Goal: Task Accomplishment & Management: Complete application form

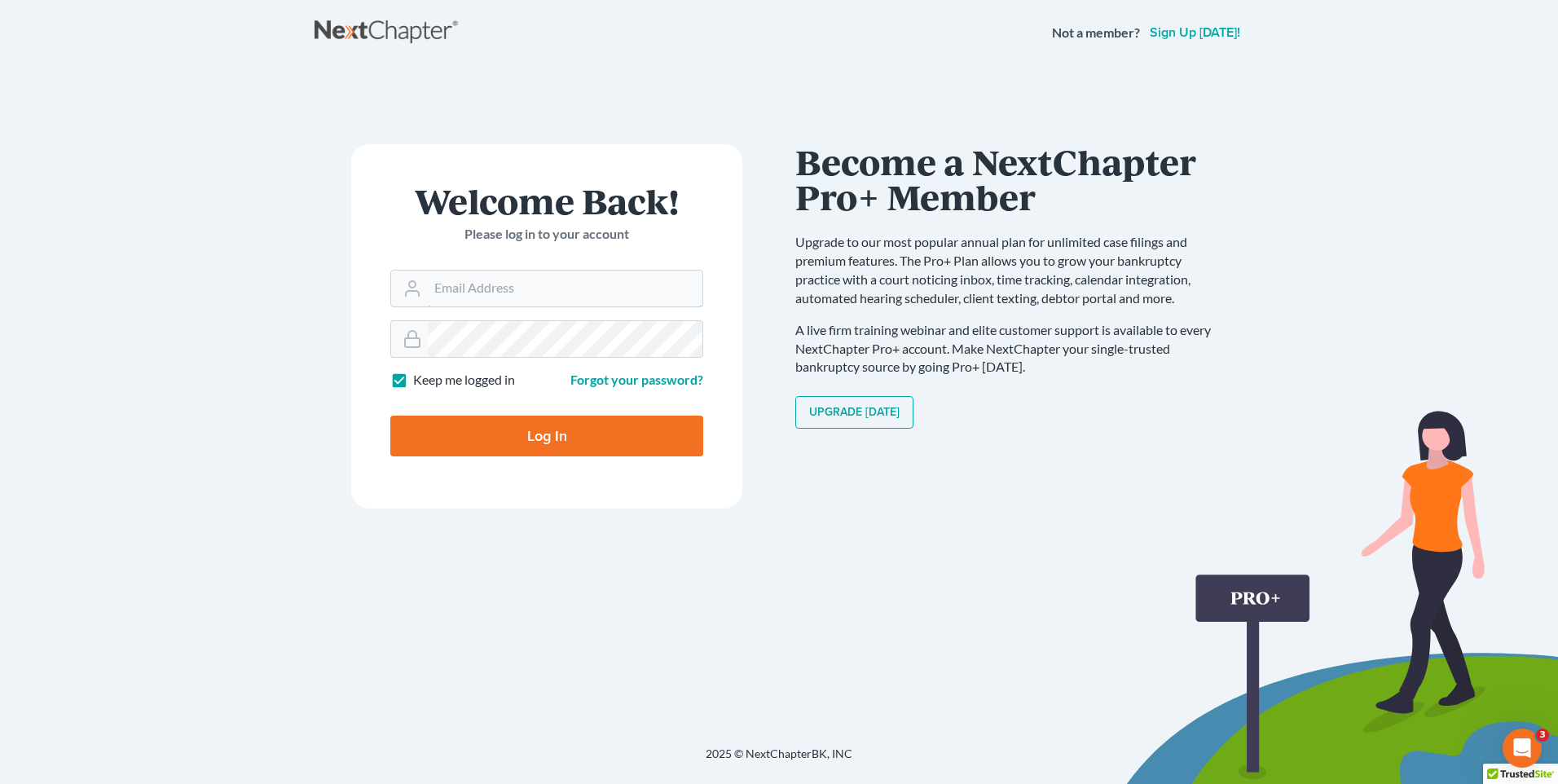
type input "gabriel.delvirginia@verizon.net"
click at [787, 54] on nav "Not a member? Sign up today!" at bounding box center [779, 32] width 1558 height 66
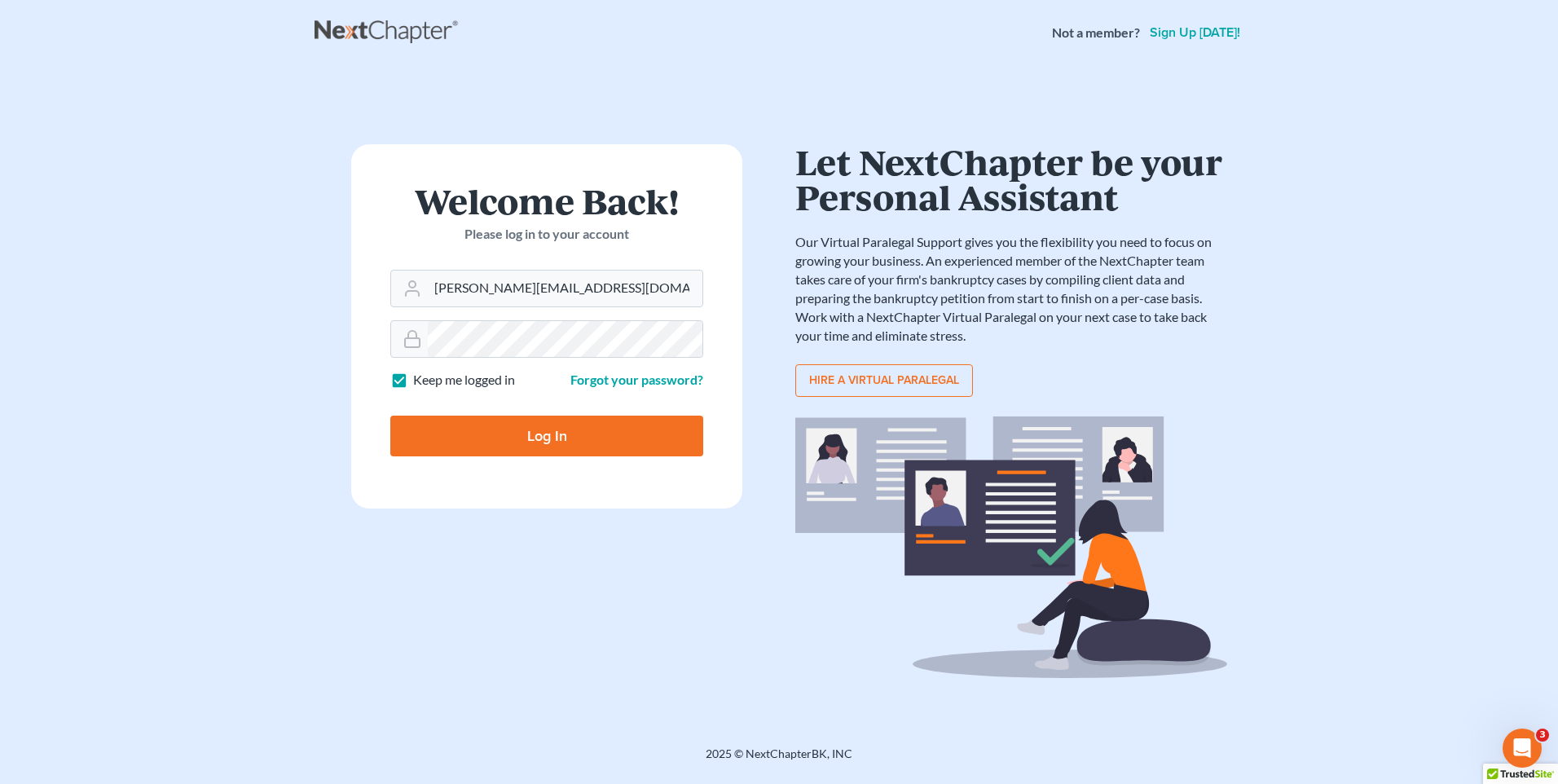
click at [550, 442] on input "Log In" at bounding box center [547, 436] width 313 height 41
type input "Thinking..."
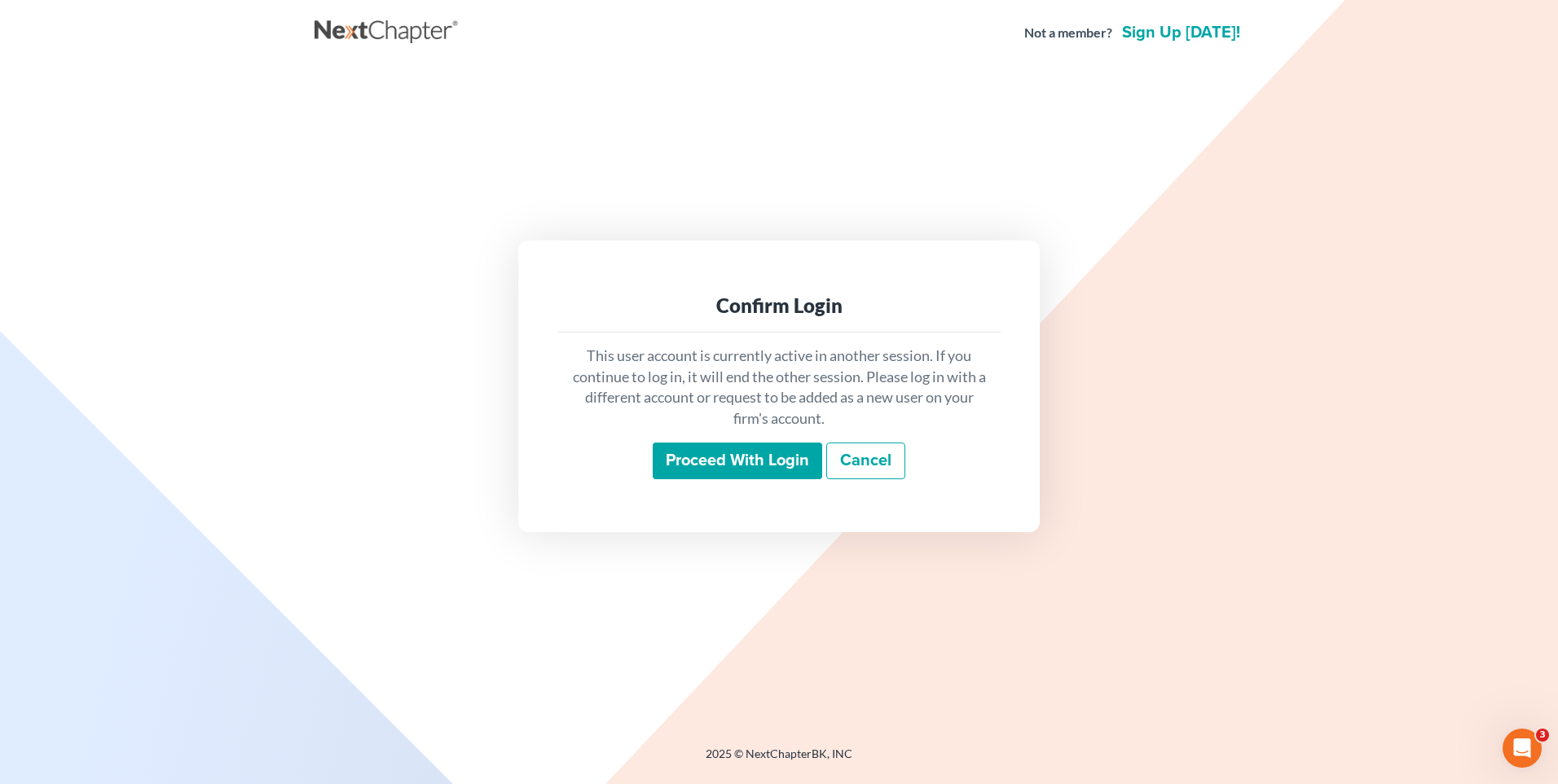
click at [730, 449] on input "Proceed with login" at bounding box center [737, 461] width 169 height 38
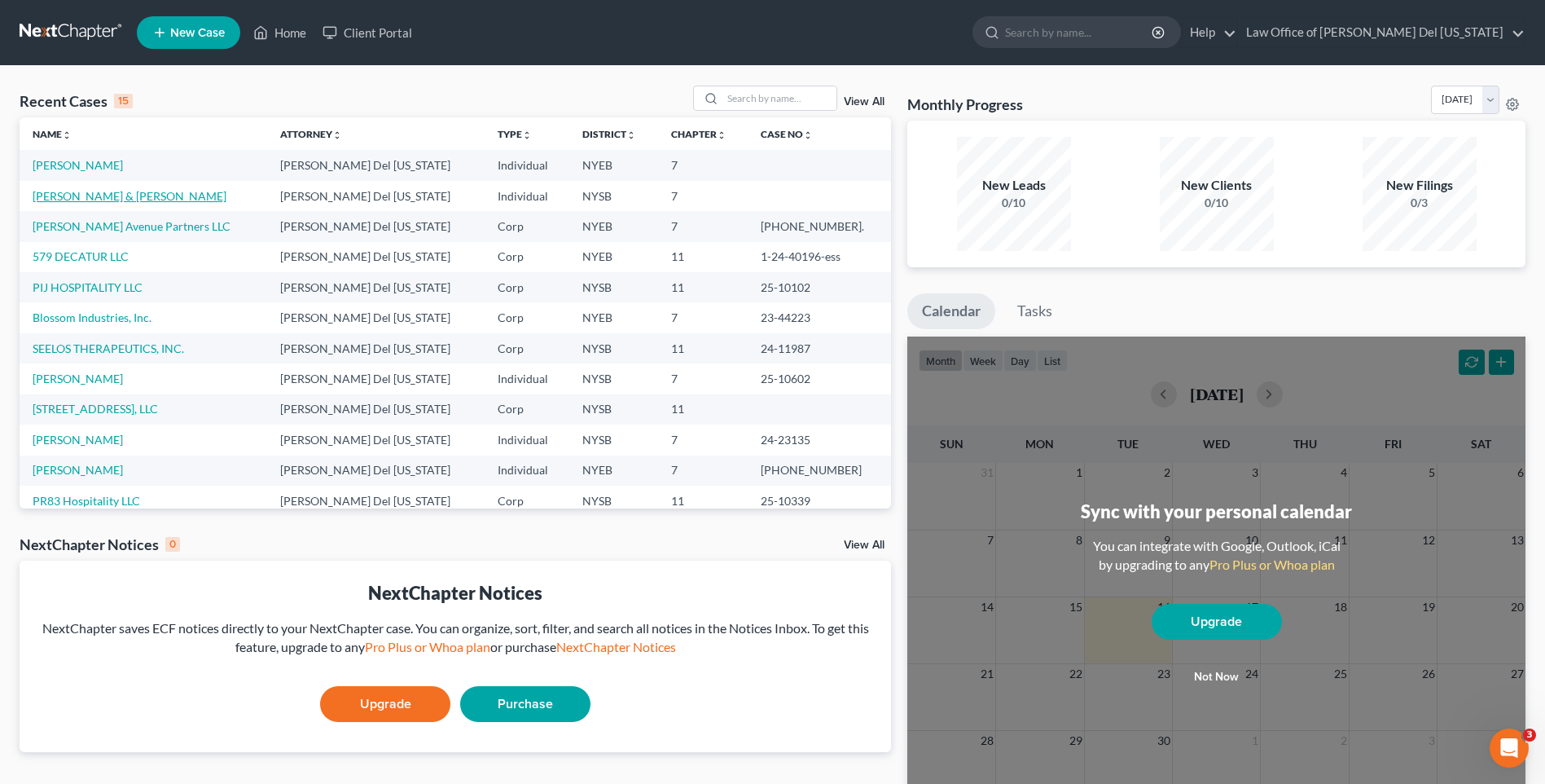
click at [122, 196] on link "[PERSON_NAME] & [PERSON_NAME]" at bounding box center [129, 196] width 194 height 14
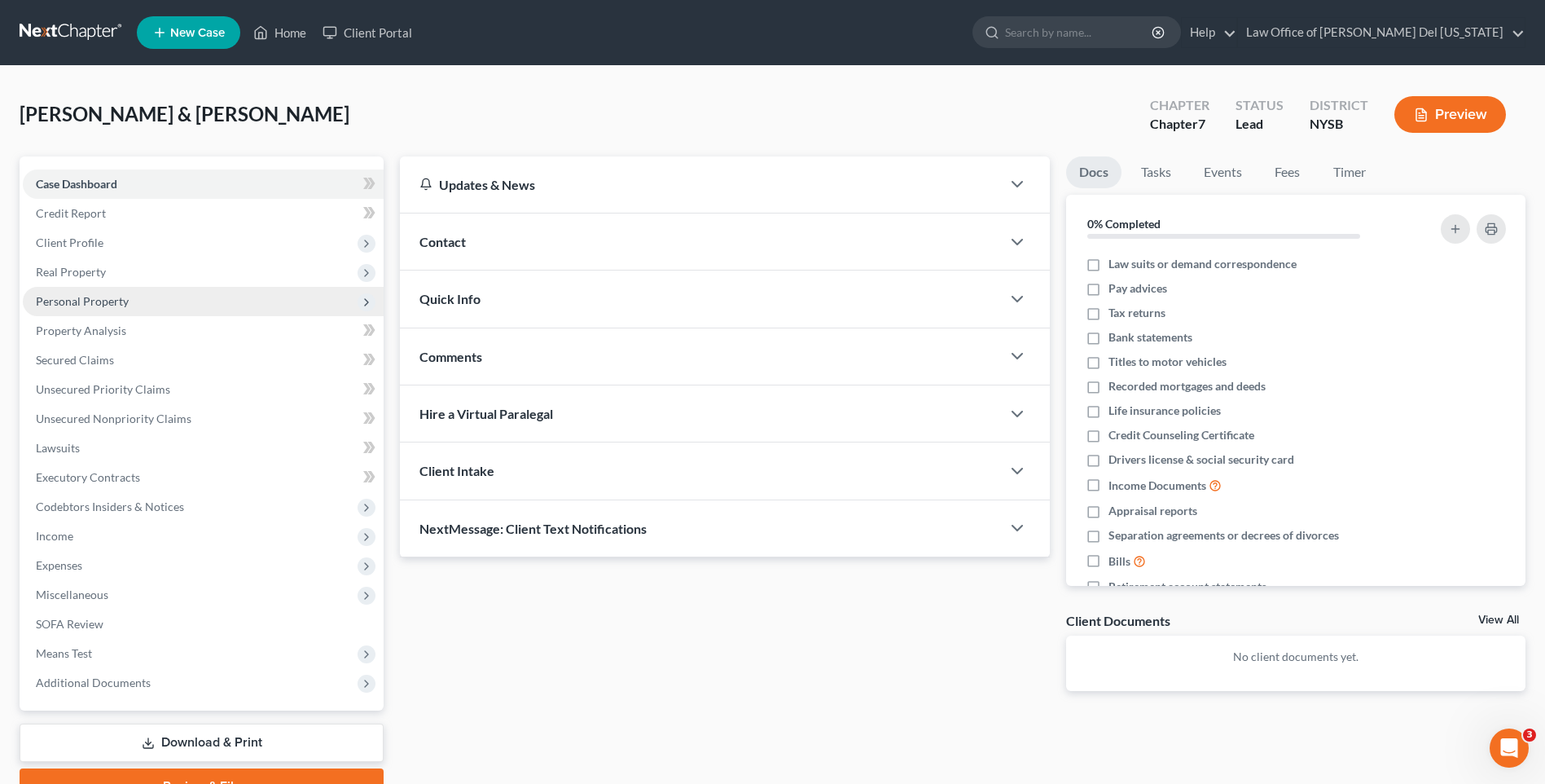
click at [99, 300] on span "Personal Property" at bounding box center [82, 300] width 93 height 14
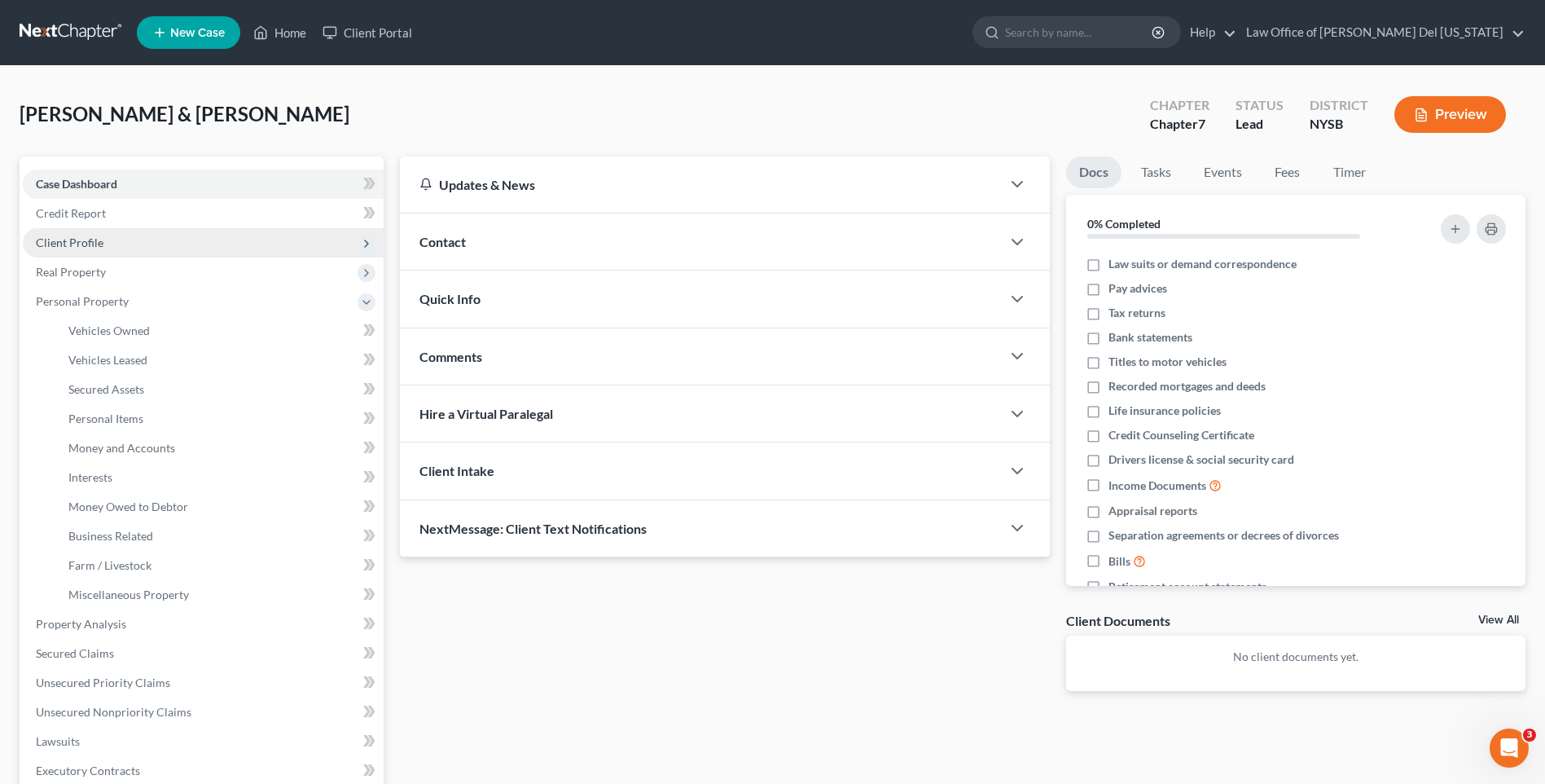
click at [78, 246] on span "Client Profile" at bounding box center [69, 242] width 67 height 14
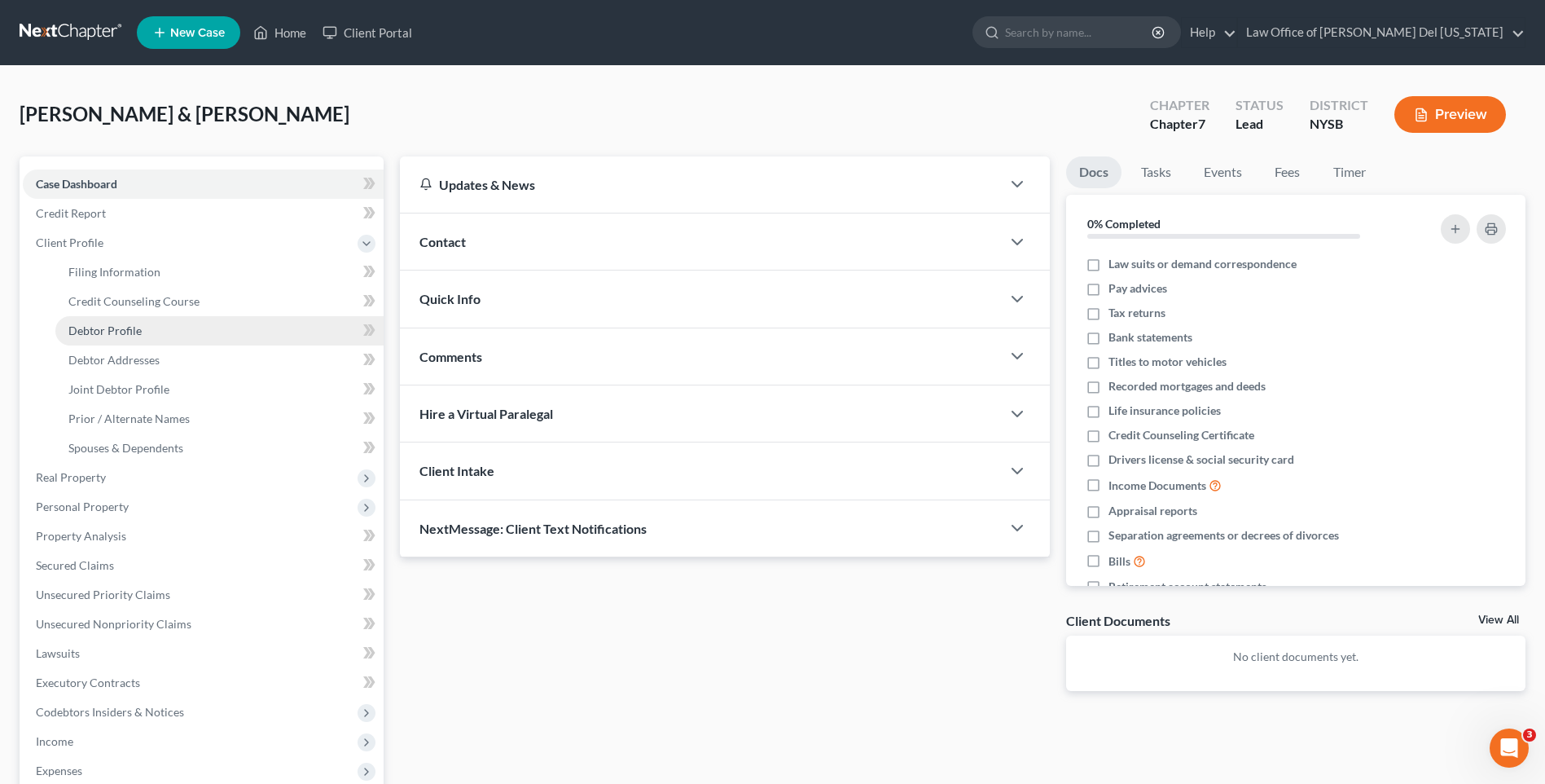
click at [135, 321] on link "Debtor Profile" at bounding box center [219, 331] width 328 height 30
select select "1"
select select "3"
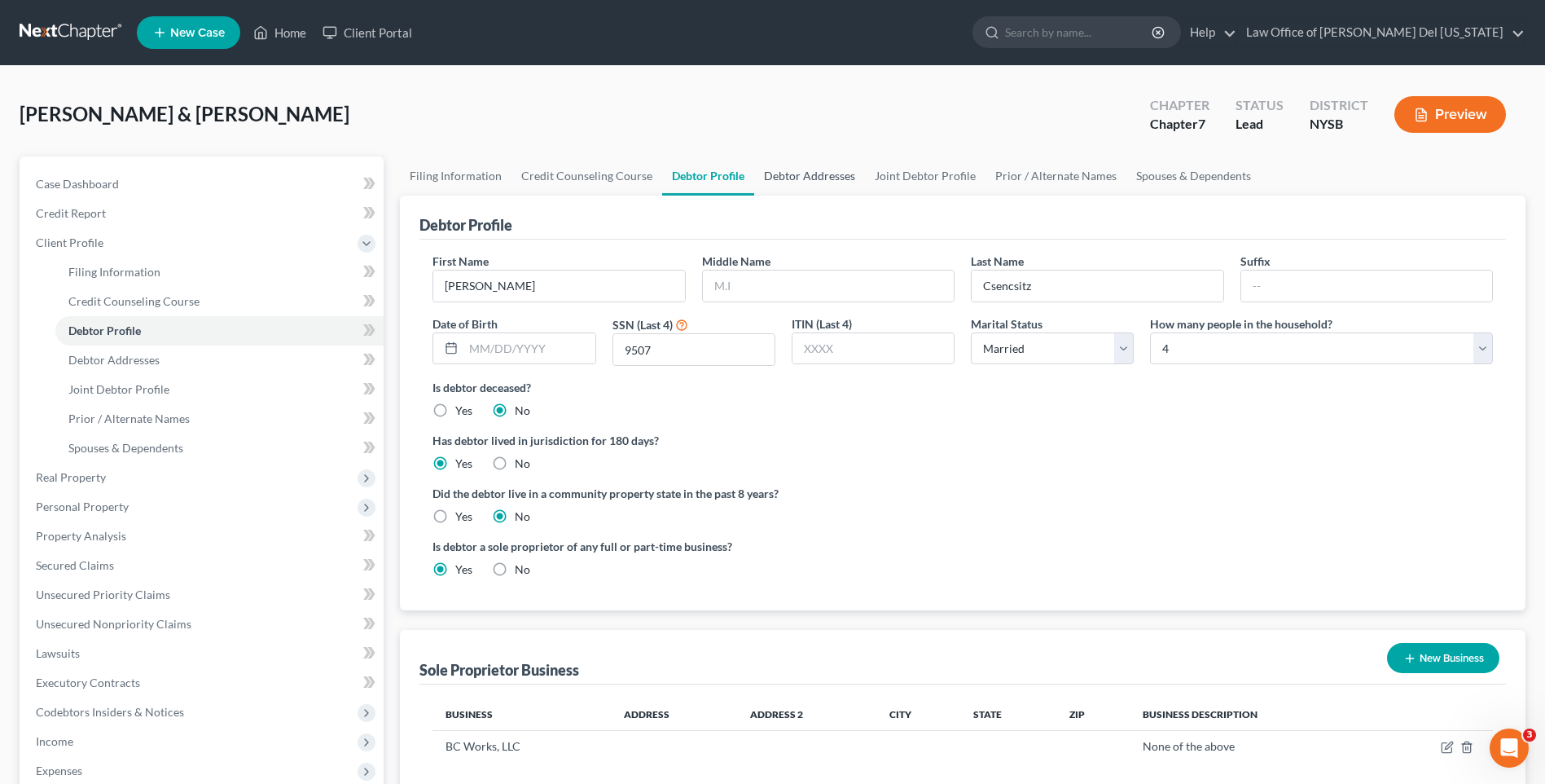
click at [819, 173] on link "Debtor Addresses" at bounding box center [810, 175] width 111 height 39
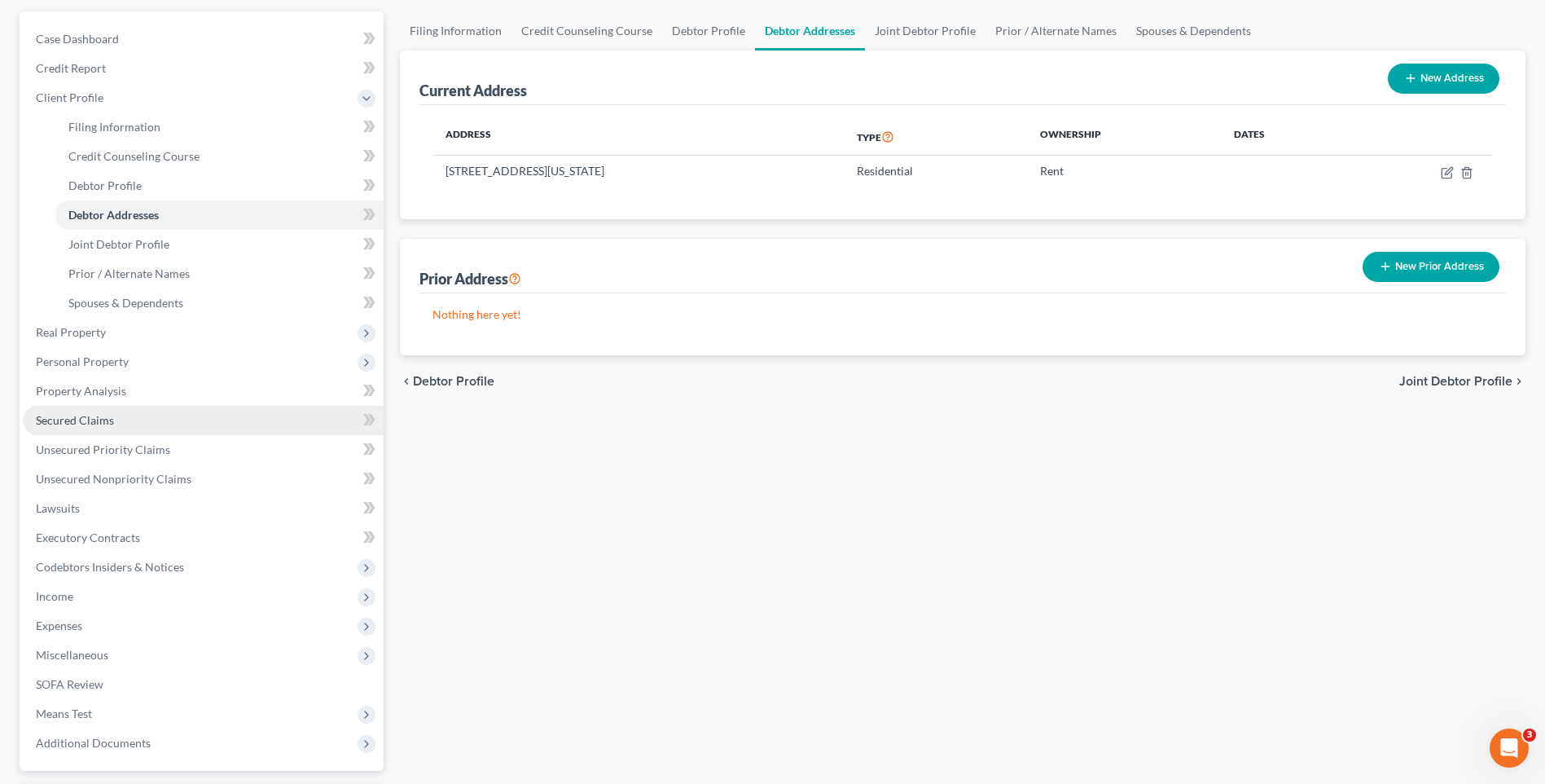
scroll to position [163, 0]
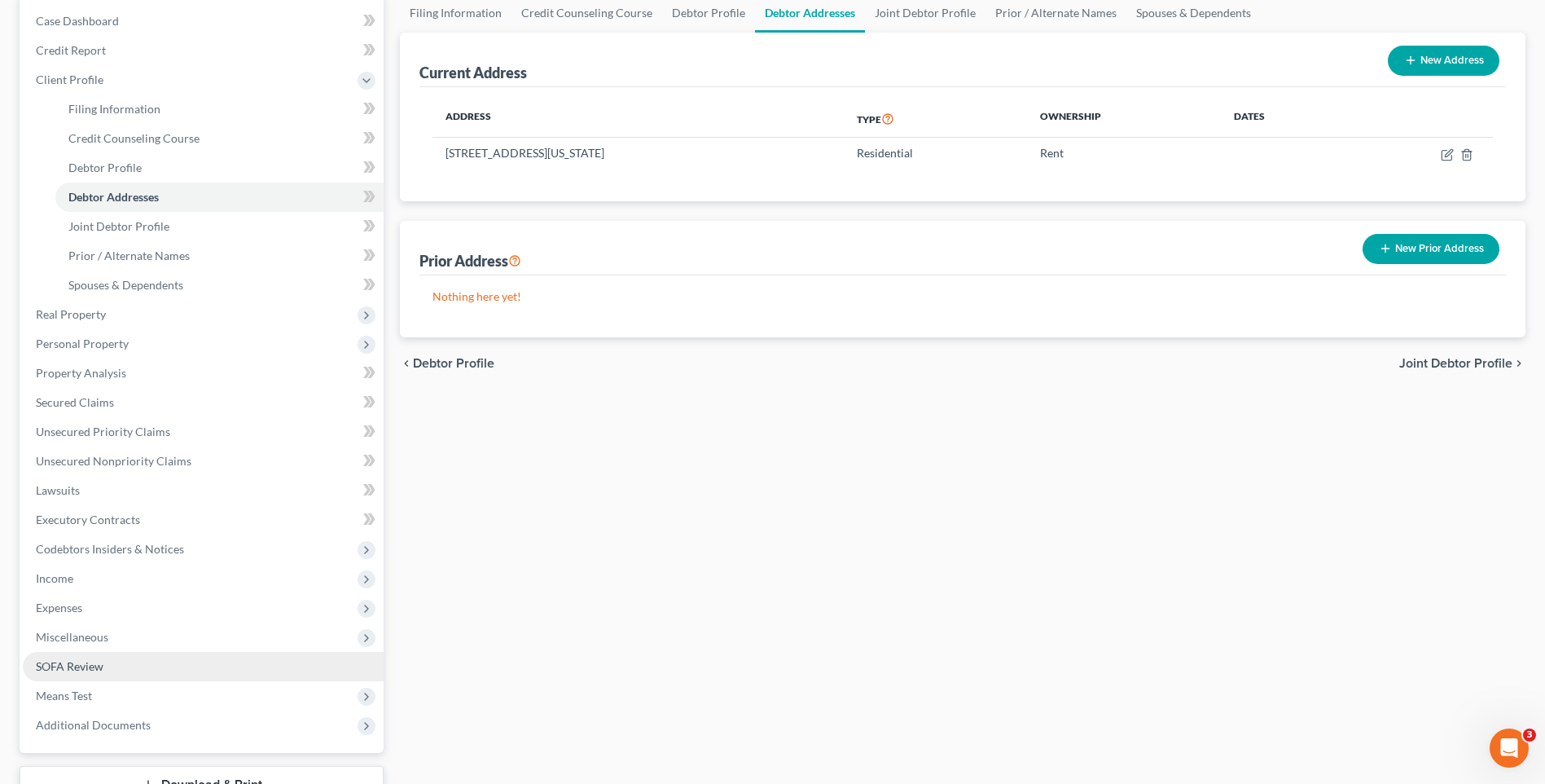
click at [74, 677] on link "SOFA Review" at bounding box center [203, 667] width 361 height 30
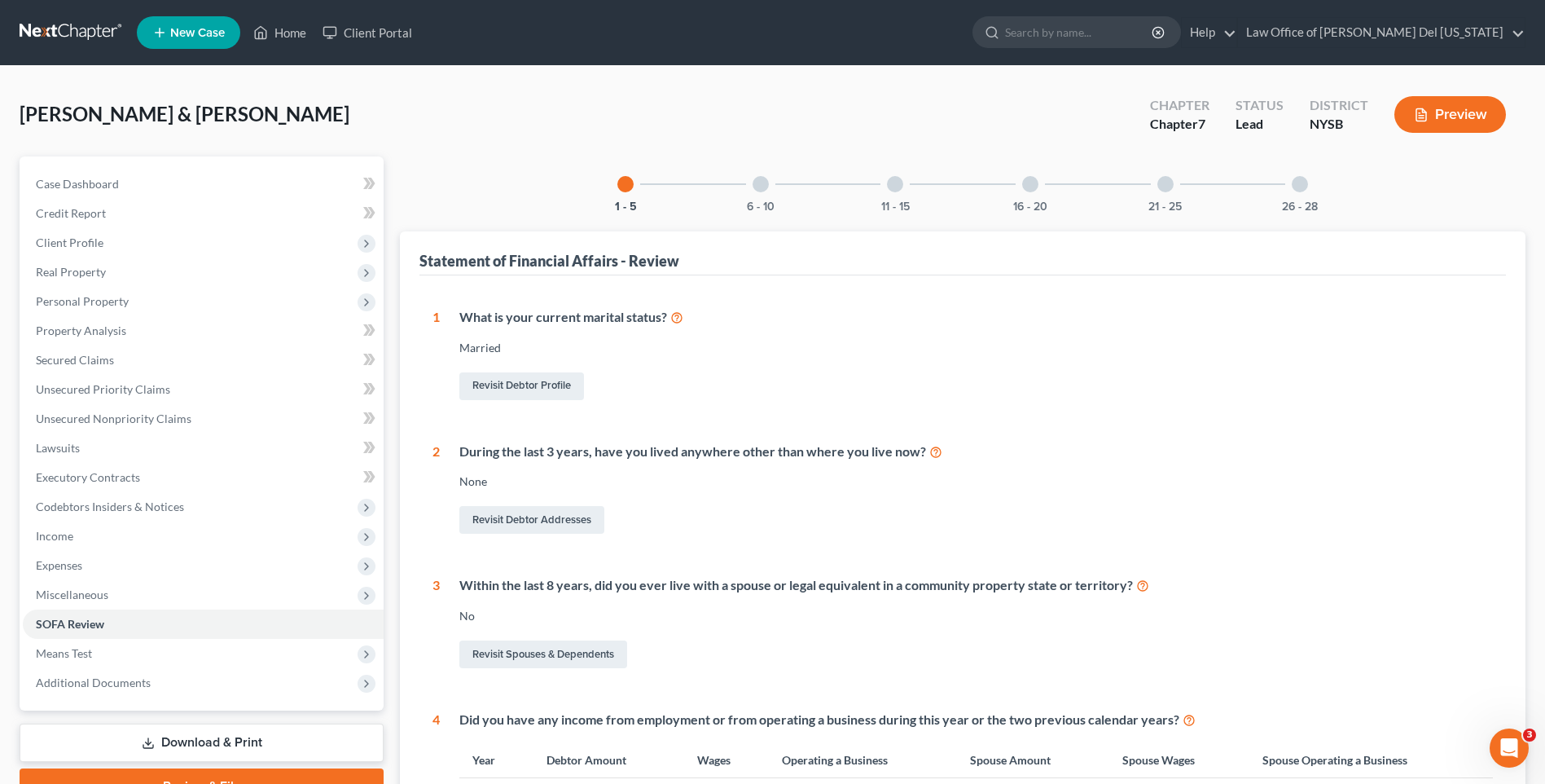
click at [1290, 185] on div "26 - 28" at bounding box center [1300, 184] width 55 height 55
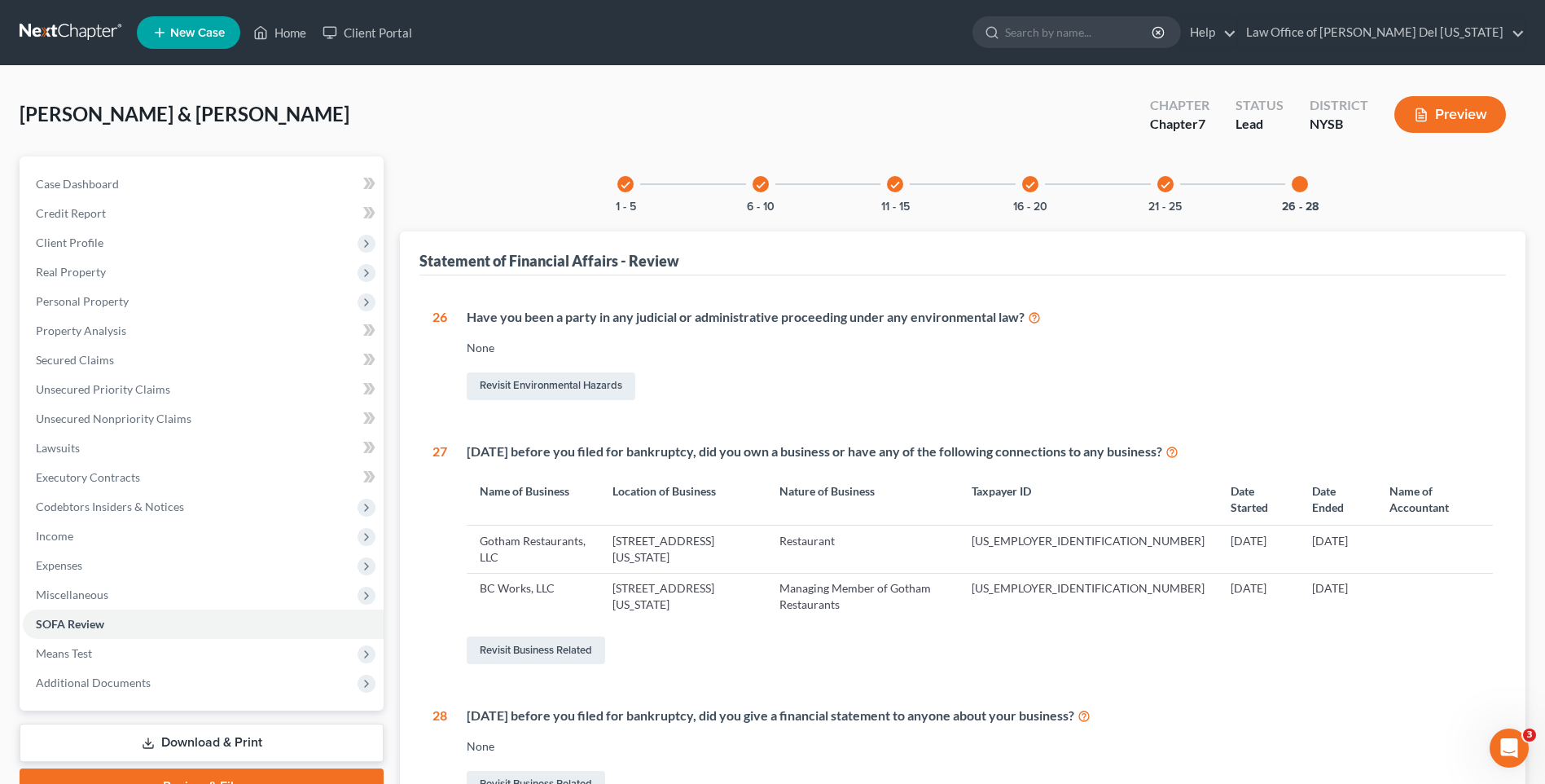
click at [633, 189] on div "check 1 - 5" at bounding box center [625, 184] width 55 height 55
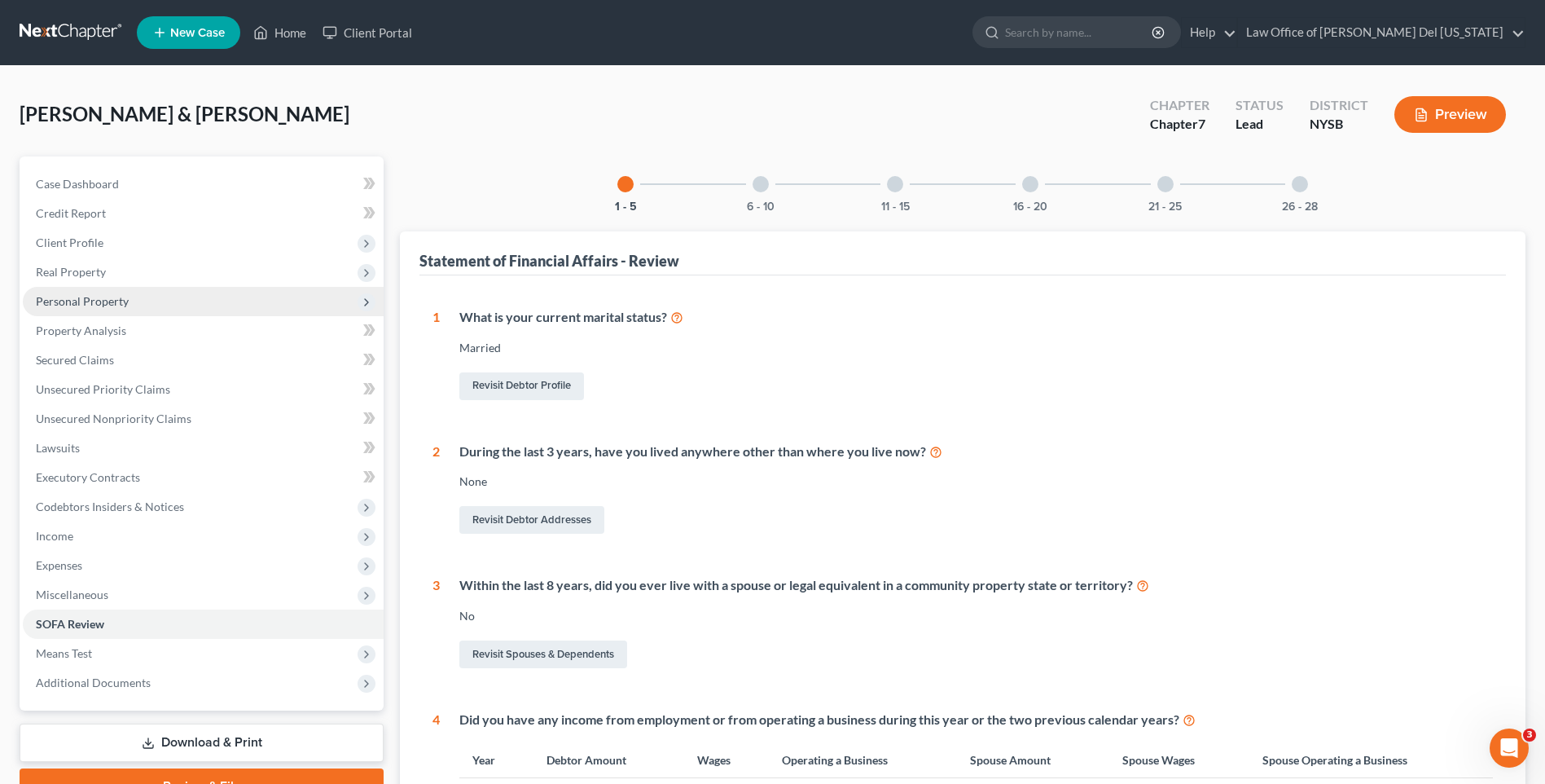
click at [77, 303] on span "Personal Property" at bounding box center [82, 300] width 93 height 14
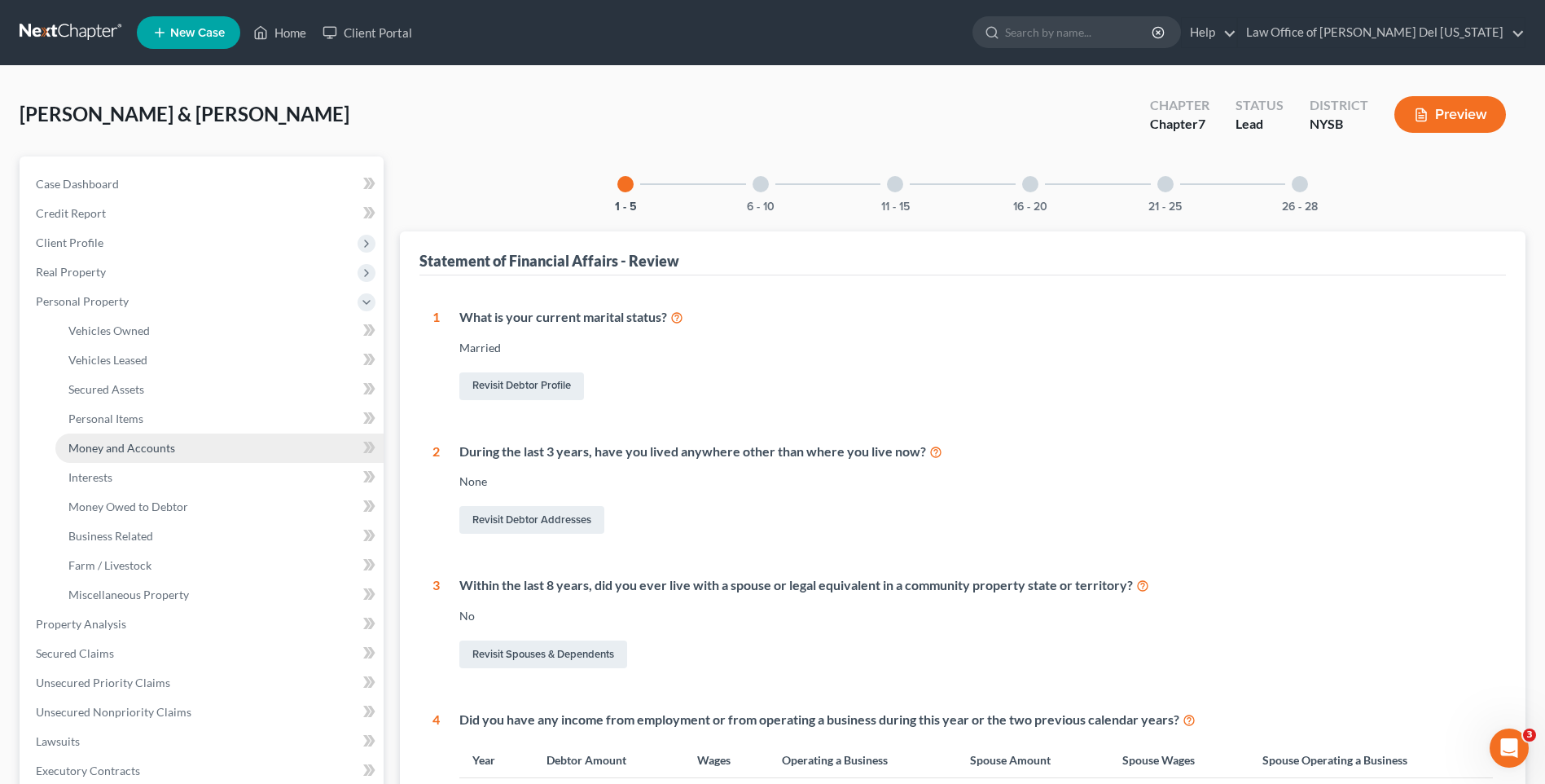
click at [100, 450] on span "Money and Accounts" at bounding box center [122, 447] width 107 height 14
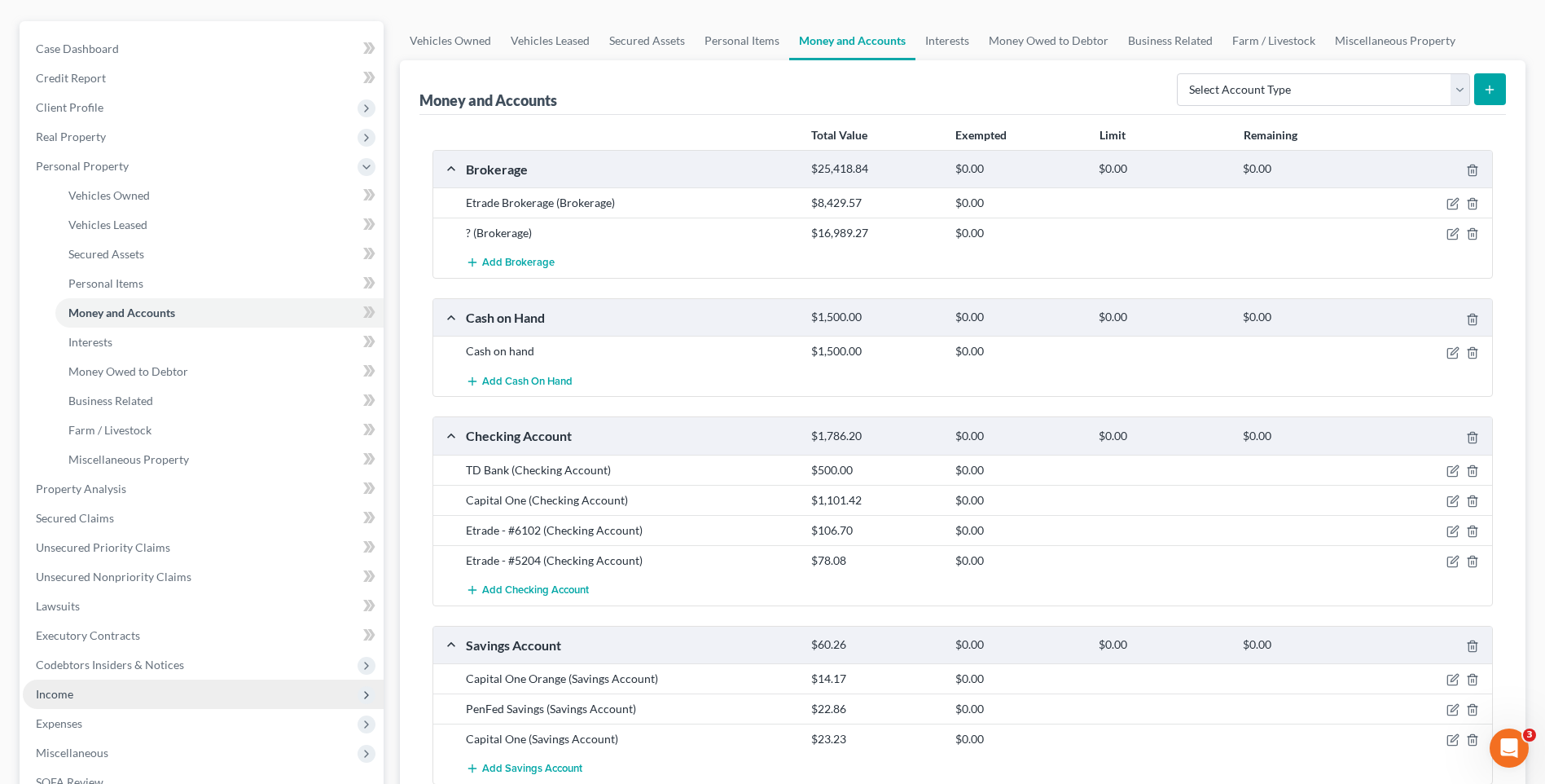
scroll to position [163, 0]
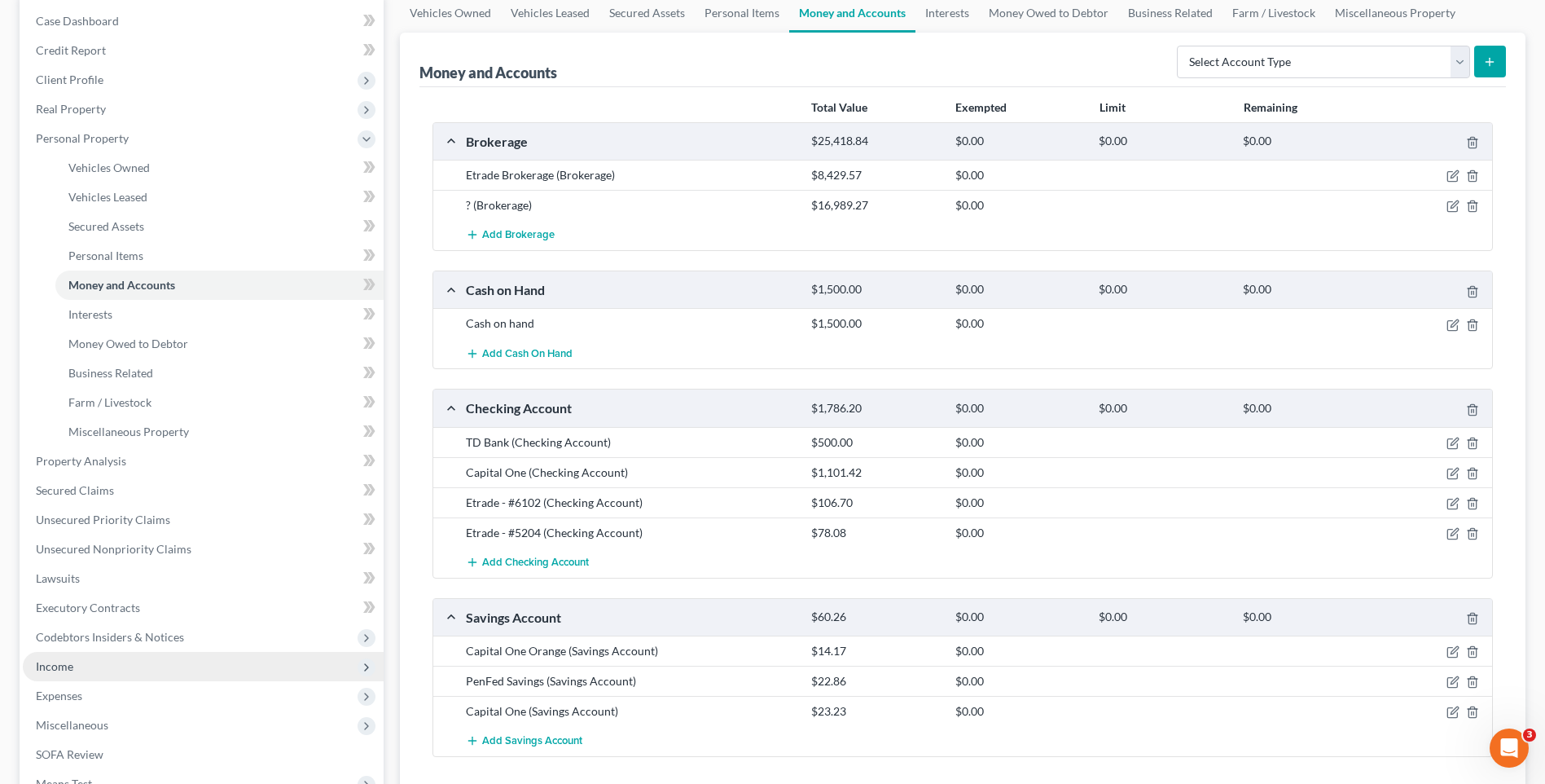
click at [72, 664] on span "Income" at bounding box center [54, 666] width 38 height 14
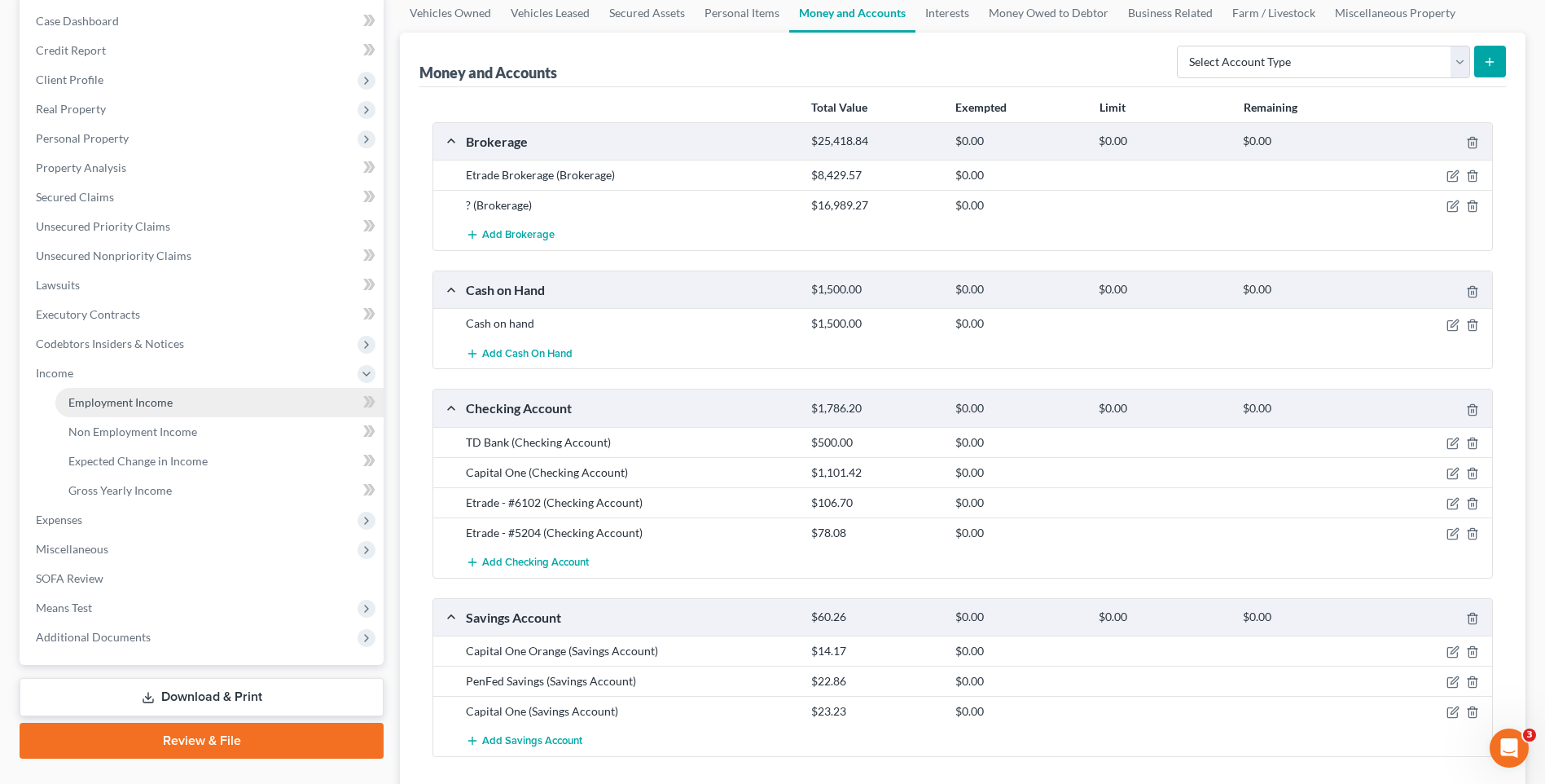
click at [142, 397] on span "Employment Income" at bounding box center [120, 402] width 104 height 14
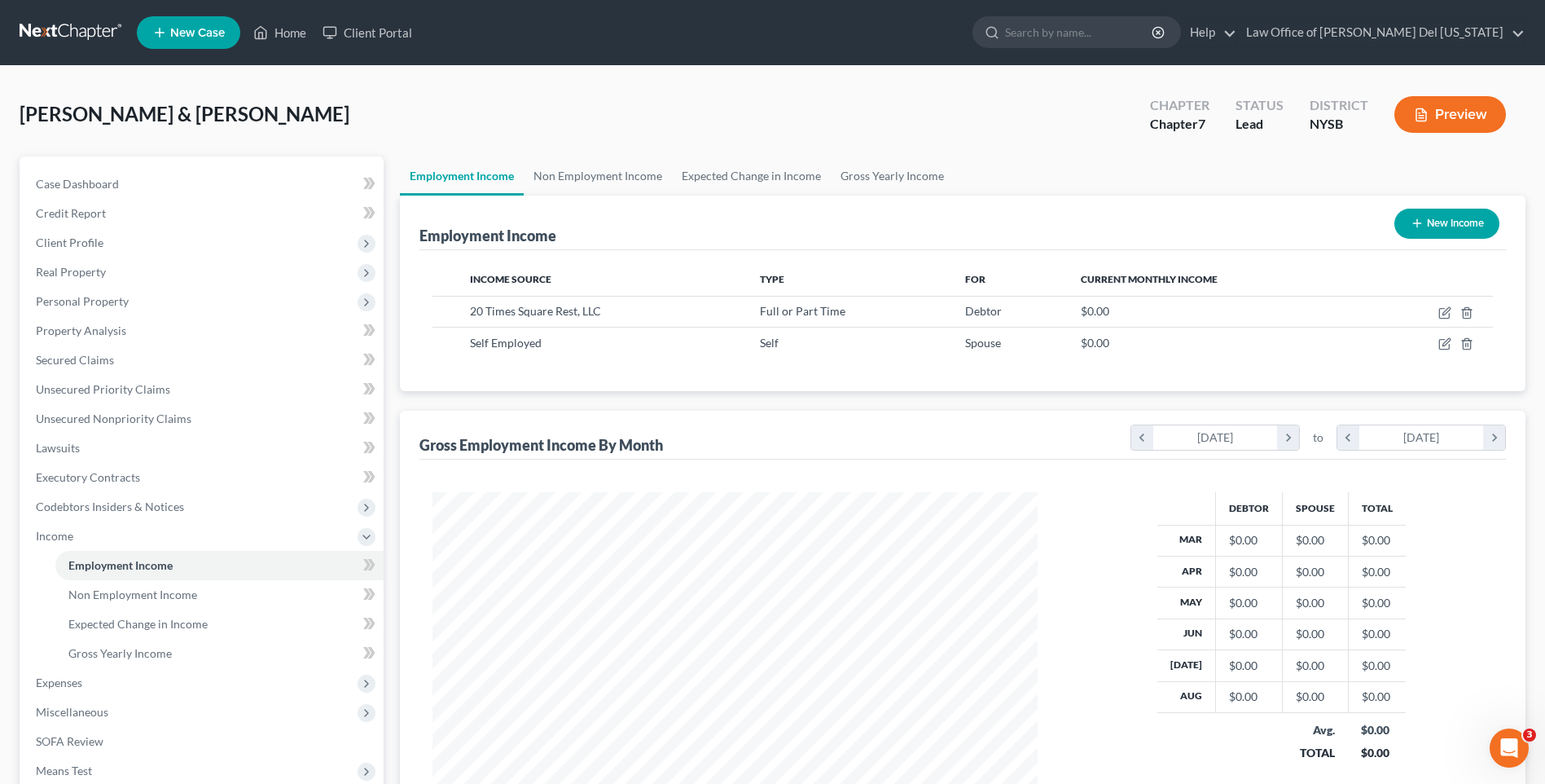
scroll to position [302, 637]
click at [75, 380] on link "Unsecured Priority Claims" at bounding box center [203, 390] width 361 height 30
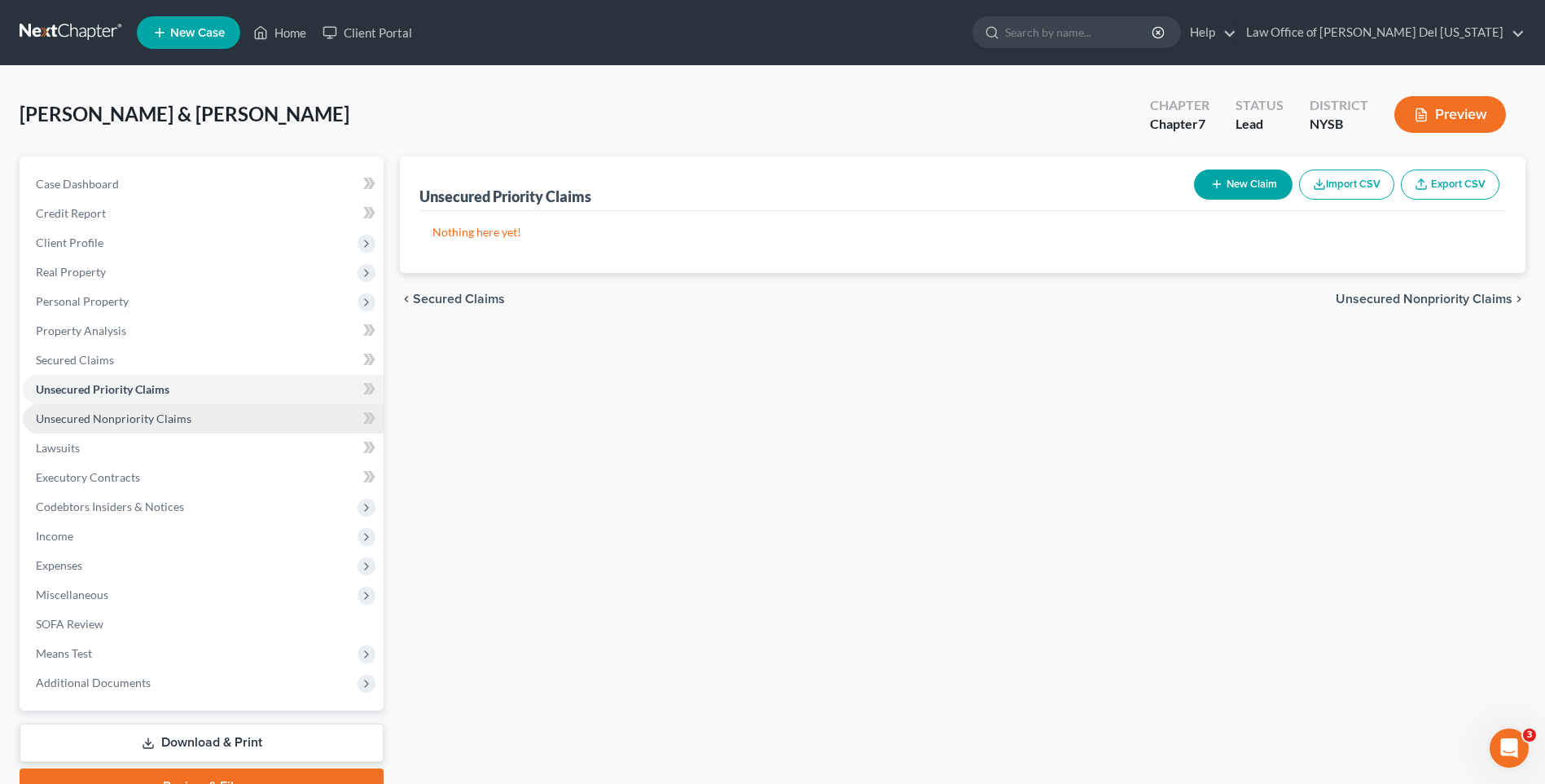
click at [134, 418] on span "Unsecured Nonpriority Claims" at bounding box center [114, 417] width 155 height 14
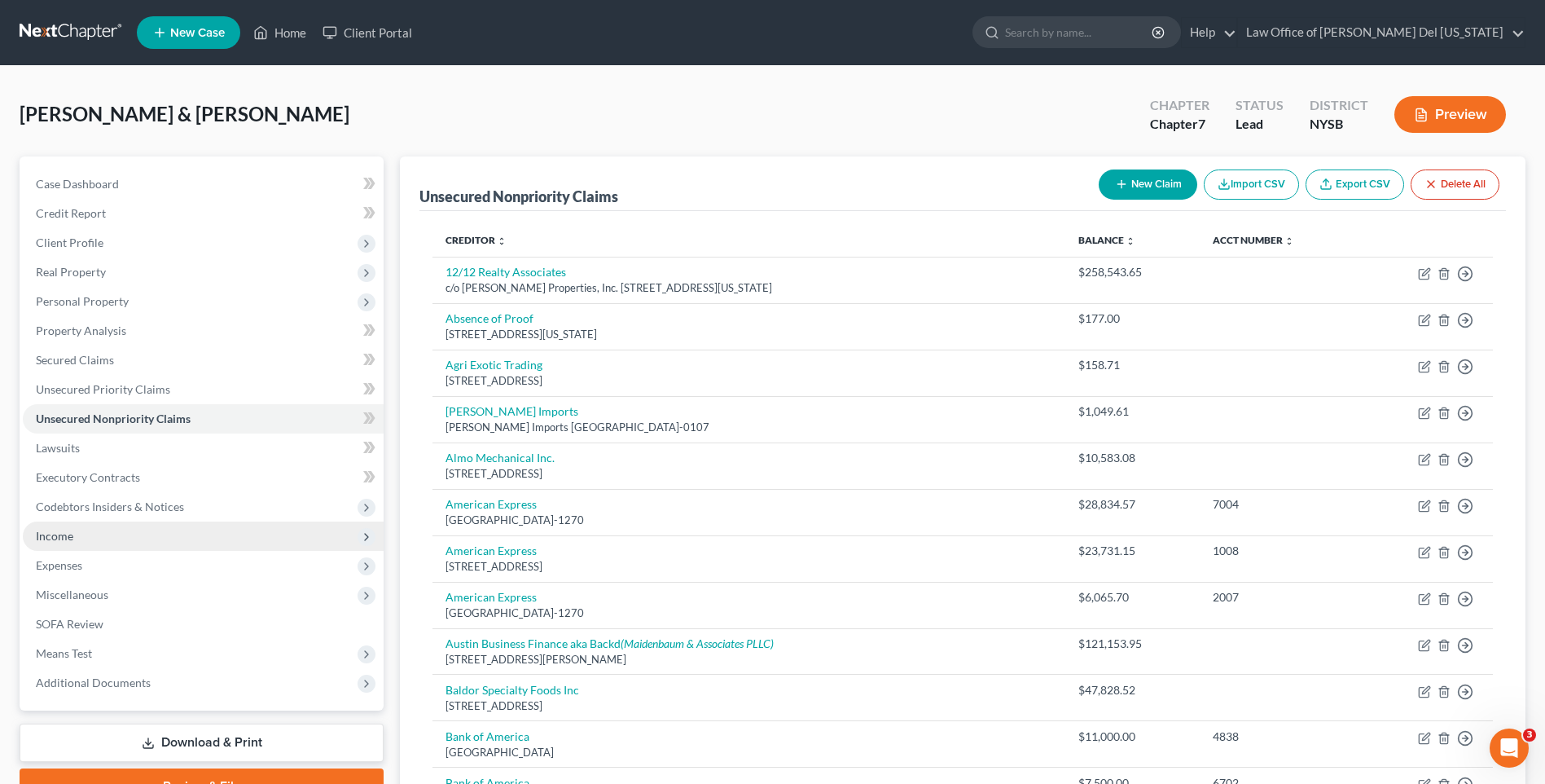
click at [131, 527] on span "Income" at bounding box center [203, 537] width 361 height 30
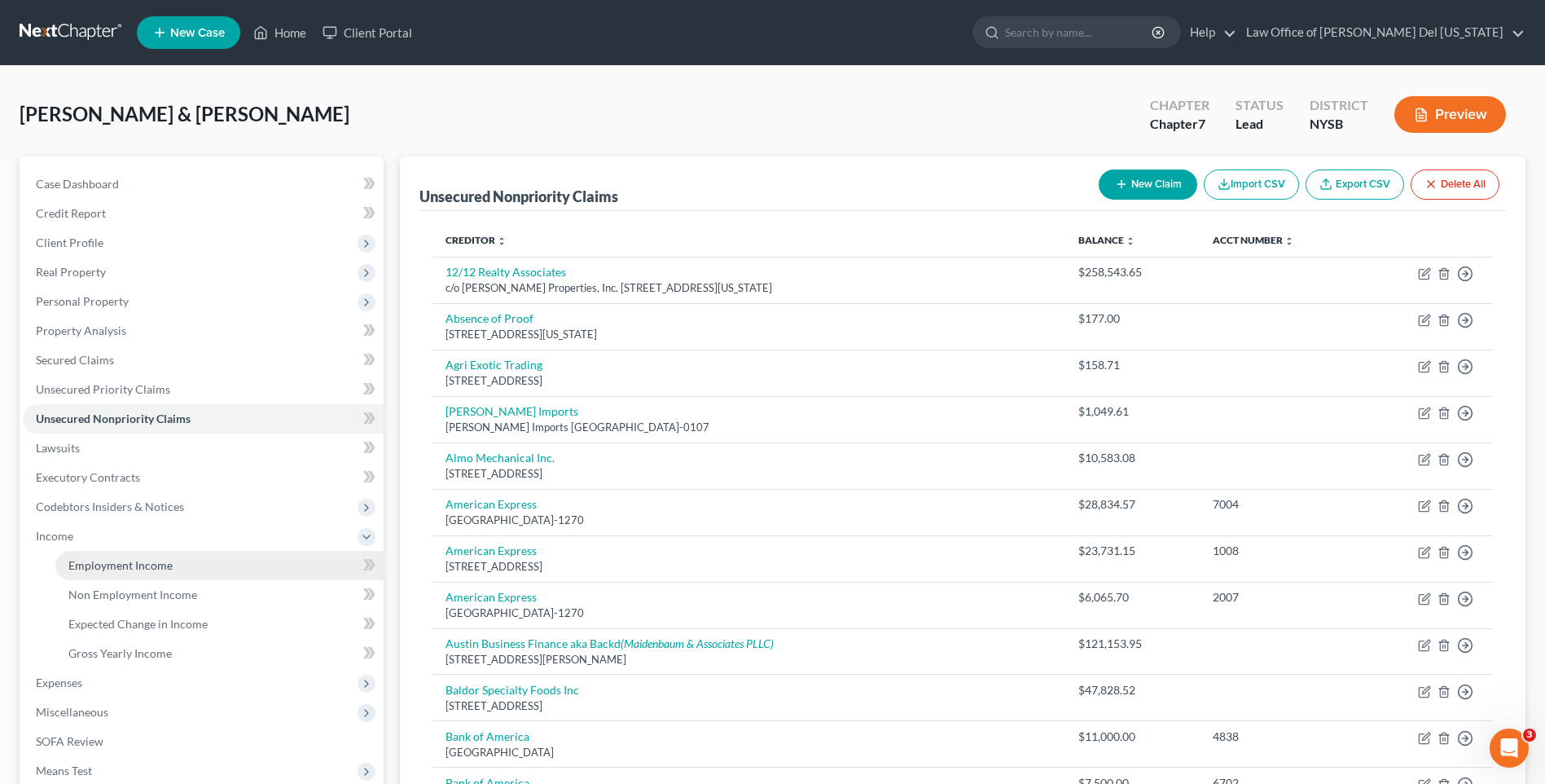
click at [174, 556] on link "Employment Income" at bounding box center [219, 565] width 328 height 30
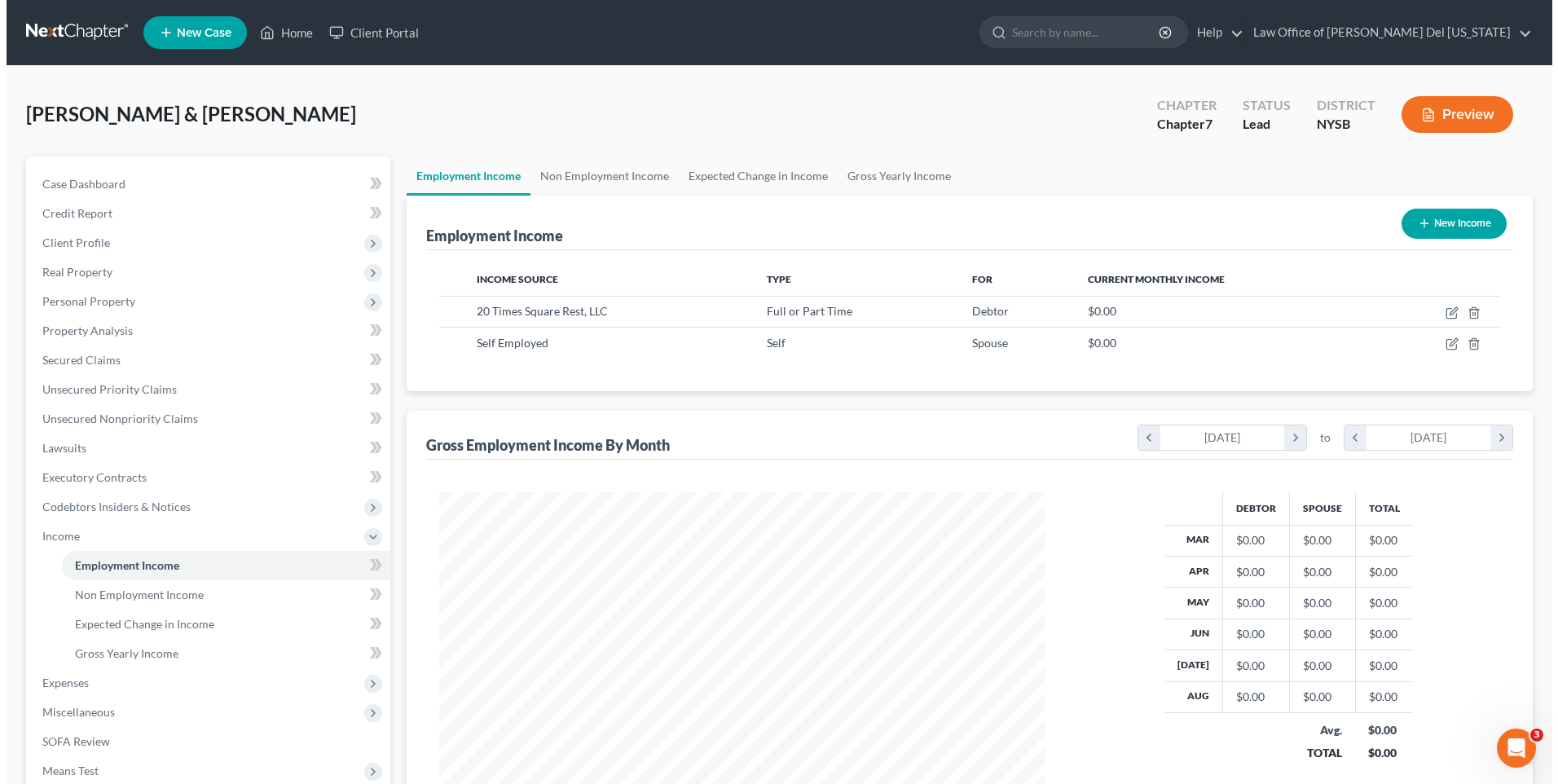
scroll to position [302, 637]
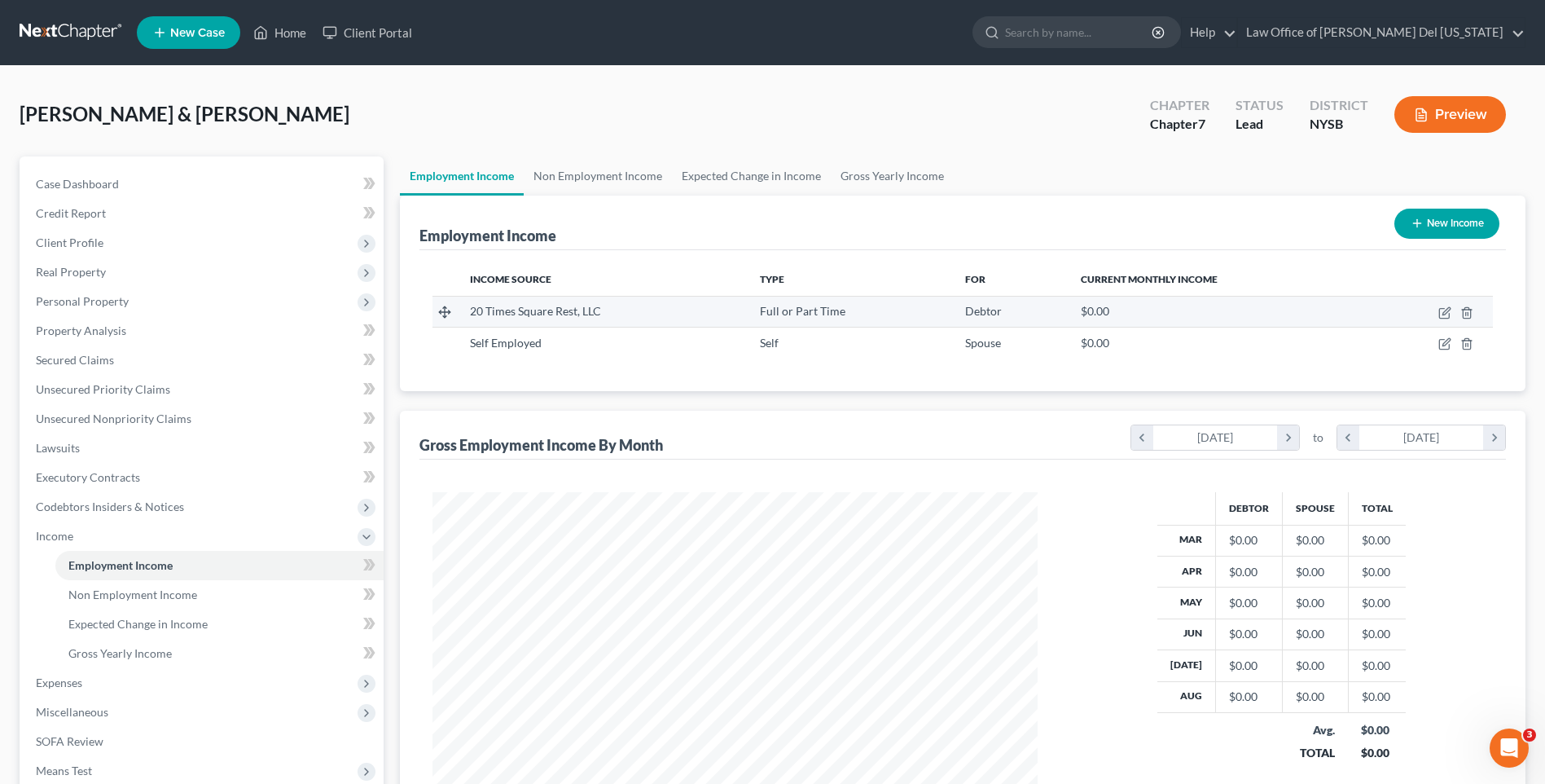
click at [809, 318] on span "Full or Part Time" at bounding box center [803, 310] width 86 height 14
click at [808, 318] on span "Full or Part Time" at bounding box center [803, 310] width 86 height 14
click at [1442, 308] on icon "button" at bounding box center [1444, 313] width 10 height 10
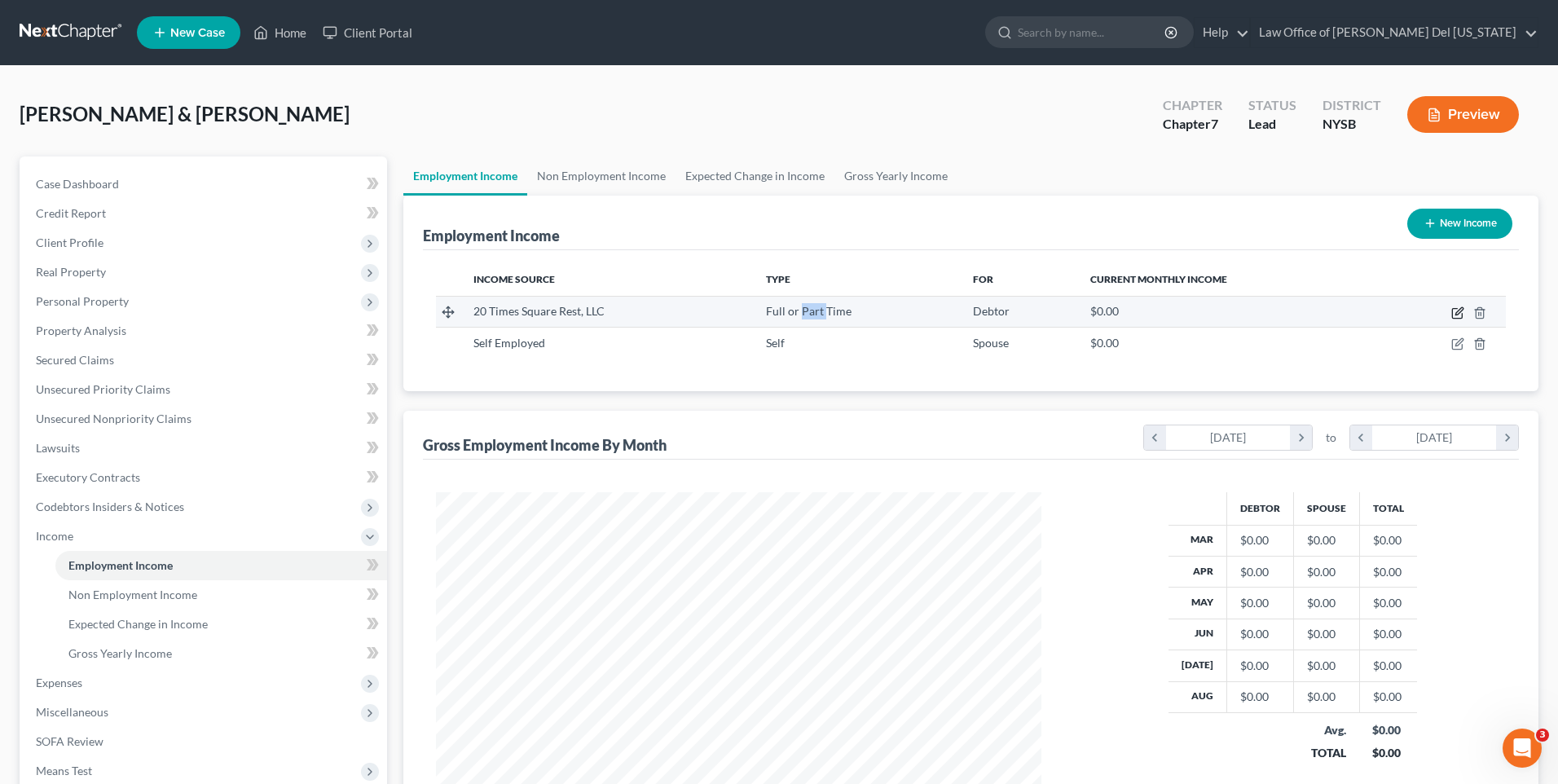
scroll to position [814267, 814011]
select select "0"
select select "35"
select select "0"
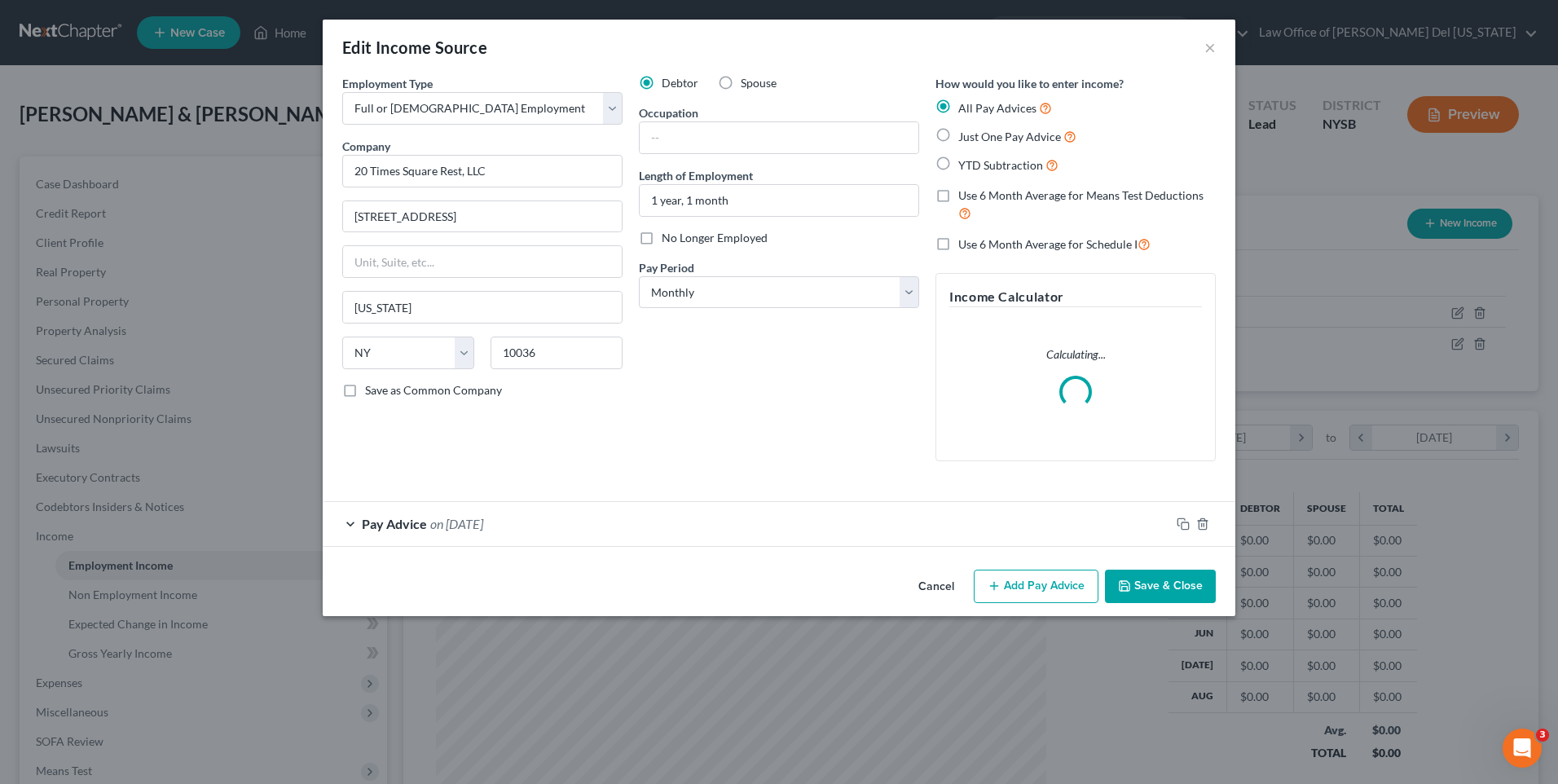
scroll to position [305, 644]
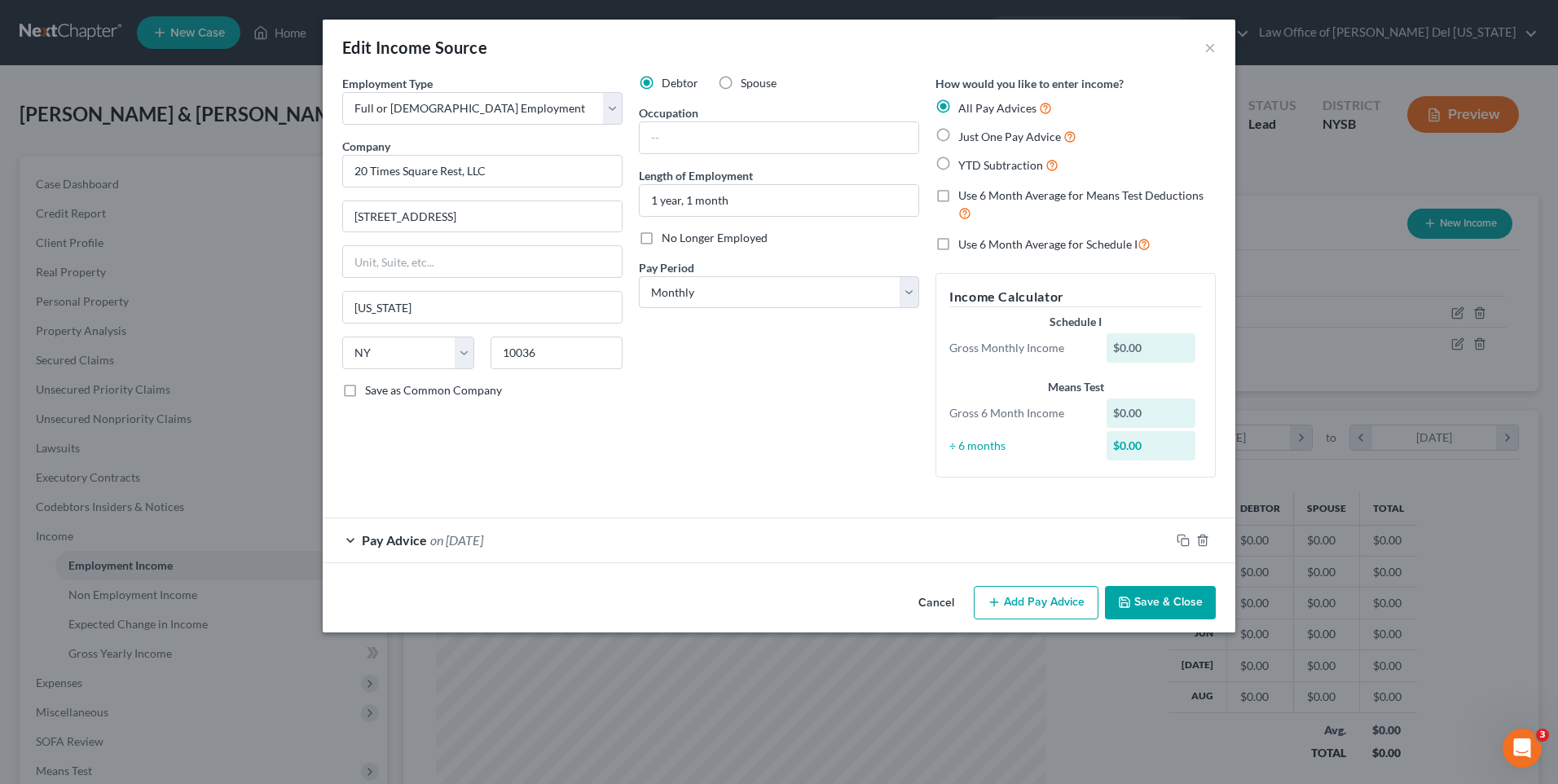
click at [958, 137] on span "Just One Pay Advice" at bounding box center [1008, 136] width 103 height 14
click at [964, 137] on input "Just One Pay Advice" at bounding box center [969, 132] width 10 height 10
radio input "true"
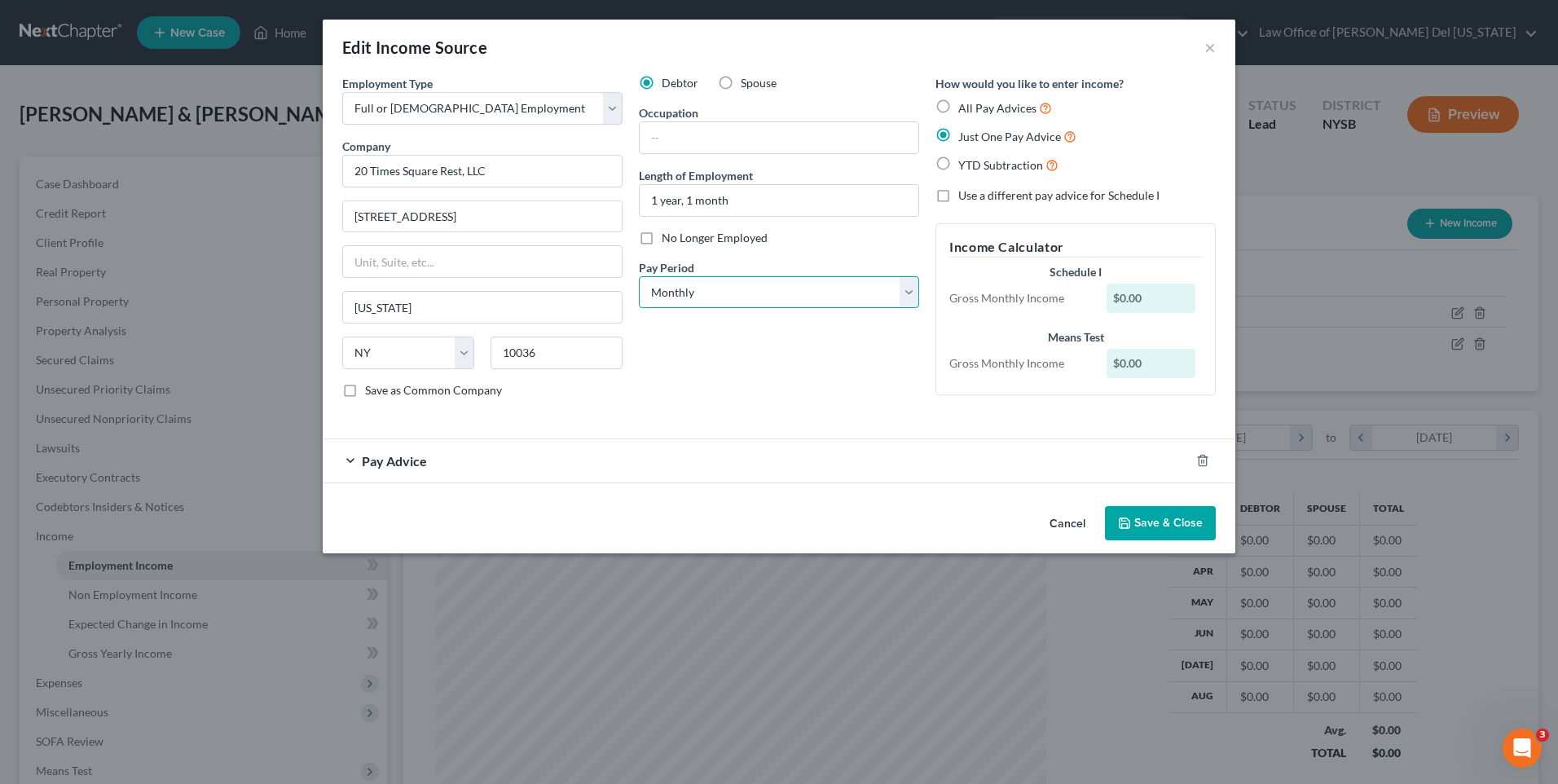
click at [818, 294] on select "Select Monthly Twice Monthly Every Other Week Weekly" at bounding box center [779, 292] width 280 height 32
select select "3"
click at [639, 276] on select "Select Monthly Twice Monthly Every Other Week Weekly" at bounding box center [779, 292] width 280 height 32
click at [391, 464] on span "Pay Advice" at bounding box center [394, 460] width 66 height 16
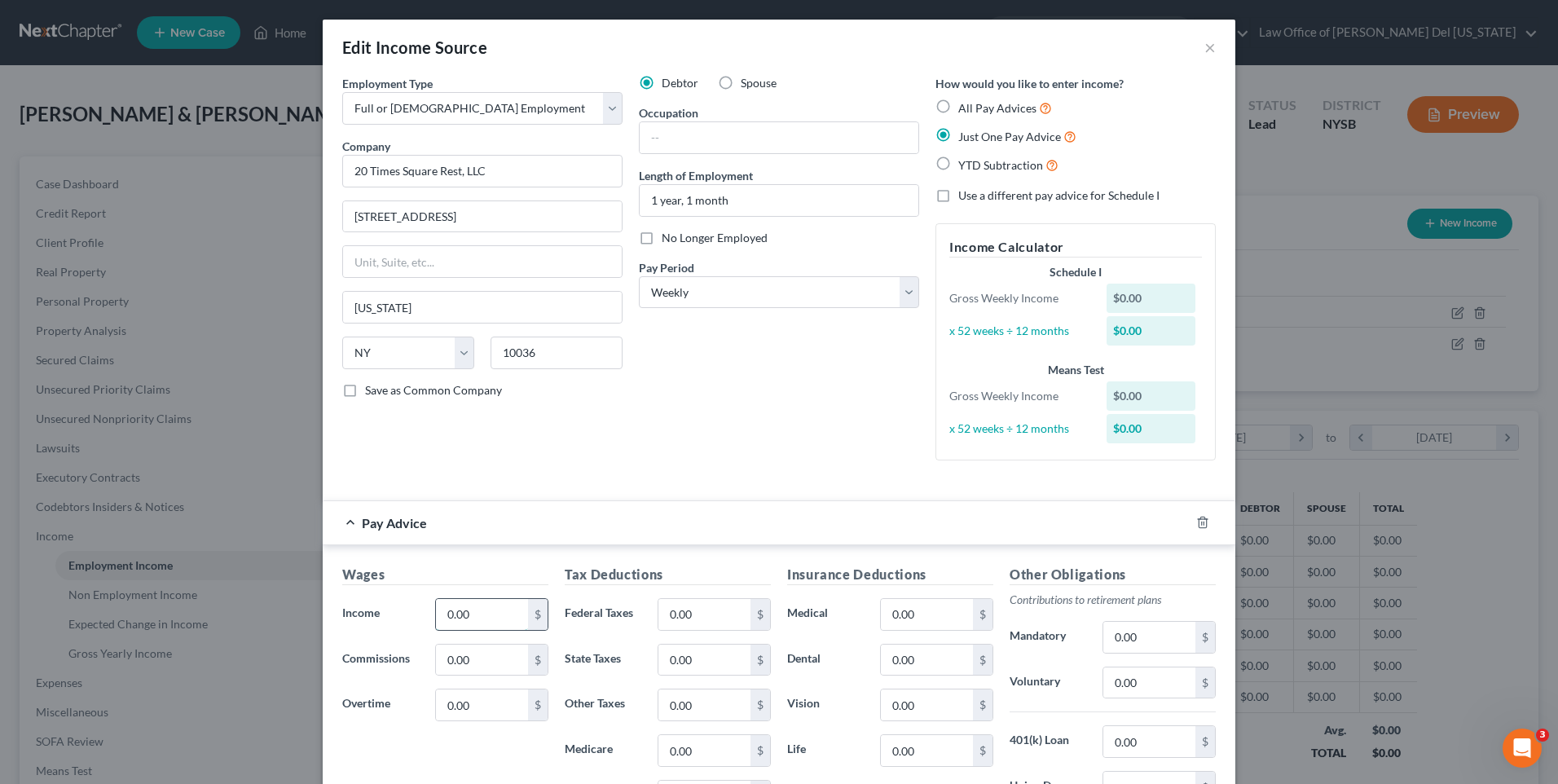
click at [467, 617] on input "0.00" at bounding box center [482, 614] width 92 height 31
type input "3,846.15"
click at [692, 610] on input "0.00" at bounding box center [705, 614] width 92 height 31
type input "1,284.67"
click at [935, 613] on input "0.00" at bounding box center [927, 614] width 92 height 31
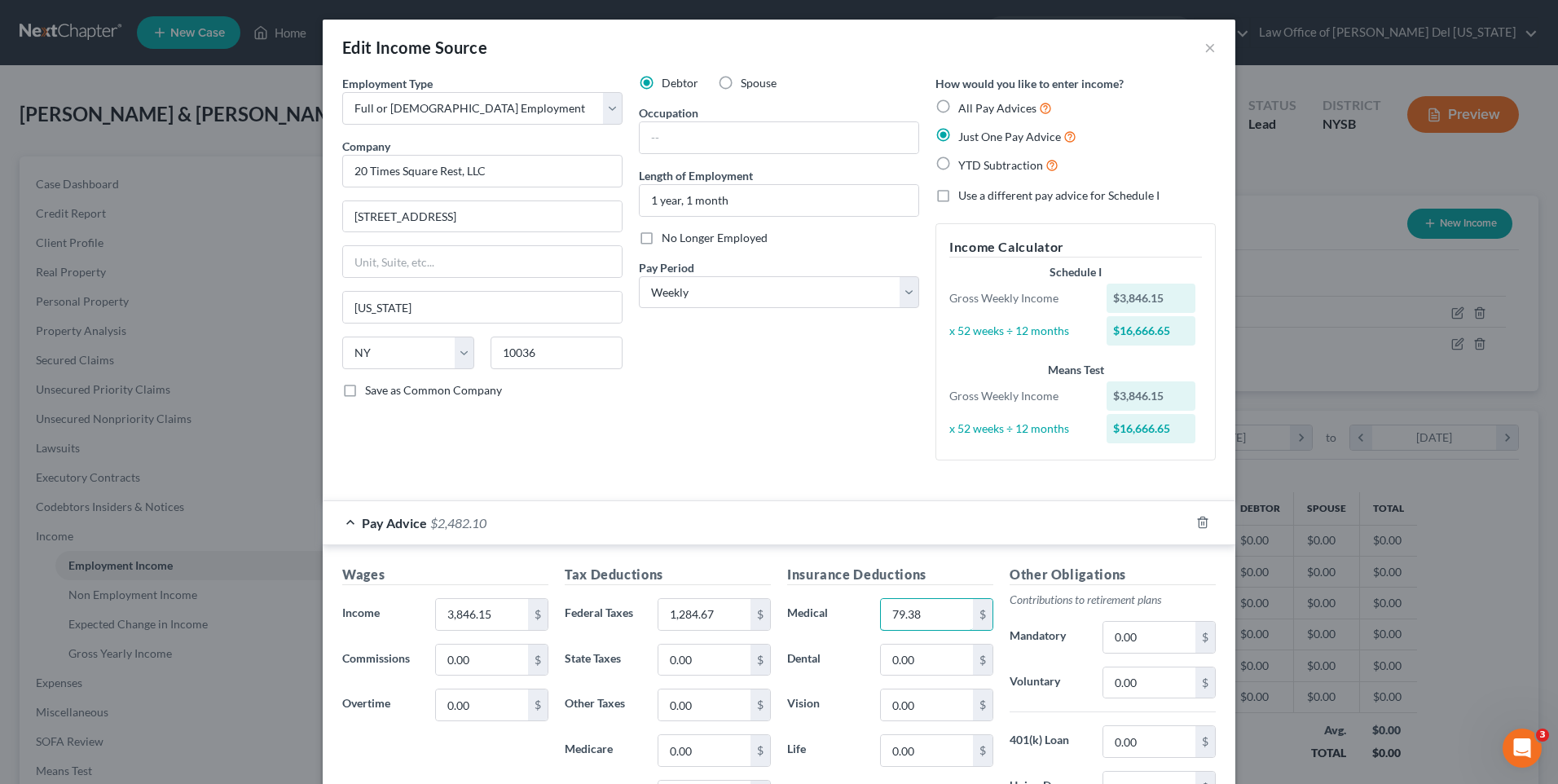
type input "79.38"
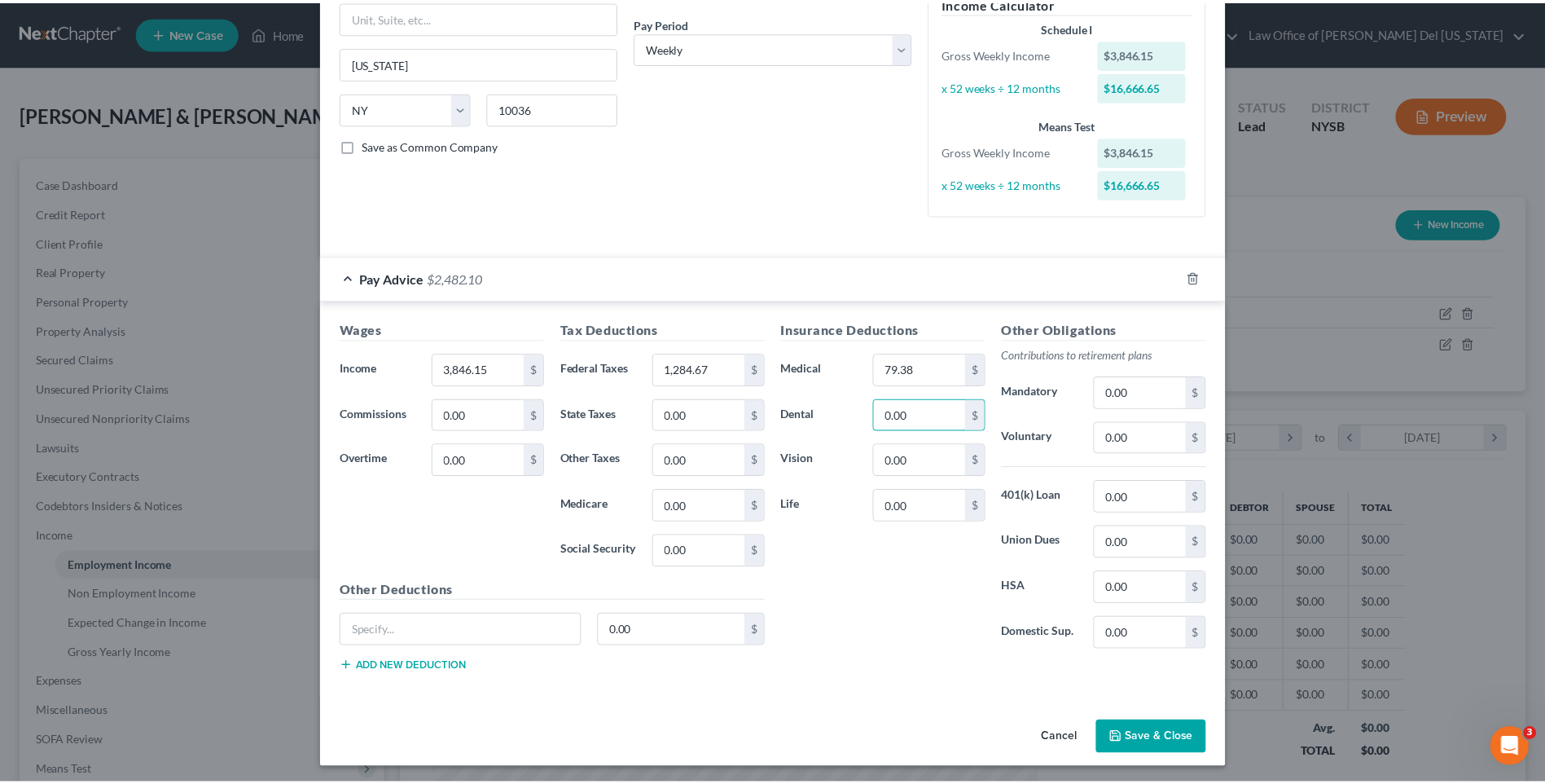
scroll to position [248, 0]
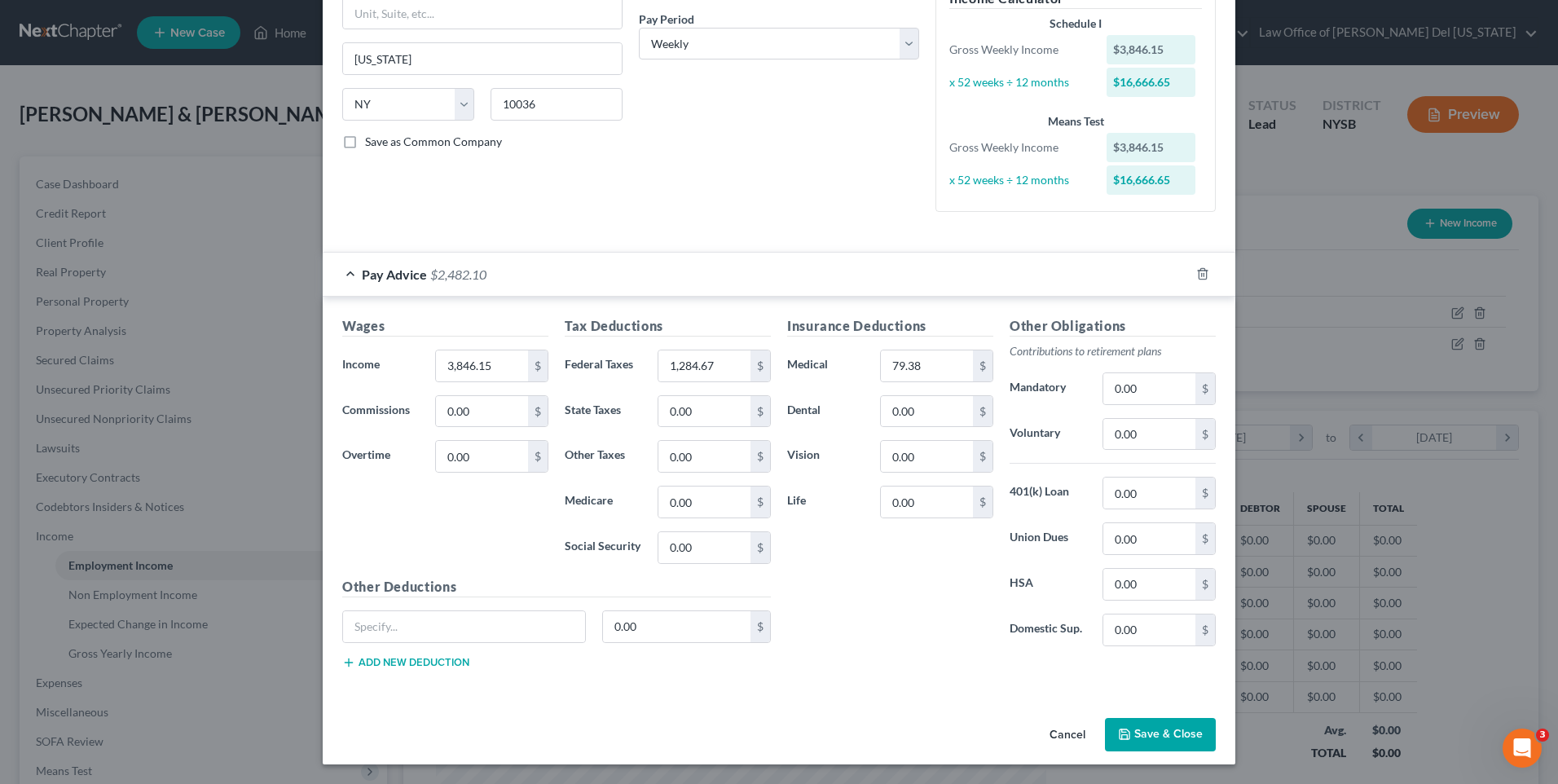
click at [1156, 738] on button "Save & Close" at bounding box center [1160, 734] width 111 height 34
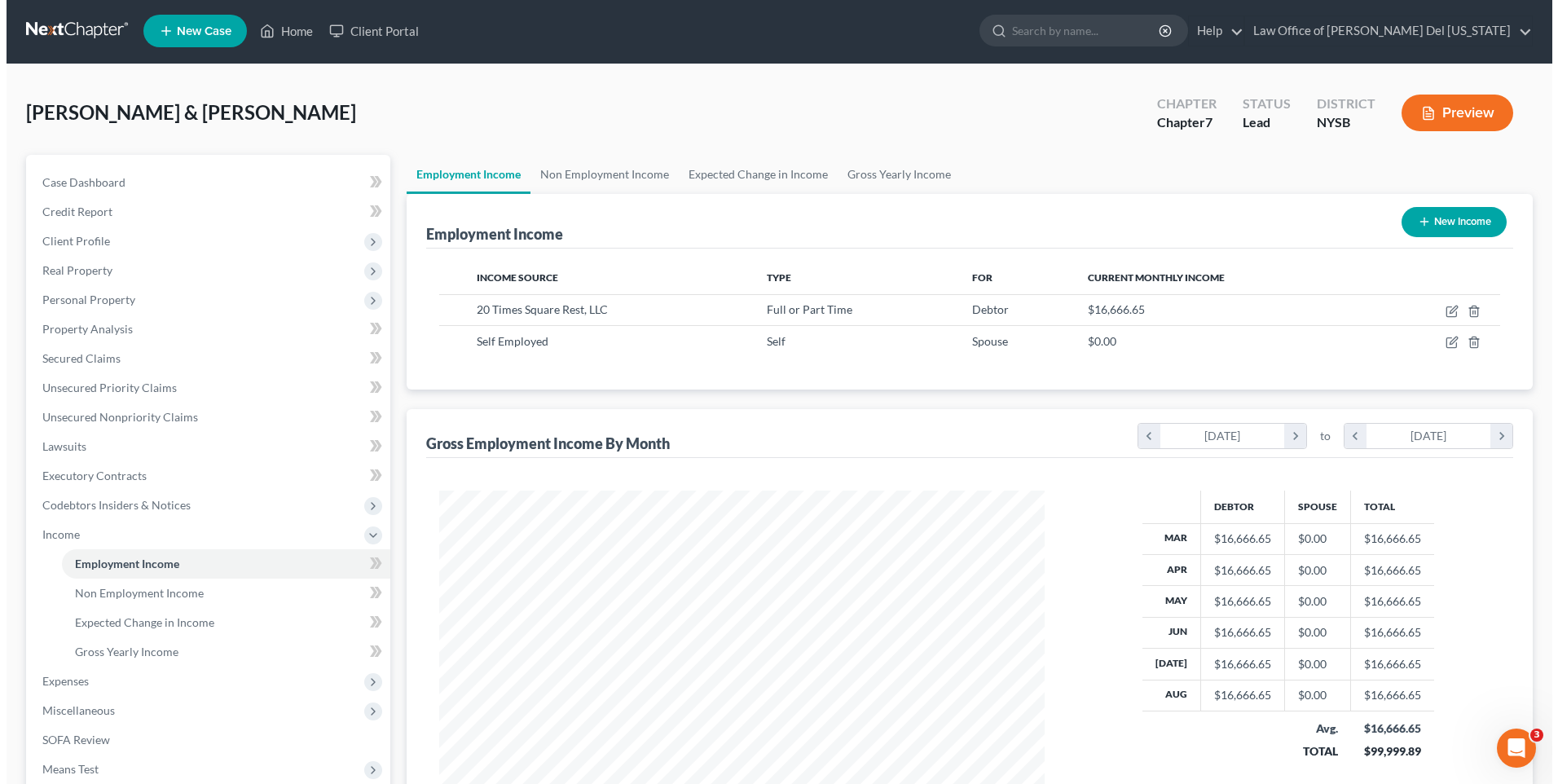
scroll to position [0, 0]
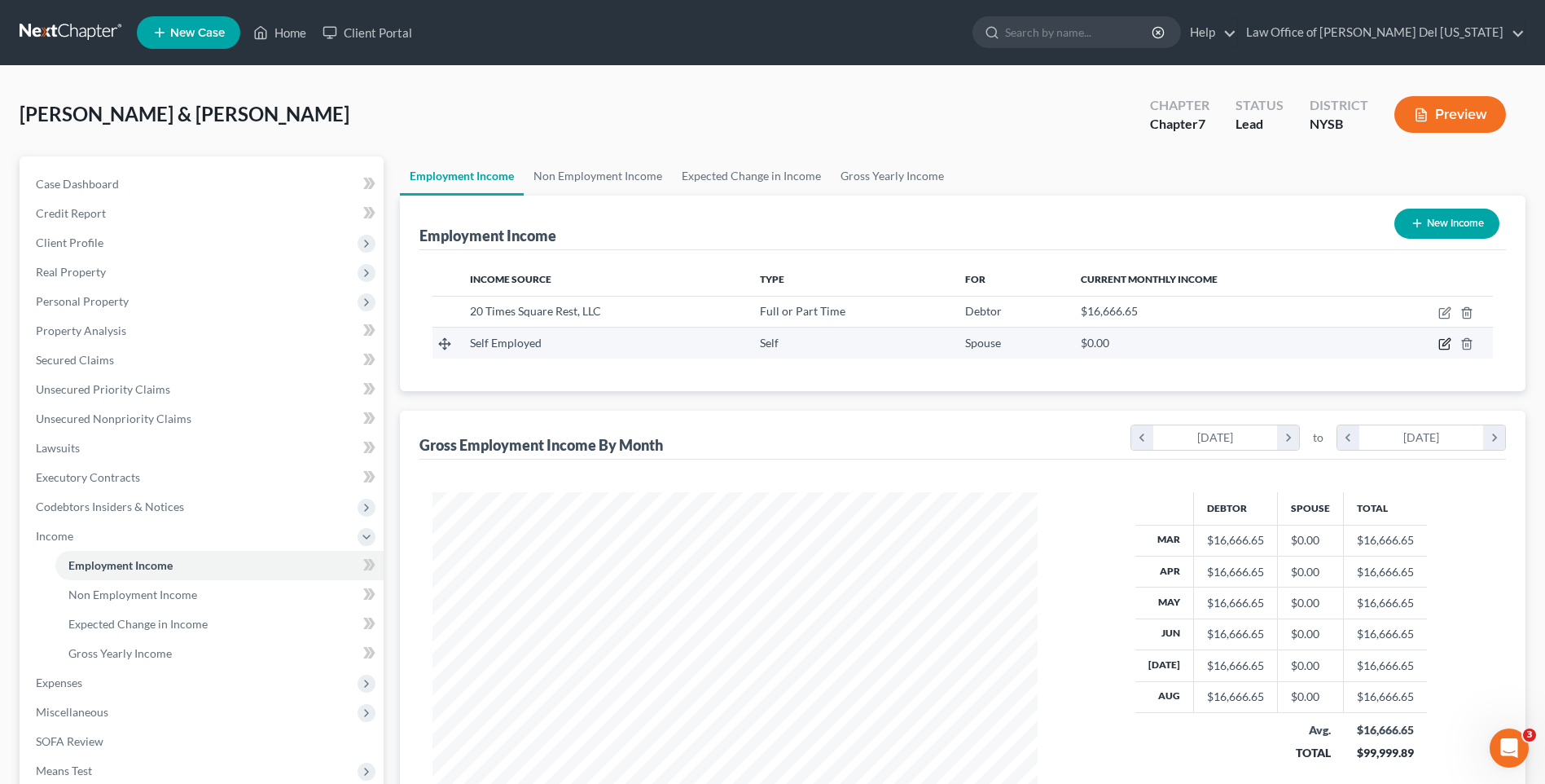
click at [1443, 342] on icon "button" at bounding box center [1445, 344] width 13 height 13
select select "1"
select select "0"
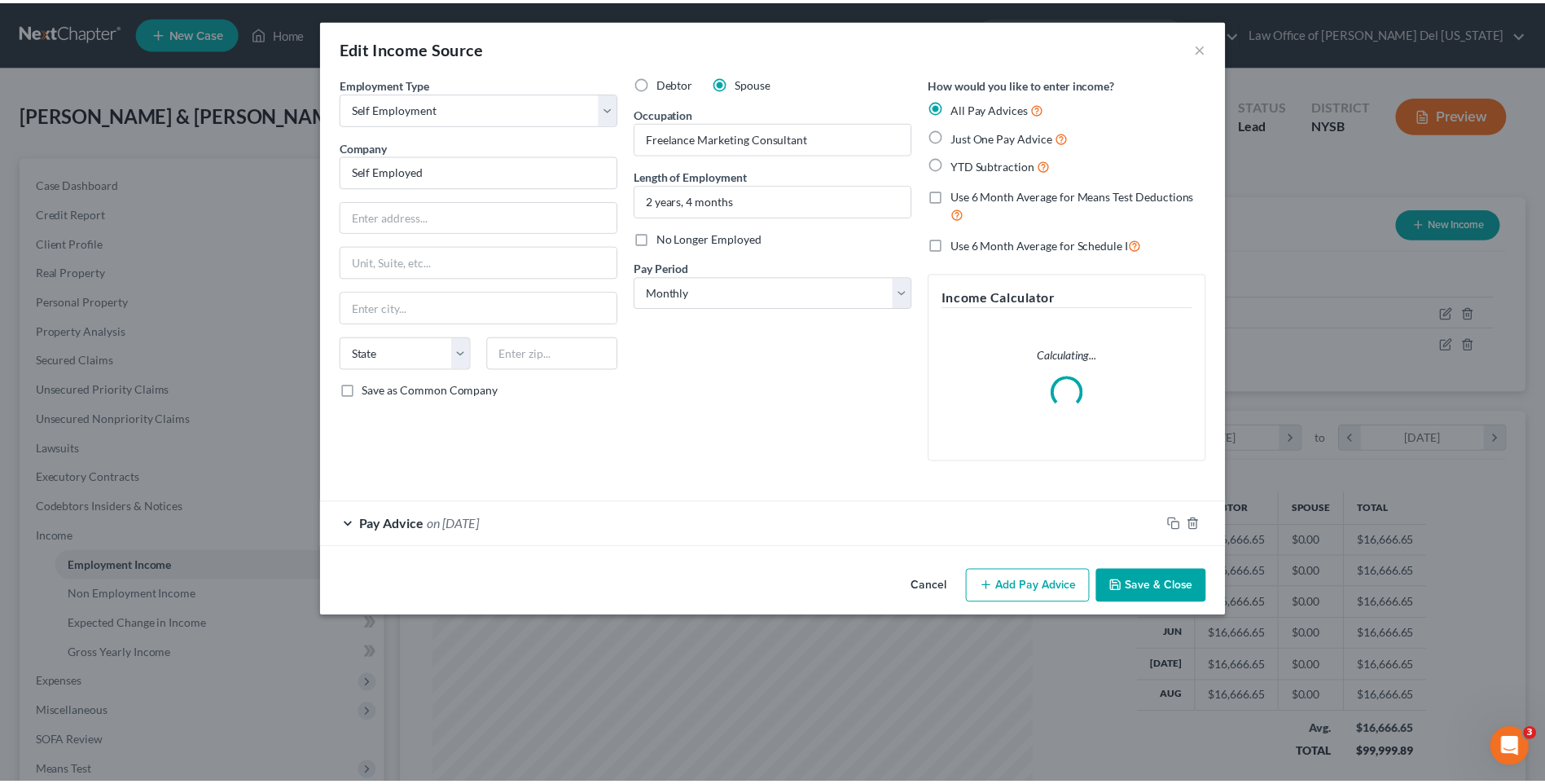
scroll to position [305, 644]
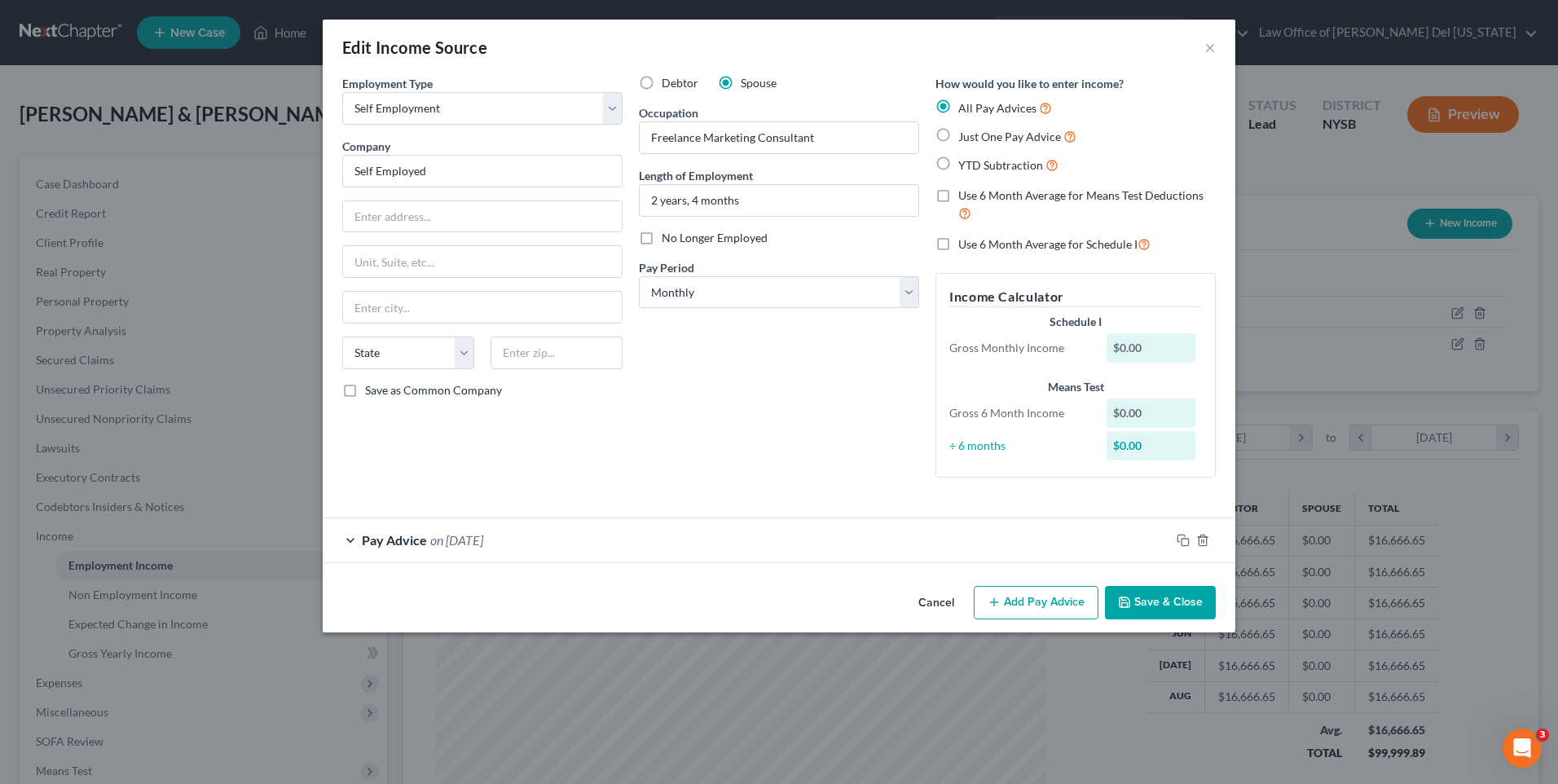
click at [1000, 138] on span "Just One Pay Advice" at bounding box center [1008, 136] width 103 height 14
click at [975, 138] on input "Just One Pay Advice" at bounding box center [969, 132] width 10 height 10
radio input "true"
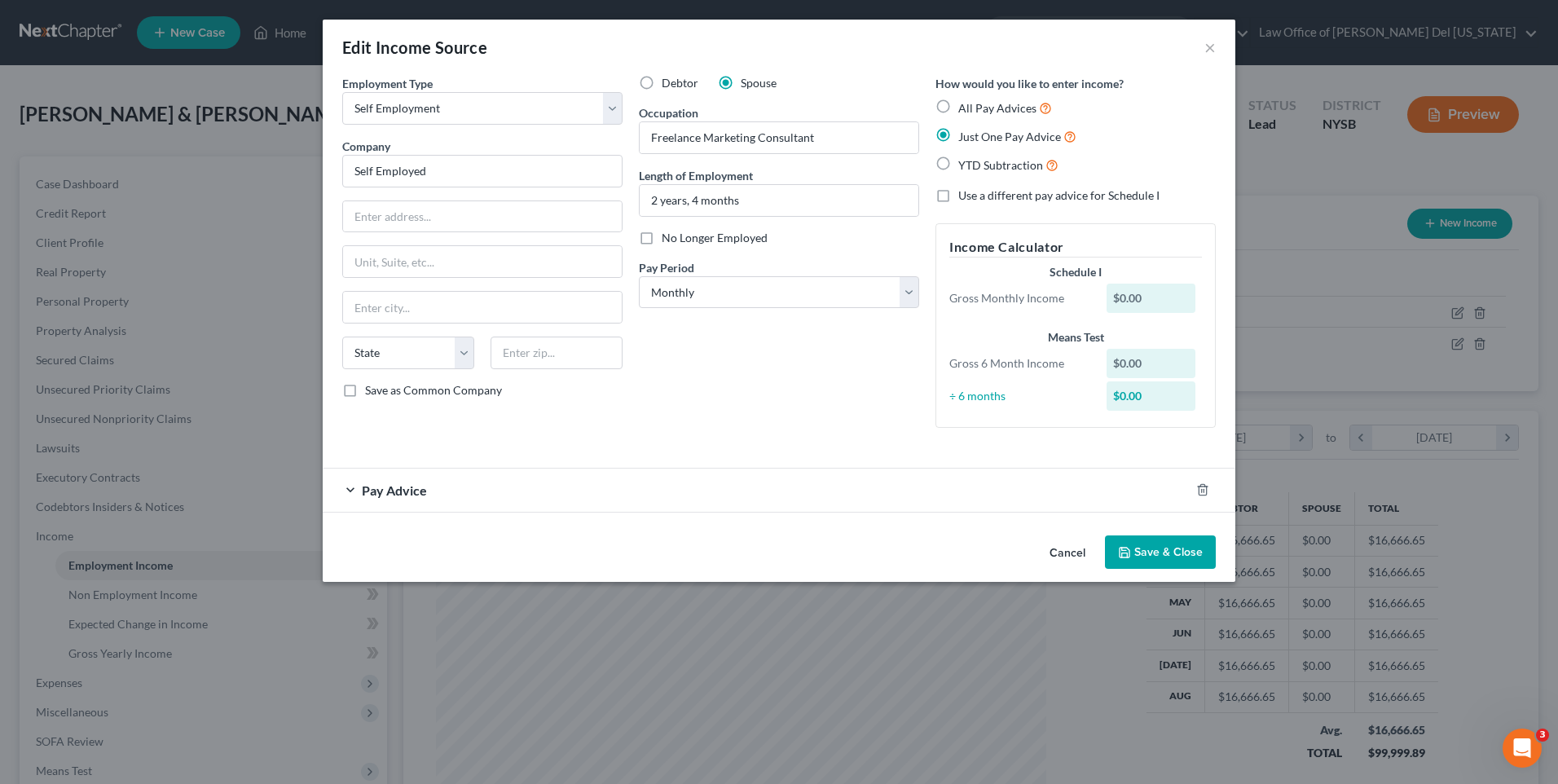
click at [477, 494] on div "Pay Advice" at bounding box center [755, 489] width 867 height 43
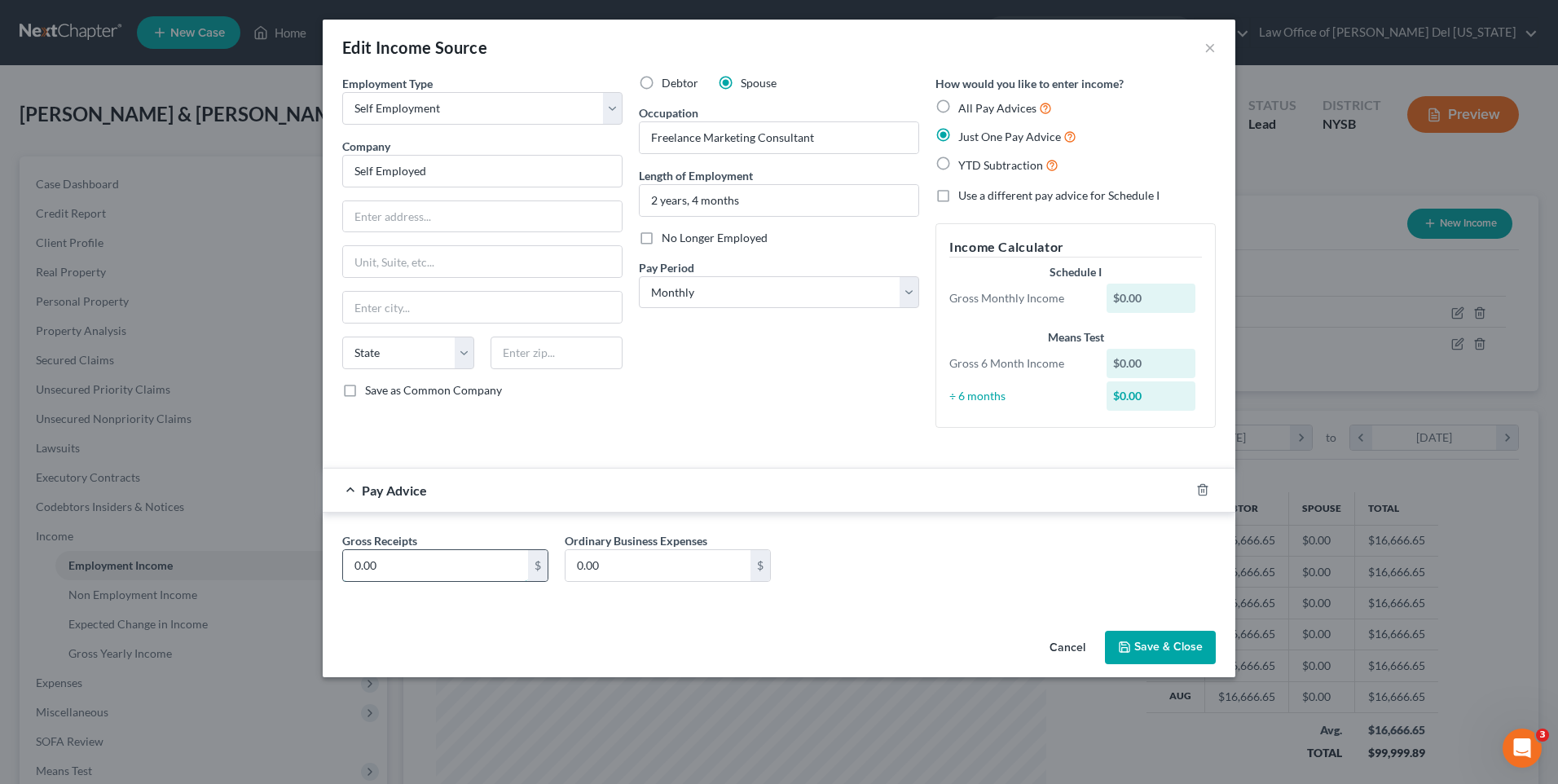
click at [462, 554] on input "0.00" at bounding box center [435, 565] width 185 height 31
type input "3,000"
click at [1137, 655] on button "Save & Close" at bounding box center [1160, 647] width 111 height 34
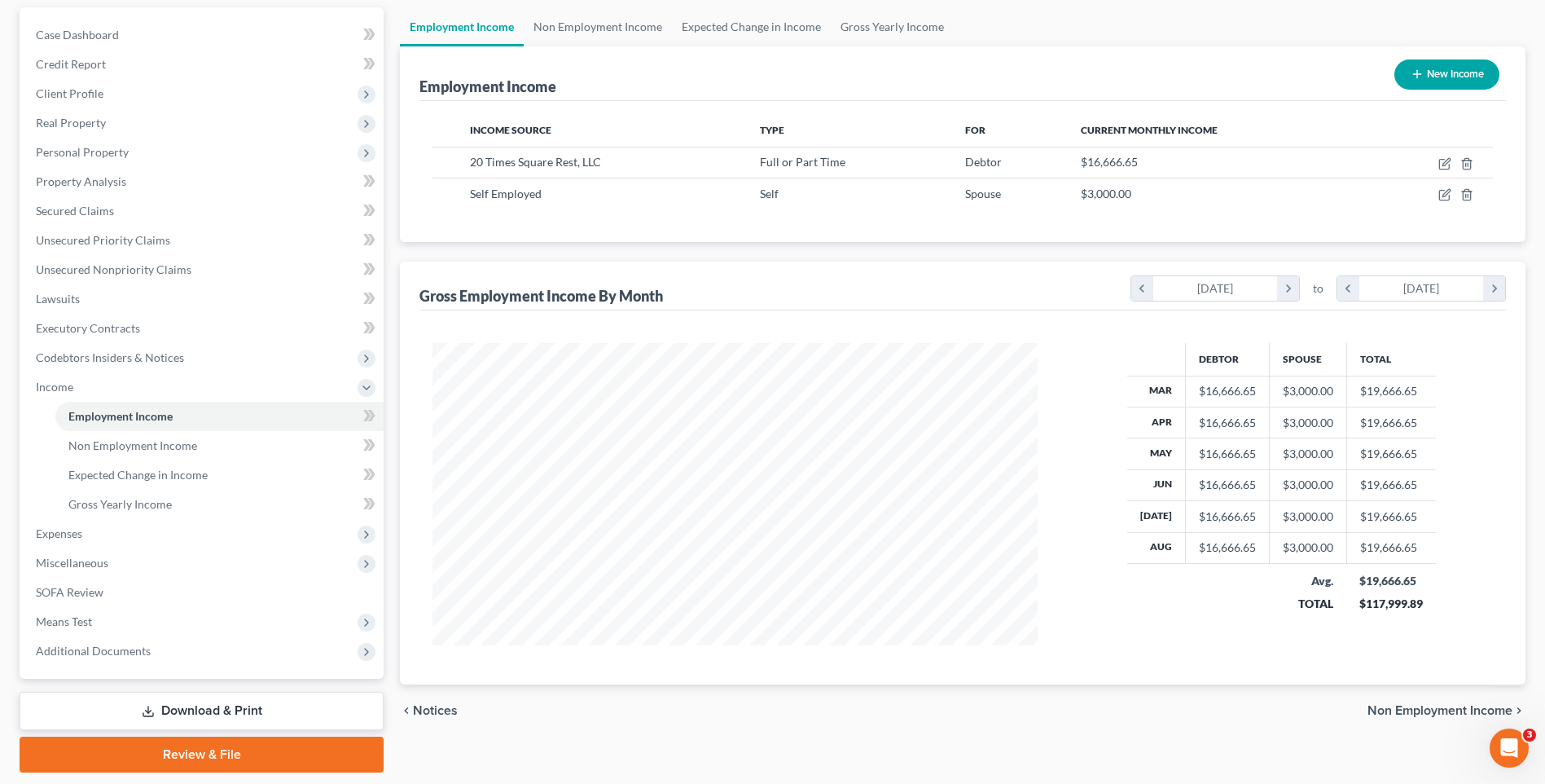
scroll to position [163, 0]
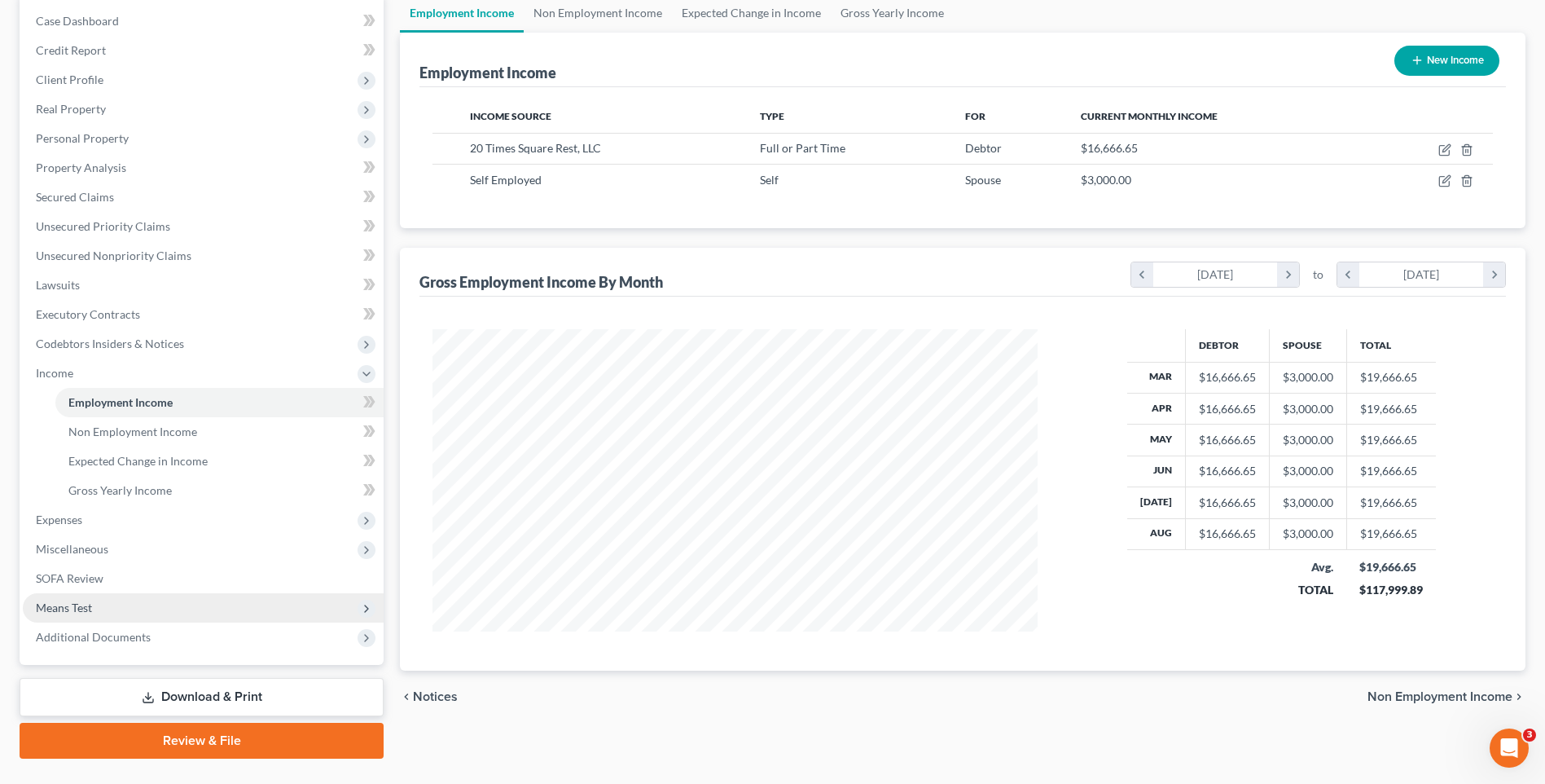
click at [88, 600] on span "Means Test" at bounding box center [64, 607] width 56 height 14
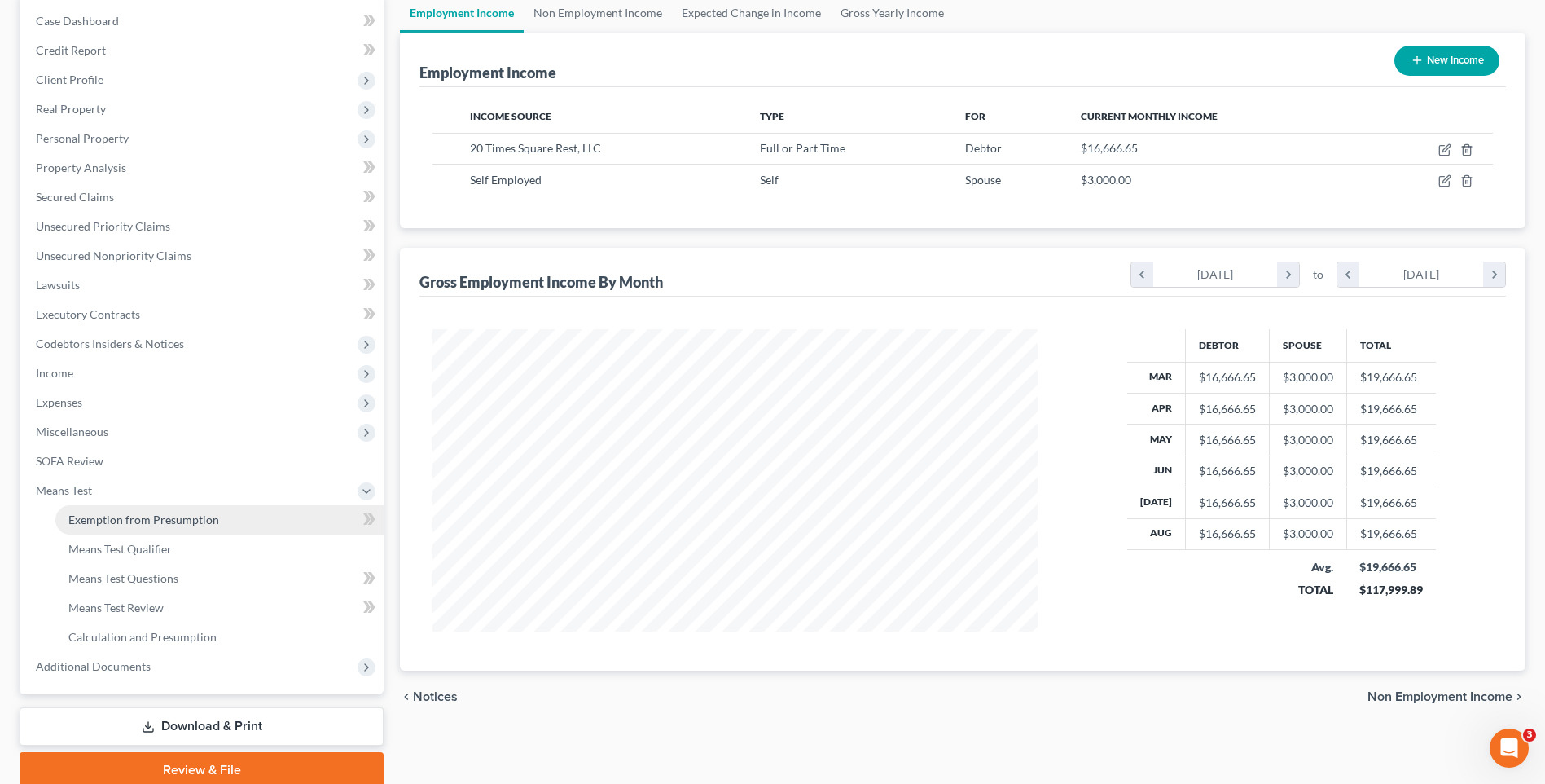
click at [144, 522] on span "Exemption from Presumption" at bounding box center [143, 519] width 151 height 14
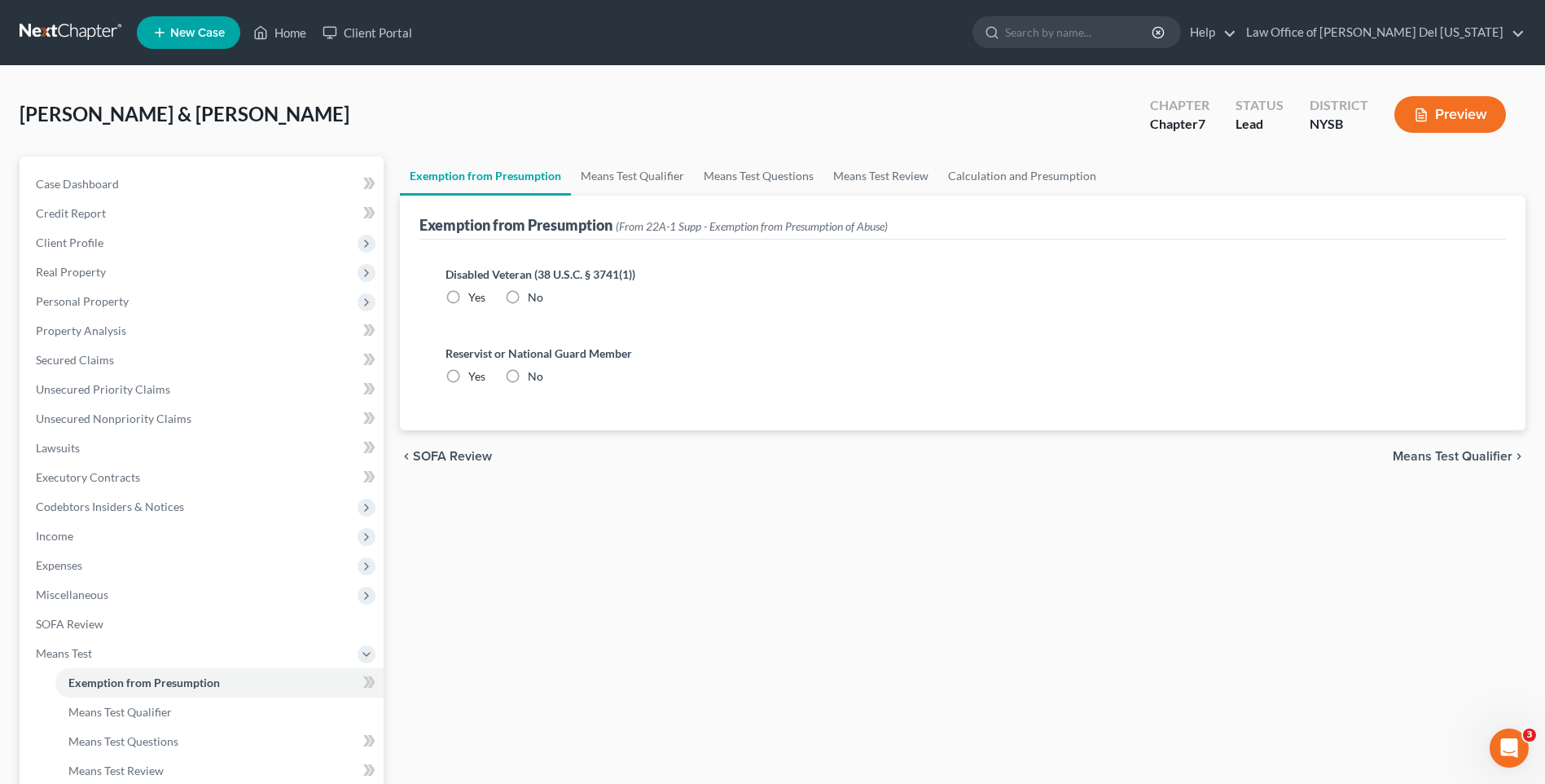
click at [528, 293] on label "No" at bounding box center [536, 297] width 16 height 17
click at [535, 293] on input "No" at bounding box center [539, 294] width 10 height 10
radio input "true"
click at [528, 371] on label "No" at bounding box center [536, 377] width 16 height 17
click at [535, 371] on input "No" at bounding box center [539, 373] width 10 height 10
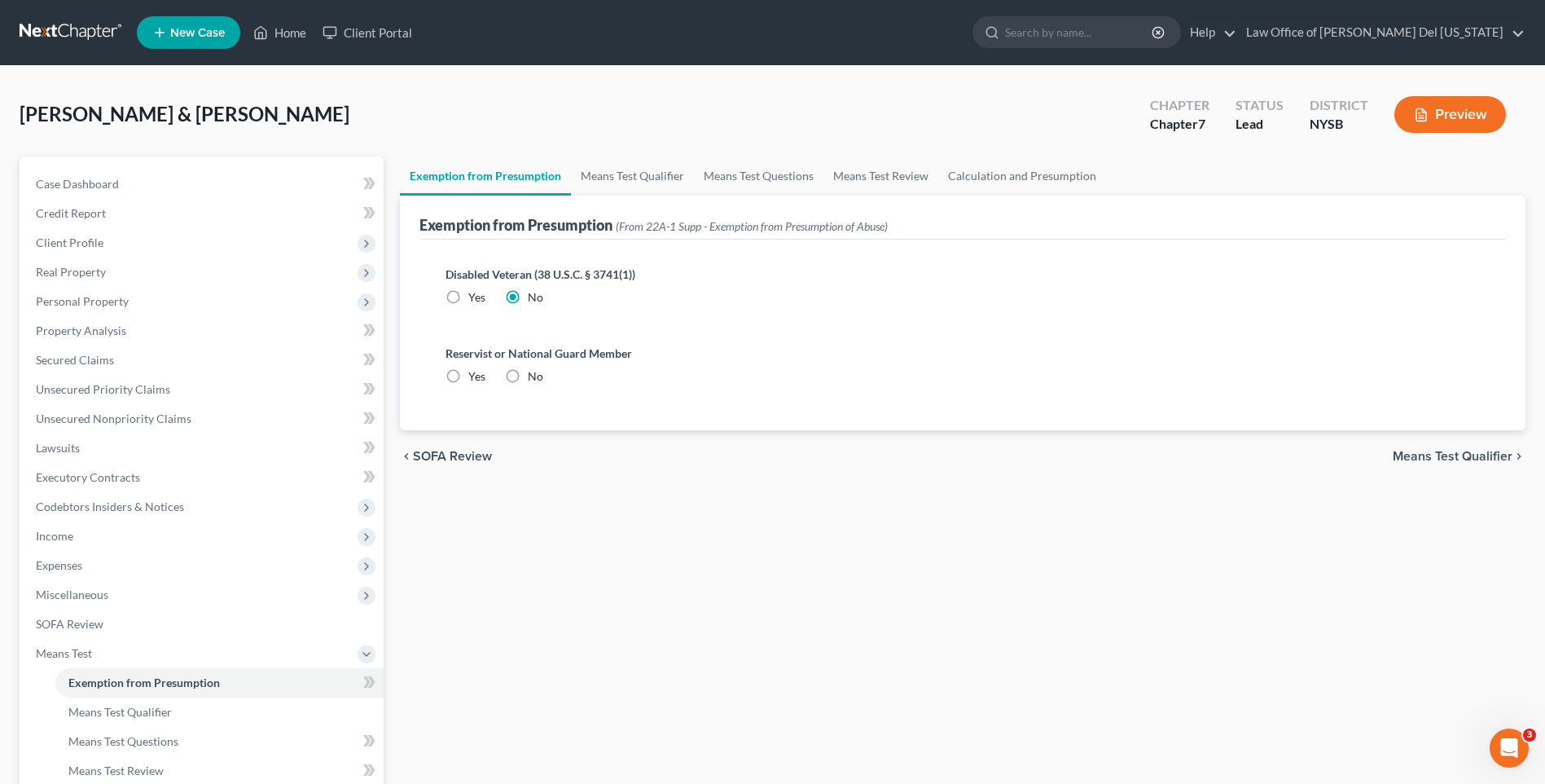
radio input "true"
click at [633, 183] on link "Means Test Qualifier" at bounding box center [632, 175] width 123 height 39
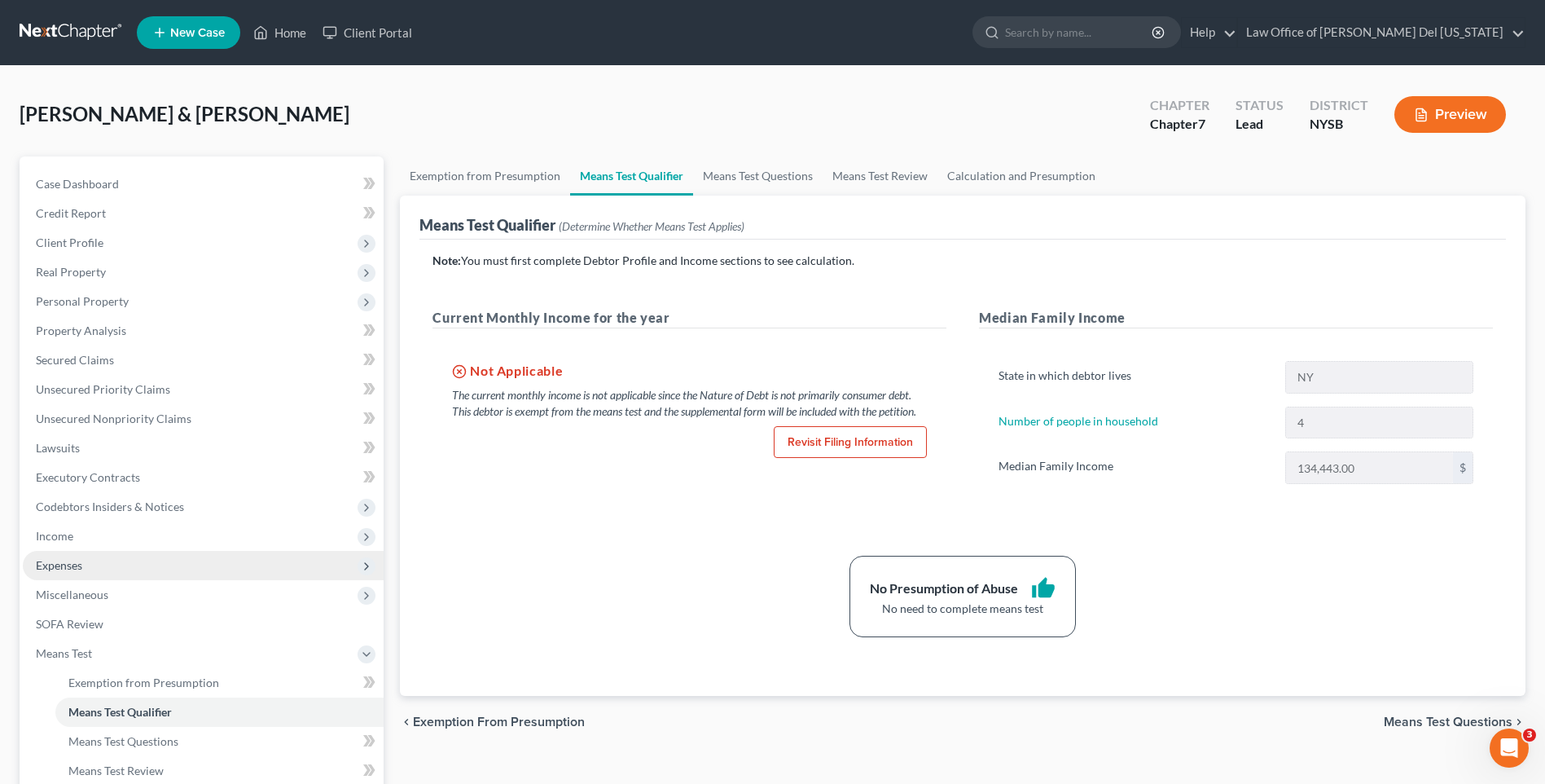
click at [73, 562] on span "Expenses" at bounding box center [59, 564] width 46 height 14
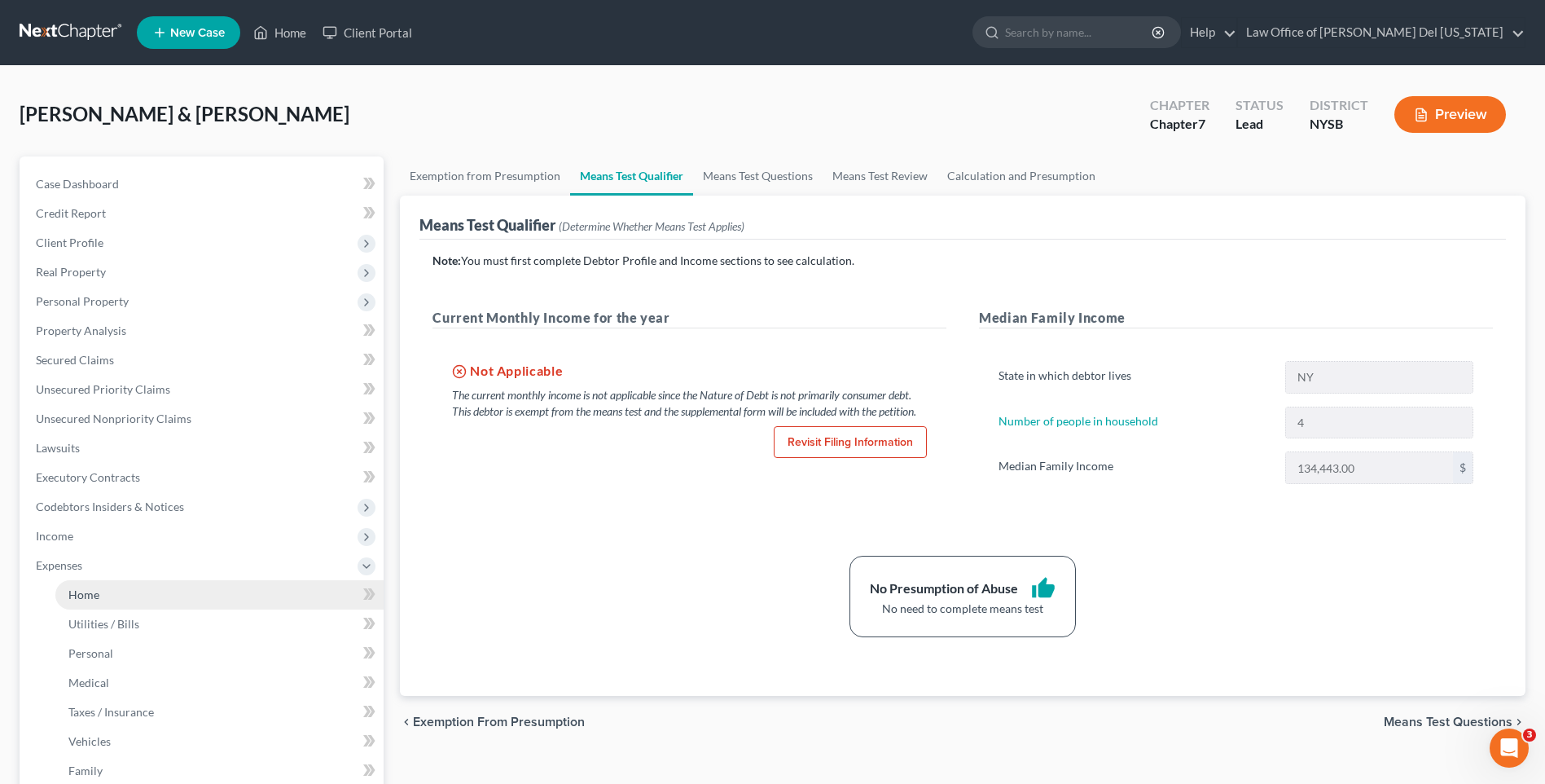
click at [172, 591] on link "Home" at bounding box center [219, 595] width 328 height 30
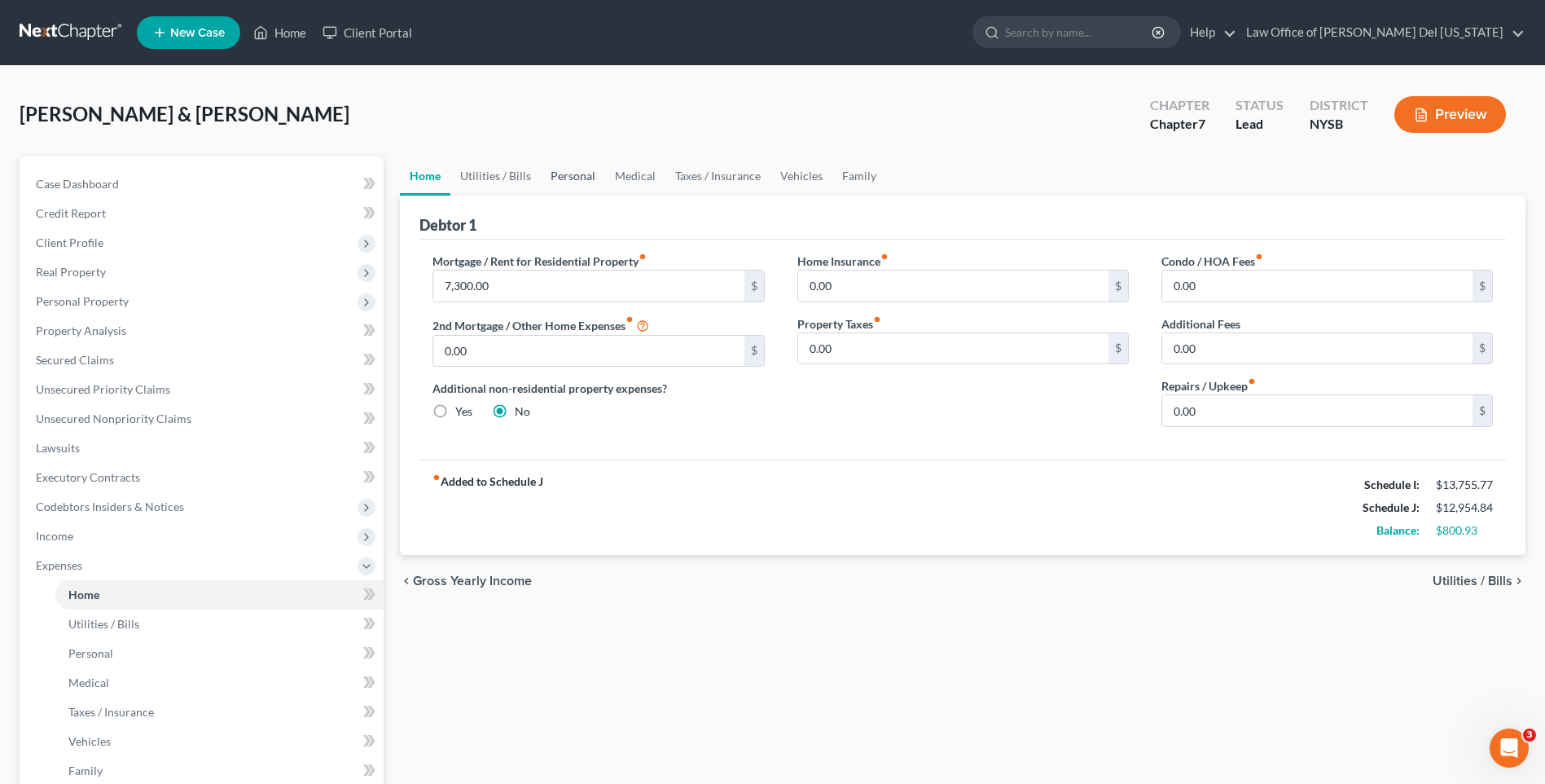
click at [572, 173] on link "Personal" at bounding box center [573, 175] width 65 height 39
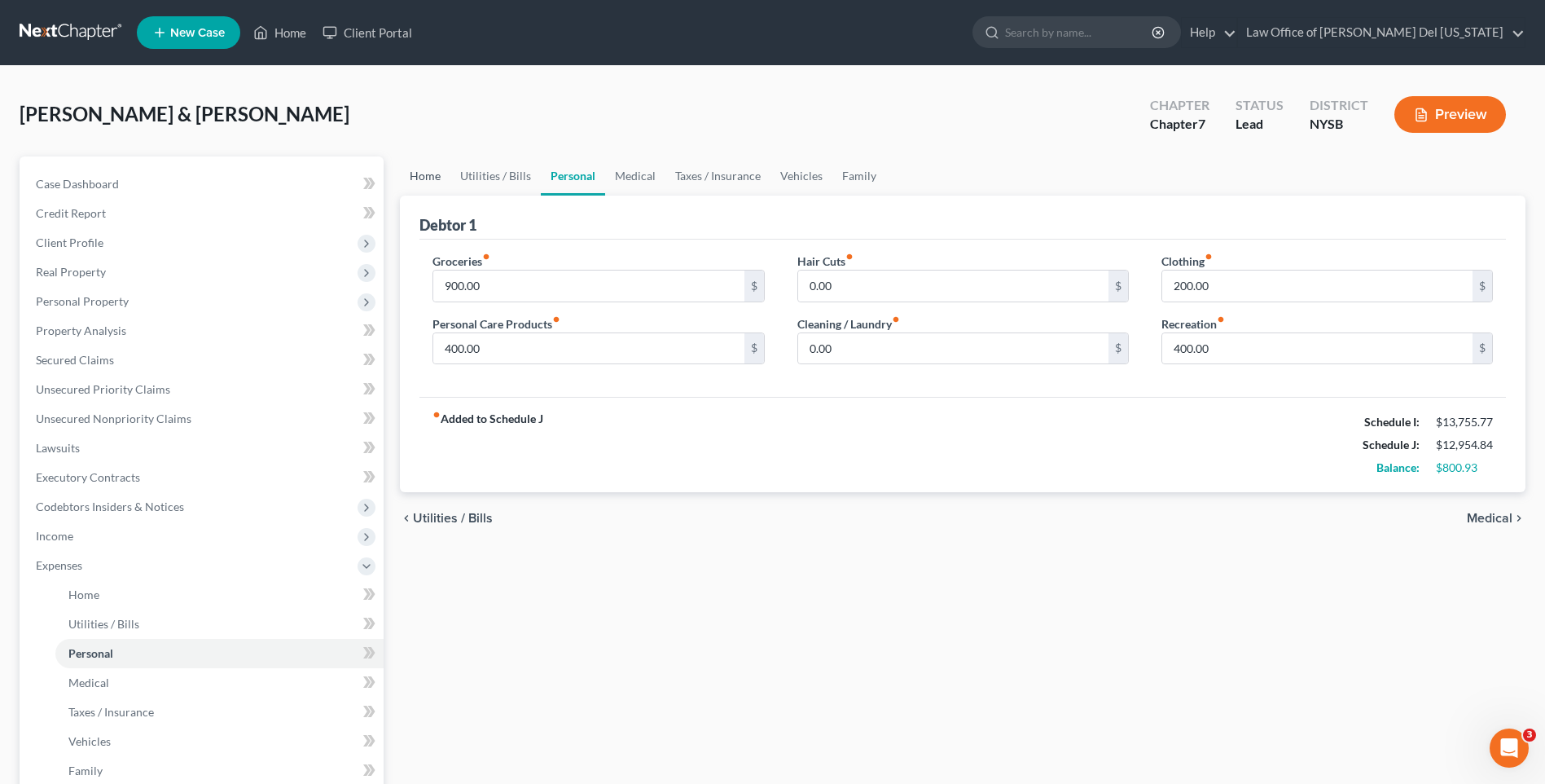
click at [419, 177] on link "Home" at bounding box center [425, 175] width 51 height 39
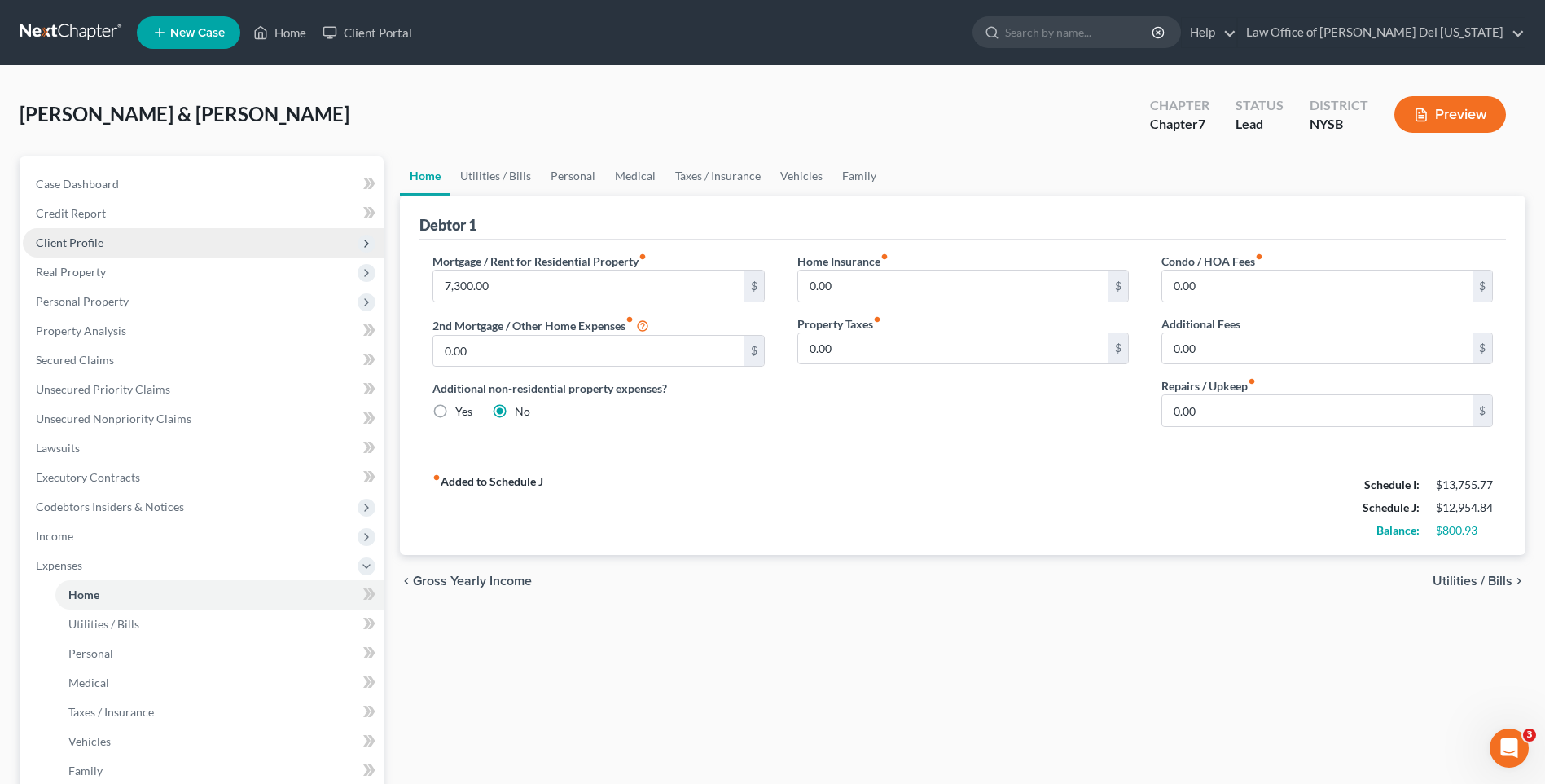
click at [94, 237] on span "Client Profile" at bounding box center [69, 242] width 67 height 14
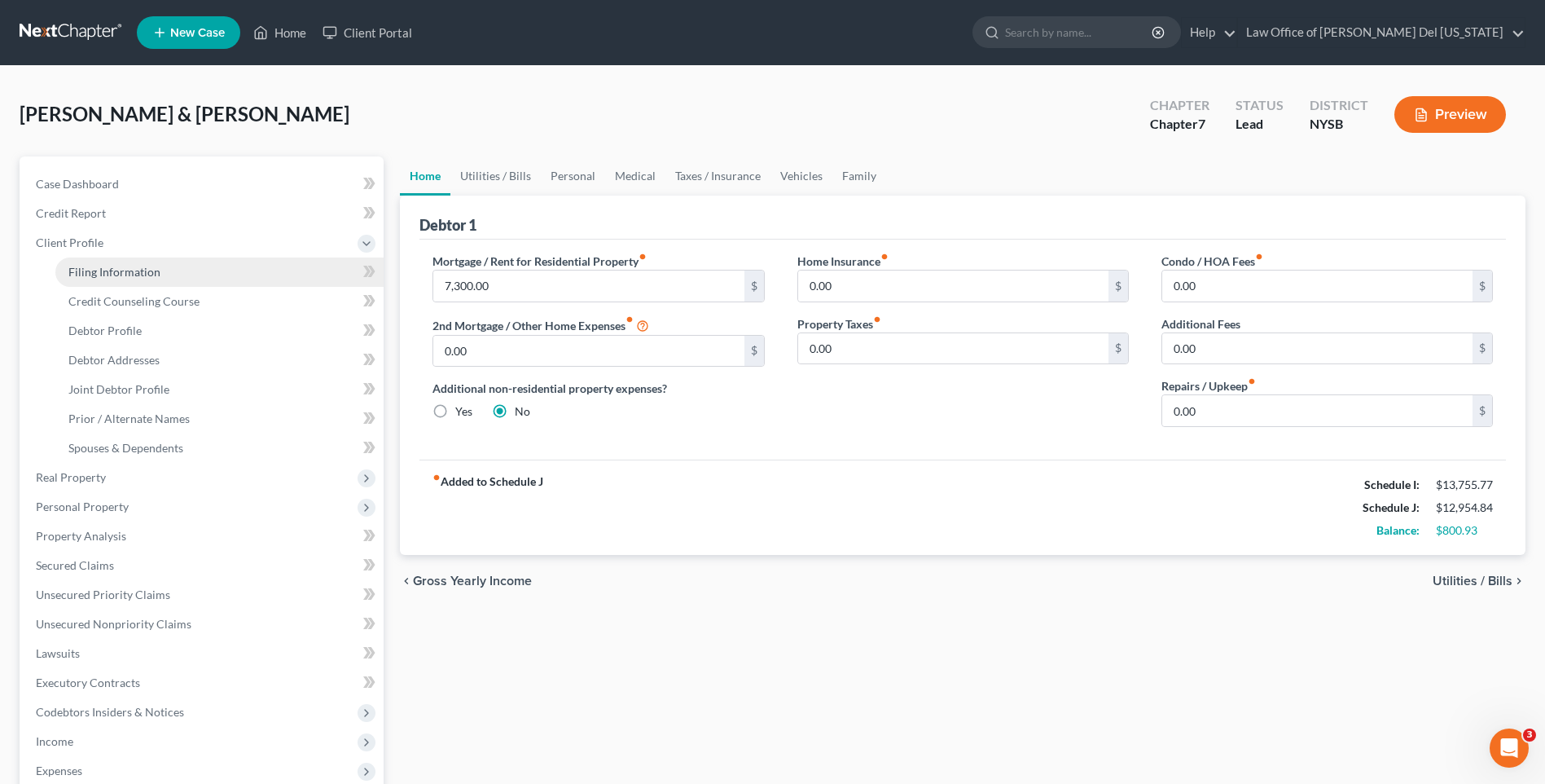
click at [147, 268] on span "Filing Information" at bounding box center [115, 271] width 92 height 14
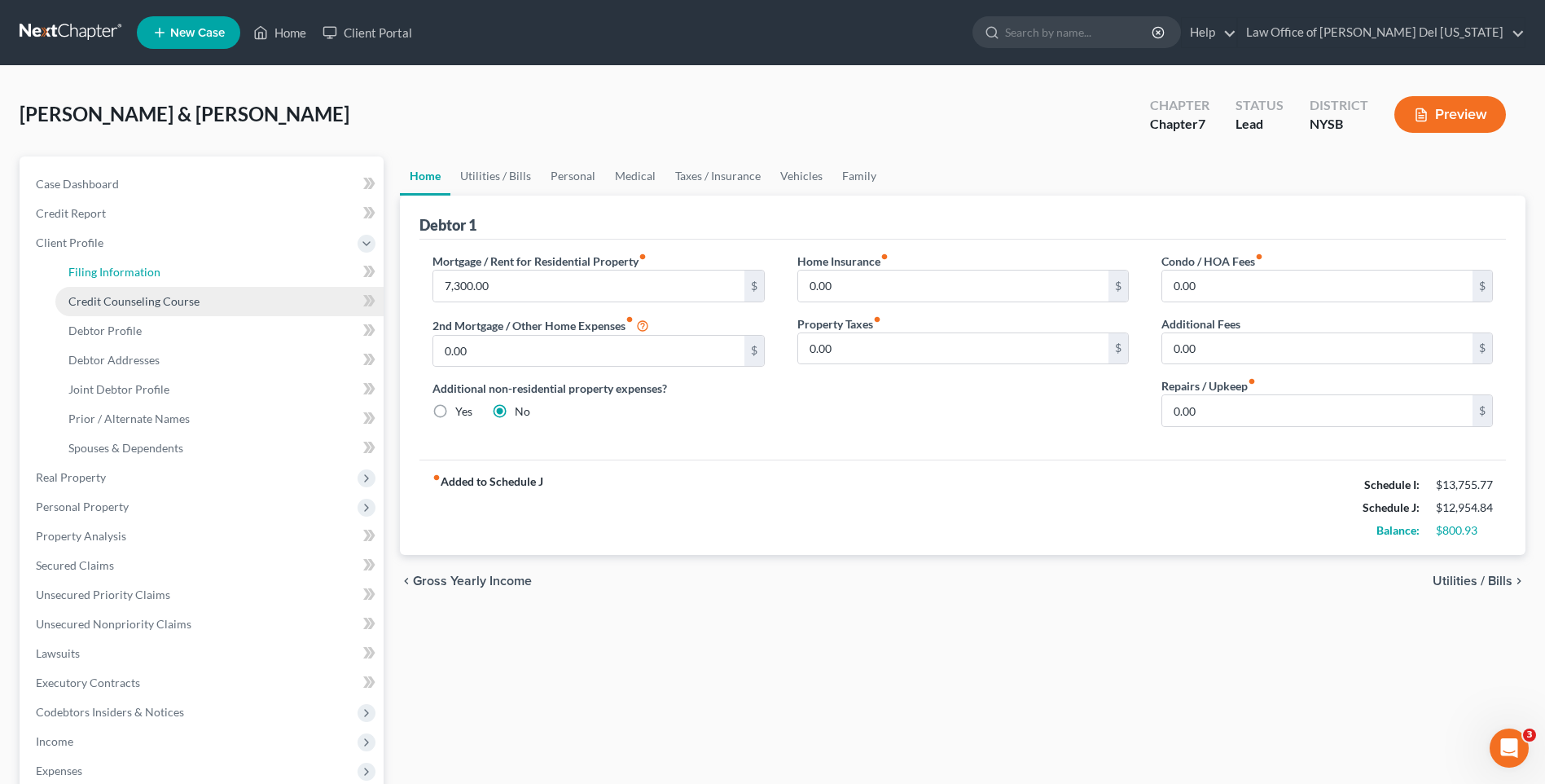
select select "0"
select select "3"
select select "1"
select select "0"
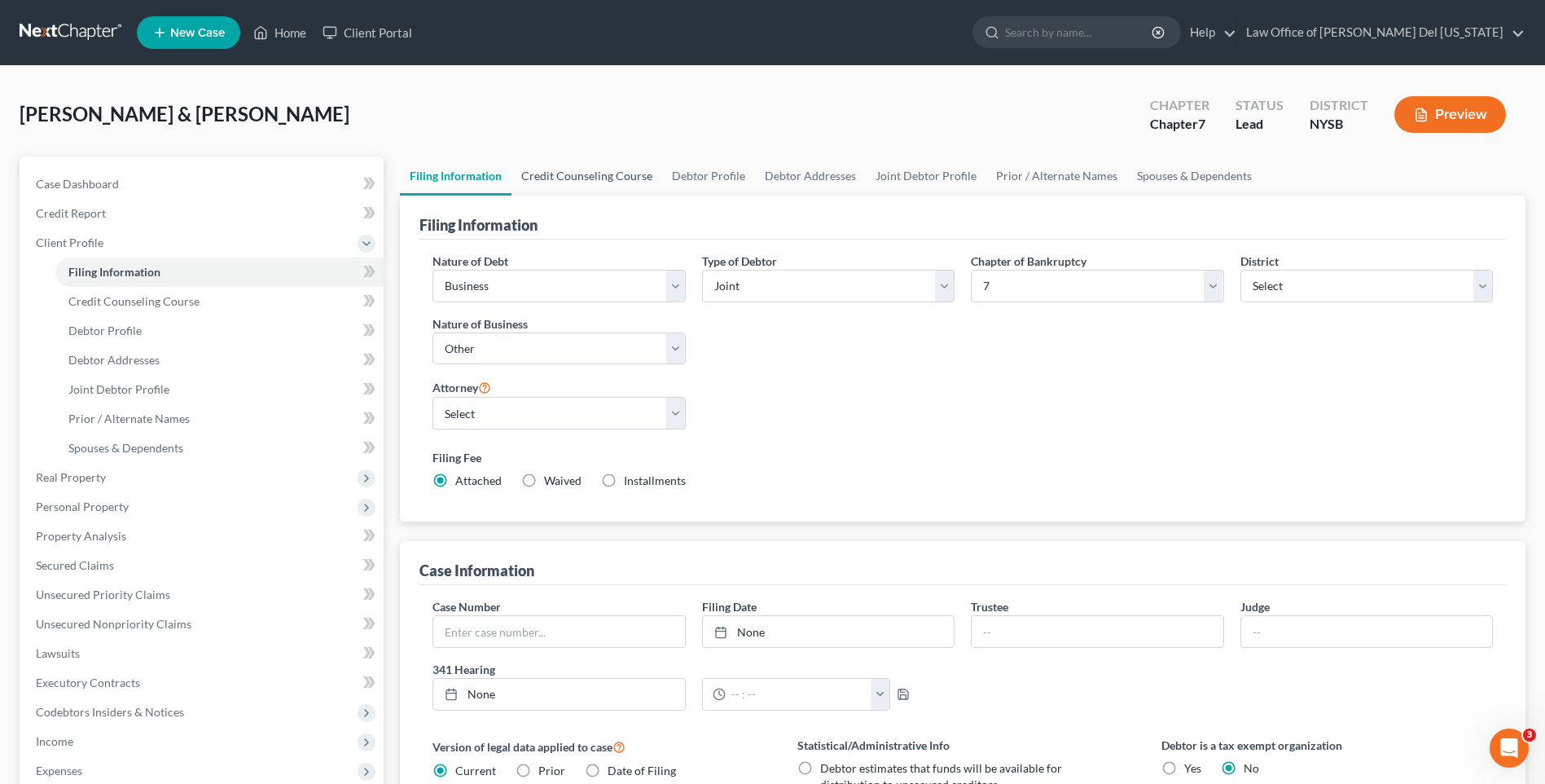
click at [611, 172] on link "Credit Counseling Course" at bounding box center [586, 175] width 151 height 39
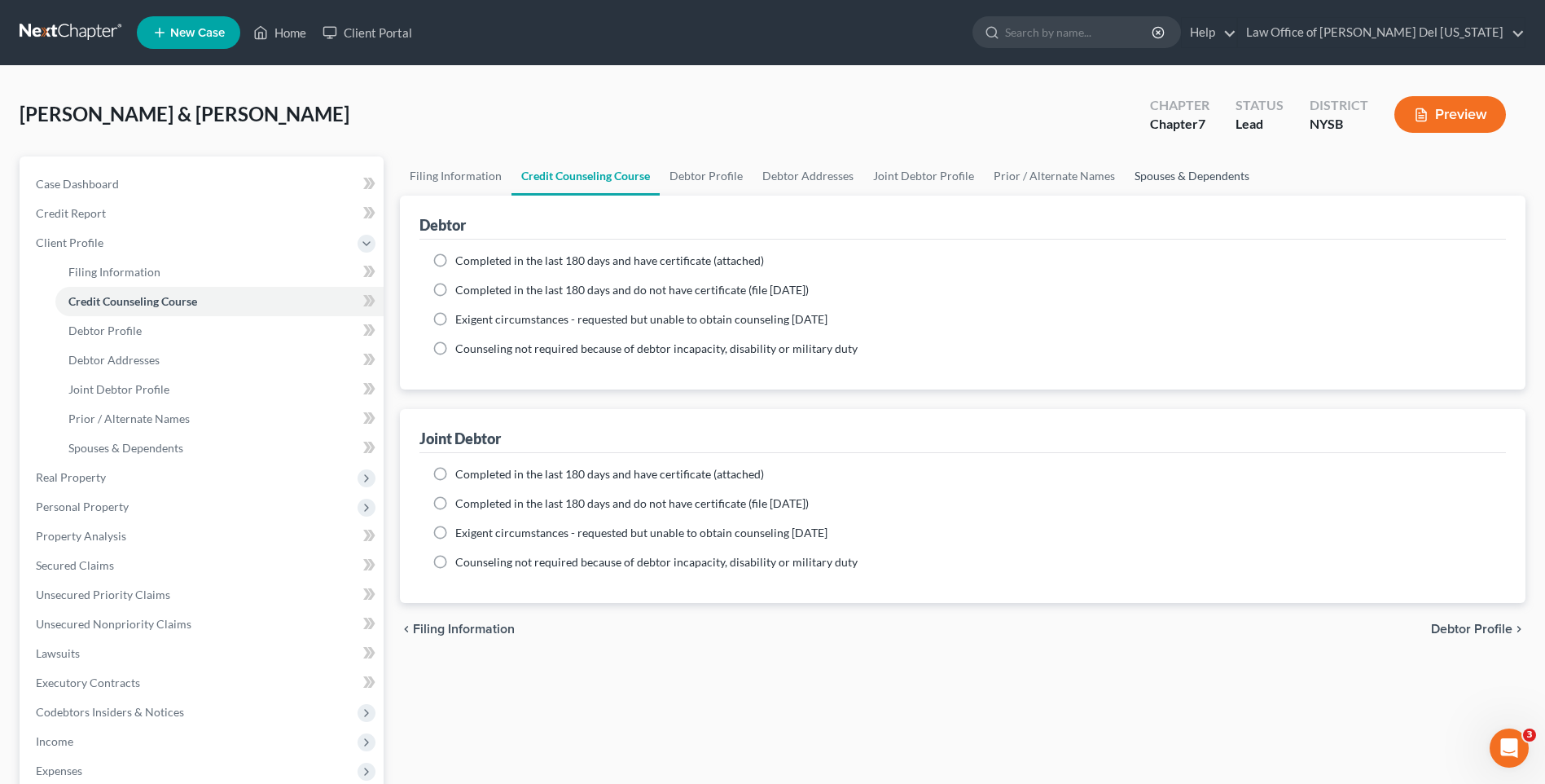
click at [1147, 174] on link "Spouses & Dependents" at bounding box center [1192, 175] width 135 height 39
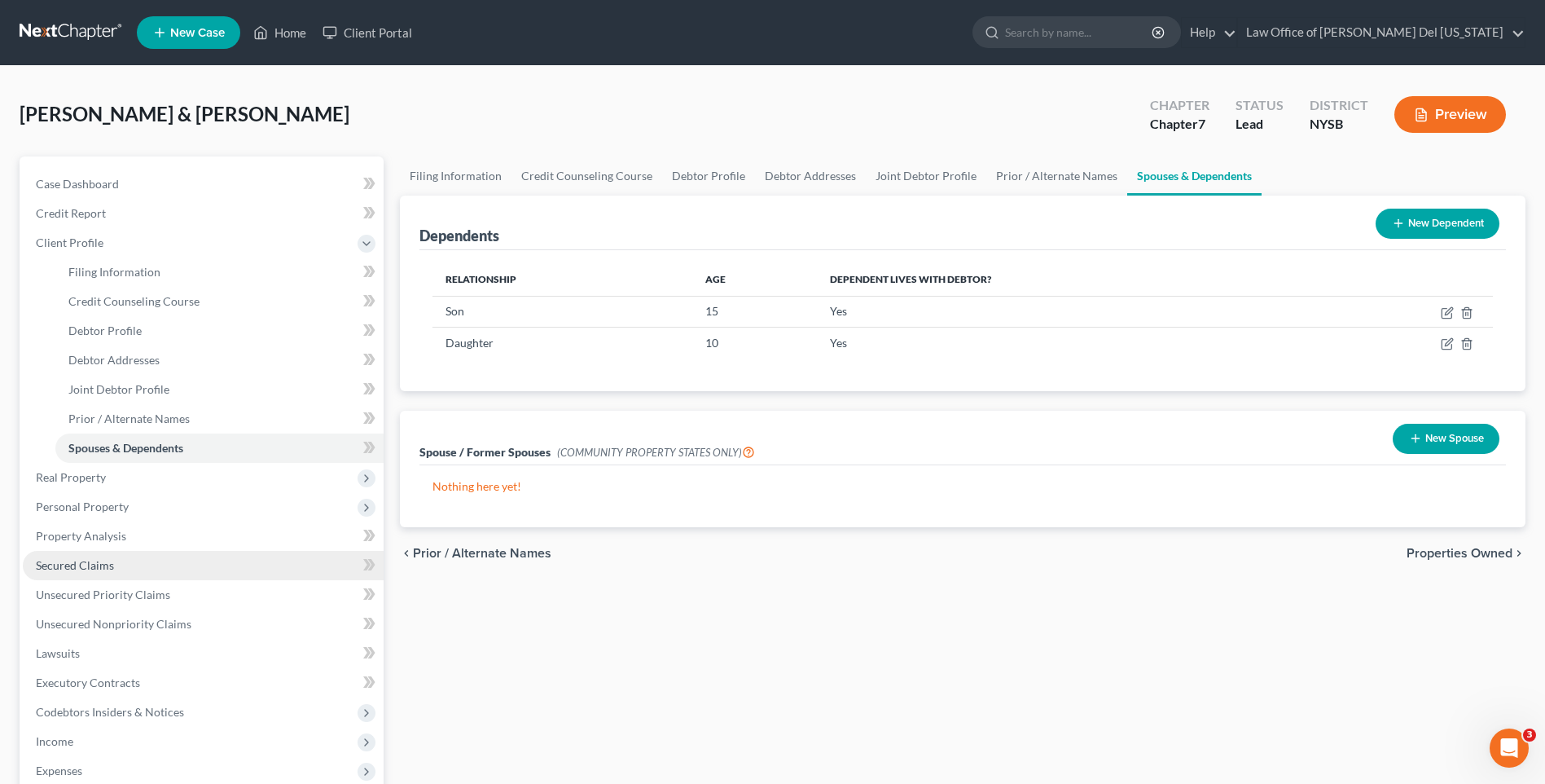
scroll to position [81, 0]
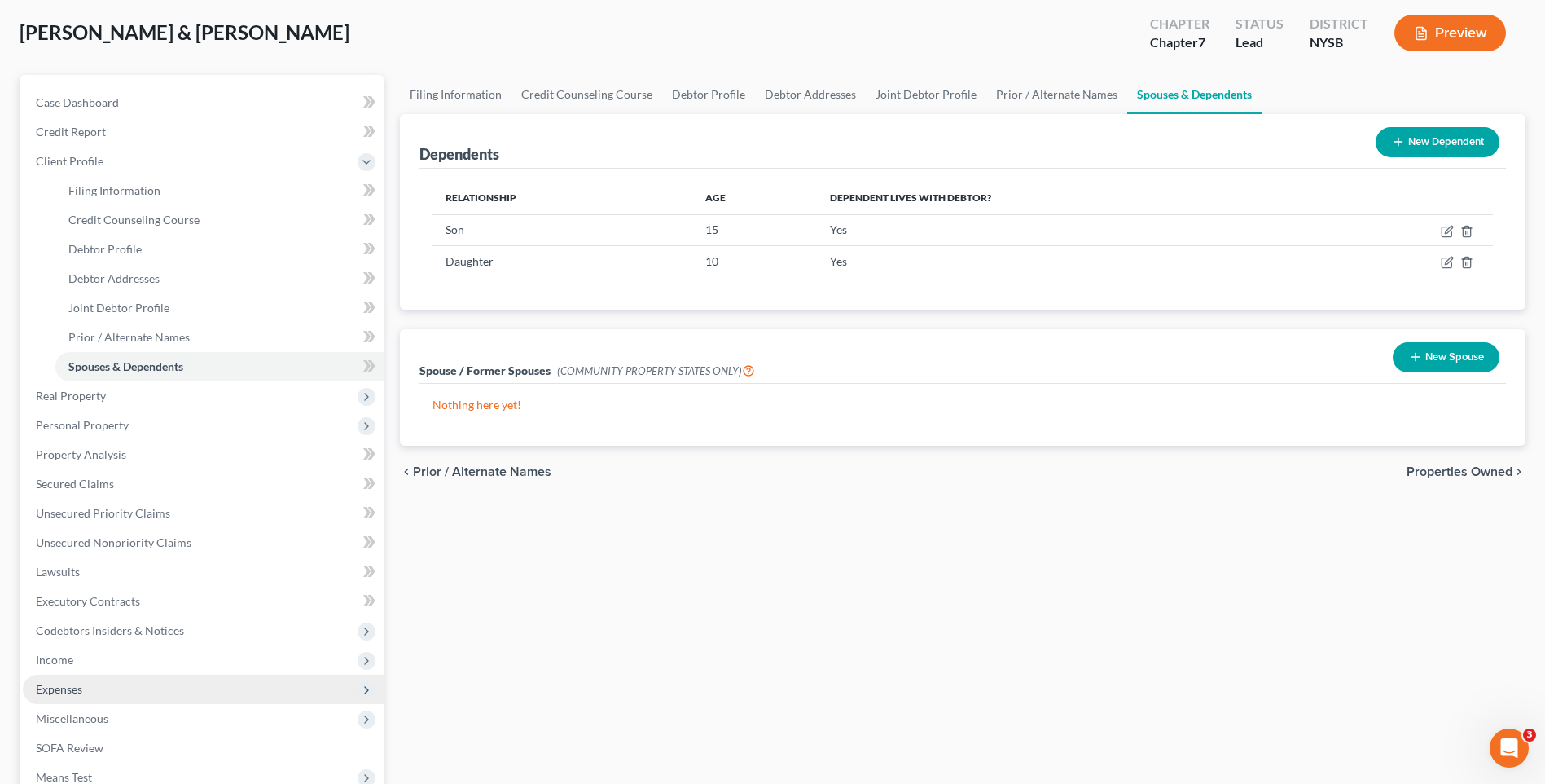
click at [84, 681] on span "Expenses" at bounding box center [203, 689] width 361 height 30
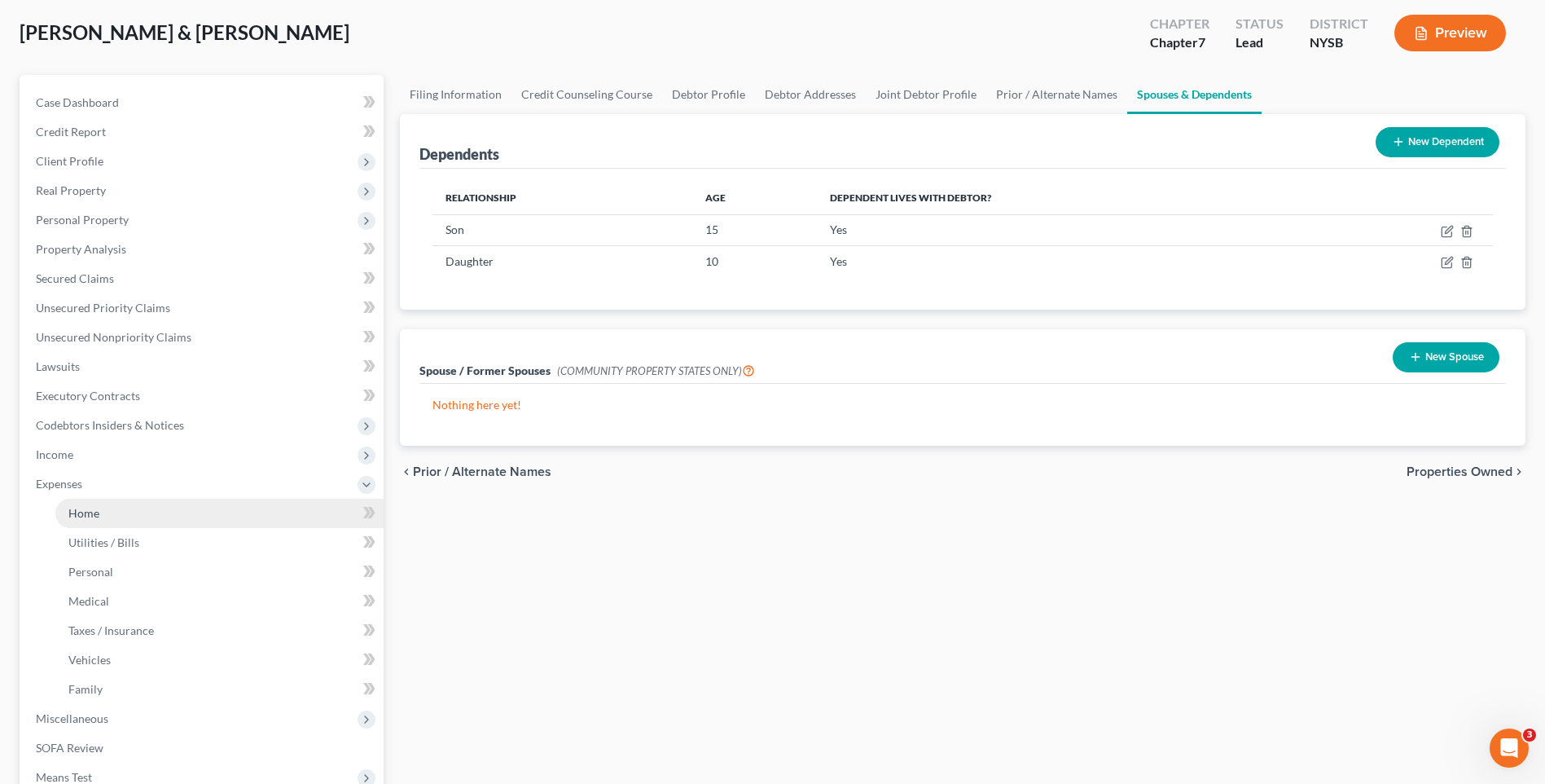
click at [118, 503] on link "Home" at bounding box center [219, 513] width 328 height 30
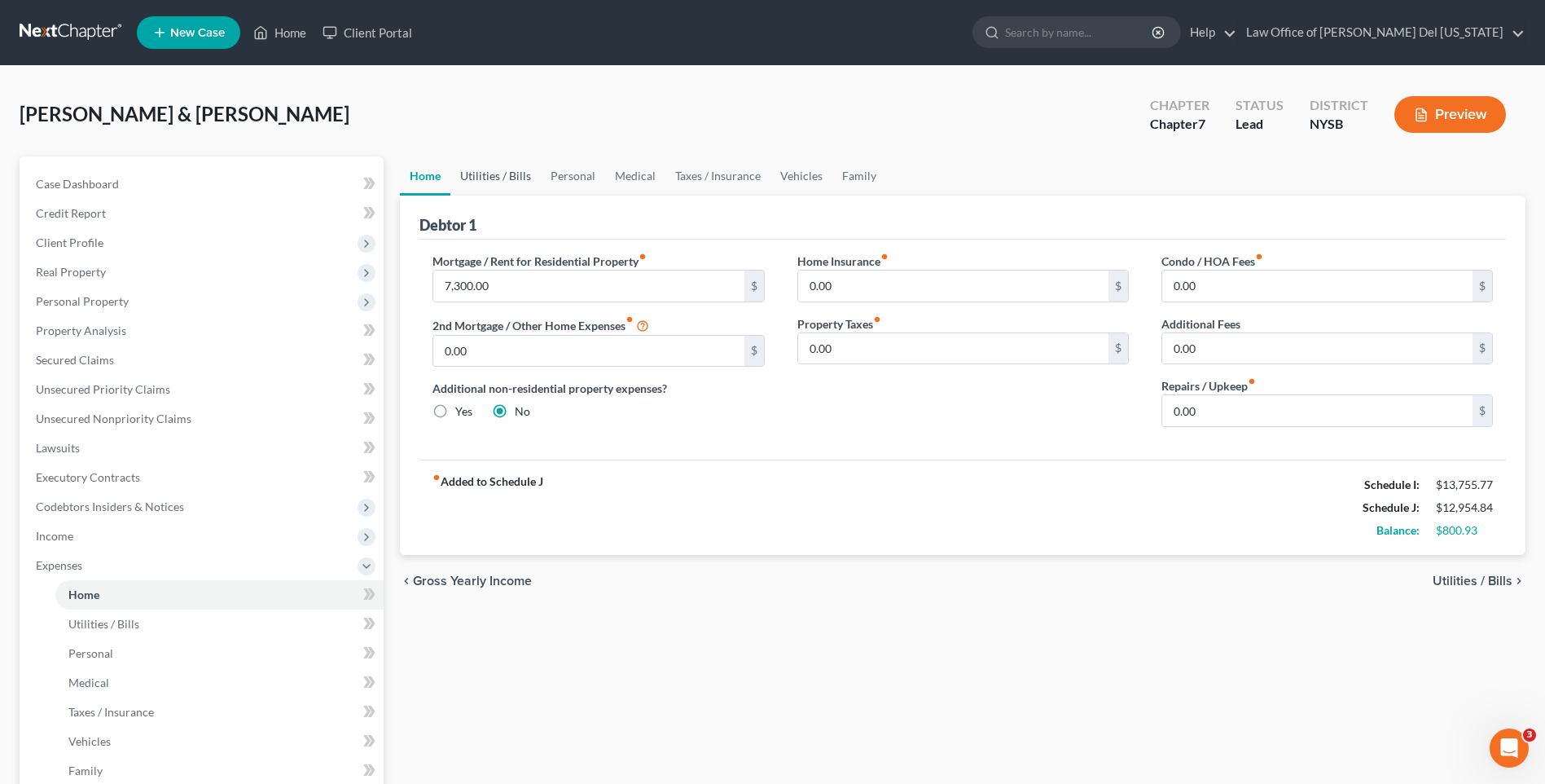
click at [514, 175] on link "Utilities / Bills" at bounding box center [496, 175] width 91 height 39
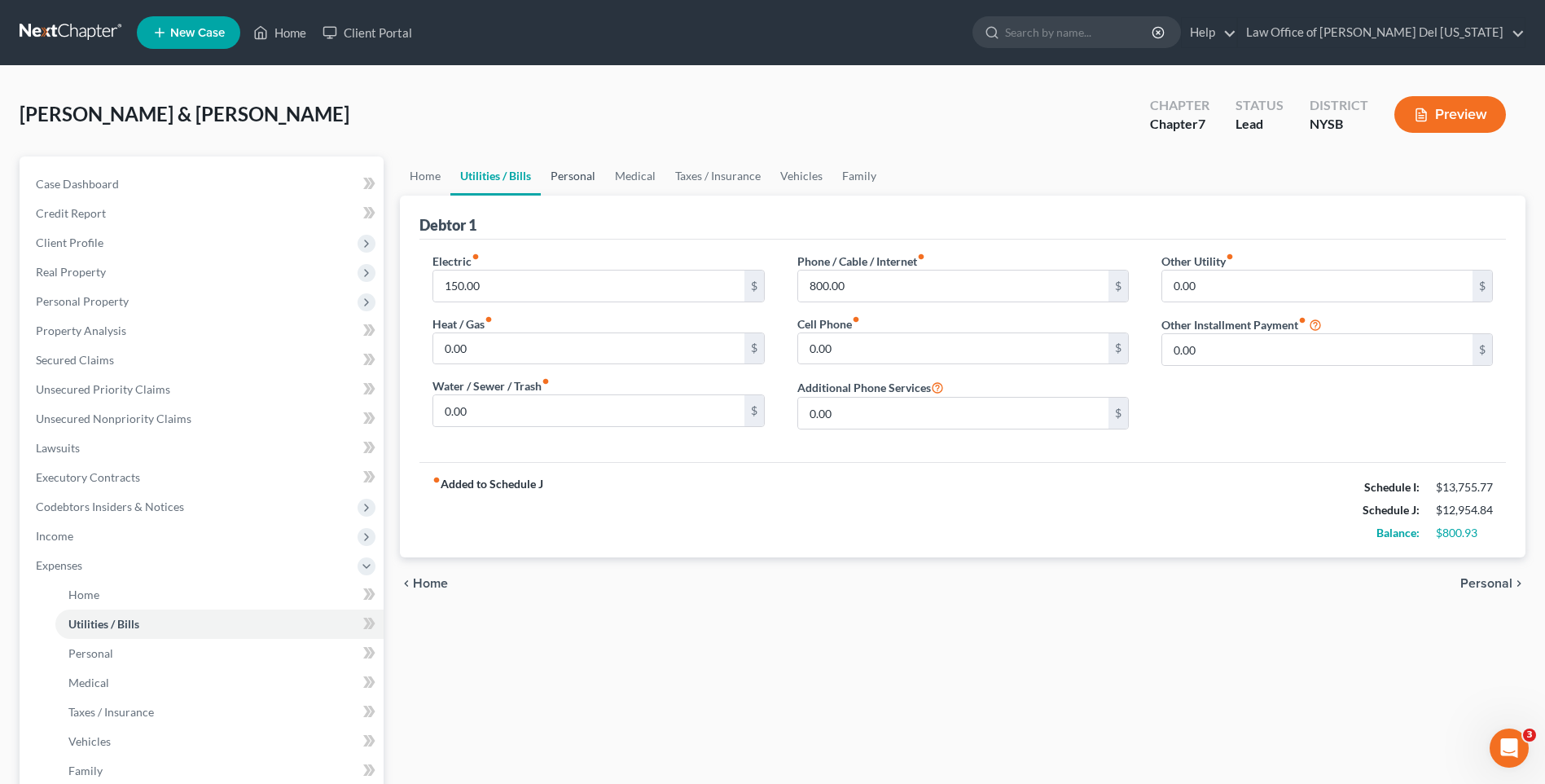
click at [578, 182] on link "Personal" at bounding box center [573, 175] width 65 height 39
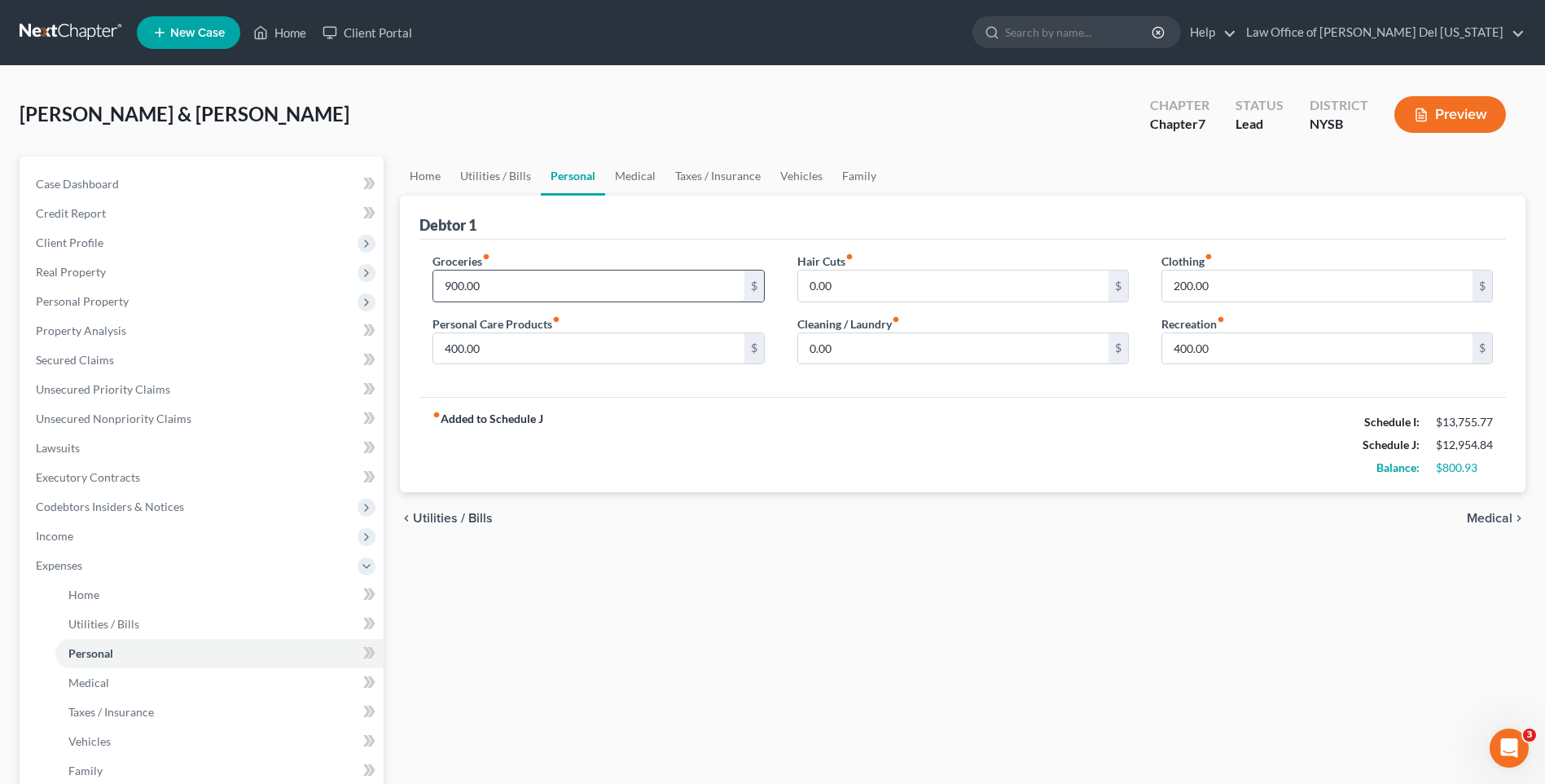
click at [544, 280] on input "900.00" at bounding box center [588, 286] width 310 height 31
type input "1,200.00"
click at [634, 185] on link "Medical" at bounding box center [634, 175] width 60 height 39
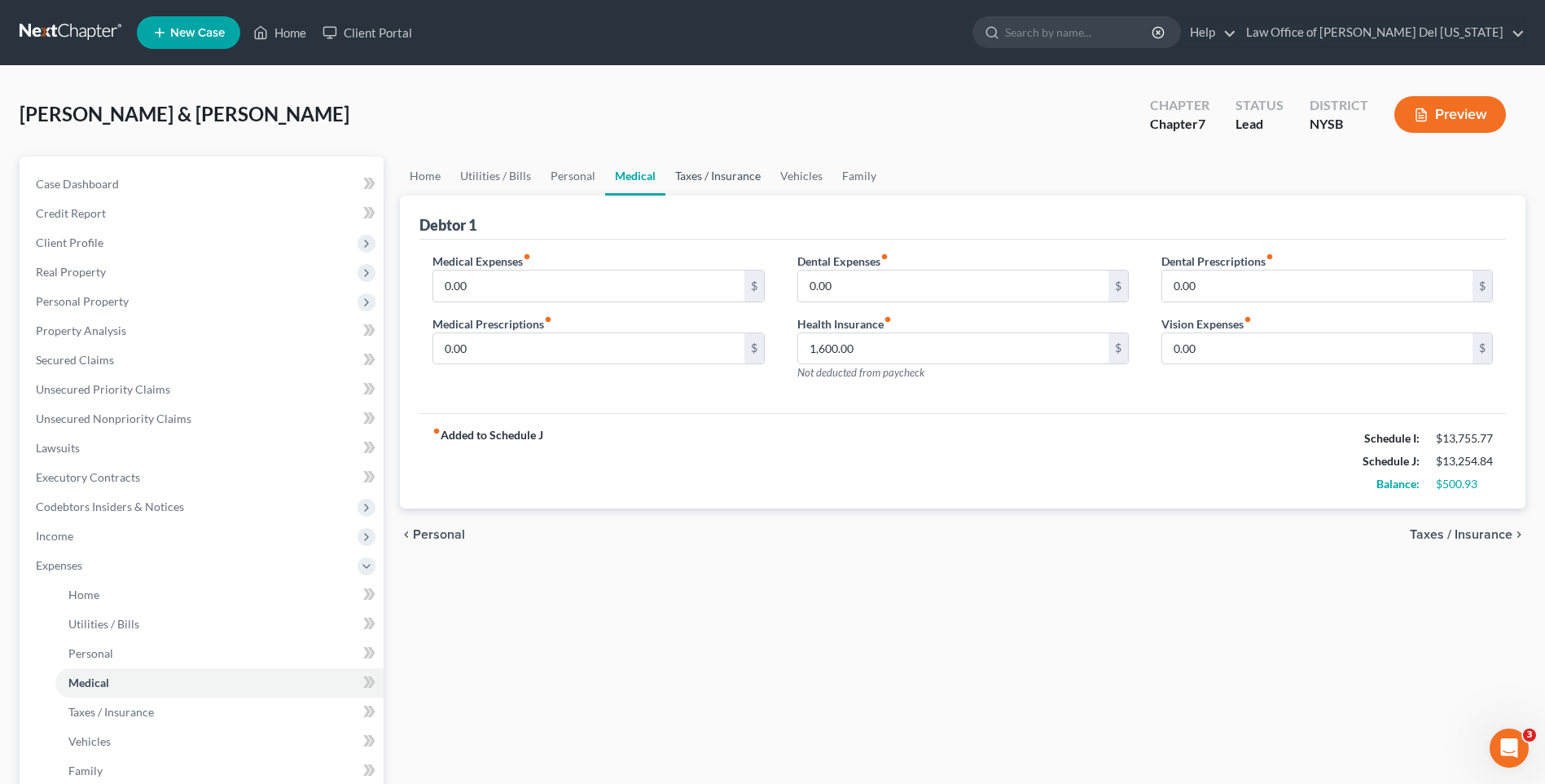
click at [729, 182] on link "Taxes / Insurance" at bounding box center [718, 175] width 105 height 39
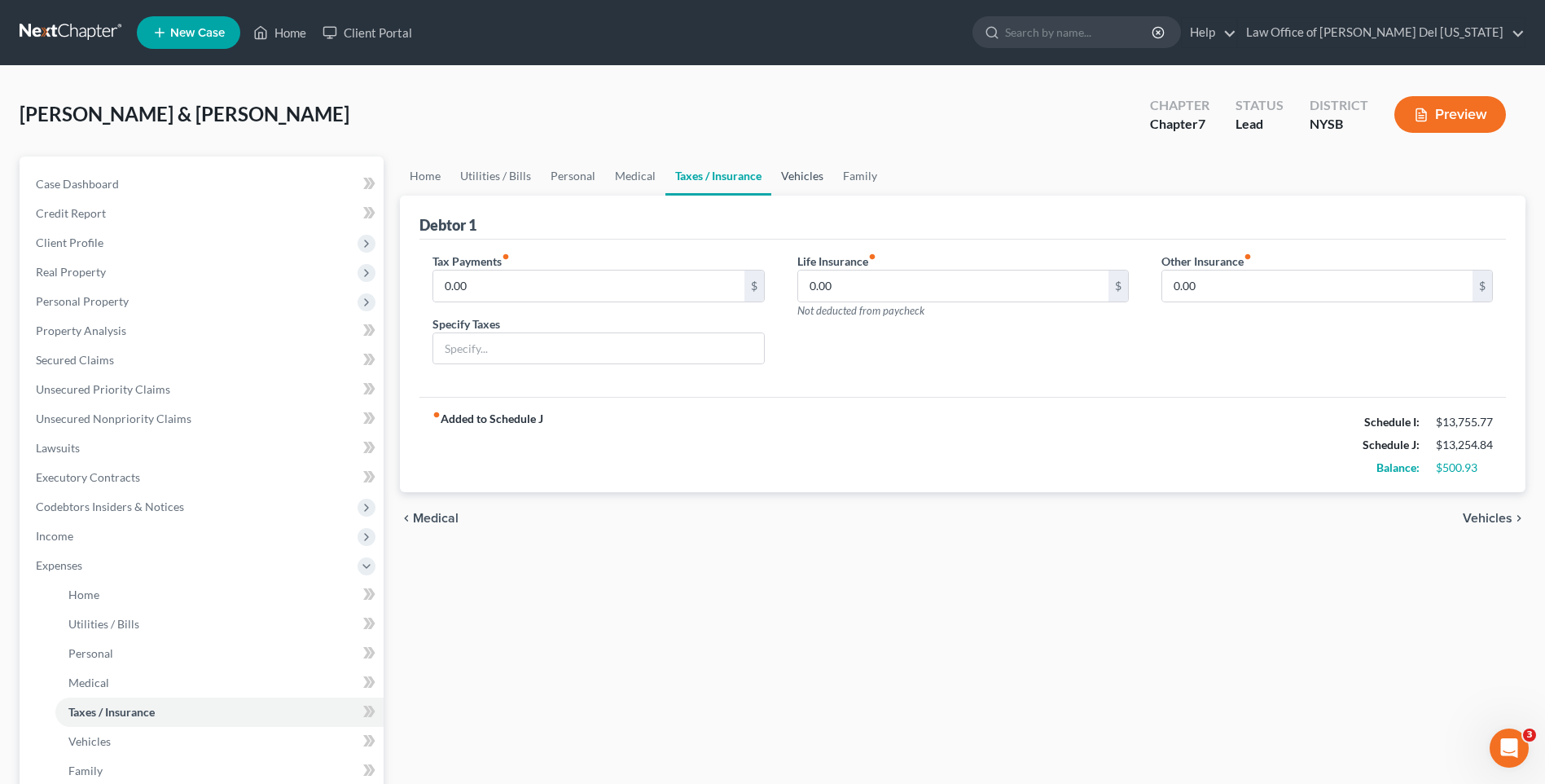
click at [793, 178] on link "Vehicles" at bounding box center [802, 175] width 62 height 39
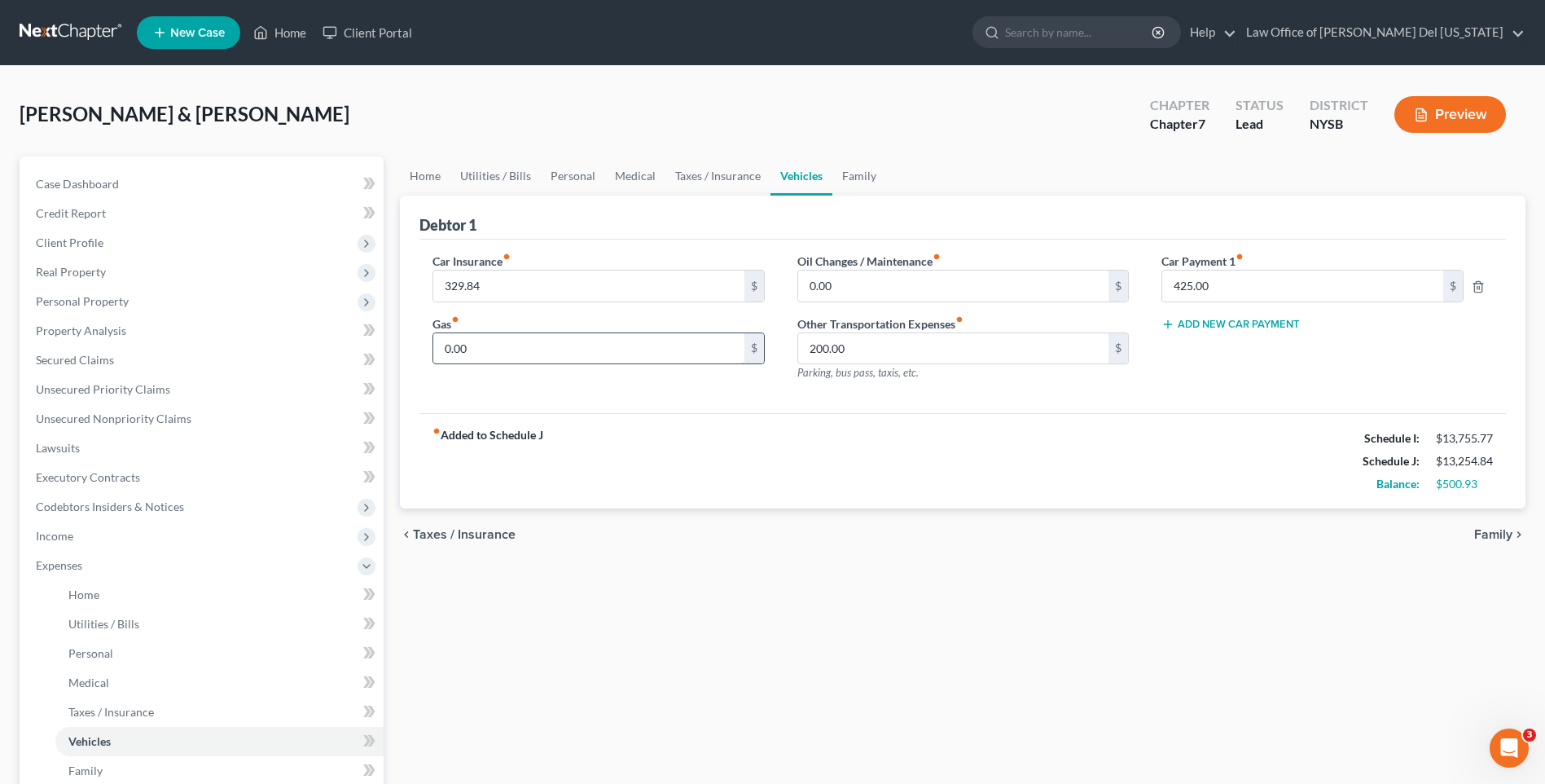
click at [585, 343] on input "0.00" at bounding box center [588, 349] width 310 height 31
click at [474, 349] on input "0.00" at bounding box center [588, 349] width 310 height 31
drag, startPoint x: 474, startPoint y: 349, endPoint x: 424, endPoint y: 362, distance: 51.7
click at [424, 362] on div "Car Insurance fiber_manual_record 329.84 $ Gas fiber_manual_record 0.00 $" at bounding box center [598, 322] width 364 height 141
click at [99, 308] on span "Personal Property" at bounding box center [82, 300] width 93 height 14
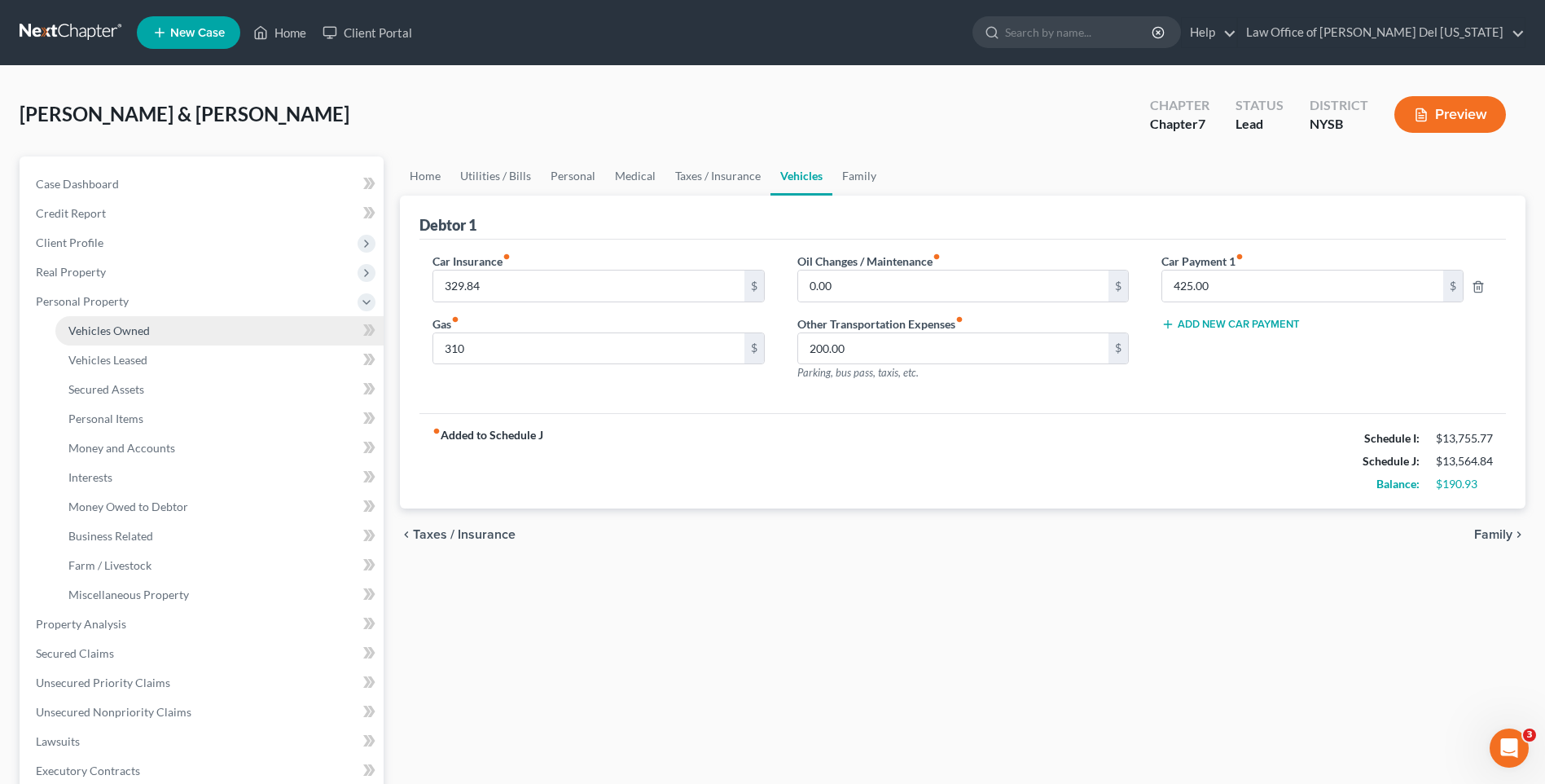
click at [145, 327] on span "Vehicles Owned" at bounding box center [109, 330] width 81 height 14
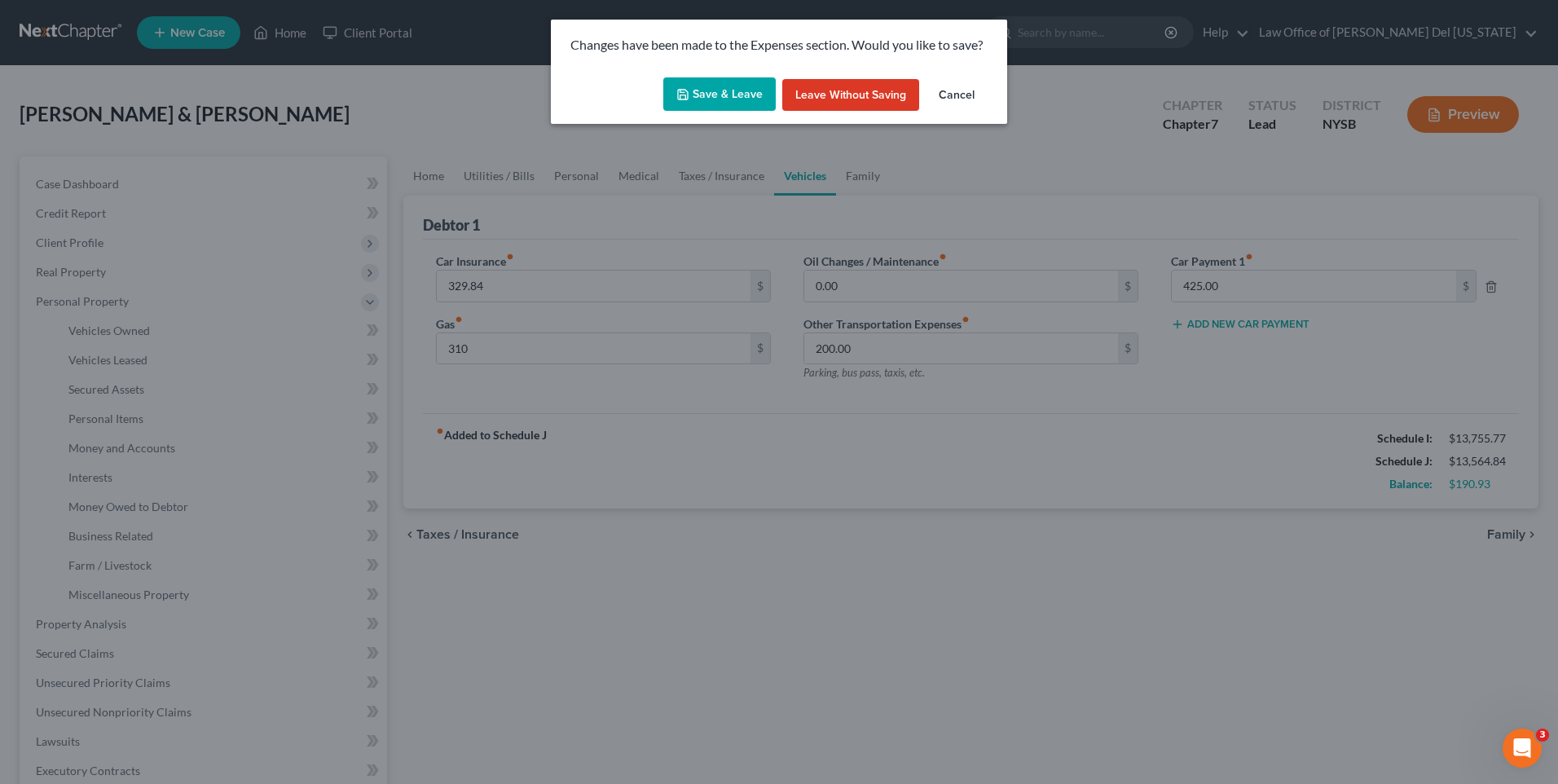
click at [743, 82] on button "Save & Leave" at bounding box center [719, 94] width 113 height 34
type input "310.00"
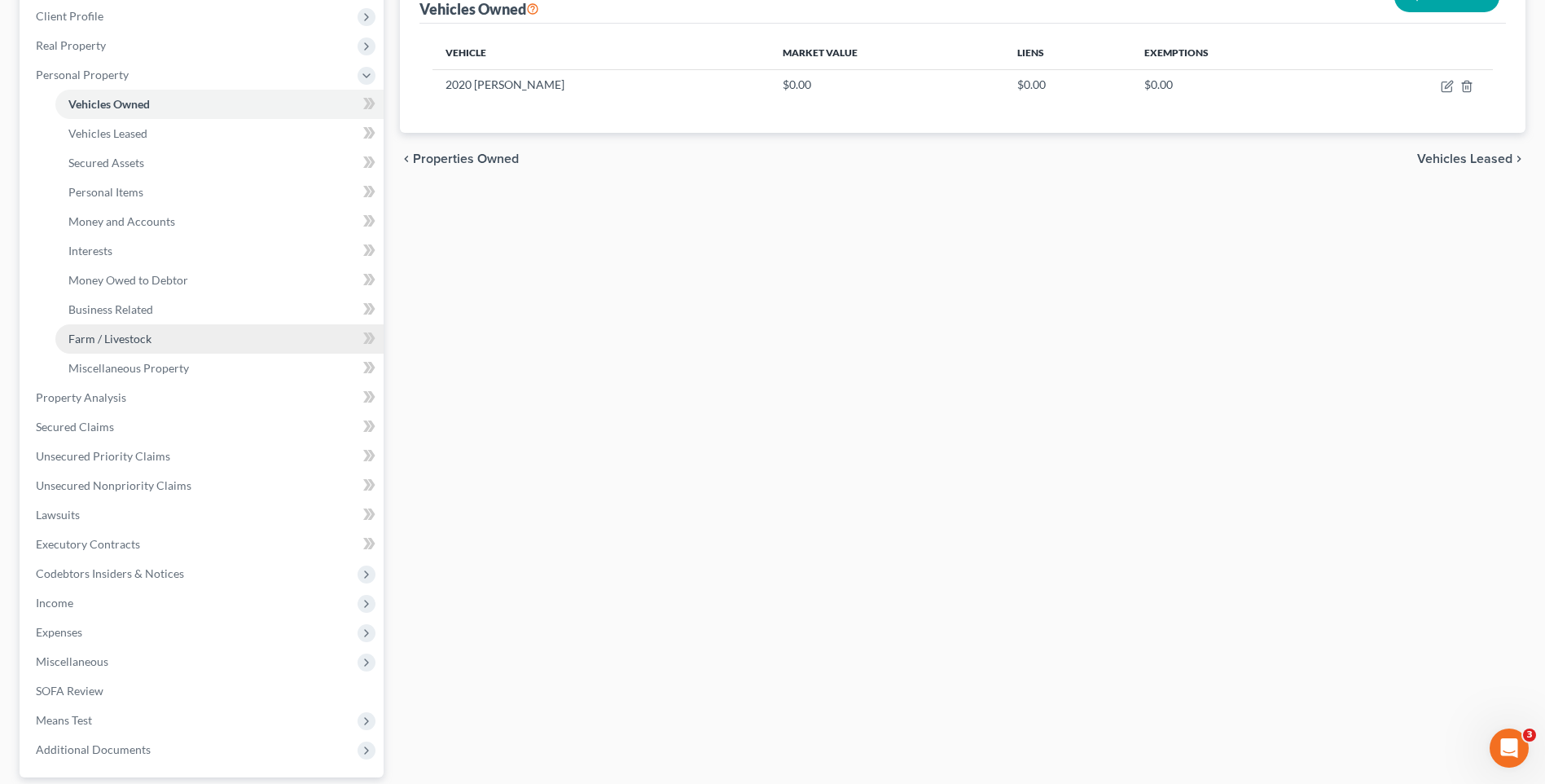
scroll to position [245, 0]
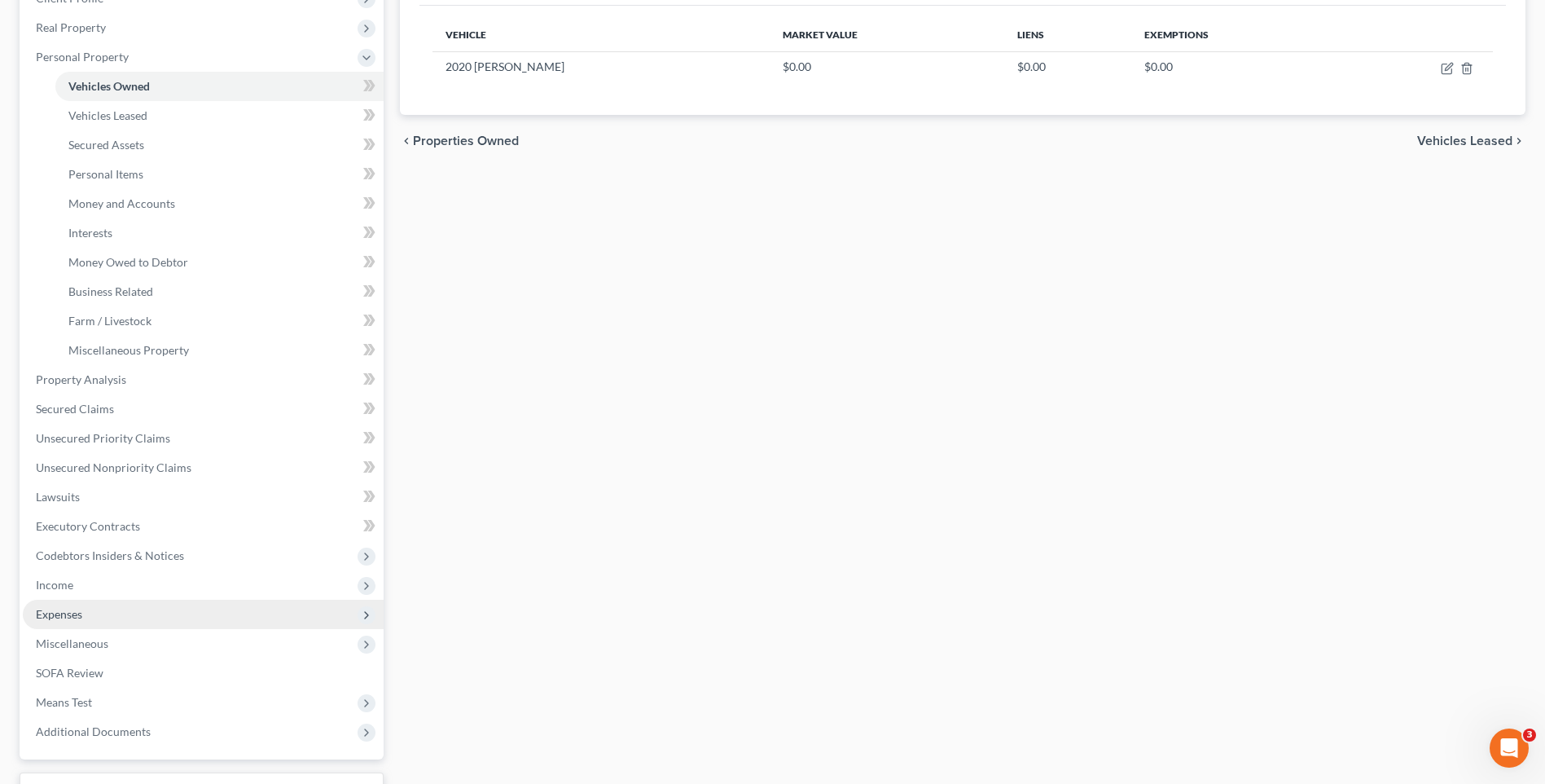
click at [101, 601] on span "Expenses" at bounding box center [203, 614] width 361 height 30
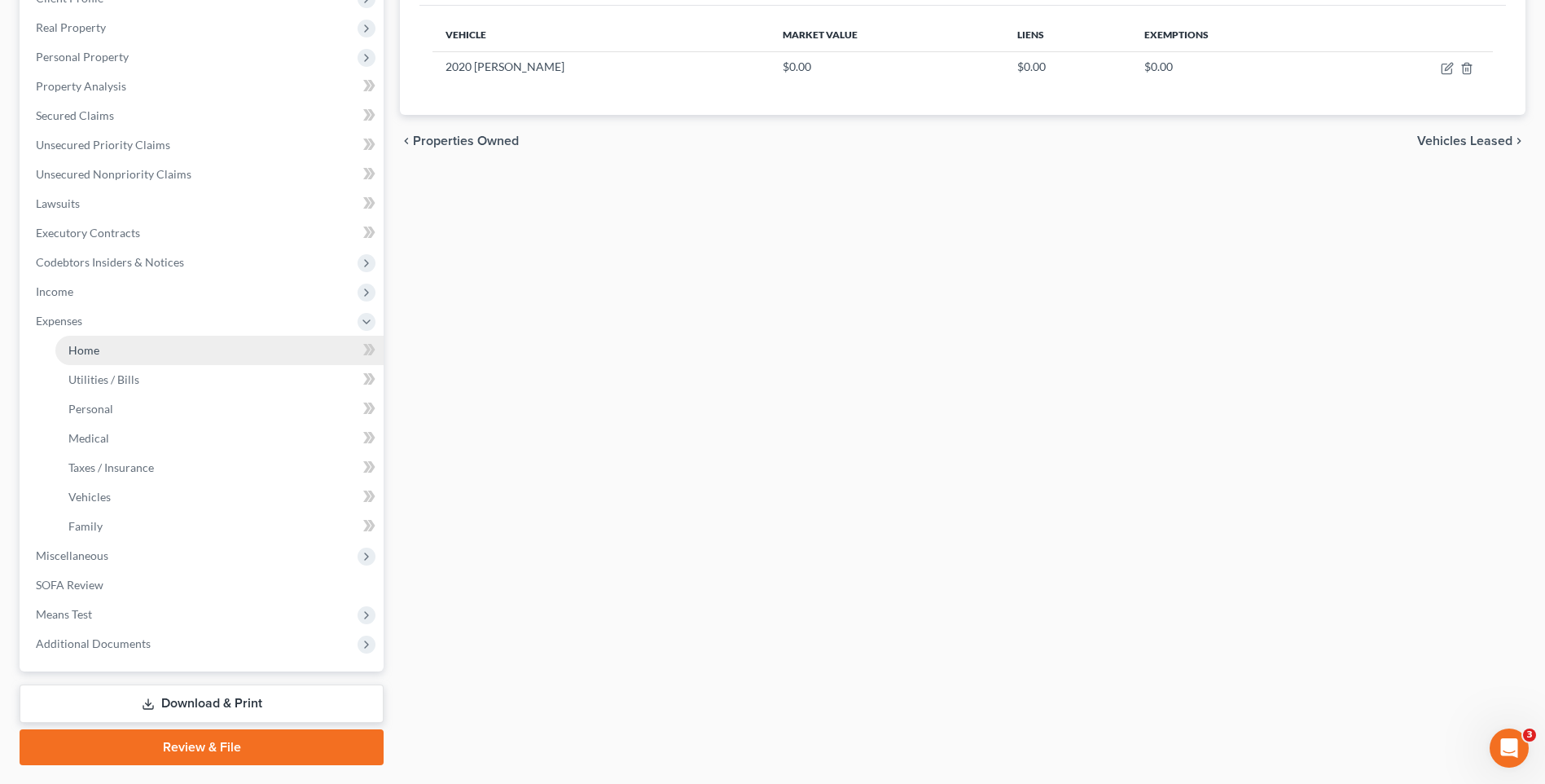
click at [89, 349] on span "Home" at bounding box center [84, 349] width 31 height 14
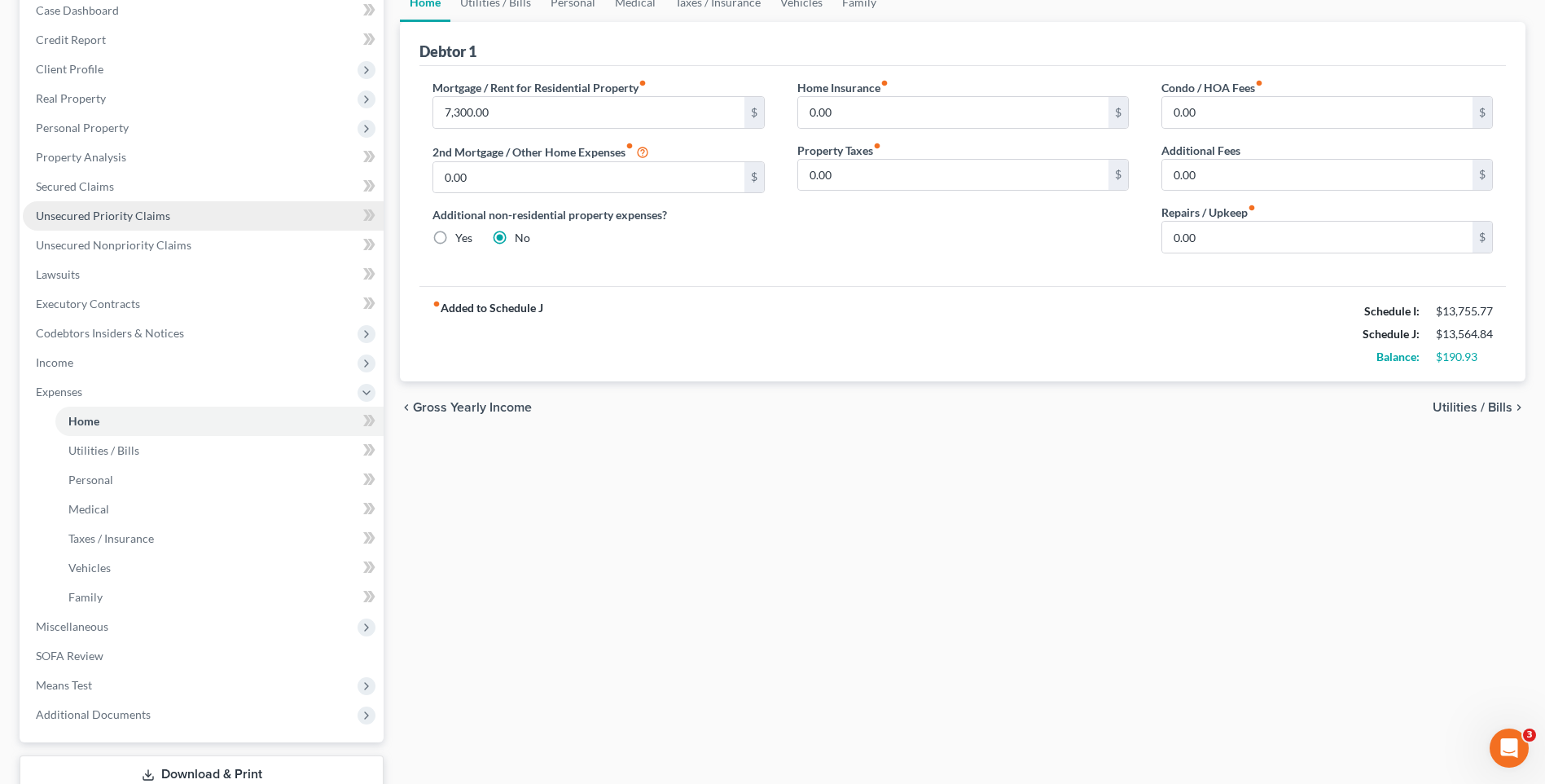
scroll to position [43, 0]
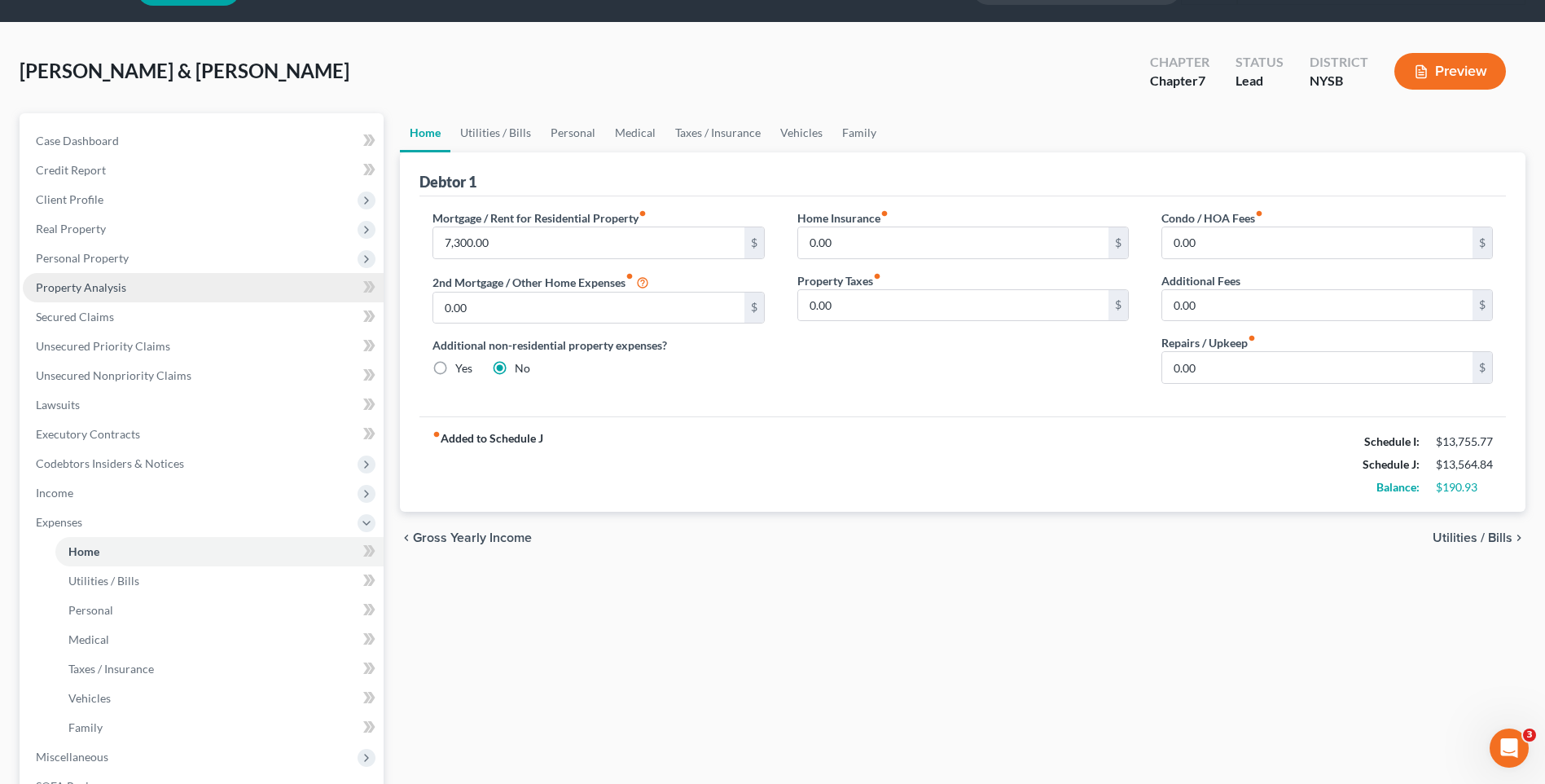
click at [100, 273] on link "Property Analysis" at bounding box center [203, 288] width 361 height 30
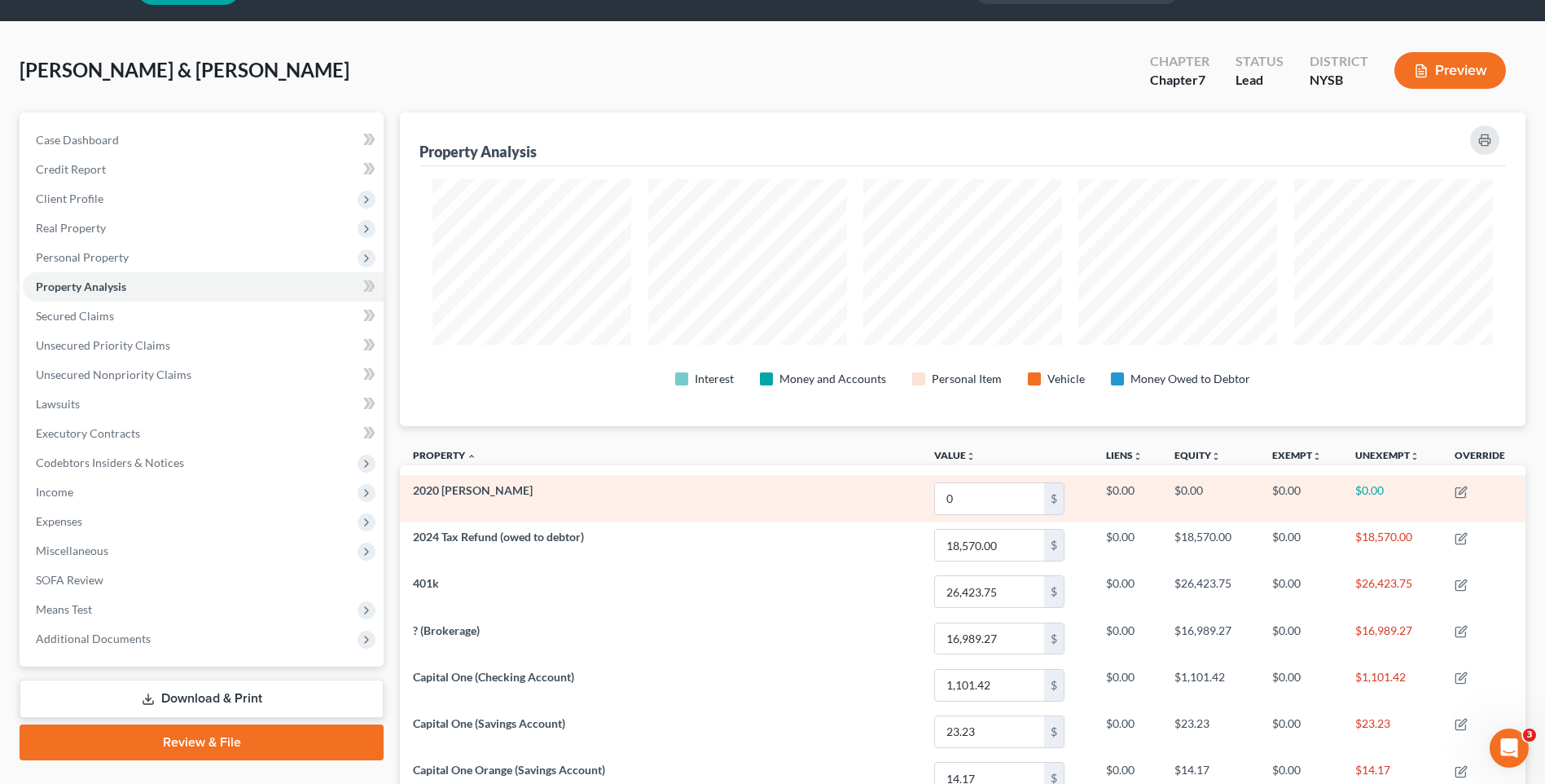
scroll to position [81, 0]
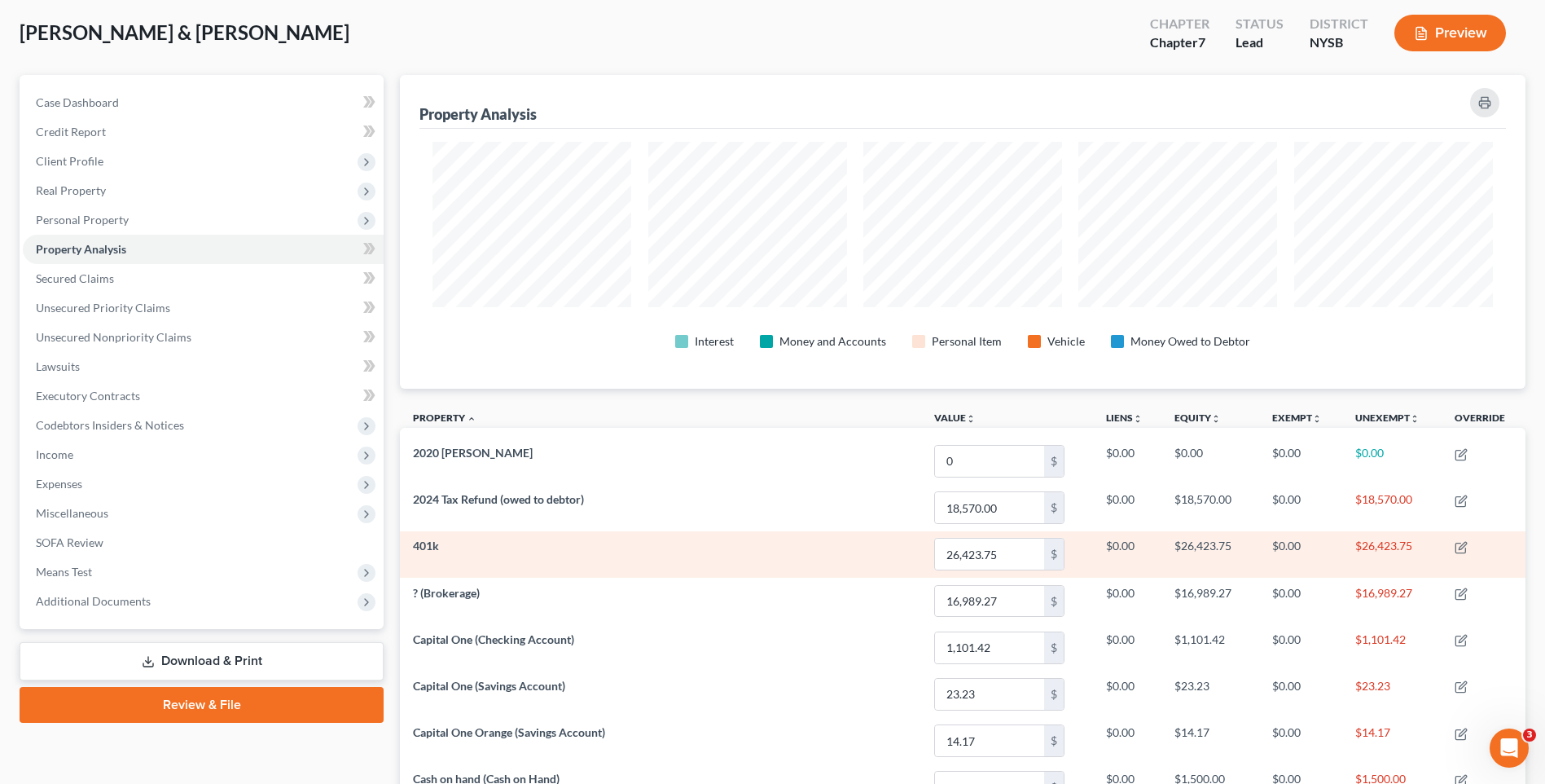
click at [1331, 554] on td "$0.00" at bounding box center [1301, 554] width 83 height 46
click at [1330, 554] on td "$0.00" at bounding box center [1301, 554] width 83 height 46
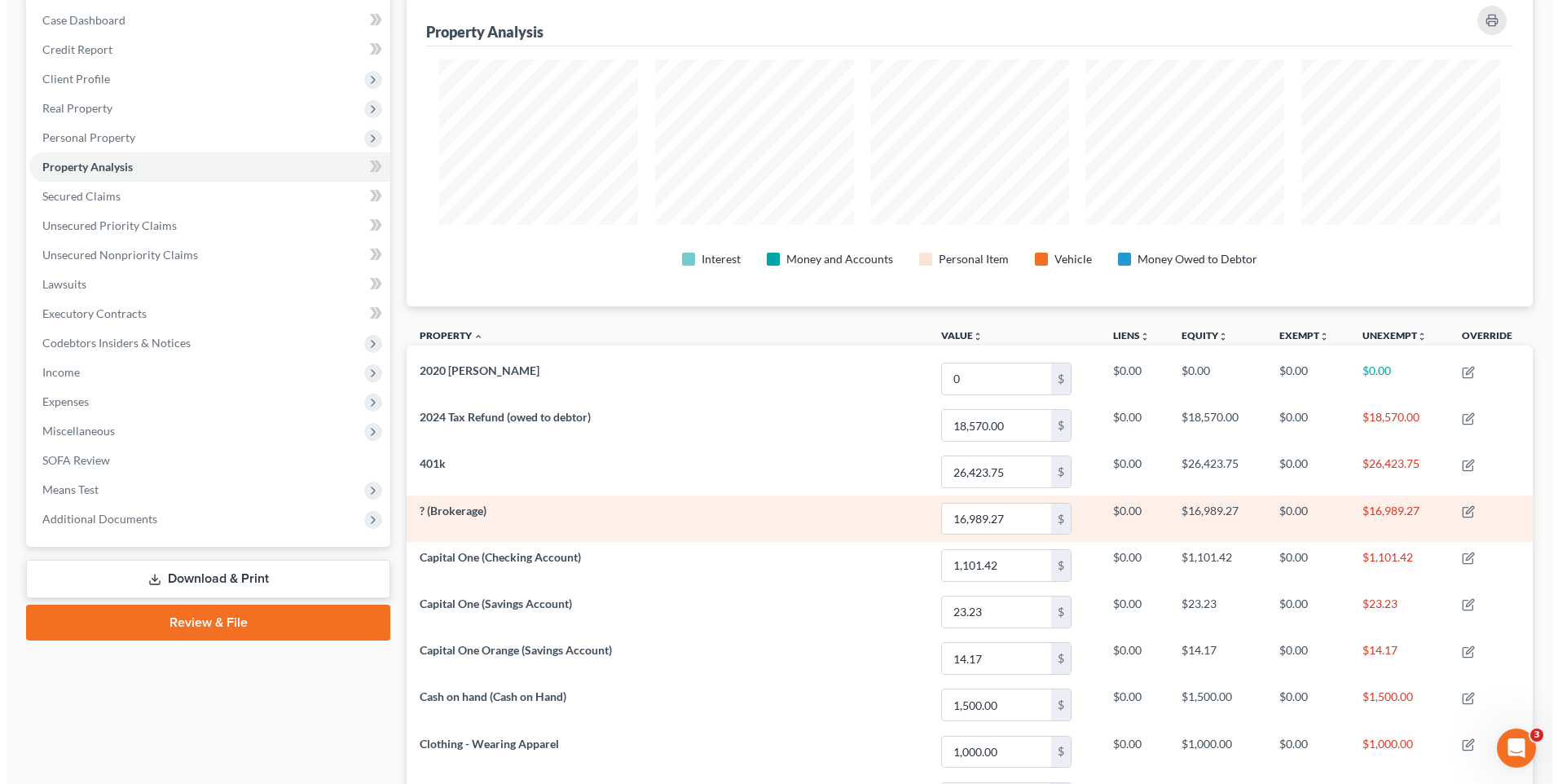
scroll to position [163, 0]
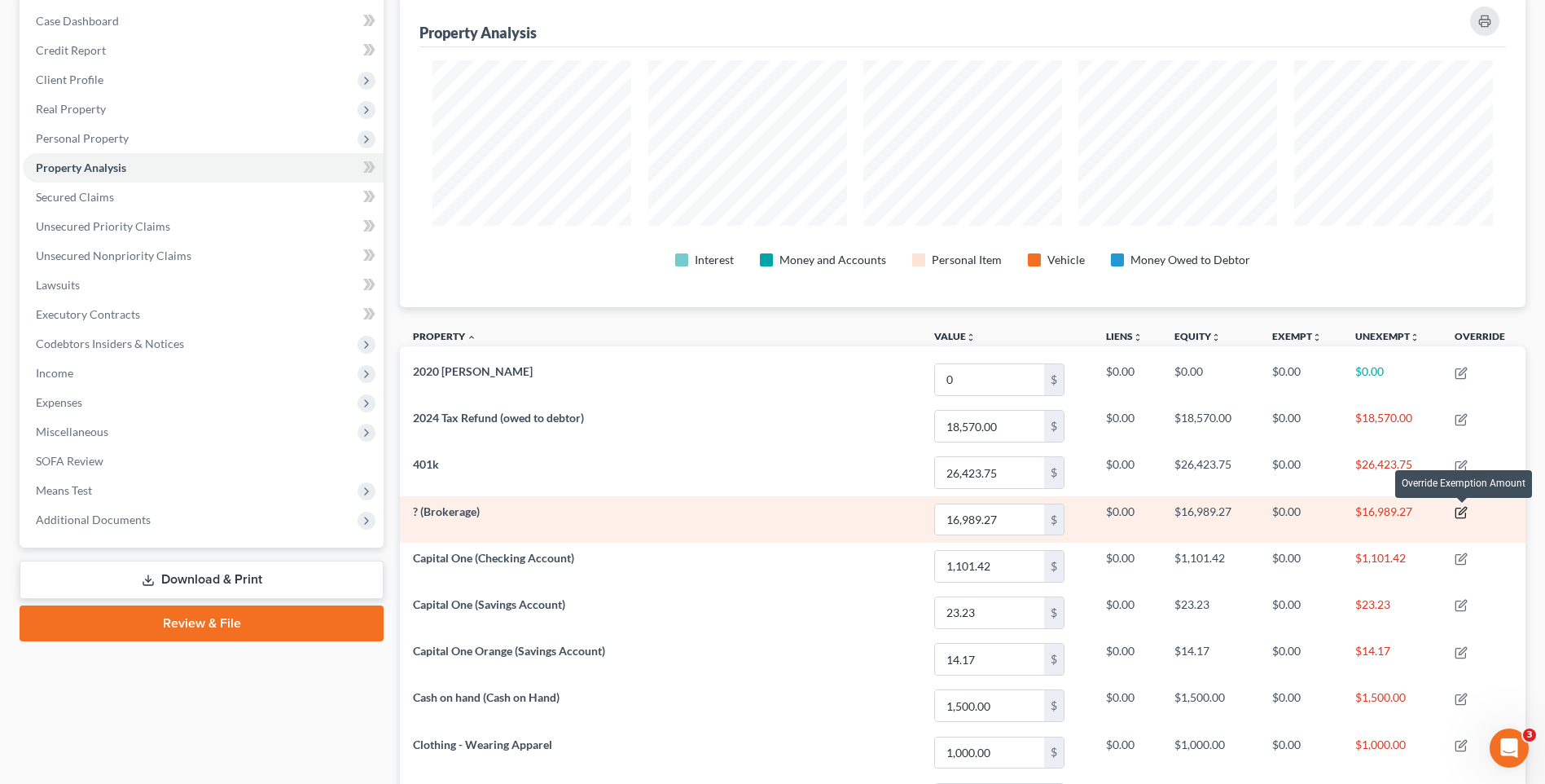
click at [1463, 507] on icon "button" at bounding box center [1461, 513] width 13 height 13
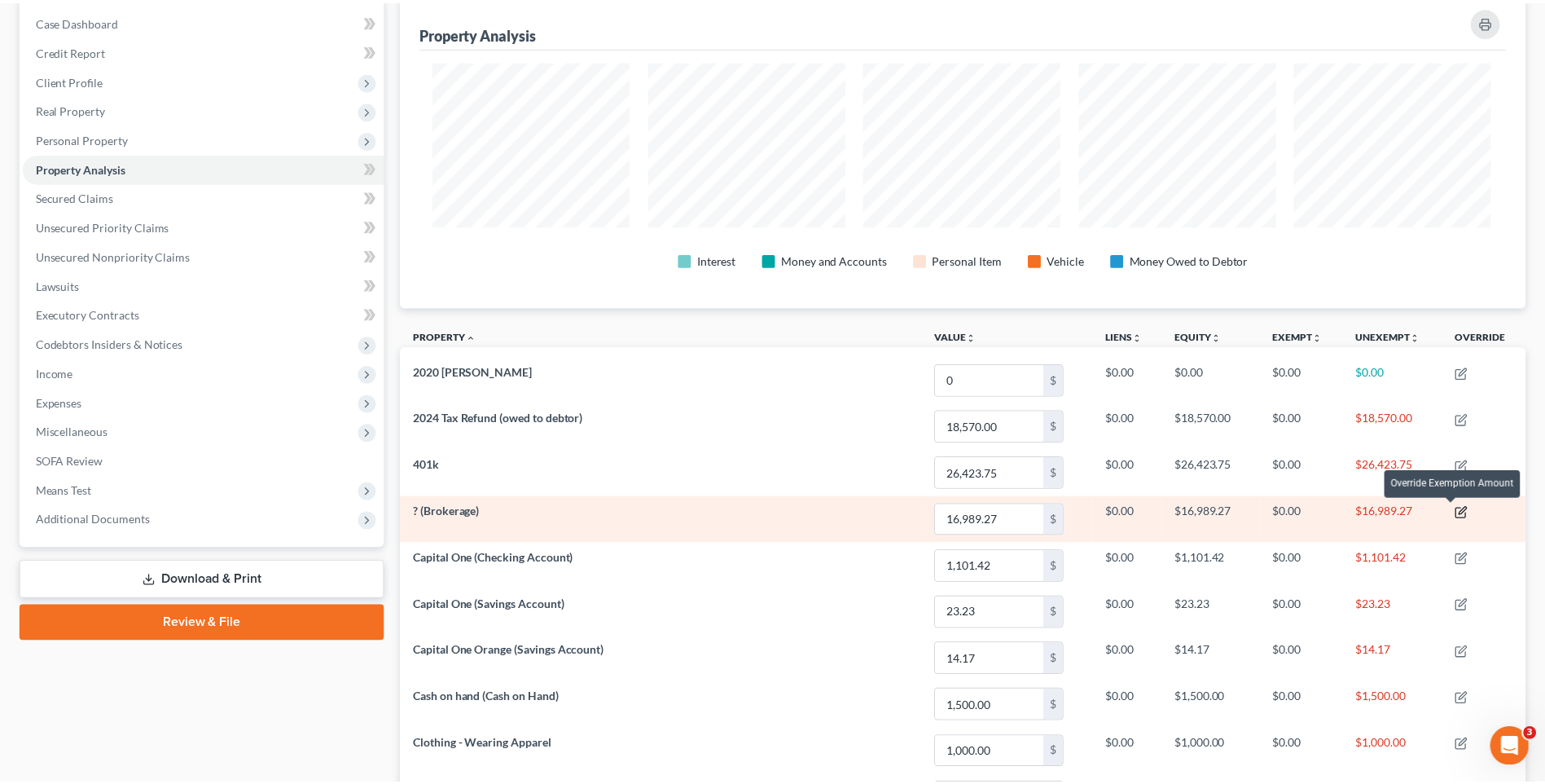
scroll to position [315, 1135]
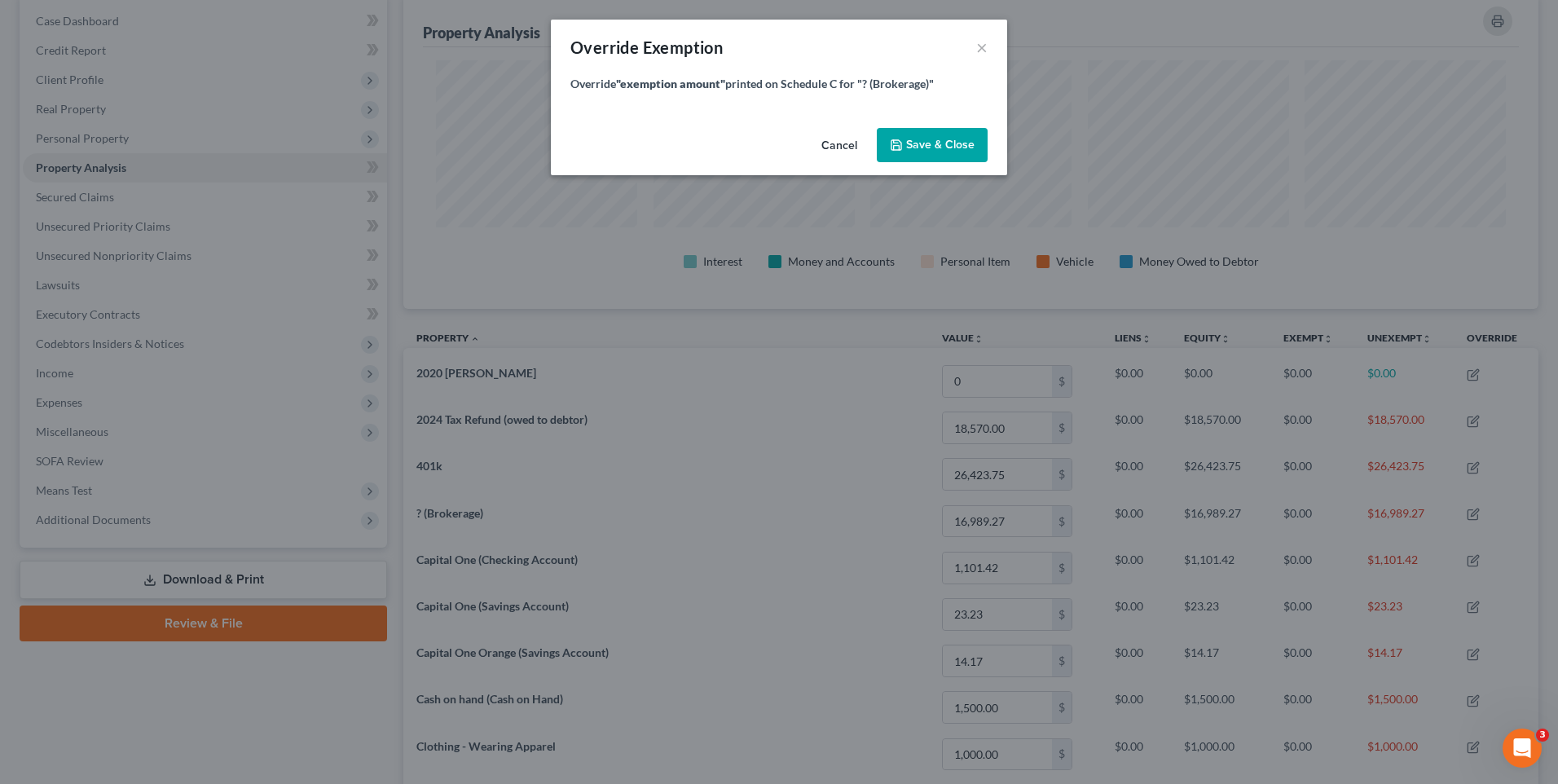
click at [835, 152] on button "Cancel" at bounding box center [839, 145] width 62 height 32
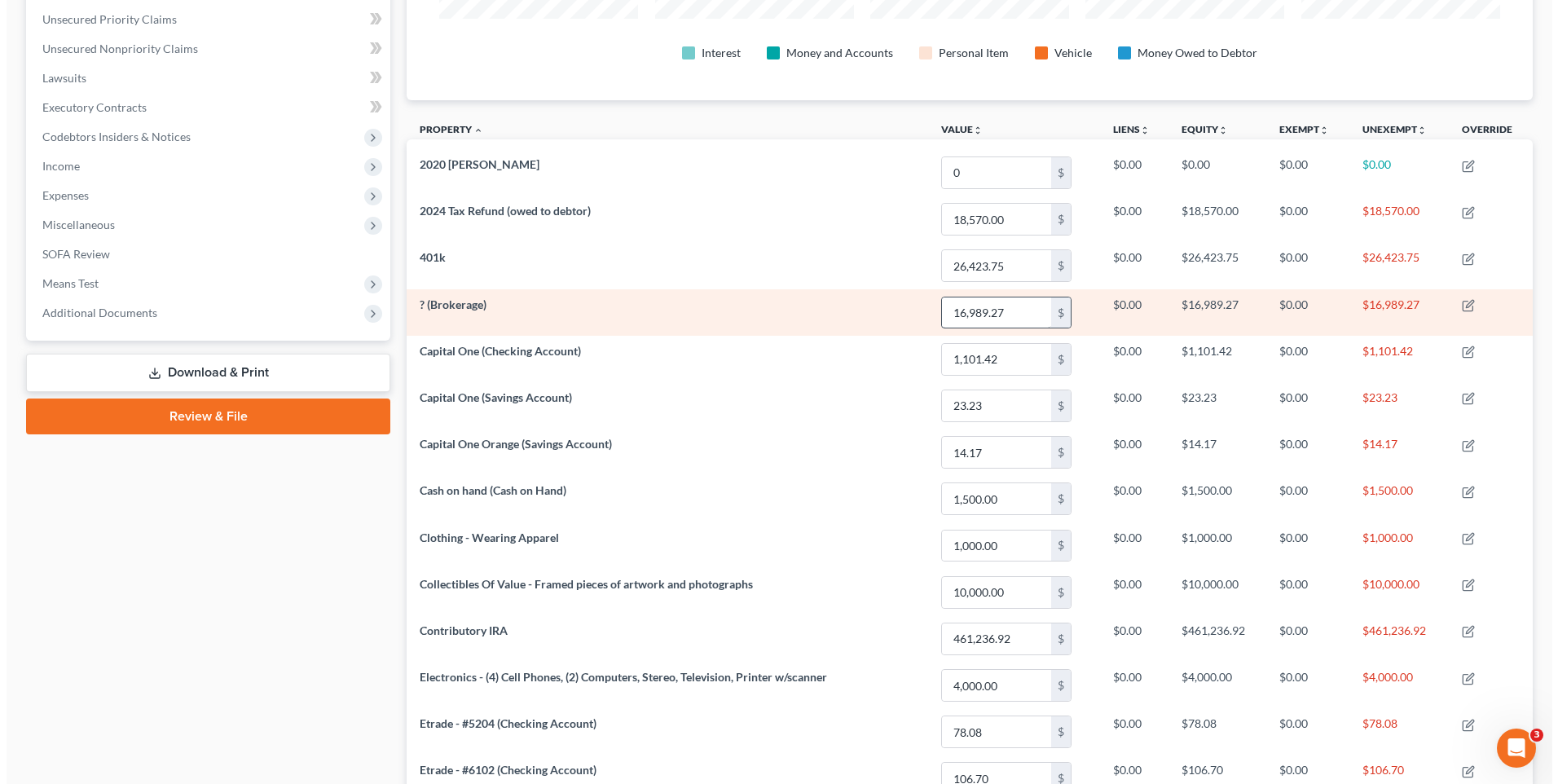
scroll to position [245, 0]
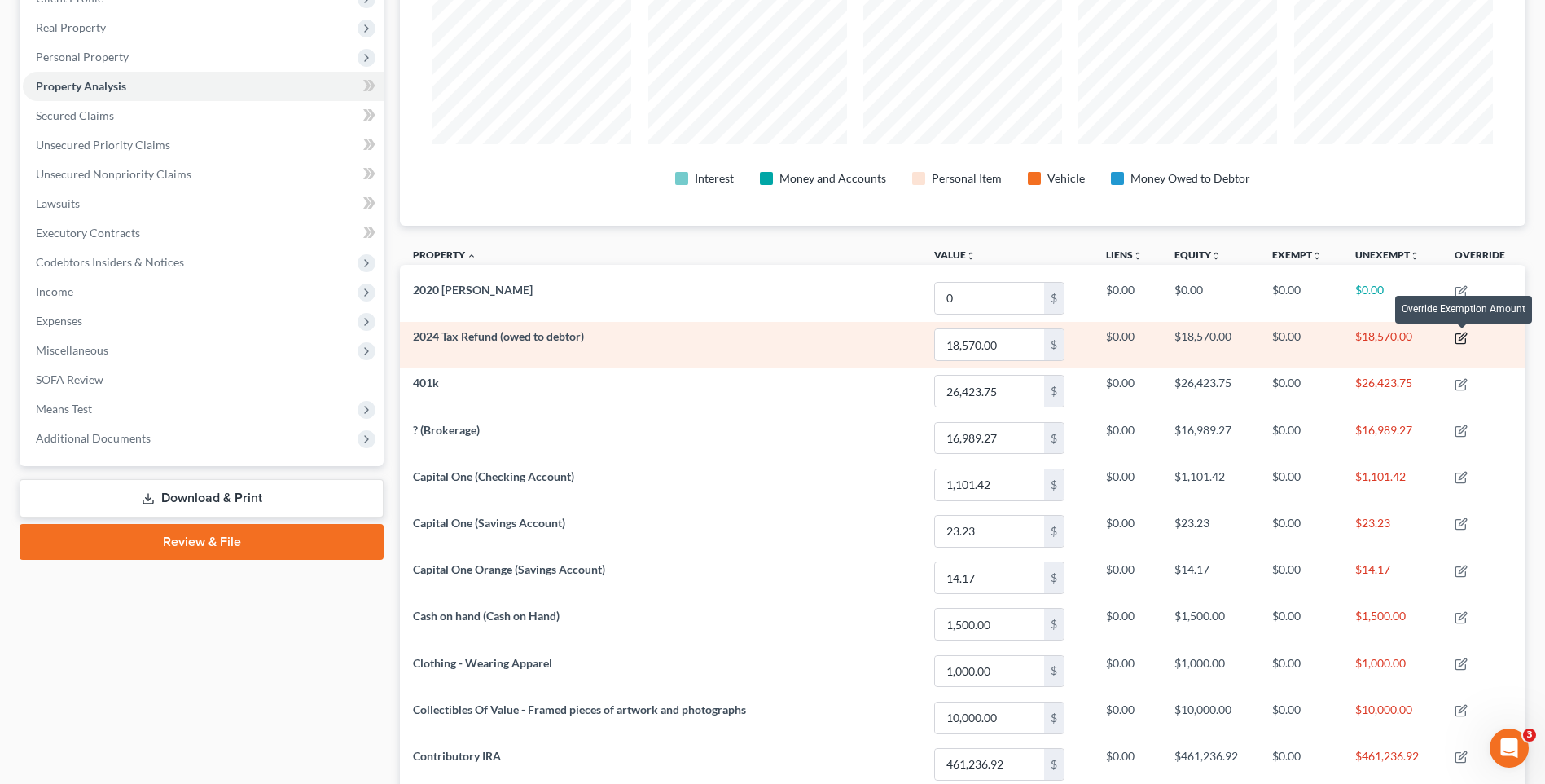
click at [1463, 337] on icon "button" at bounding box center [1461, 338] width 13 height 13
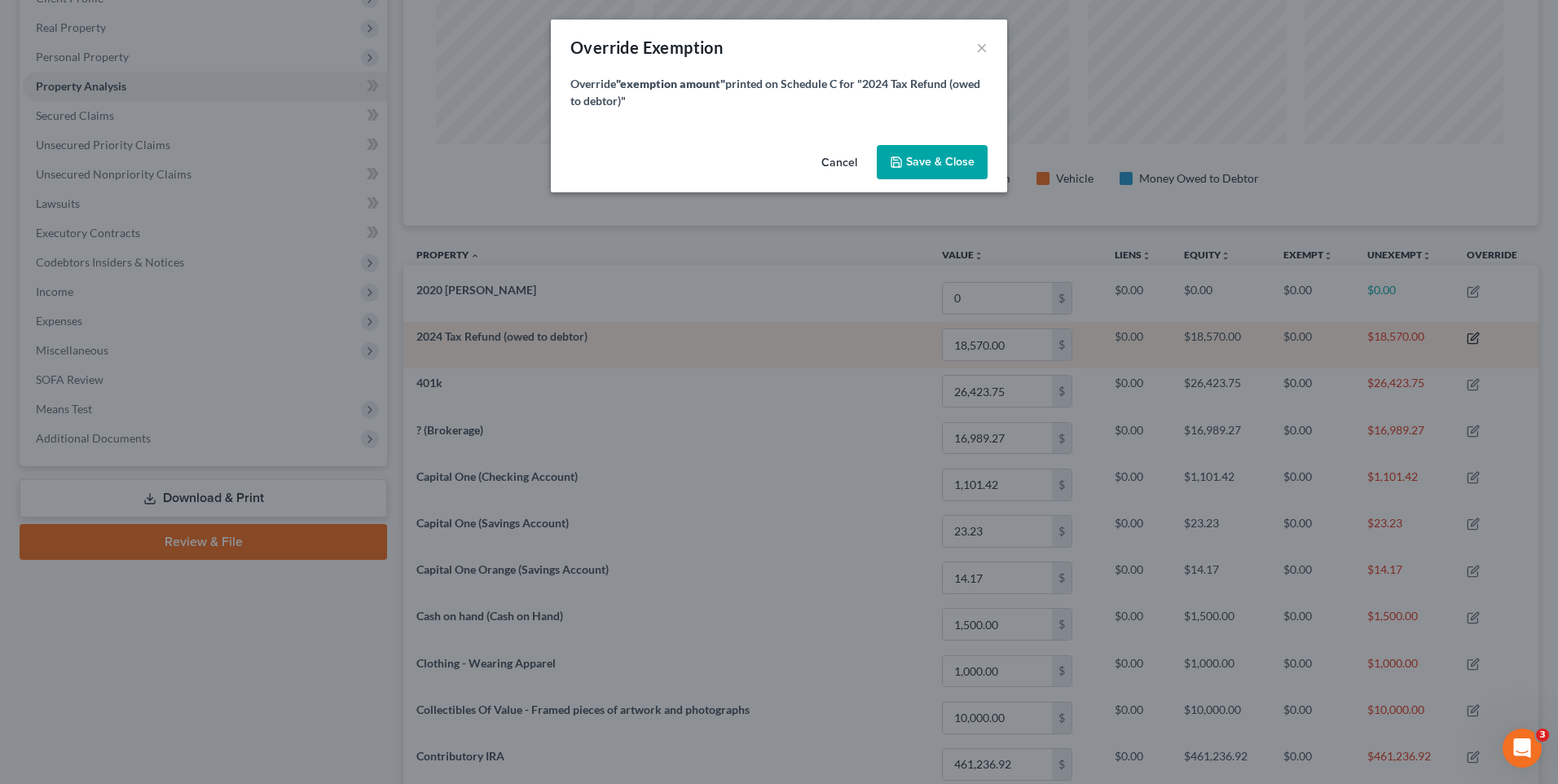
scroll to position [315, 1135]
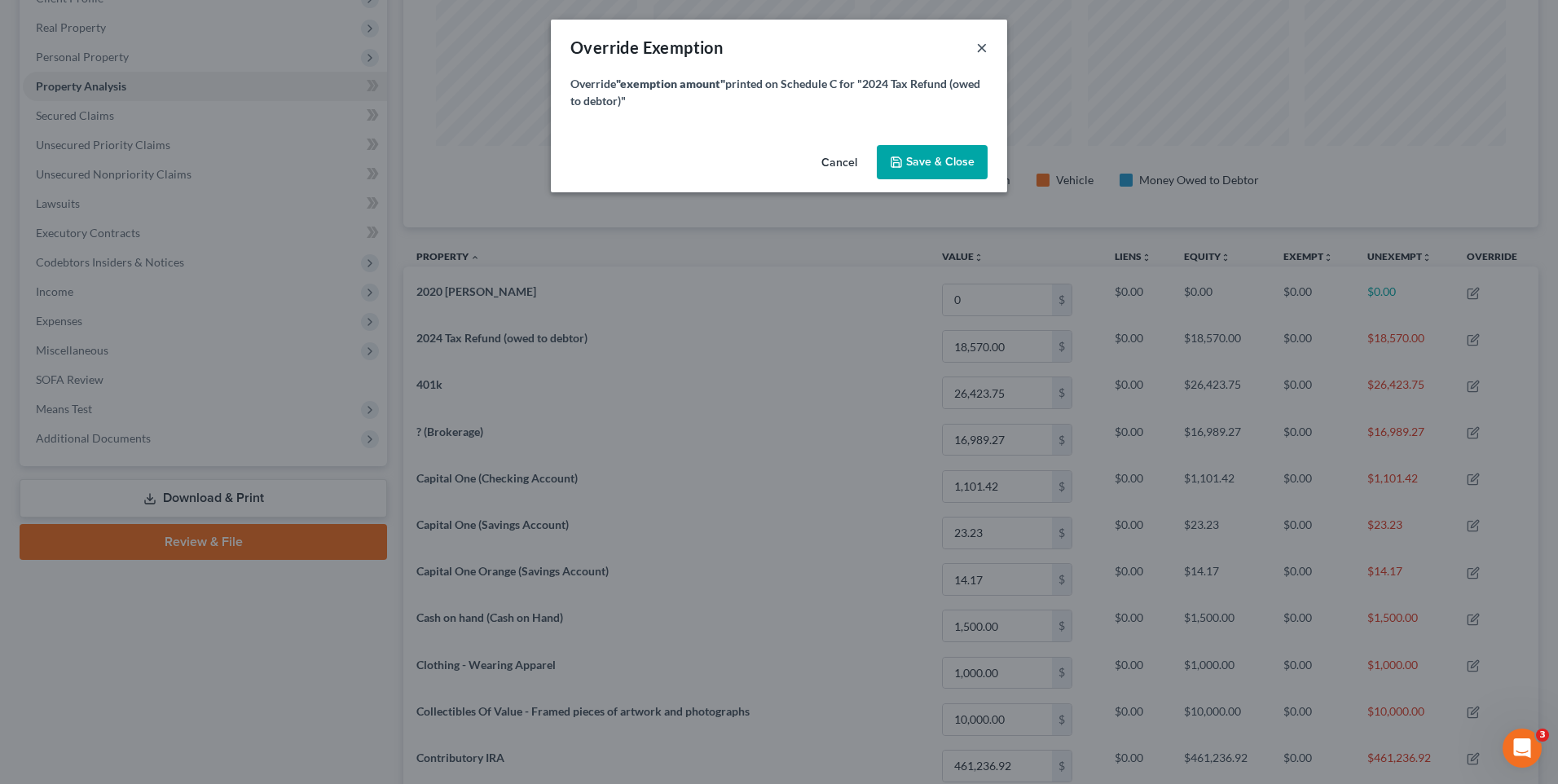
click at [985, 47] on button "×" at bounding box center [982, 47] width 11 height 19
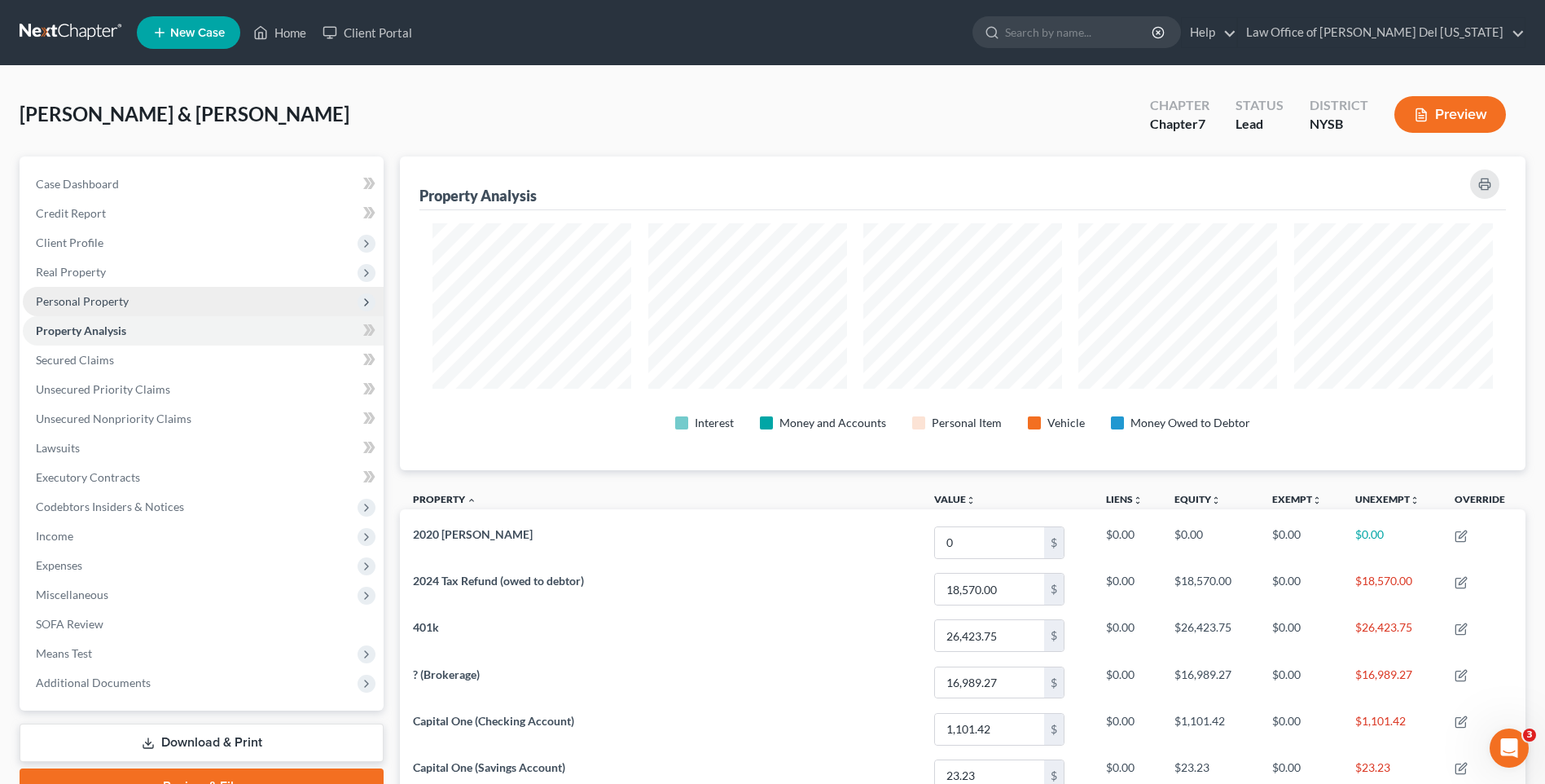
click at [104, 297] on span "Personal Property" at bounding box center [82, 300] width 93 height 14
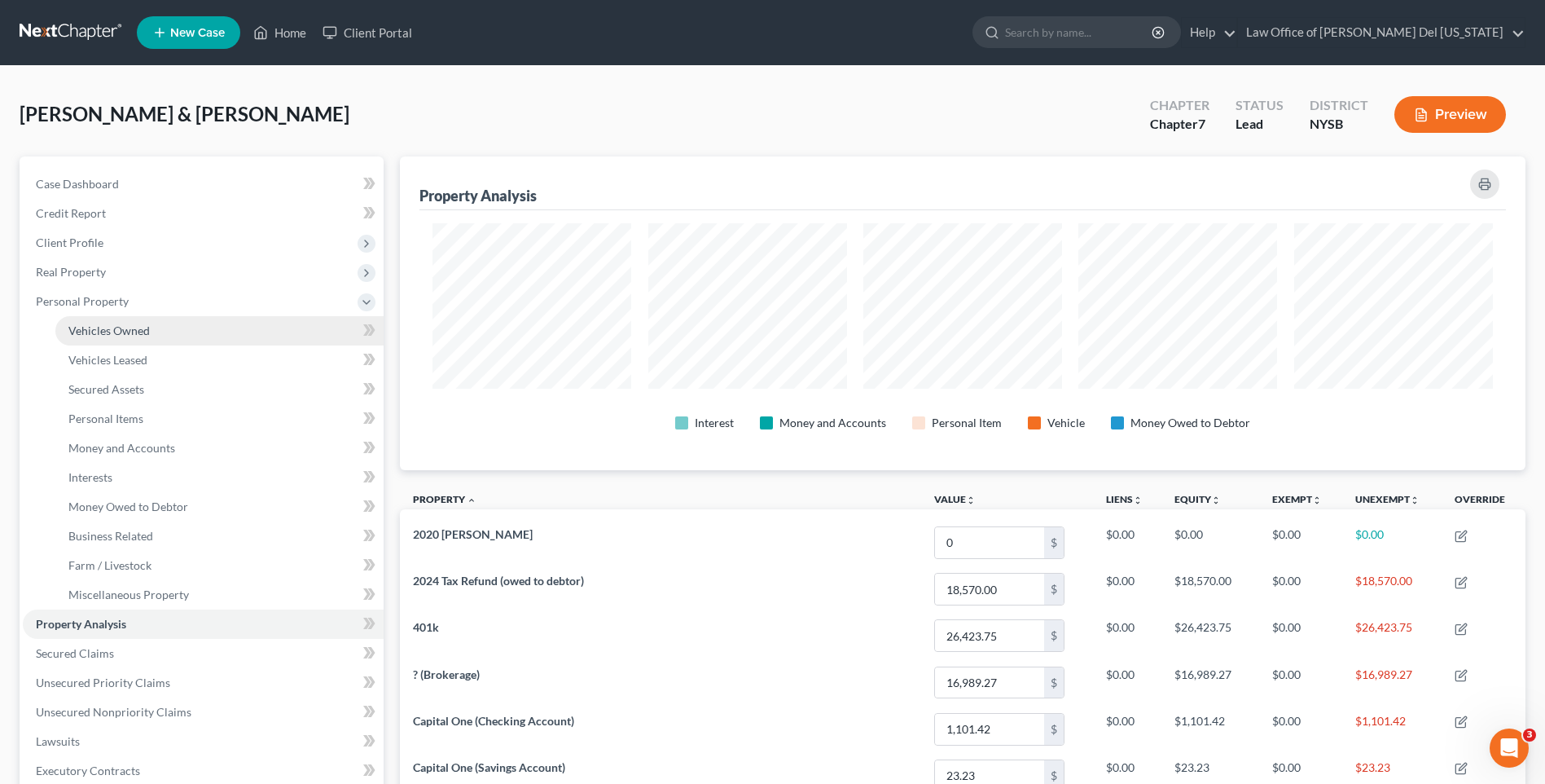
click at [162, 332] on link "Vehicles Owned" at bounding box center [219, 331] width 328 height 30
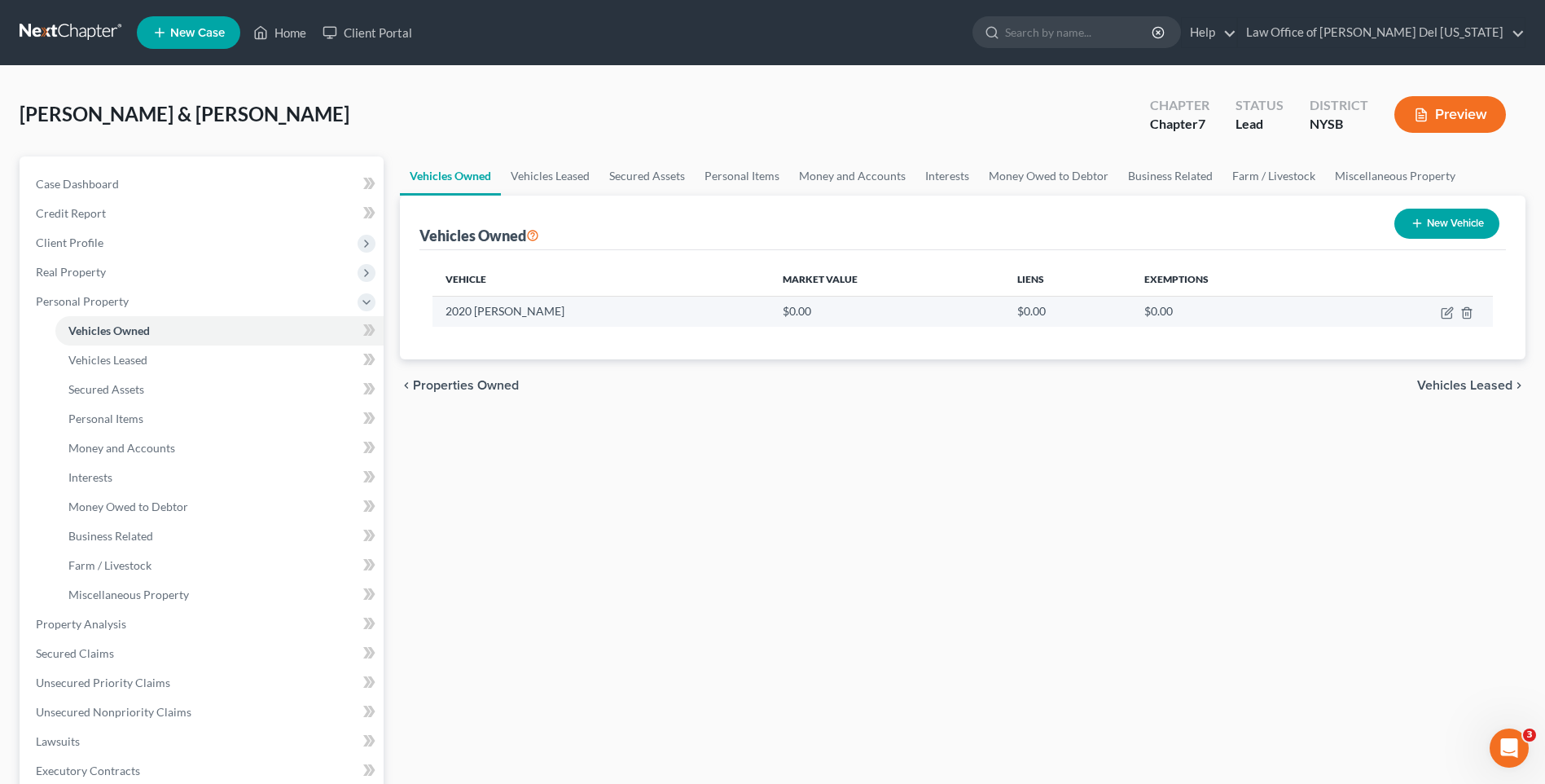
click at [519, 315] on td "2020 [PERSON_NAME]" at bounding box center [600, 311] width 337 height 31
drag, startPoint x: 525, startPoint y: 316, endPoint x: 783, endPoint y: 321, distance: 258.0
click at [525, 316] on td "2020 [PERSON_NAME]" at bounding box center [600, 311] width 337 height 31
click at [1453, 308] on icon "button" at bounding box center [1449, 311] width 7 height 7
select select "0"
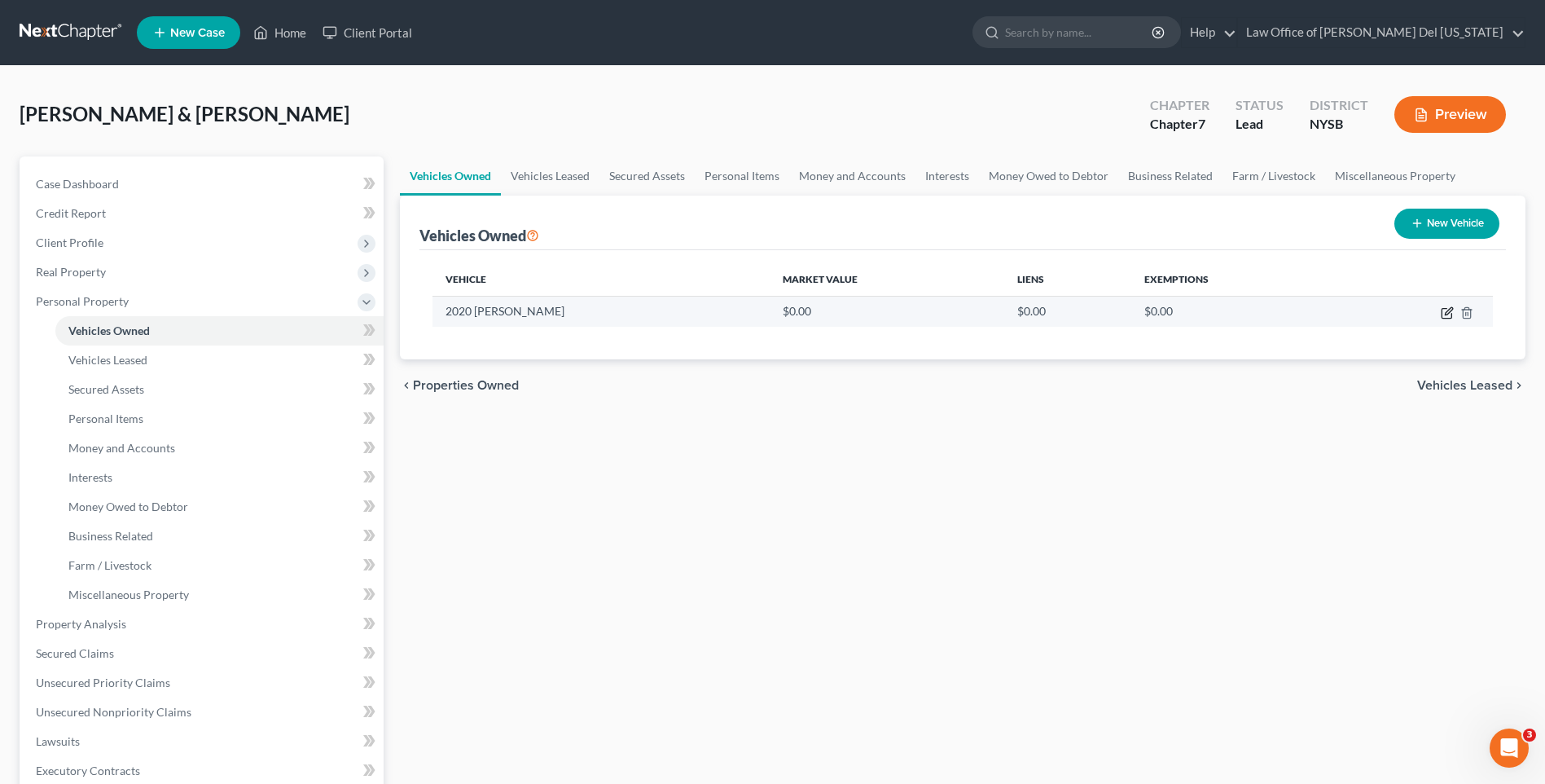
select select "6"
select select "2"
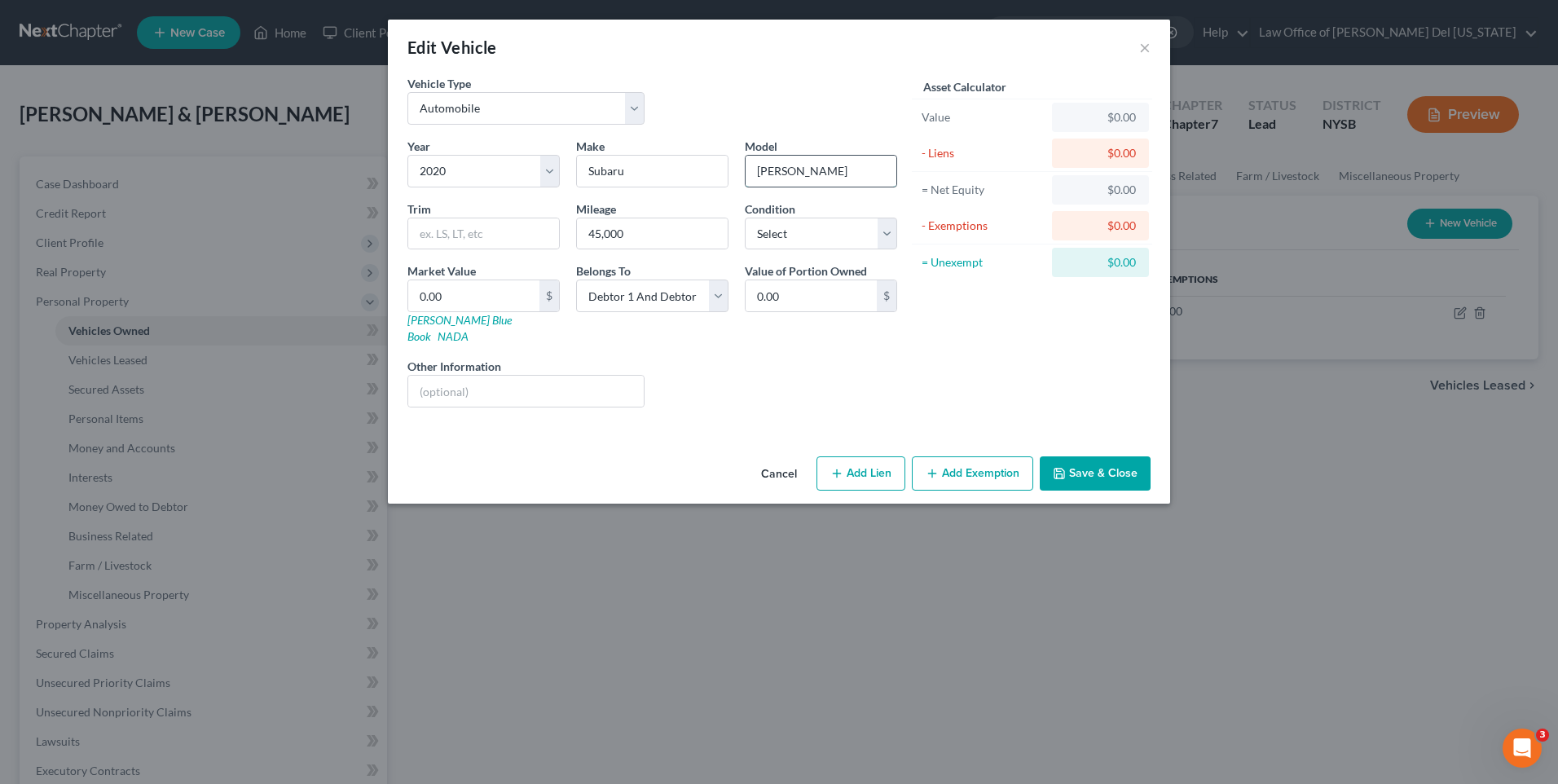
drag, startPoint x: 776, startPoint y: 172, endPoint x: 797, endPoint y: 166, distance: 21.8
click at [776, 172] on input "[PERSON_NAME]" at bounding box center [820, 171] width 151 height 31
type input "Forester"
click at [1127, 456] on button "Save & Close" at bounding box center [1095, 473] width 111 height 34
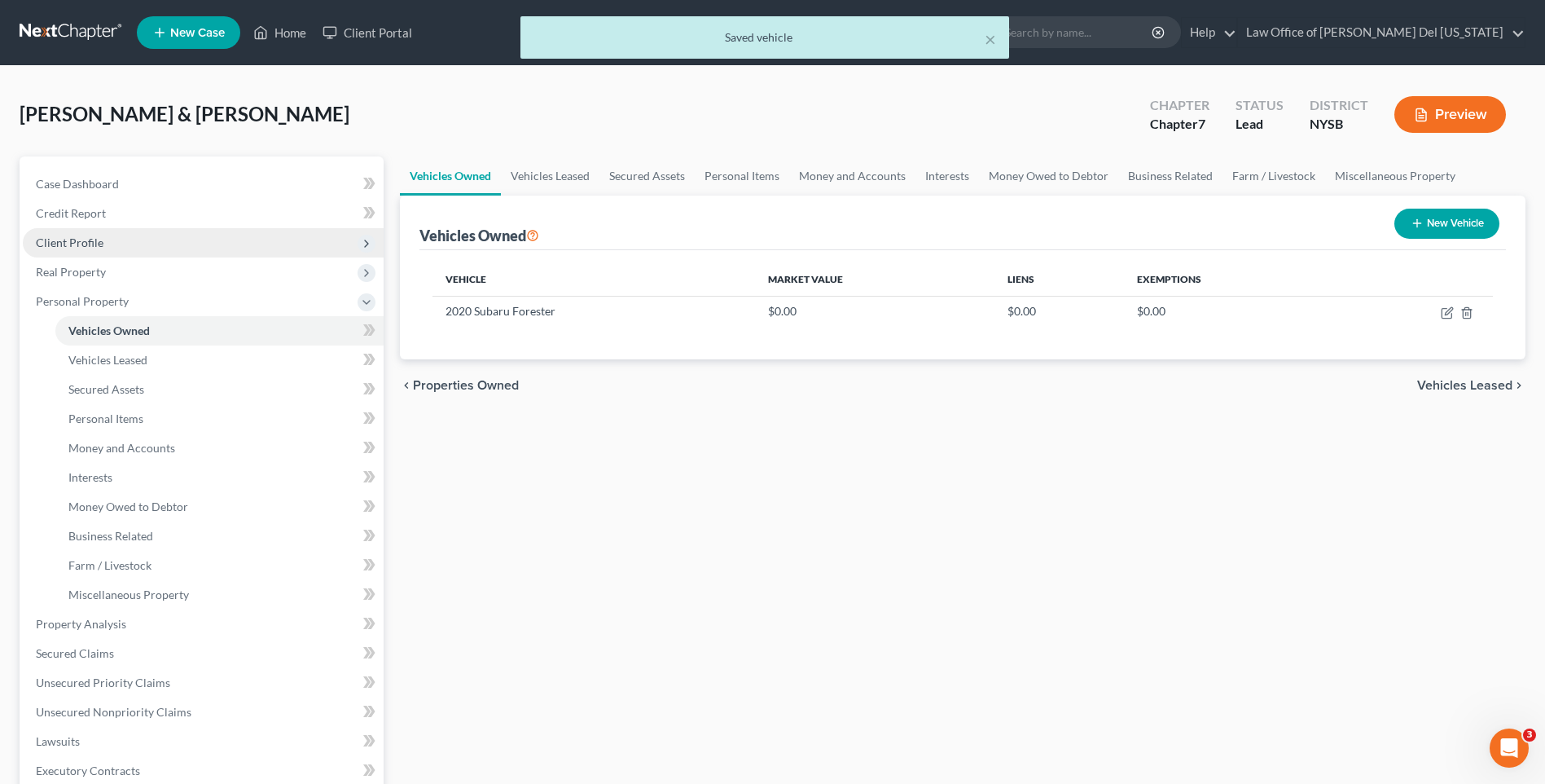
click at [91, 246] on span "Client Profile" at bounding box center [69, 242] width 67 height 14
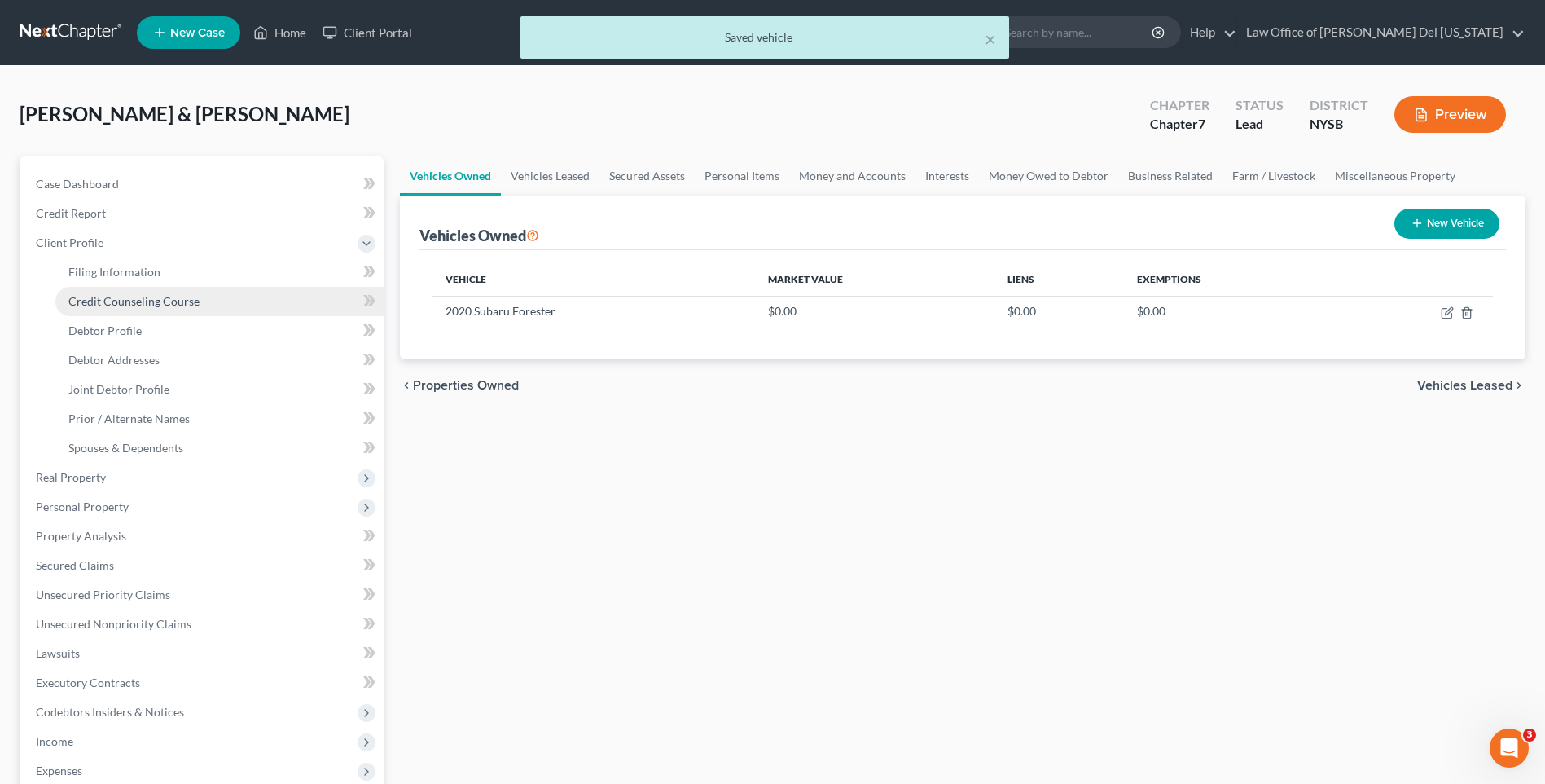
click at [138, 294] on span "Credit Counseling Course" at bounding box center [134, 300] width 131 height 14
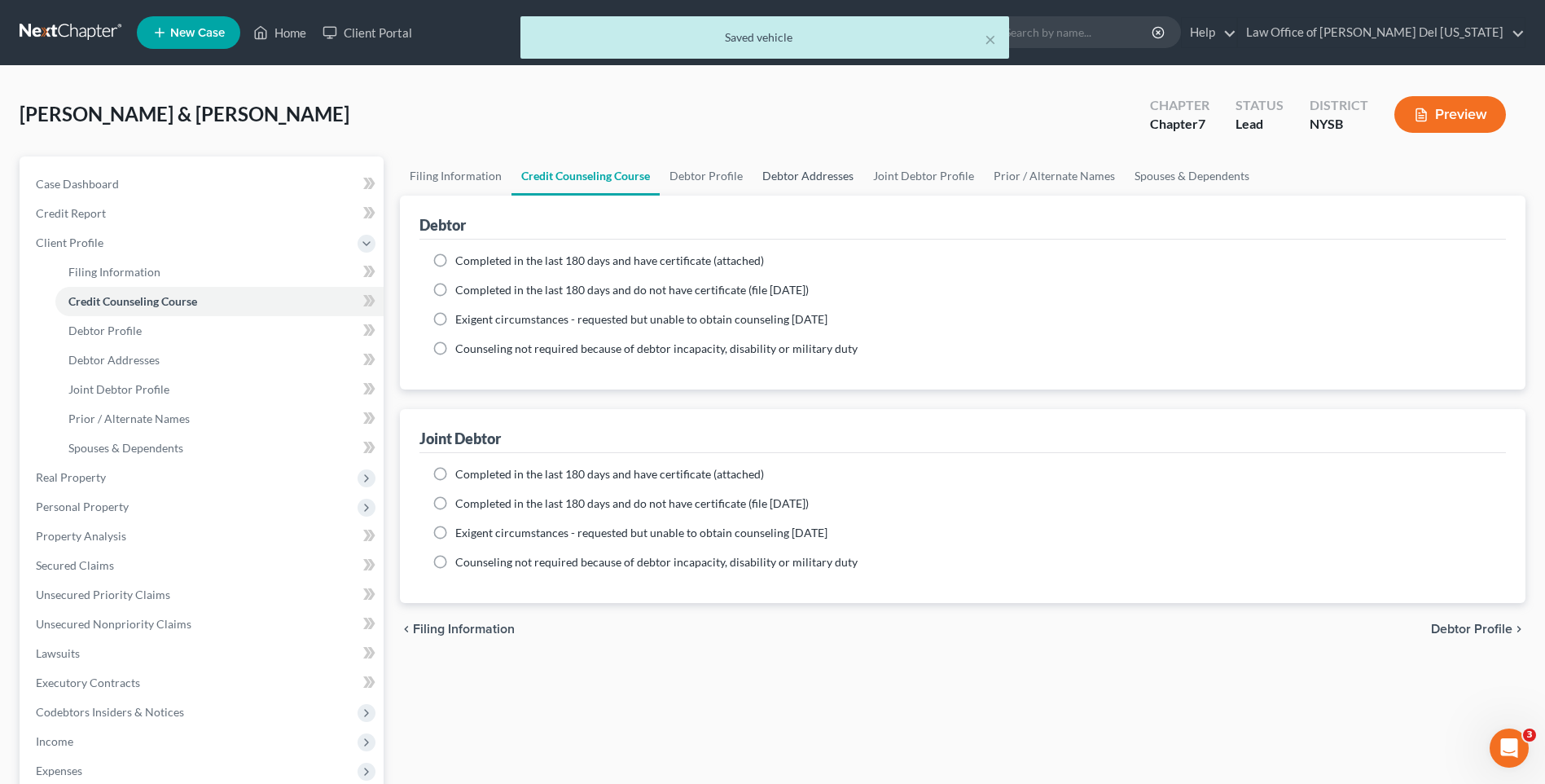
click at [783, 169] on link "Debtor Addresses" at bounding box center [808, 175] width 111 height 39
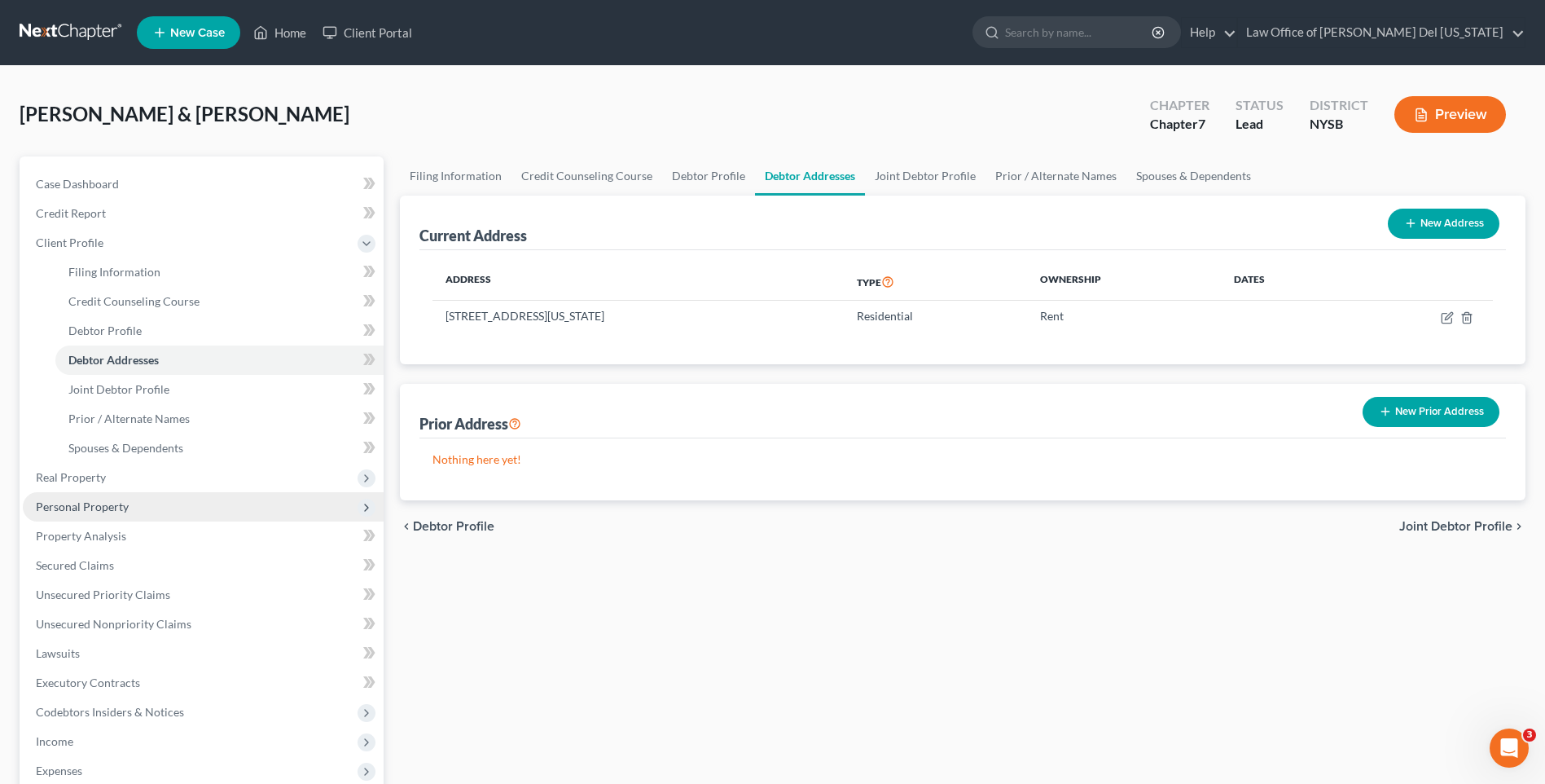
drag, startPoint x: 107, startPoint y: 512, endPoint x: 233, endPoint y: 494, distance: 127.3
click at [107, 512] on span "Personal Property" at bounding box center [82, 506] width 93 height 14
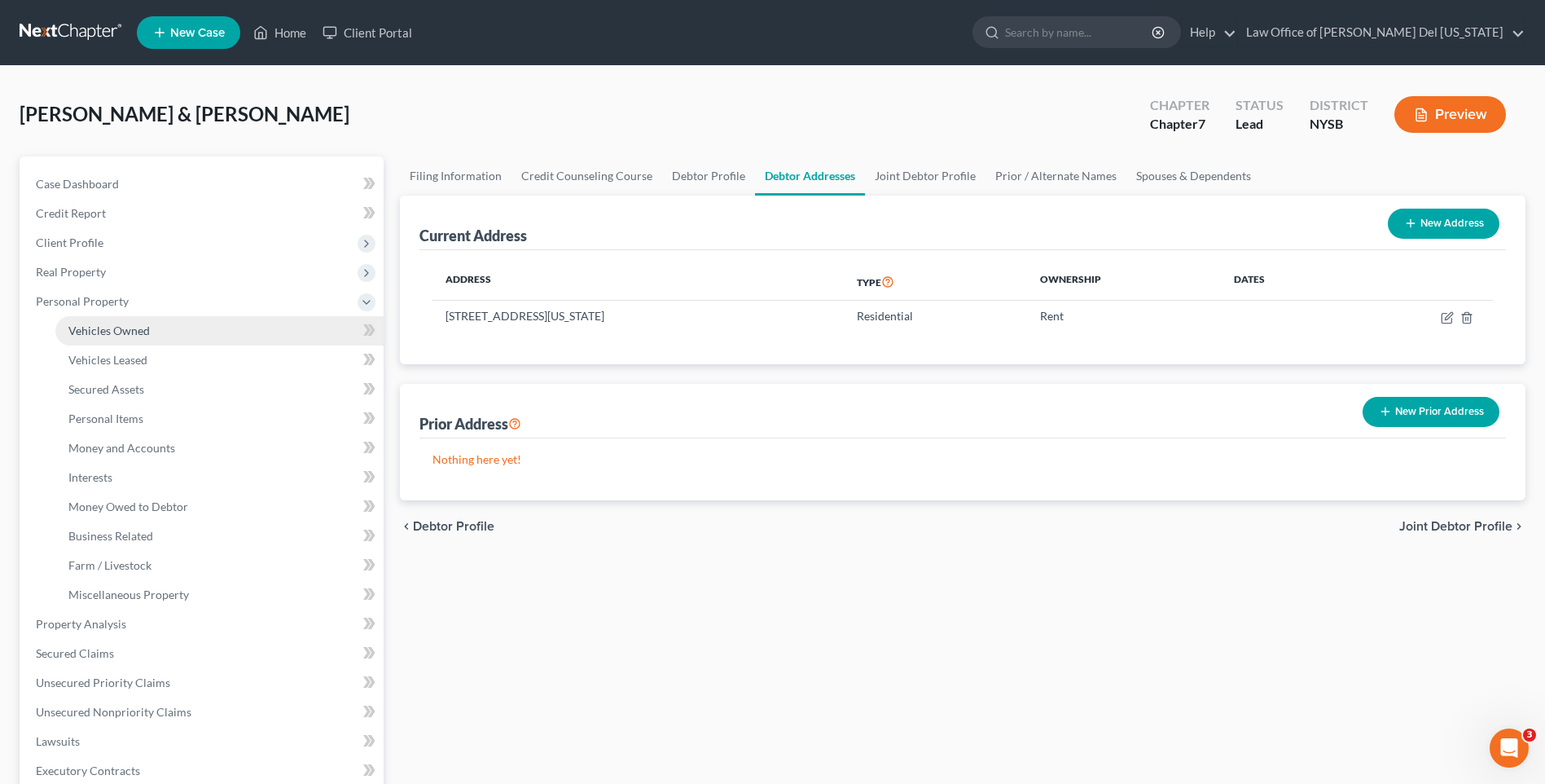
click at [142, 325] on span "Vehicles Owned" at bounding box center [109, 330] width 81 height 14
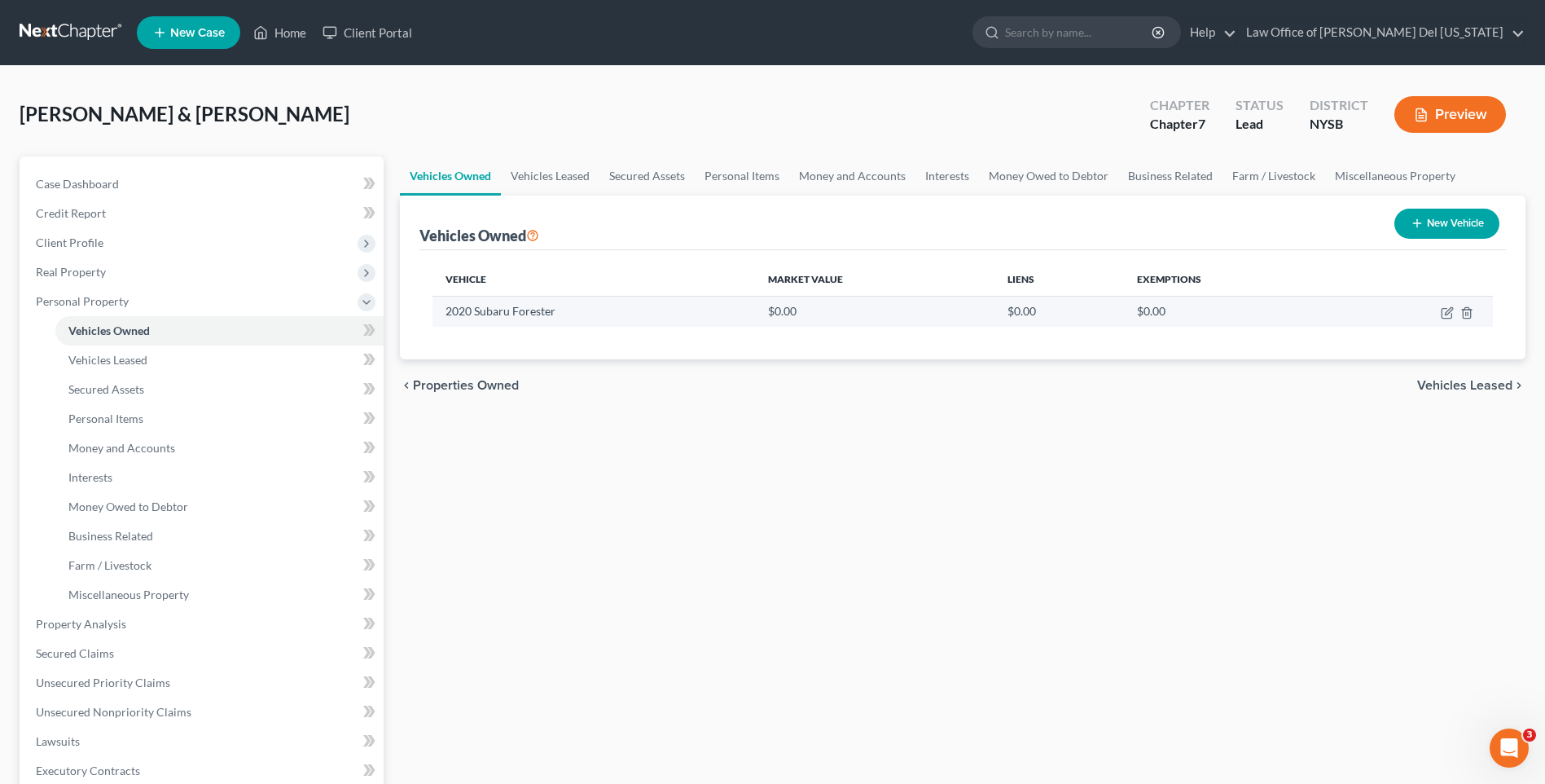
click at [1440, 308] on td at bounding box center [1416, 311] width 155 height 31
click at [1446, 311] on icon "button" at bounding box center [1447, 313] width 13 height 13
select select "0"
select select "6"
select select "2"
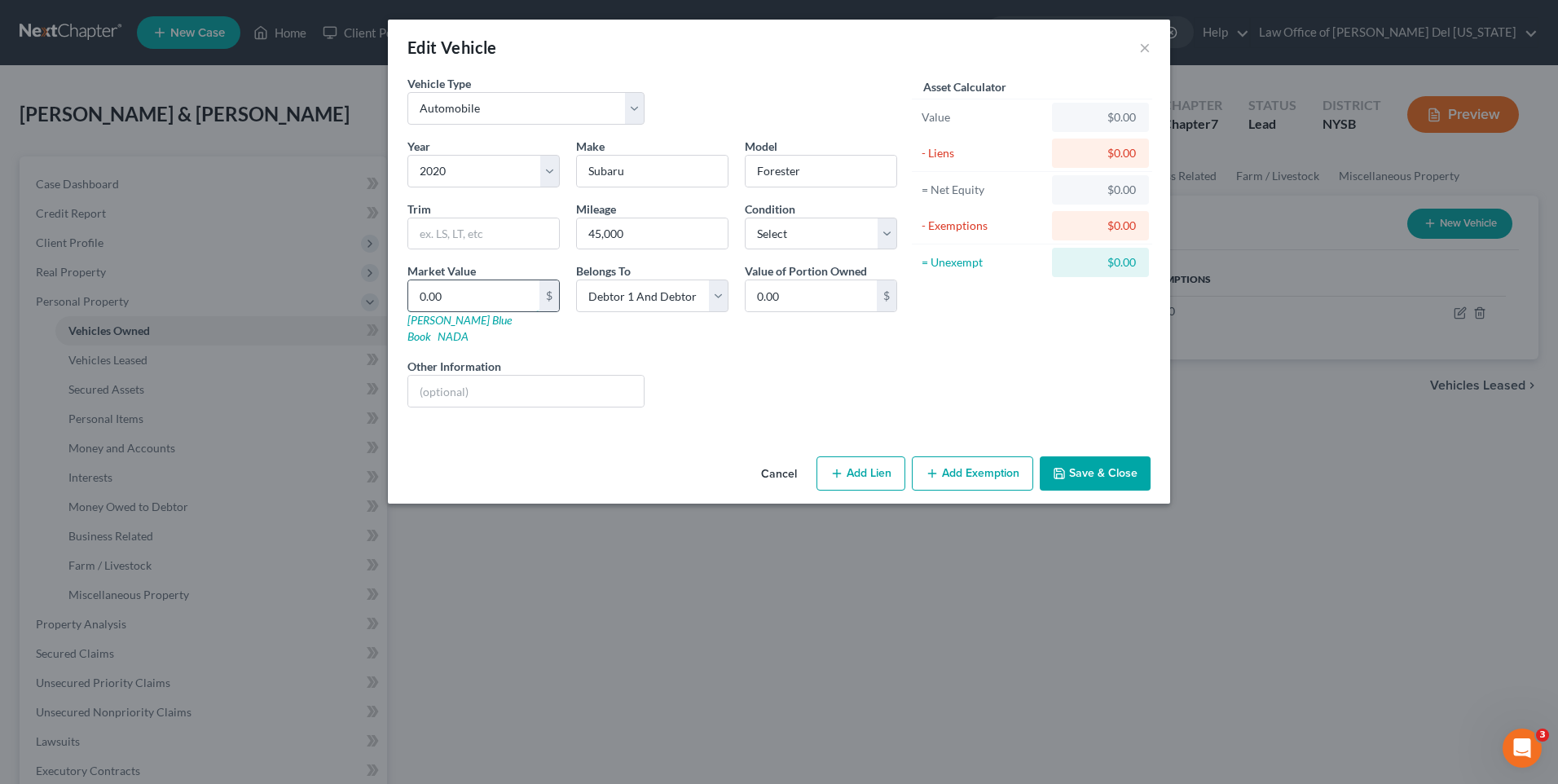
click at [496, 293] on input "0.00" at bounding box center [474, 296] width 131 height 31
type input "1"
type input "1.00"
type input "17"
type input "17.00"
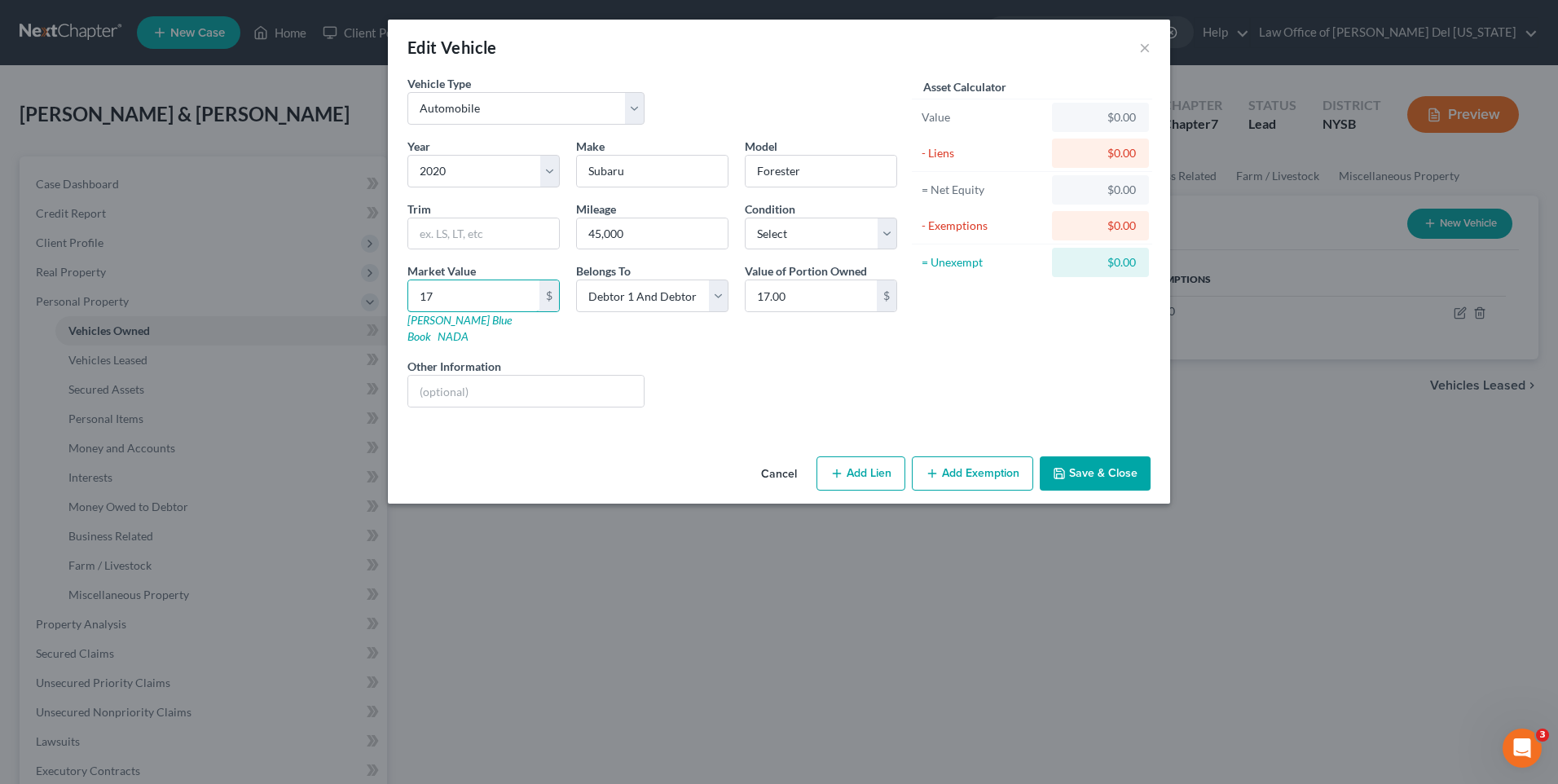
type input "172"
type input "172.00"
type input "1,720"
type input "1,720.00"
type input "1,7203"
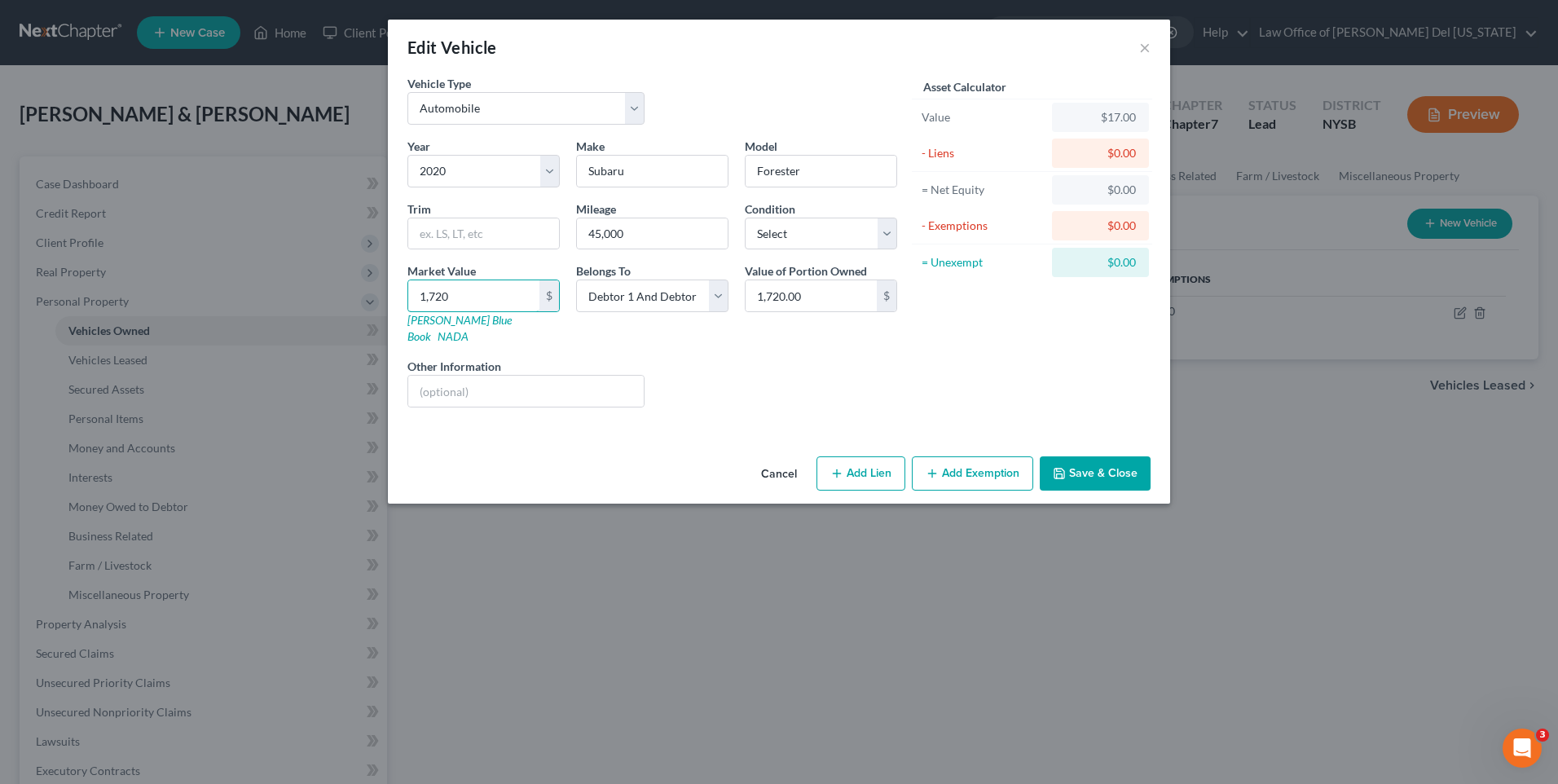
type input "17,203.00"
type input "17,203"
click at [1070, 456] on button "Save & Close" at bounding box center [1095, 473] width 111 height 34
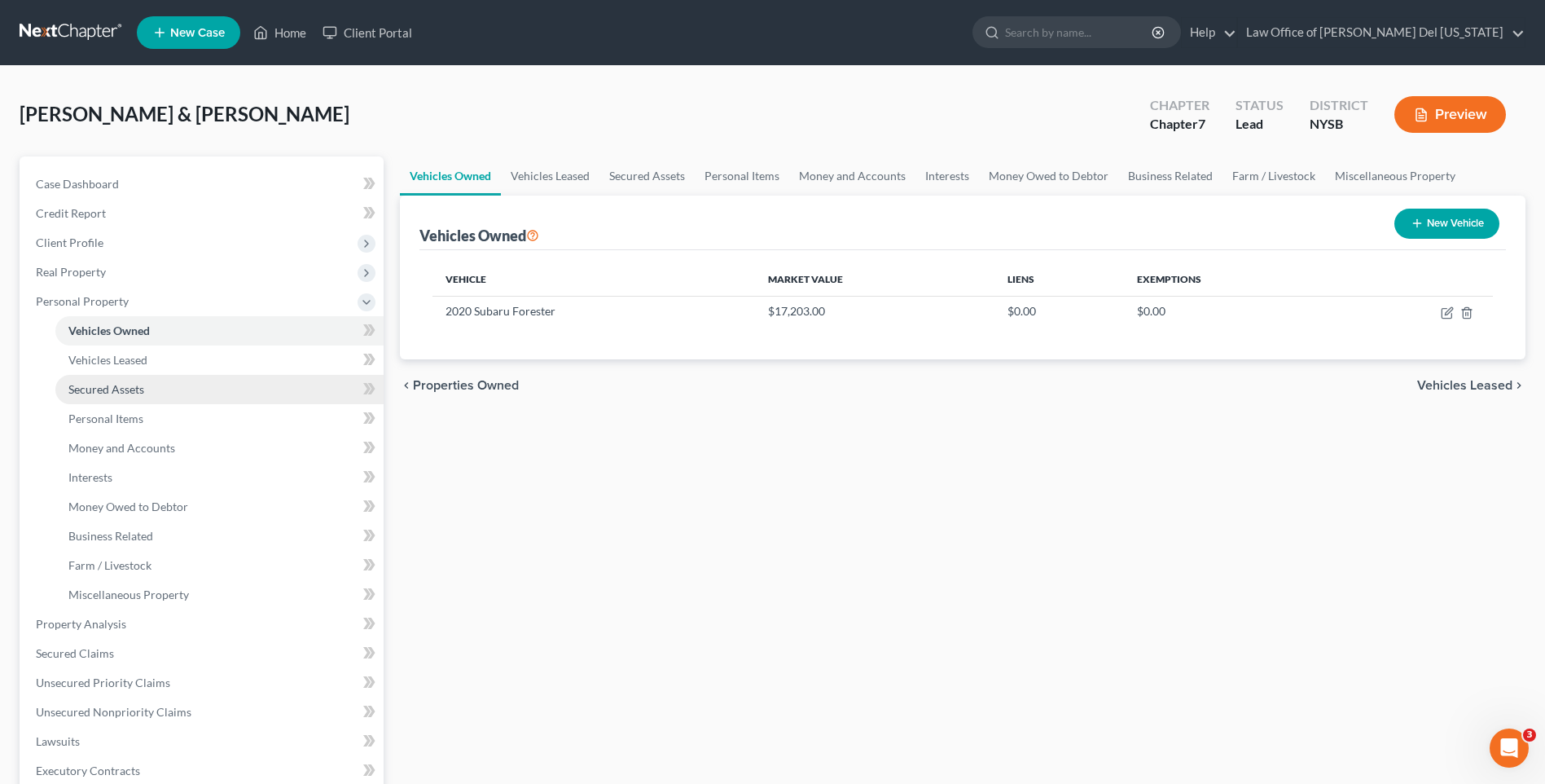
drag, startPoint x: 138, startPoint y: 384, endPoint x: 231, endPoint y: 390, distance: 93.2
click at [138, 384] on span "Secured Assets" at bounding box center [106, 389] width 76 height 14
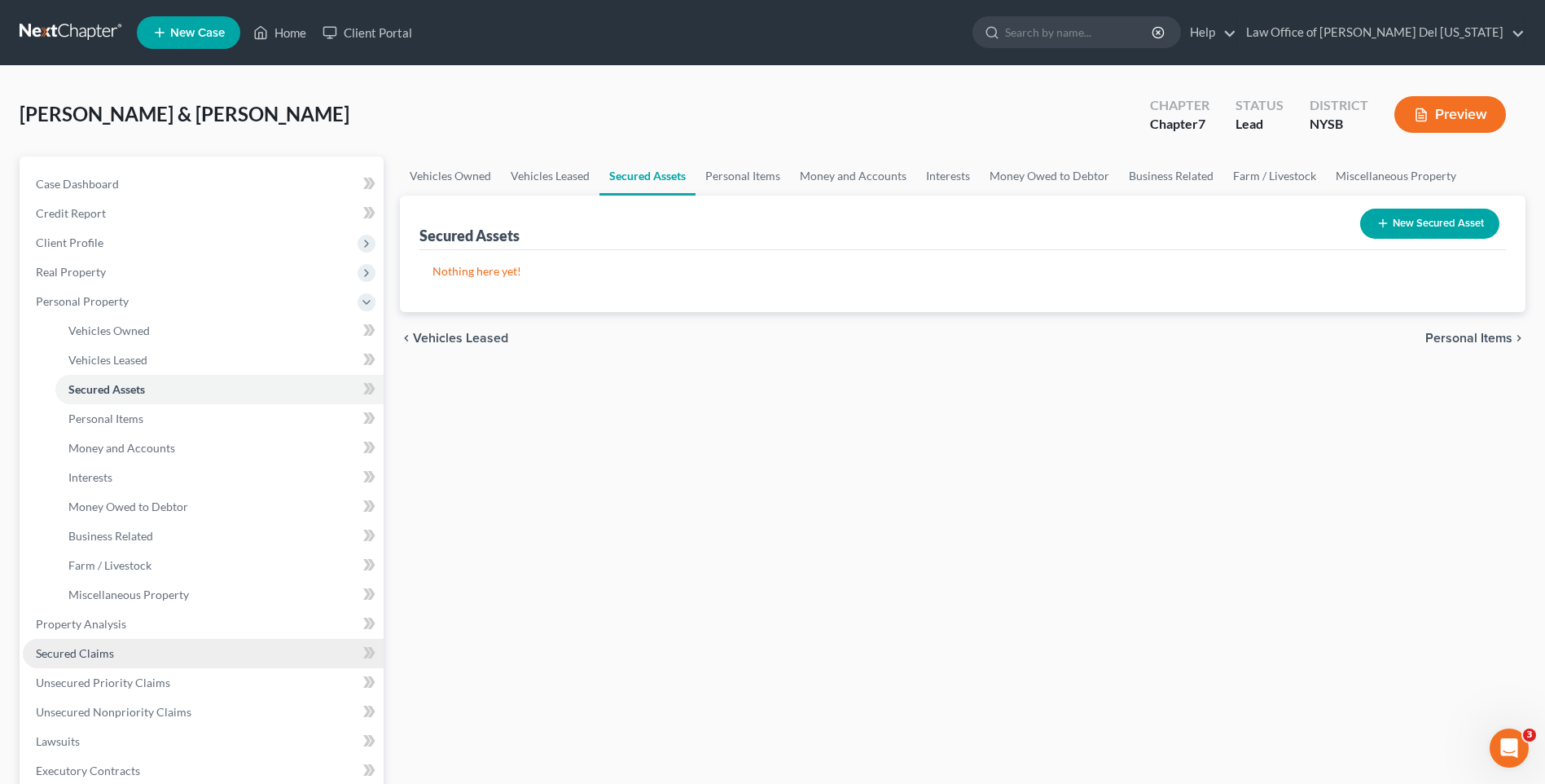
click at [86, 651] on span "Secured Claims" at bounding box center [75, 653] width 78 height 14
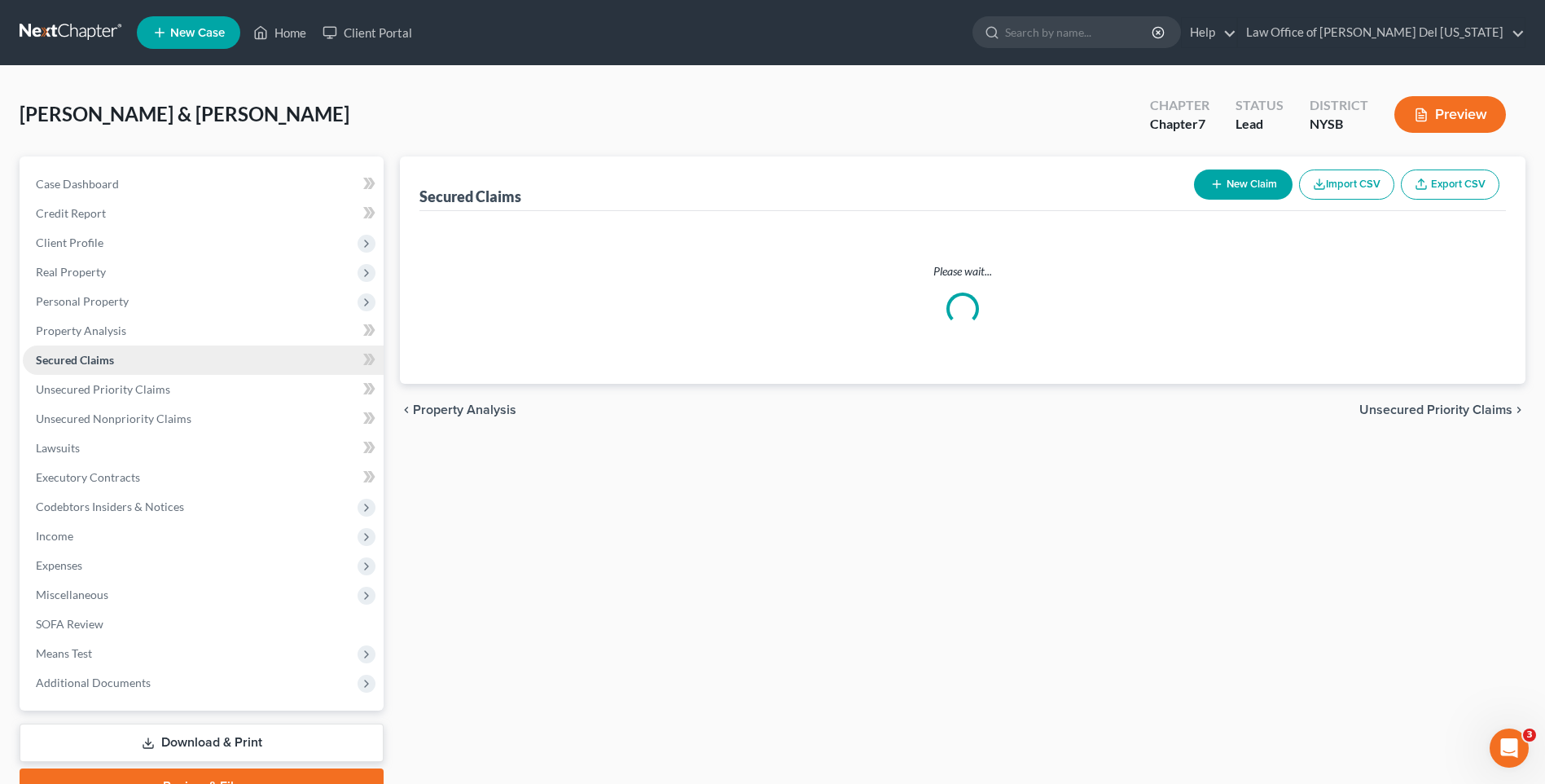
click at [94, 651] on ul "Case Dashboard Payments Invoices Payments Payments Credit Report Client Profile" at bounding box center [203, 433] width 361 height 528
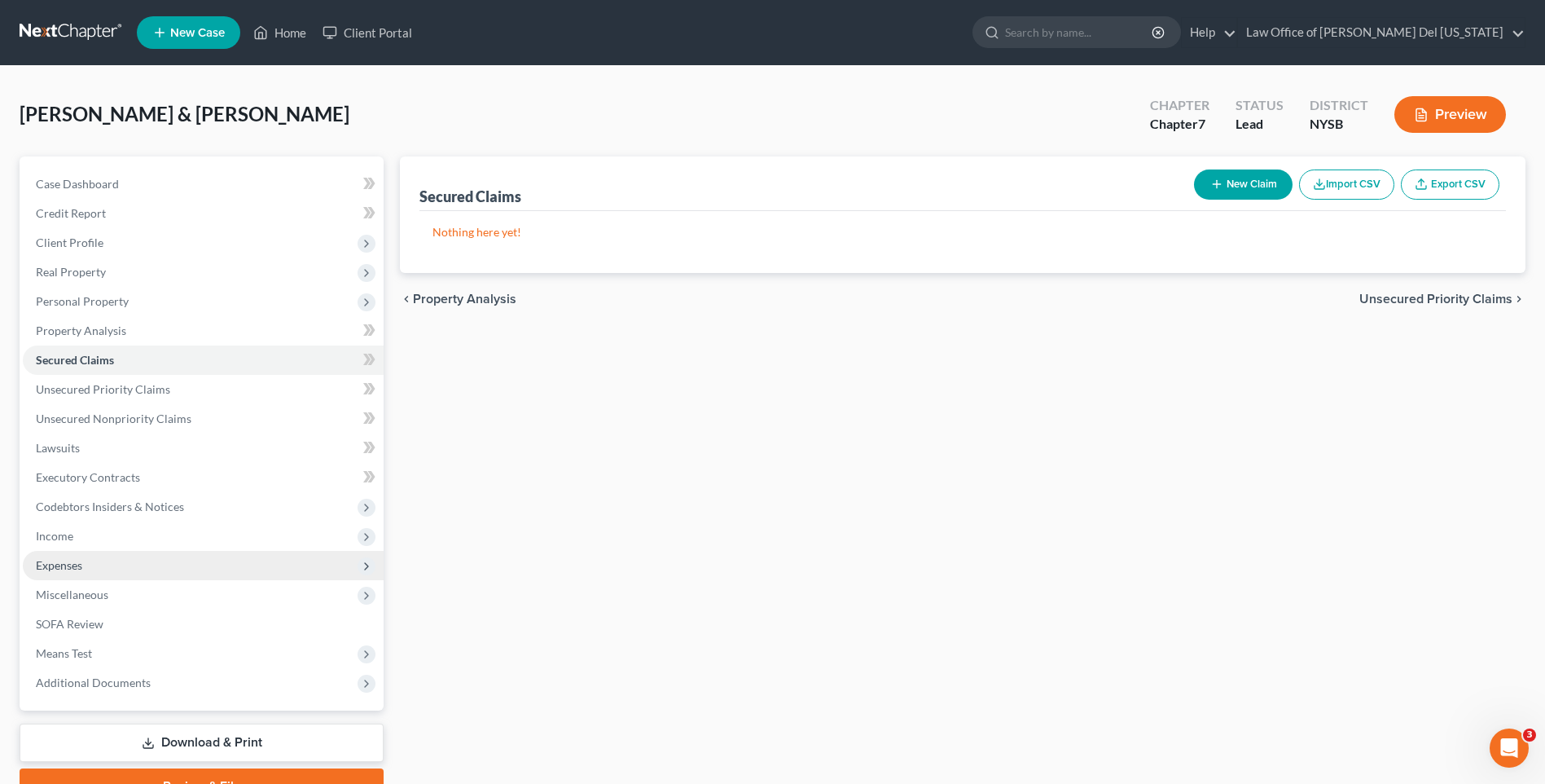
click at [78, 558] on span "Expenses" at bounding box center [59, 564] width 46 height 14
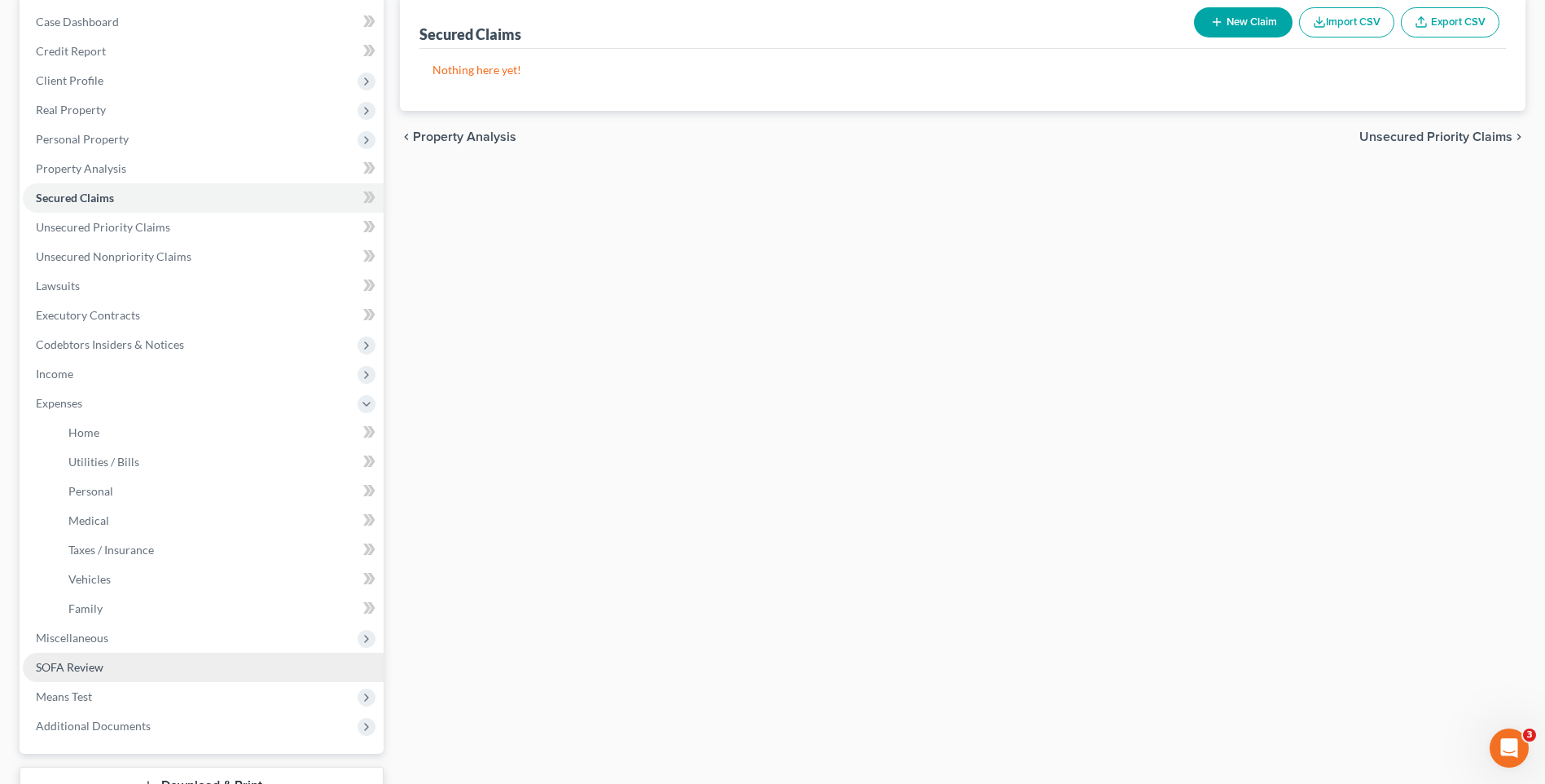
scroll to position [163, 0]
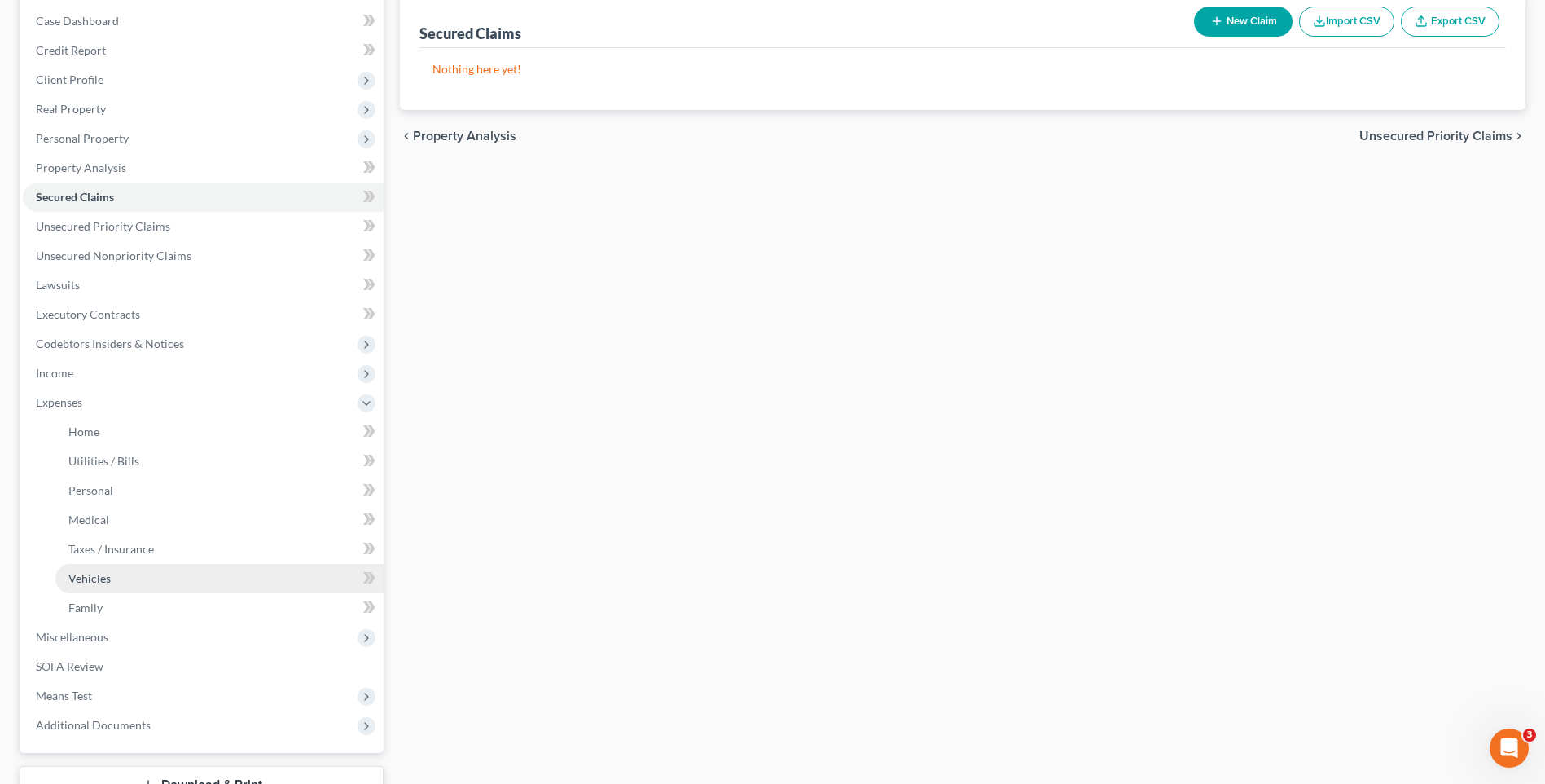
click at [106, 582] on span "Vehicles" at bounding box center [90, 577] width 42 height 14
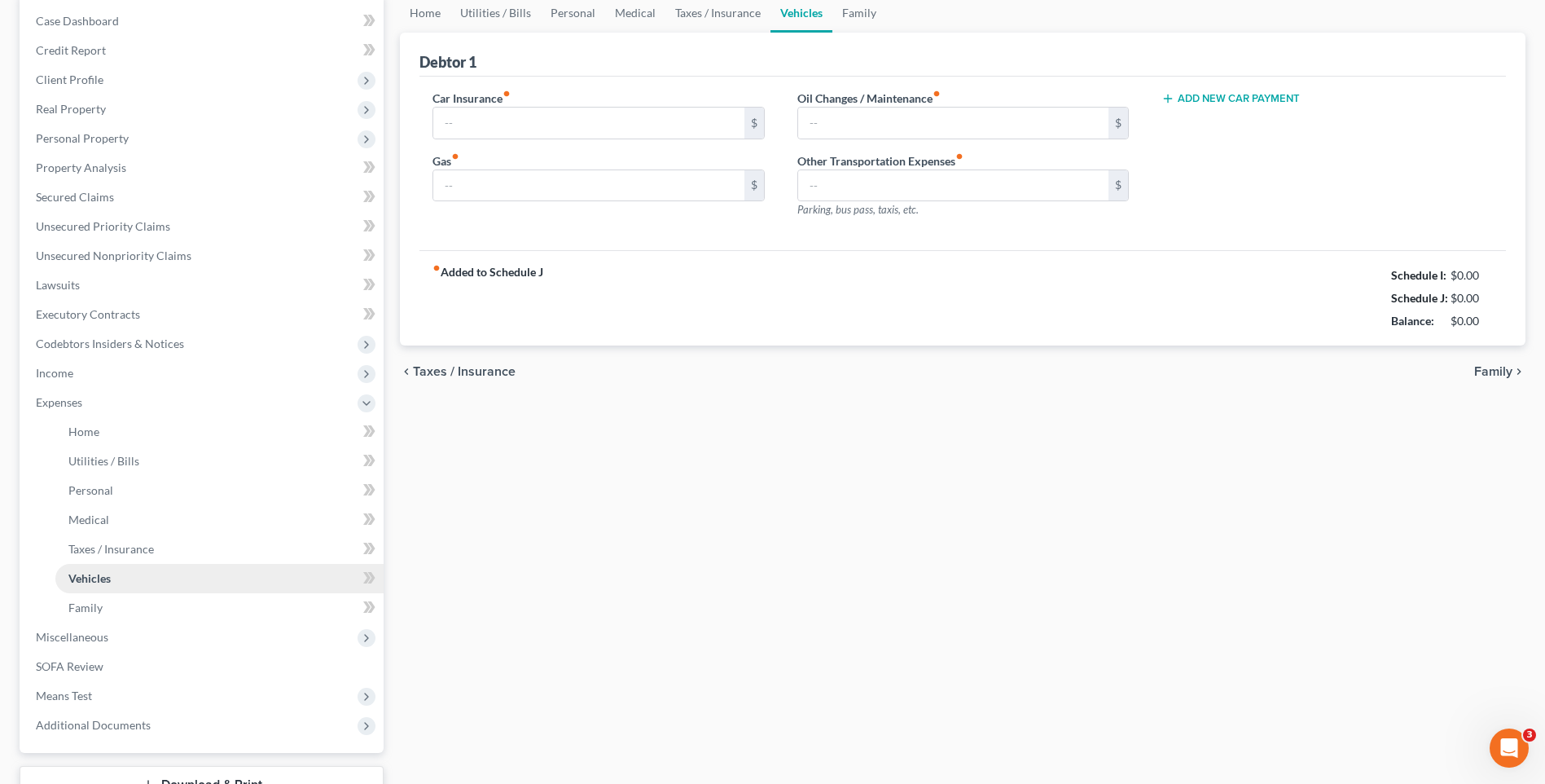
type input "329.84"
type input "310.00"
type input "0.00"
type input "200.00"
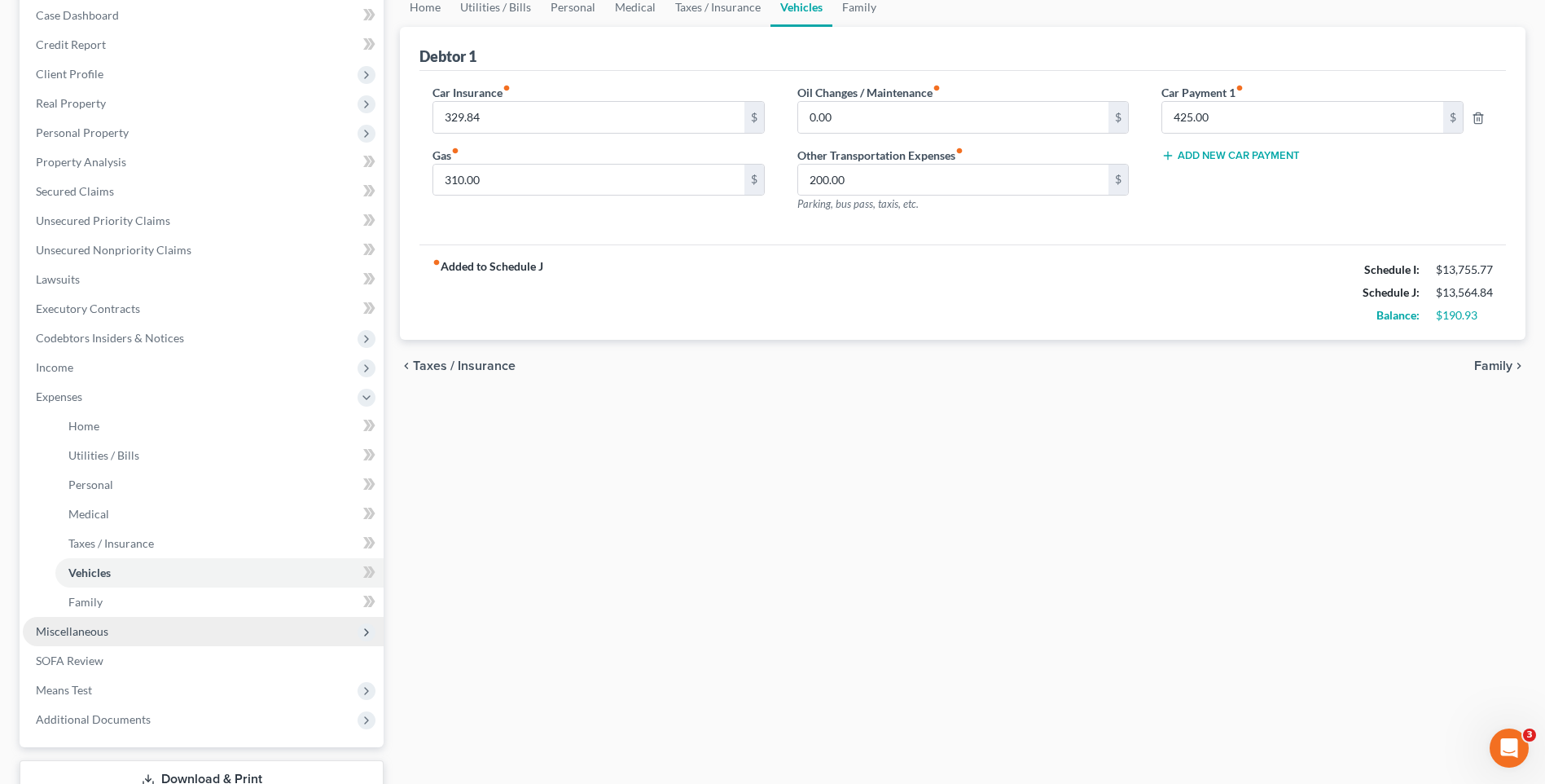
scroll to position [81, 0]
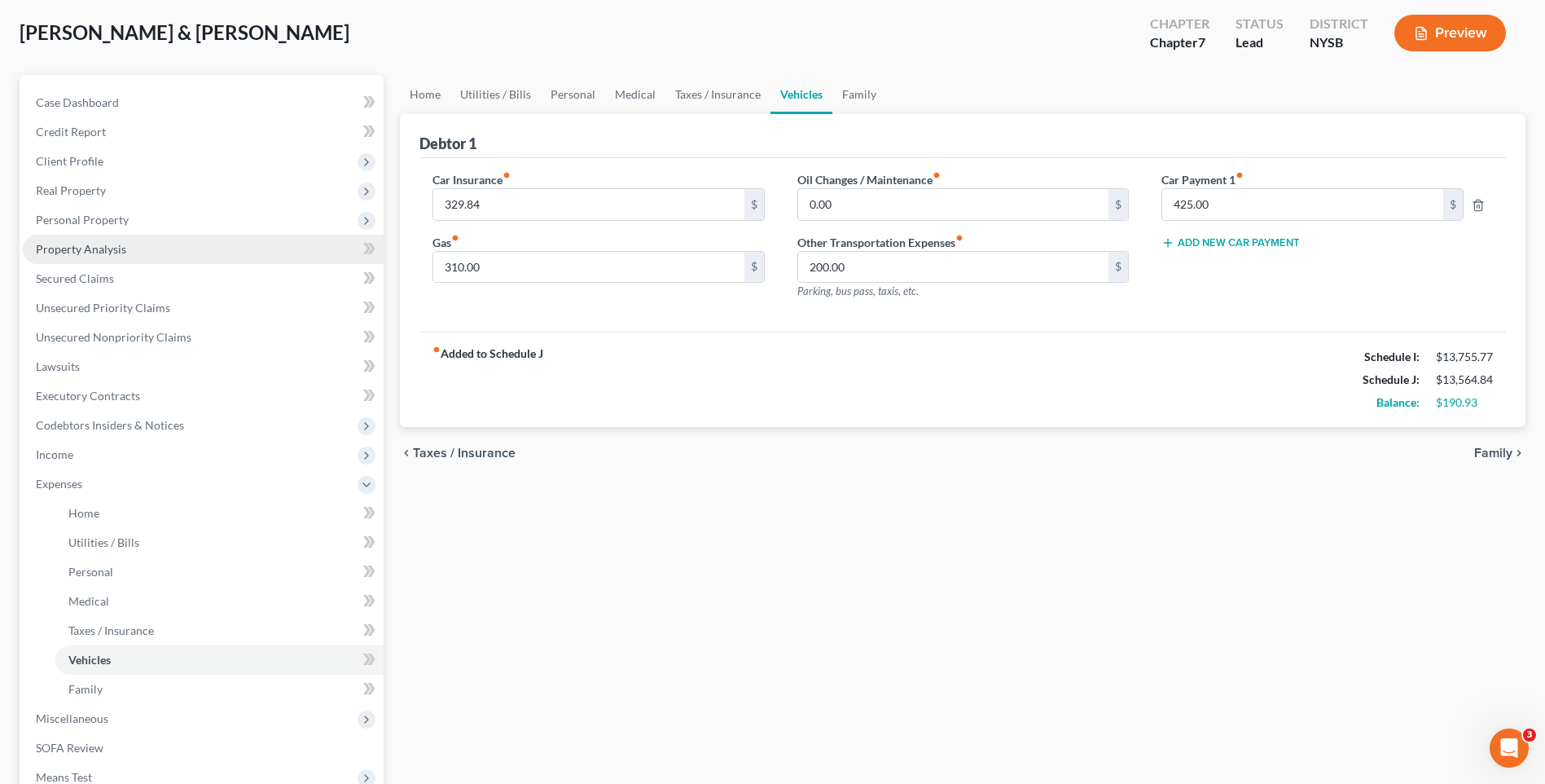
click at [74, 255] on span "Property Analysis" at bounding box center [81, 248] width 91 height 14
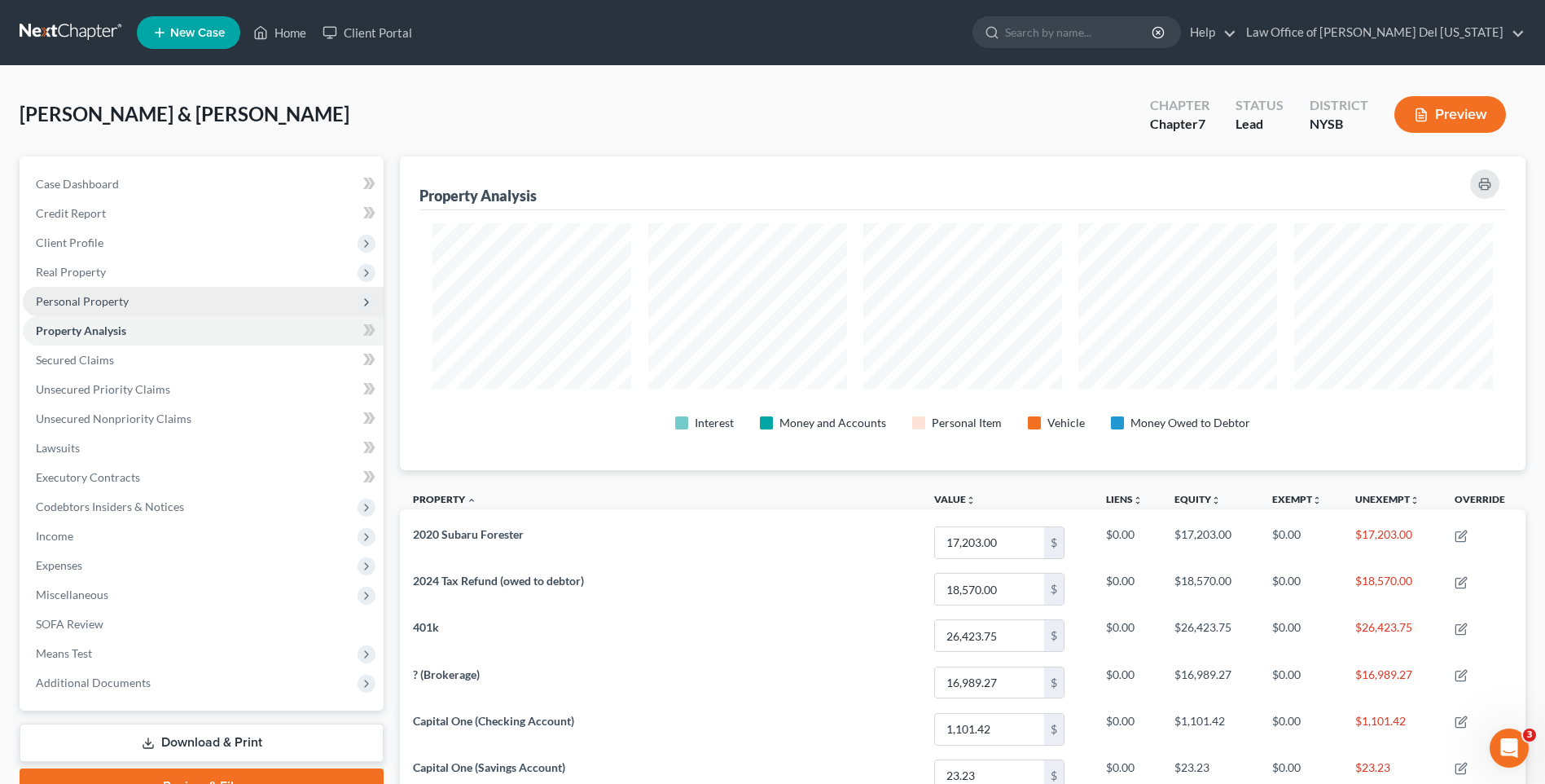
scroll to position [314, 1126]
click at [80, 305] on span "Personal Property" at bounding box center [82, 300] width 93 height 14
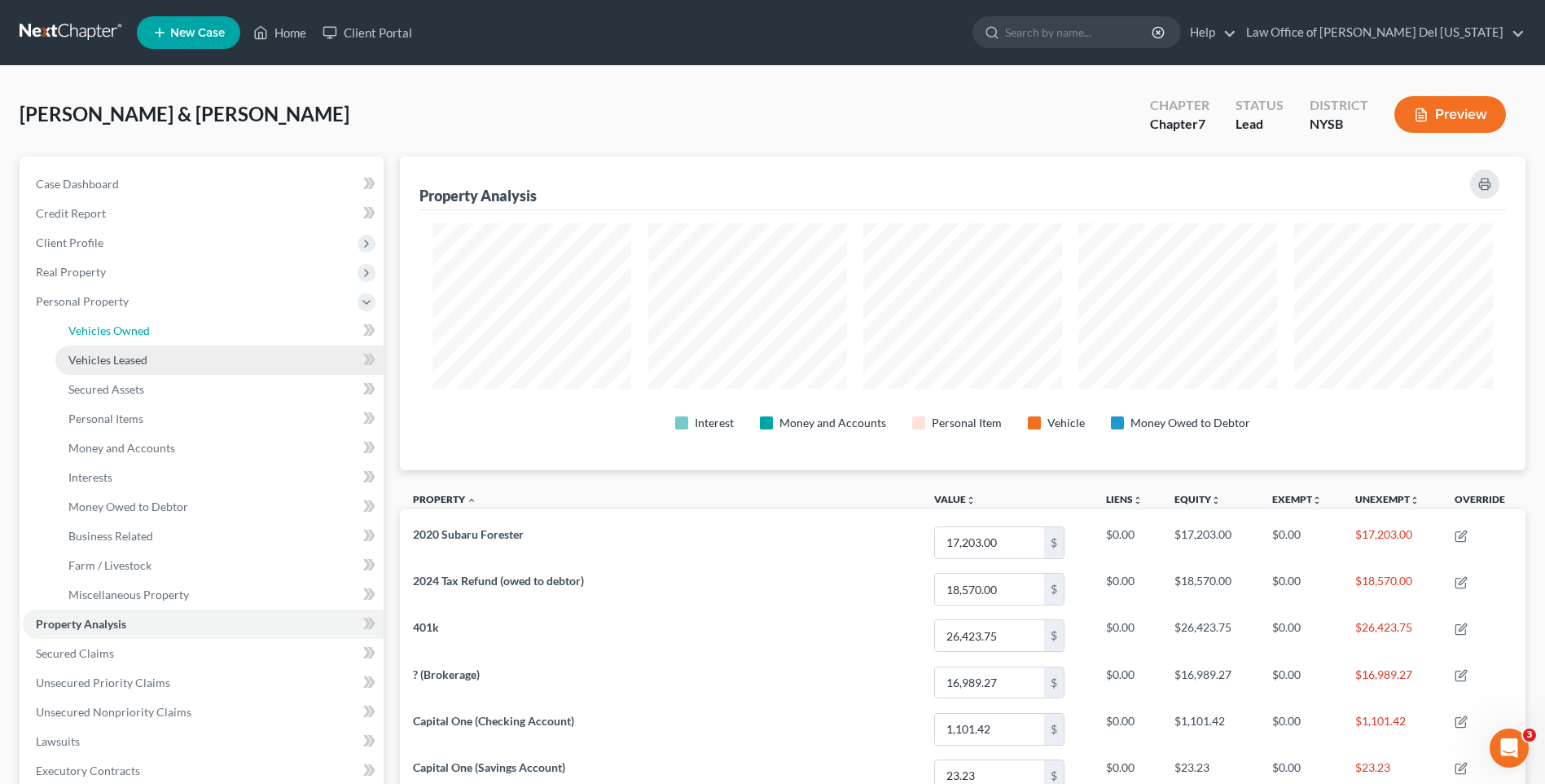
drag, startPoint x: 137, startPoint y: 333, endPoint x: 131, endPoint y: 351, distance: 19.0
click at [137, 333] on span "Vehicles Owned" at bounding box center [109, 330] width 81 height 14
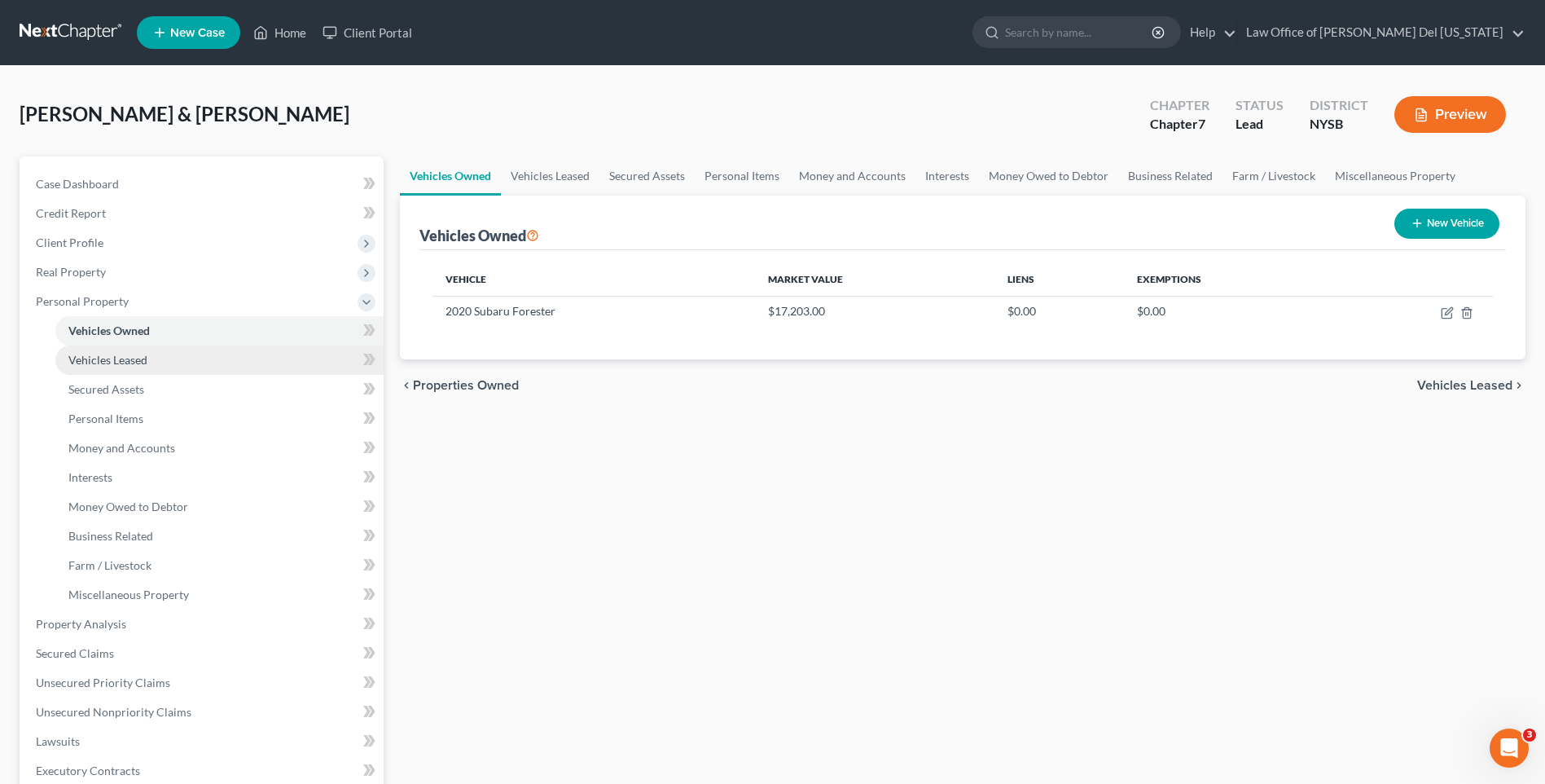
click at [129, 356] on span "Vehicles Leased" at bounding box center [108, 359] width 79 height 14
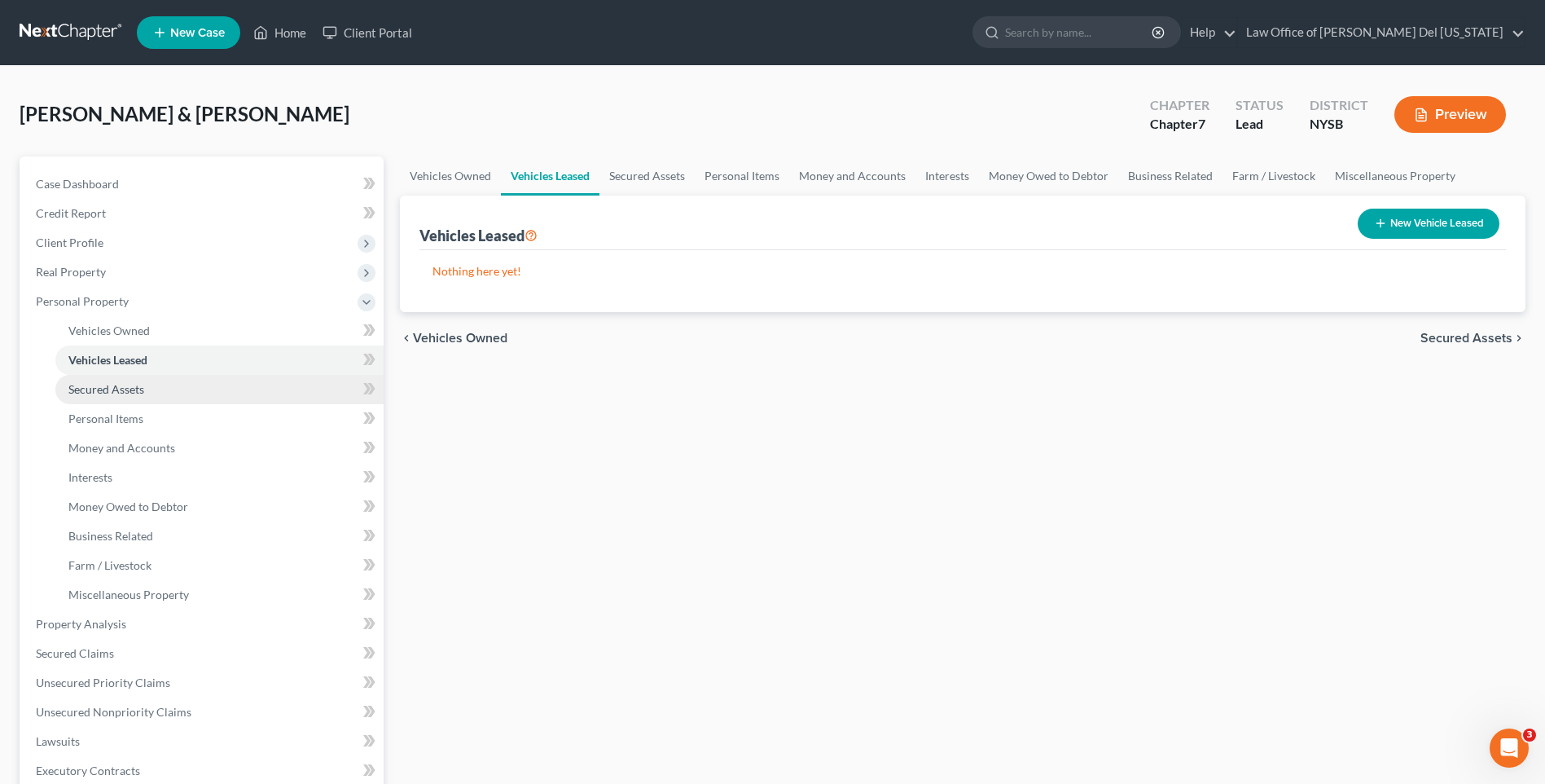
click at [124, 390] on span "Secured Assets" at bounding box center [106, 389] width 76 height 14
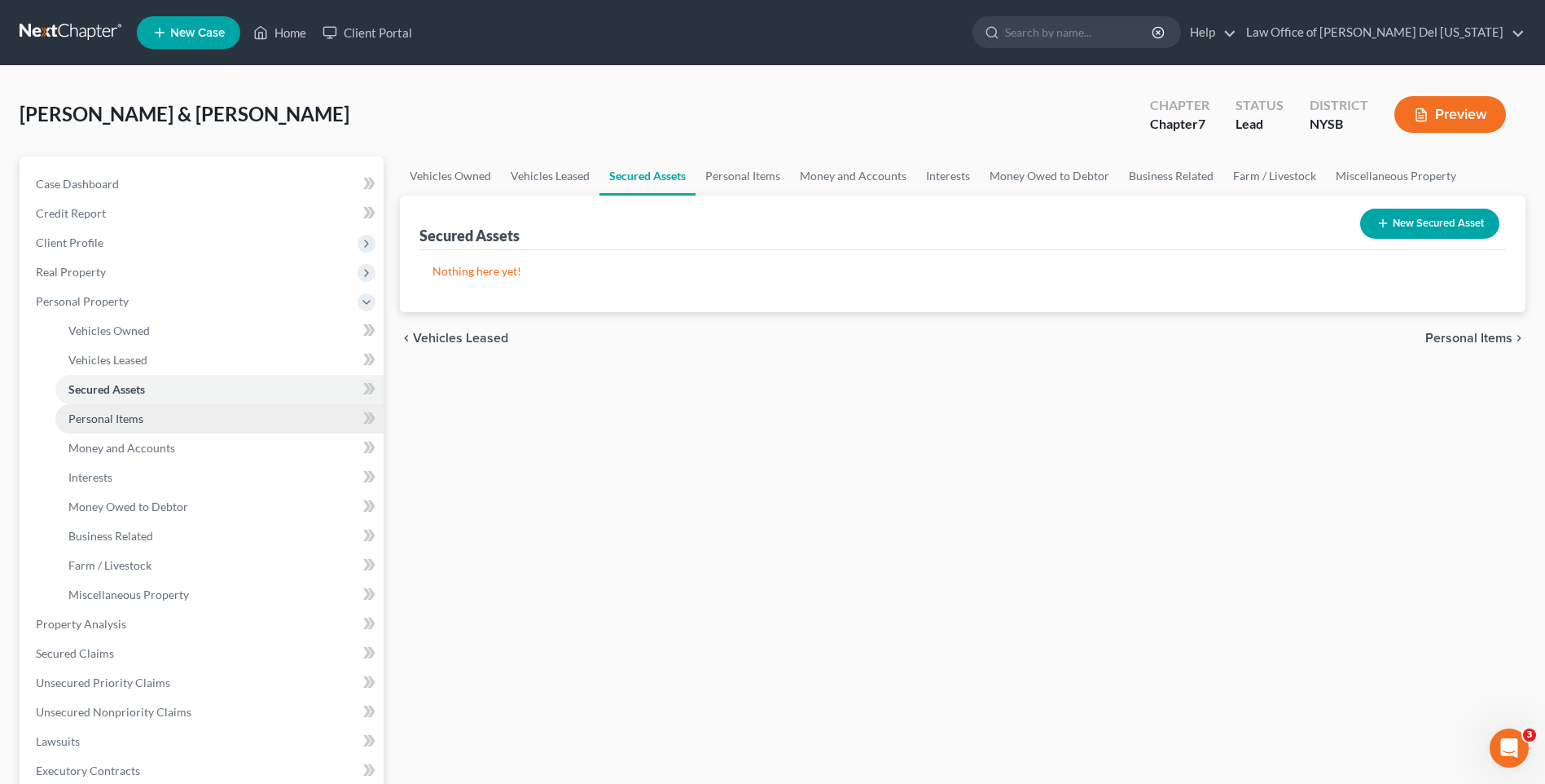
click at [118, 414] on span "Personal Items" at bounding box center [105, 417] width 75 height 14
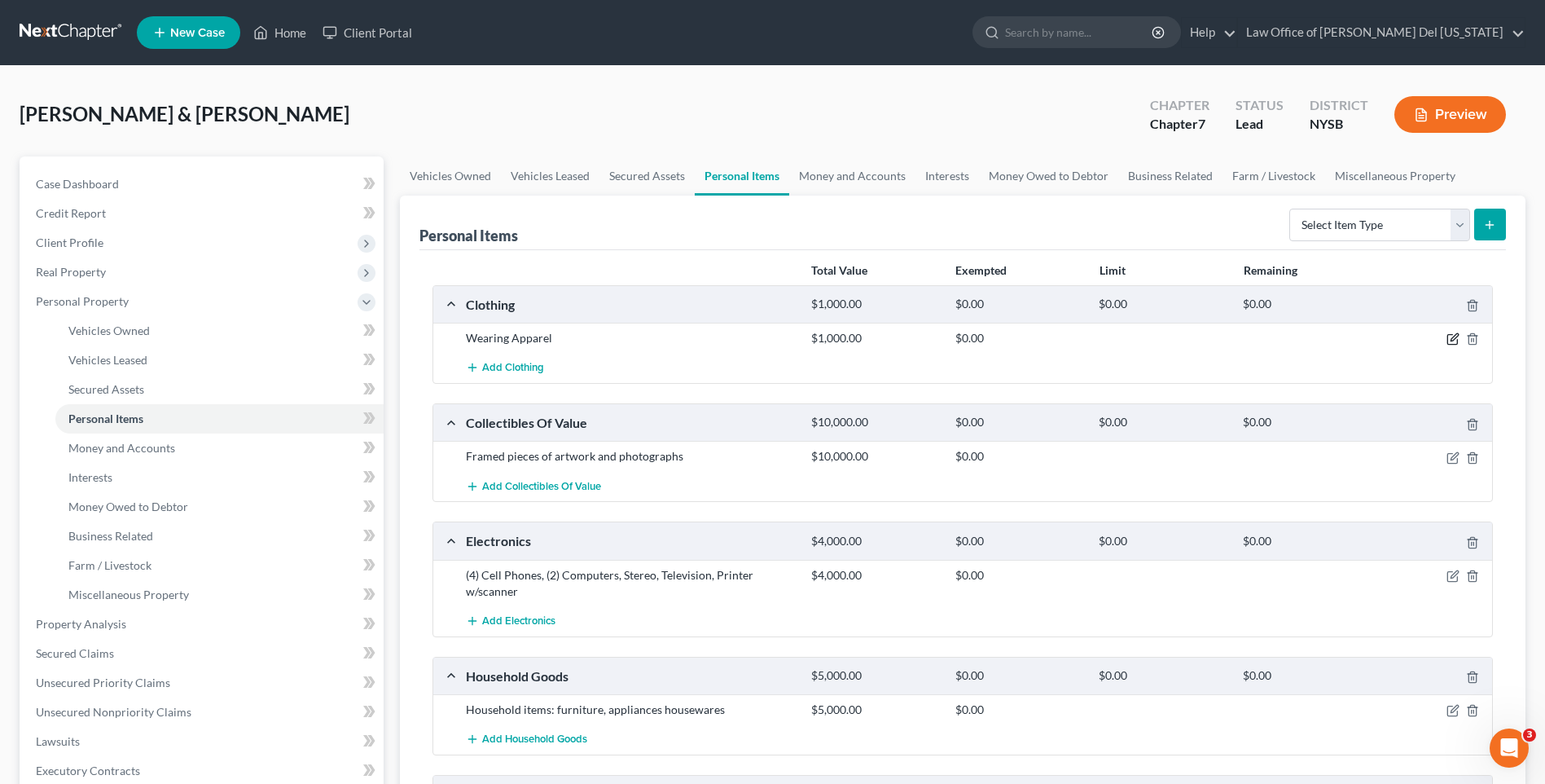
click at [1449, 339] on icon "button" at bounding box center [1454, 339] width 13 height 13
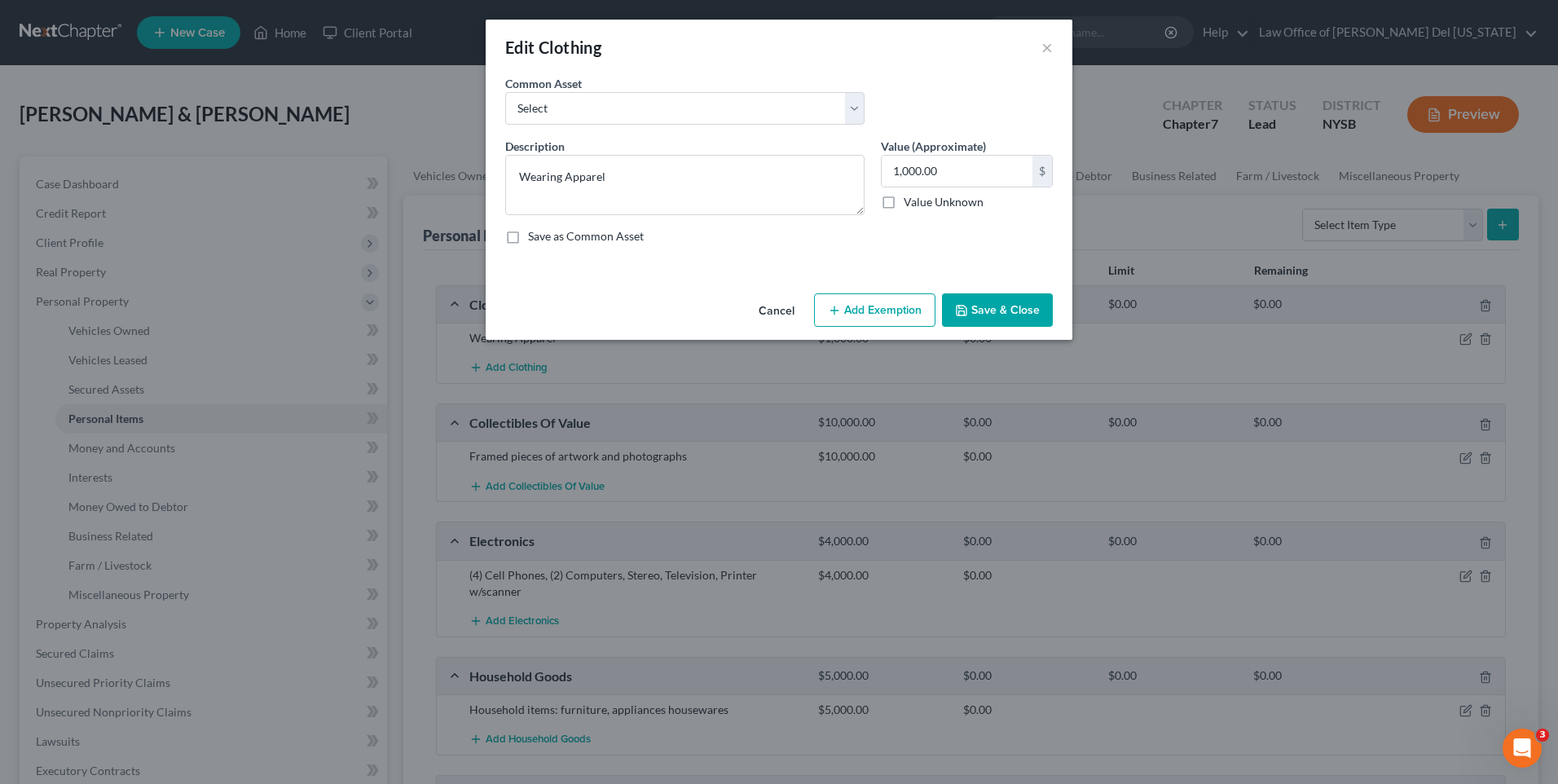
click at [876, 307] on button "Add Exemption" at bounding box center [874, 310] width 121 height 34
select select "2"
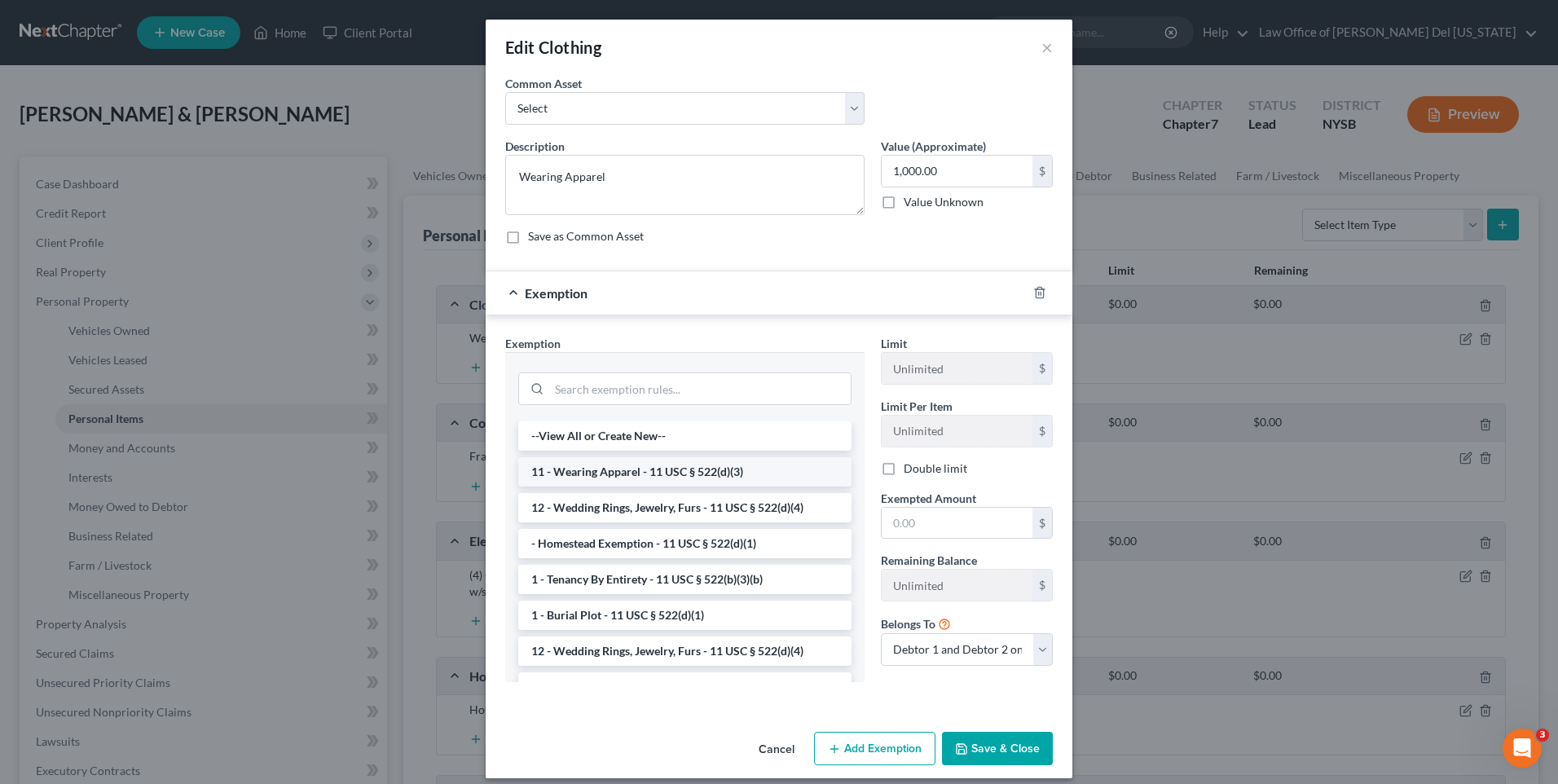
click at [735, 468] on li "11 - Wearing Apparel - 11 USC § 522(d)(3)" at bounding box center [684, 472] width 333 height 30
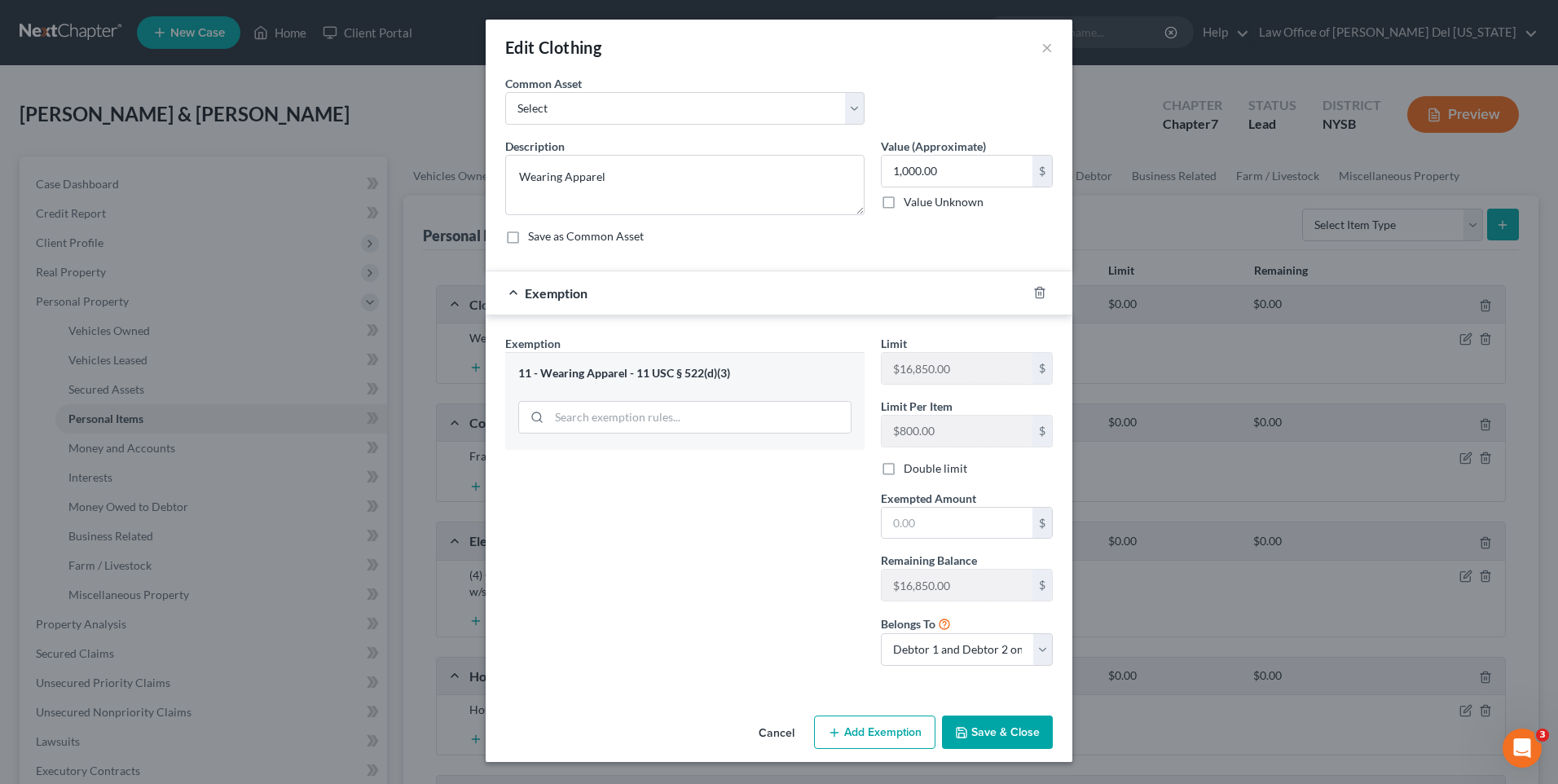
click at [998, 723] on button "Save & Close" at bounding box center [997, 731] width 111 height 34
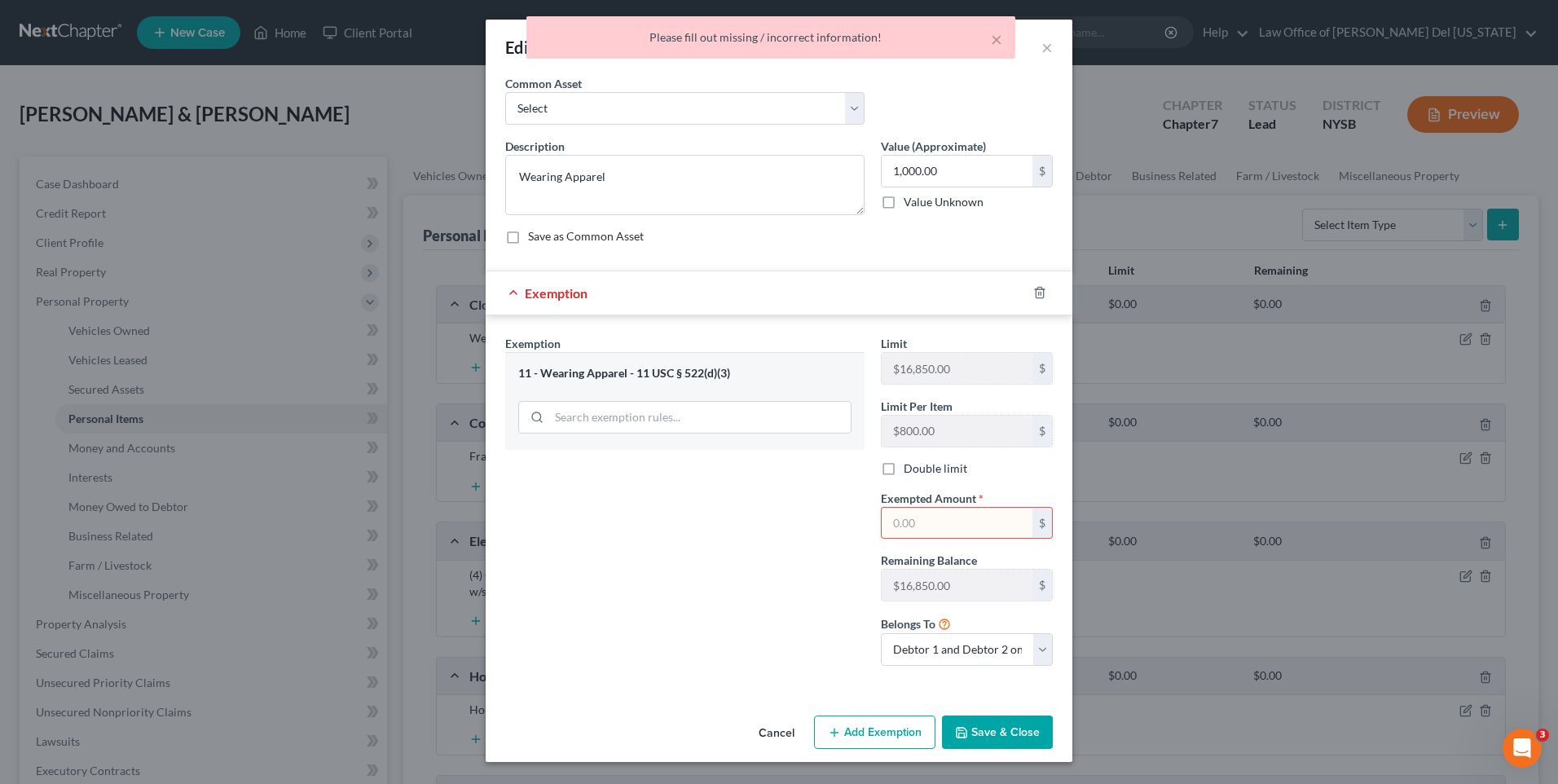
click at [923, 524] on input "text" at bounding box center [956, 524] width 151 height 31
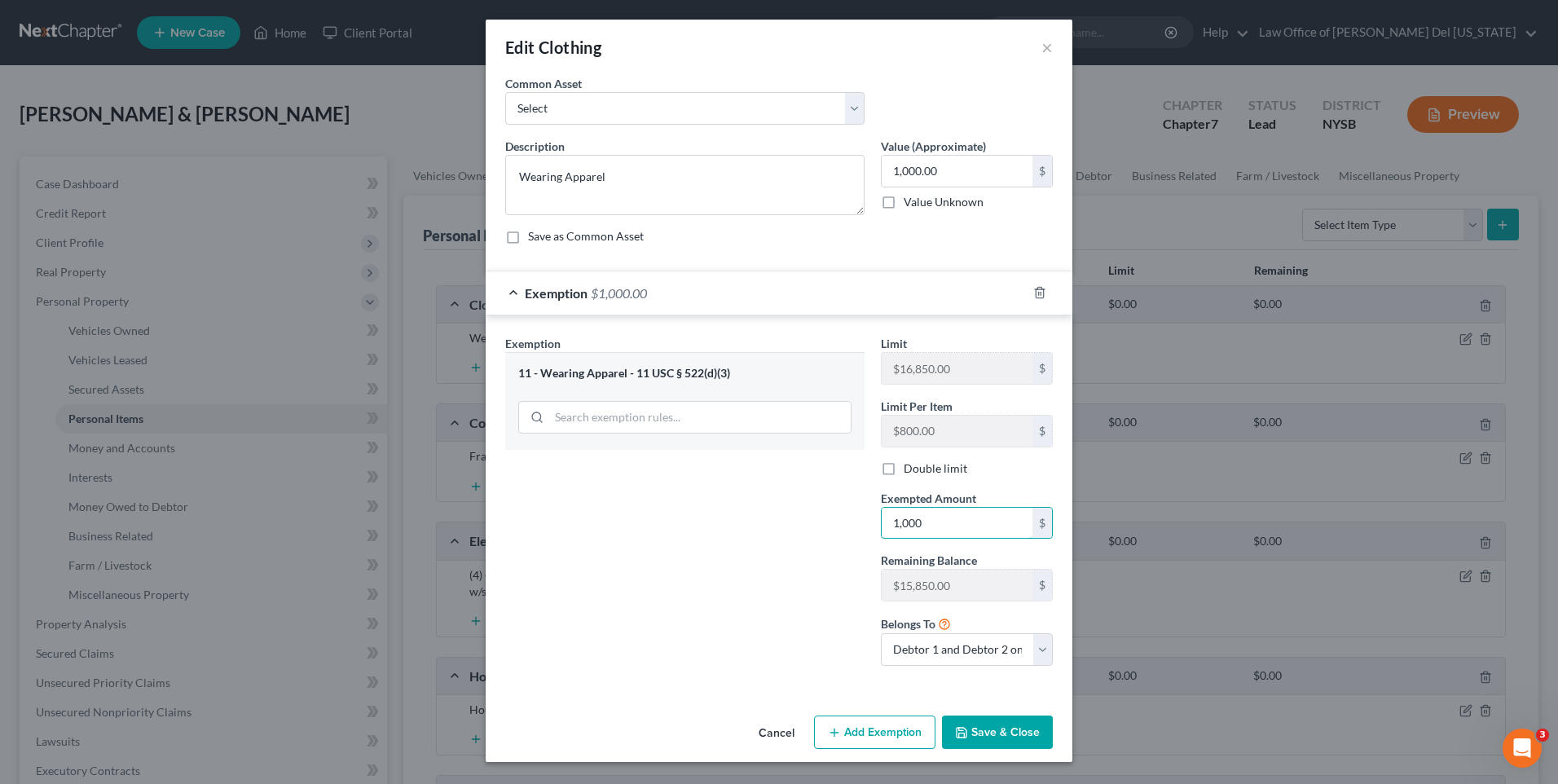
type input "1,000"
click at [1003, 727] on button "Save & Close" at bounding box center [997, 731] width 111 height 34
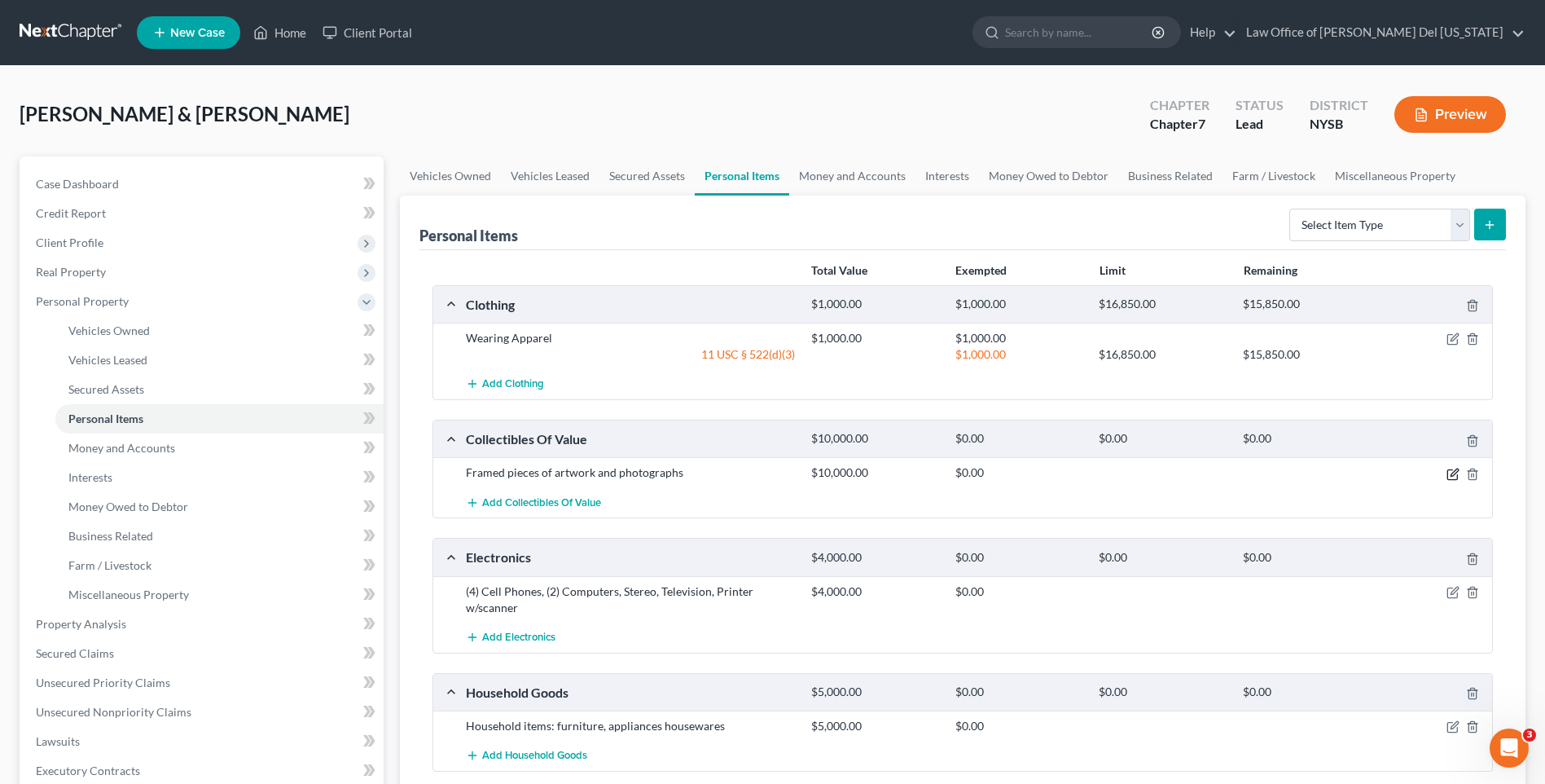
click at [1454, 477] on icon "button" at bounding box center [1454, 474] width 13 height 13
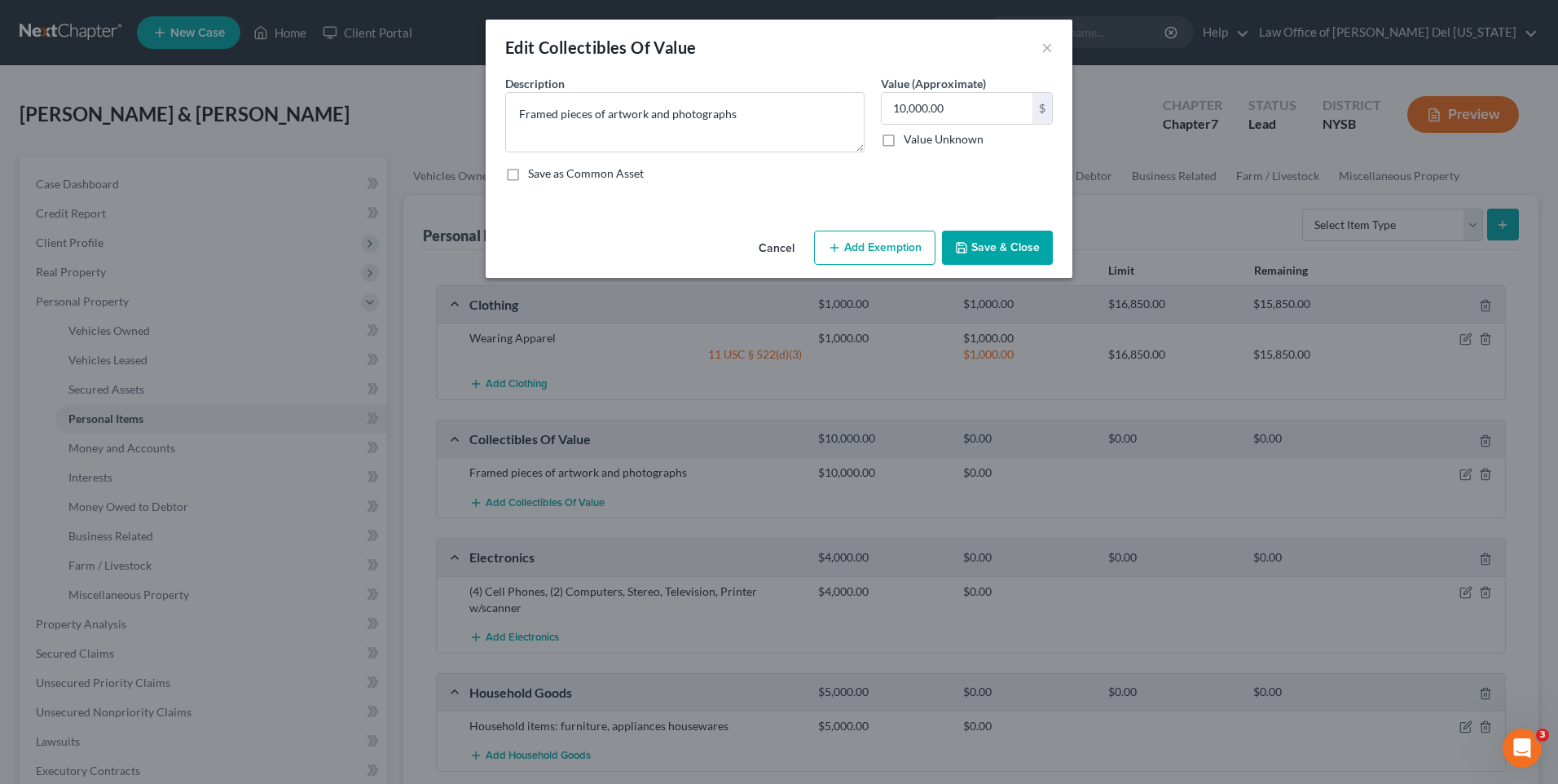
click at [854, 245] on button "Add Exemption" at bounding box center [874, 247] width 121 height 34
select select "2"
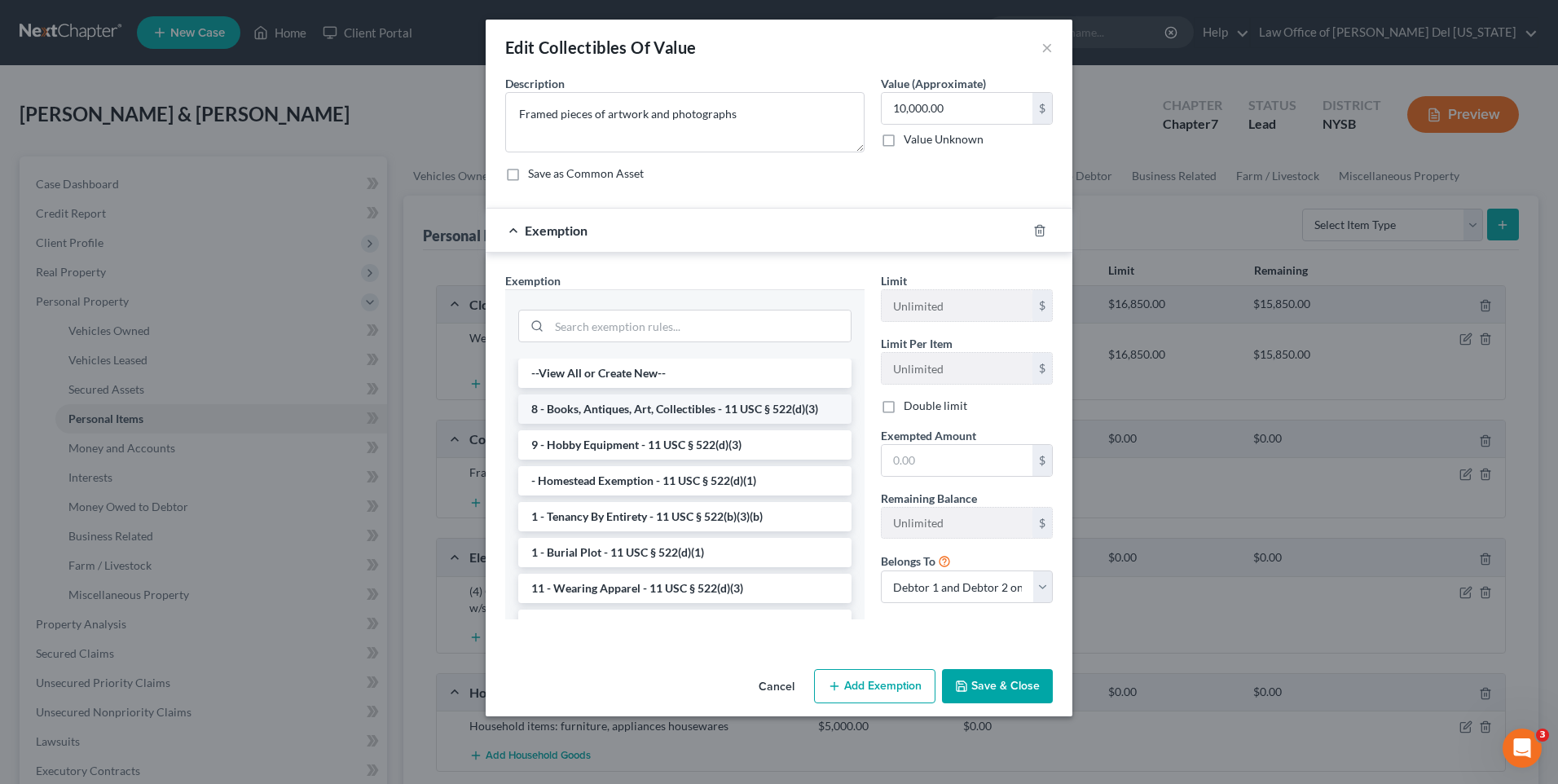
click at [761, 411] on li "8 - Books, Antiques, Art, Collectibles - 11 USC § 522(d)(3)" at bounding box center [684, 409] width 333 height 30
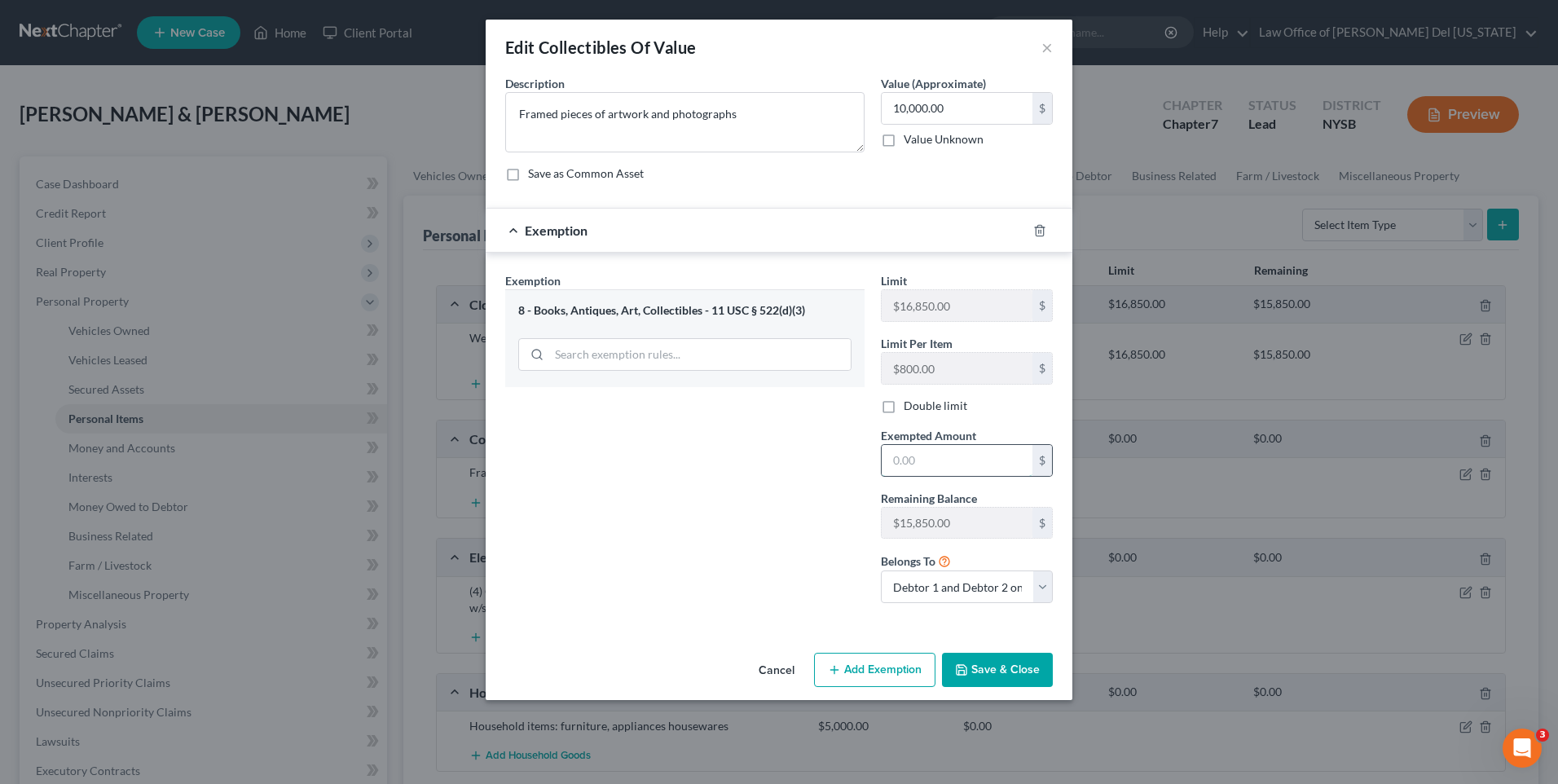
click at [926, 454] on input "text" at bounding box center [956, 461] width 151 height 31
type input "10,000"
click at [1016, 660] on button "Save & Close" at bounding box center [997, 669] width 111 height 34
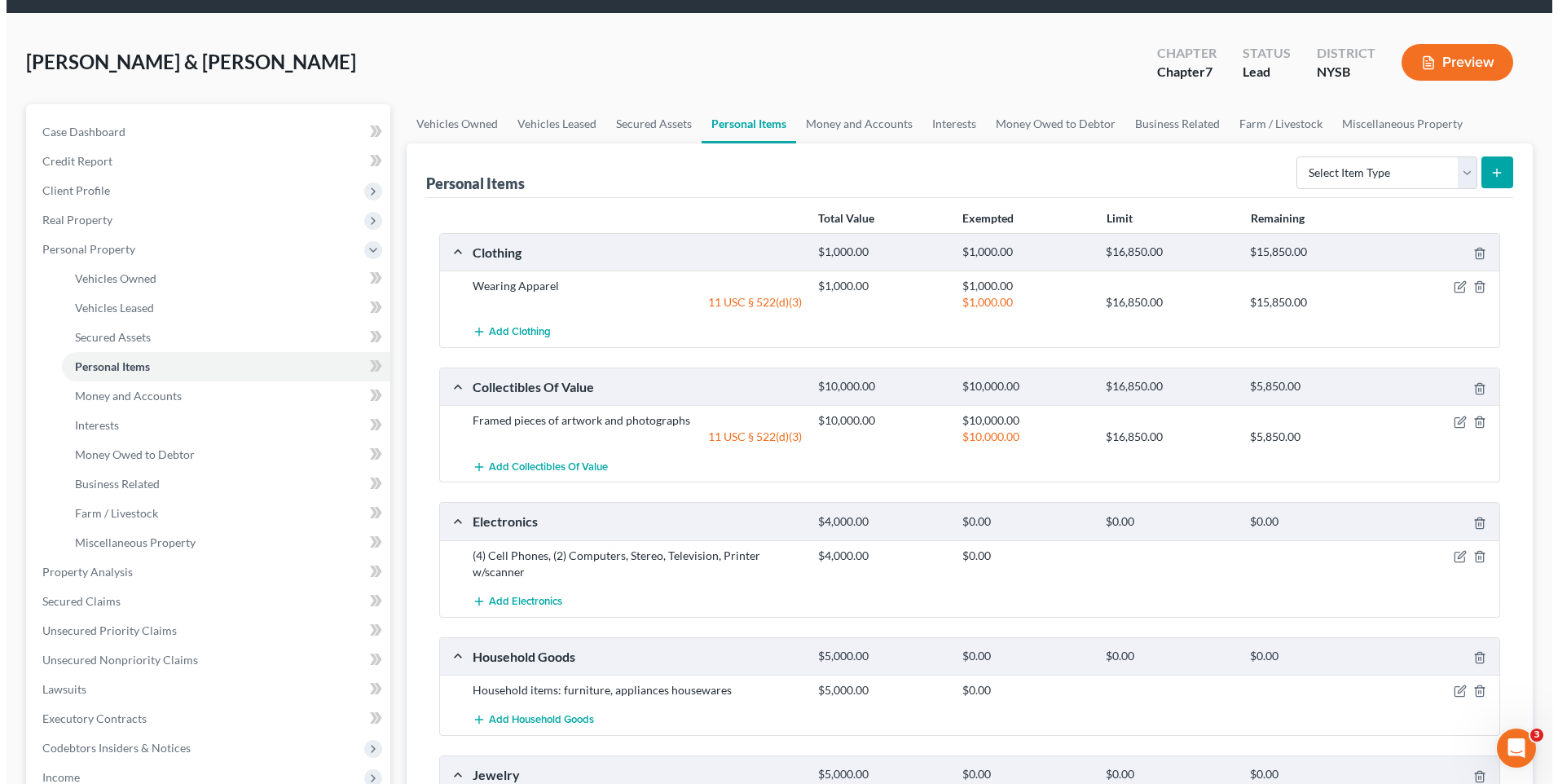
scroll to position [81, 0]
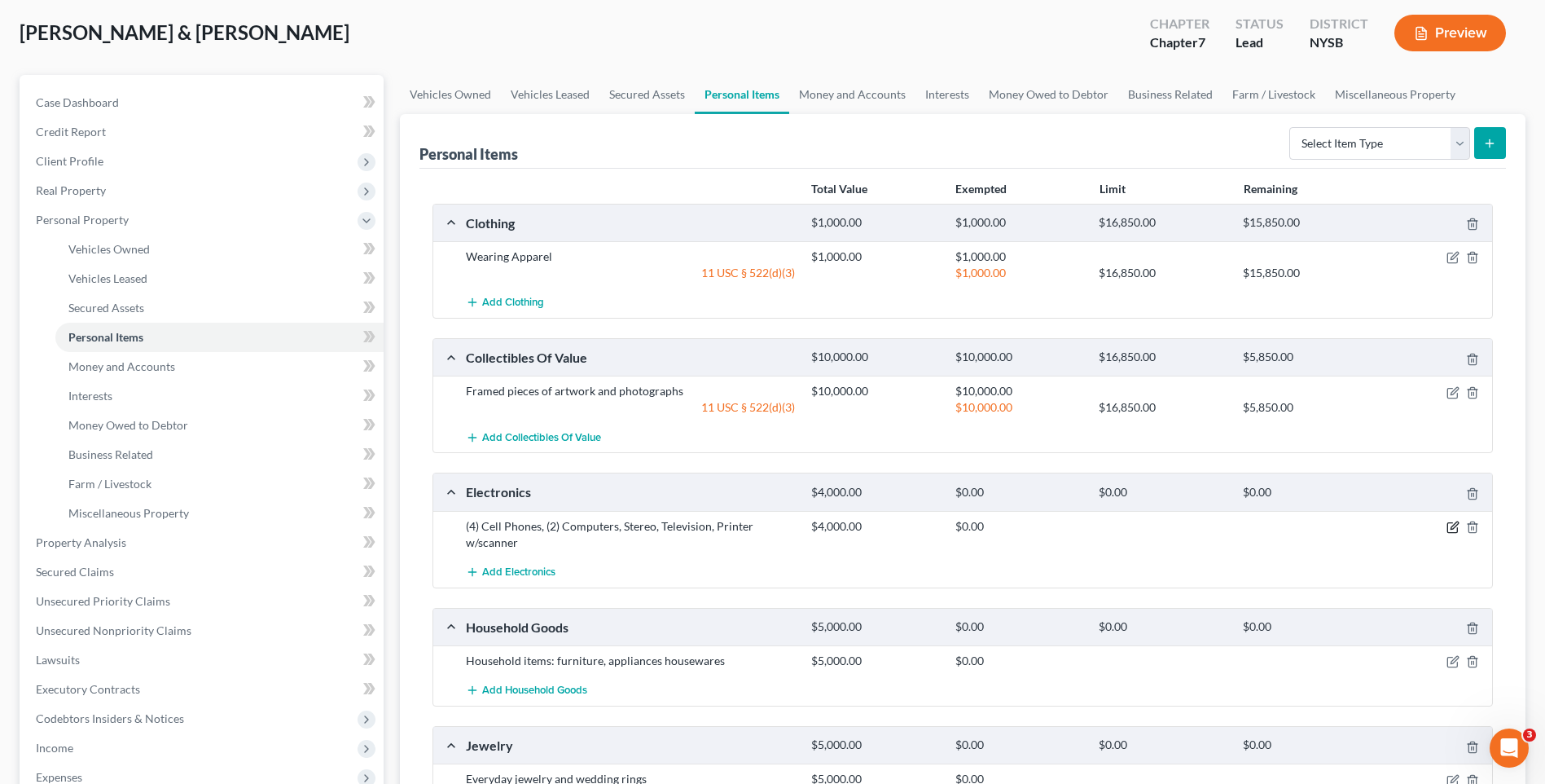
click at [1459, 528] on icon "button" at bounding box center [1454, 527] width 13 height 13
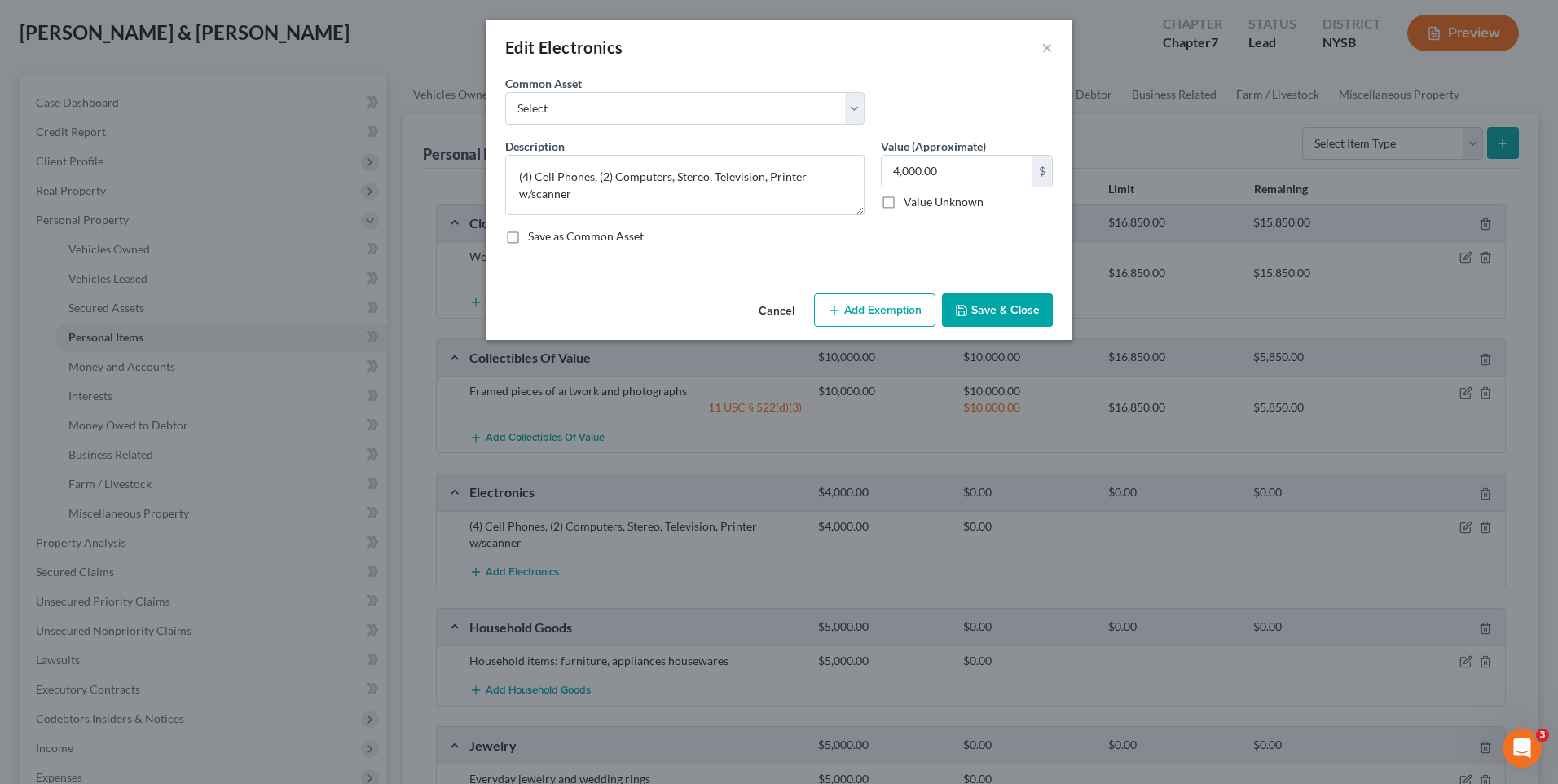
click at [881, 301] on button "Add Exemption" at bounding box center [874, 310] width 121 height 34
select select "2"
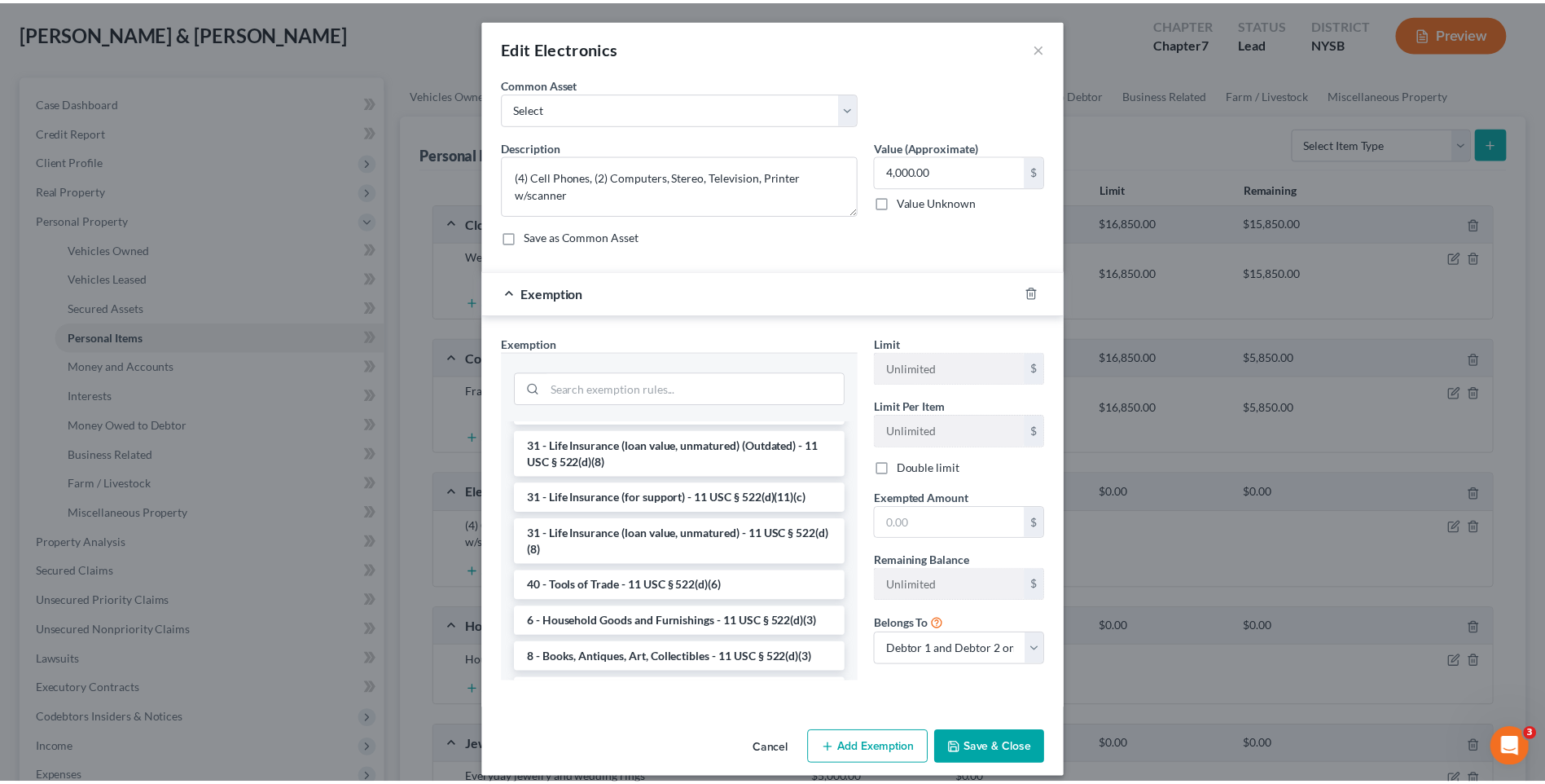
scroll to position [1303, 0]
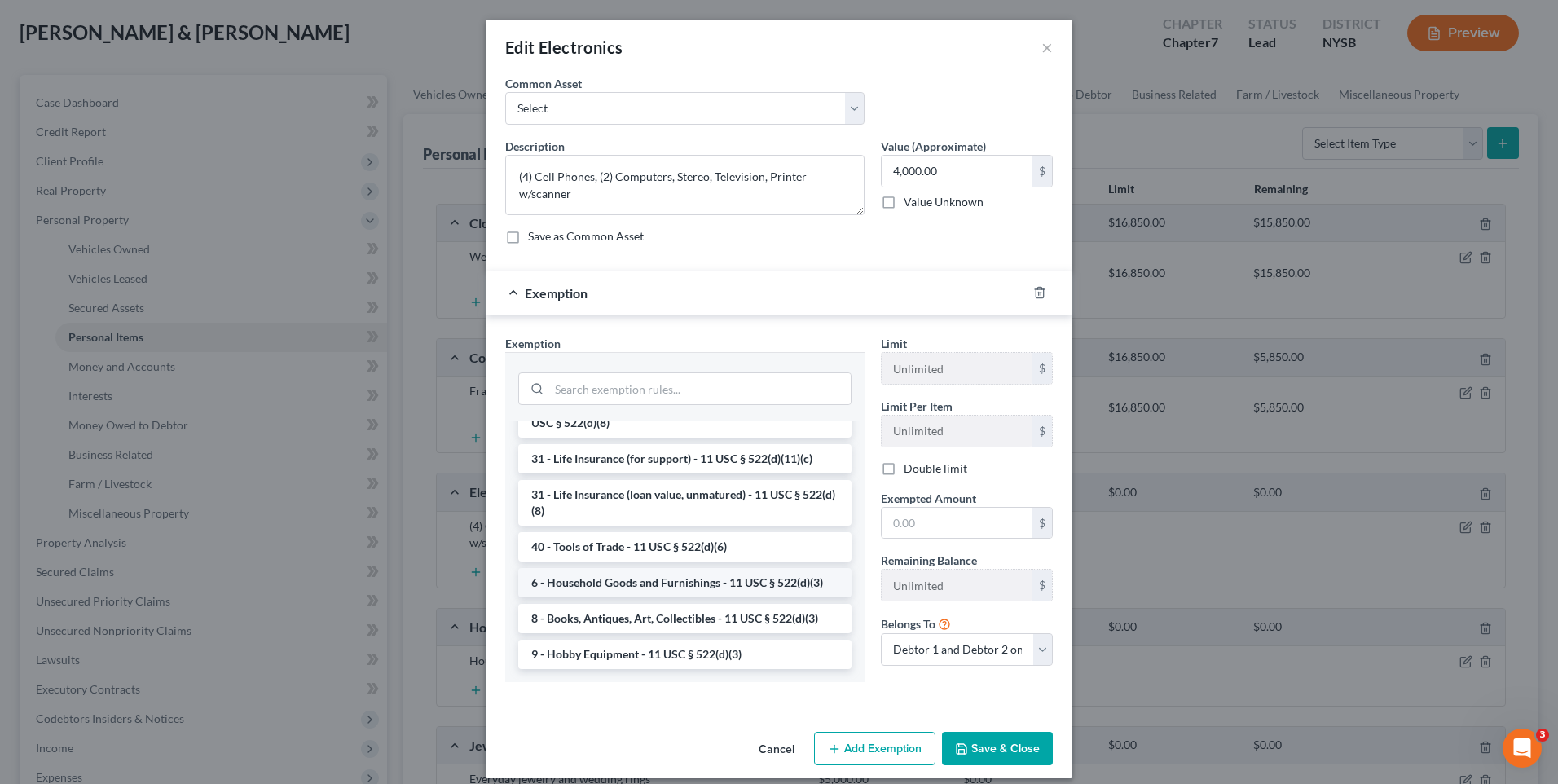
click at [705, 583] on li "6 - Household Goods and Furnishings - 11 USC § 522(d)(3)" at bounding box center [684, 583] width 333 height 30
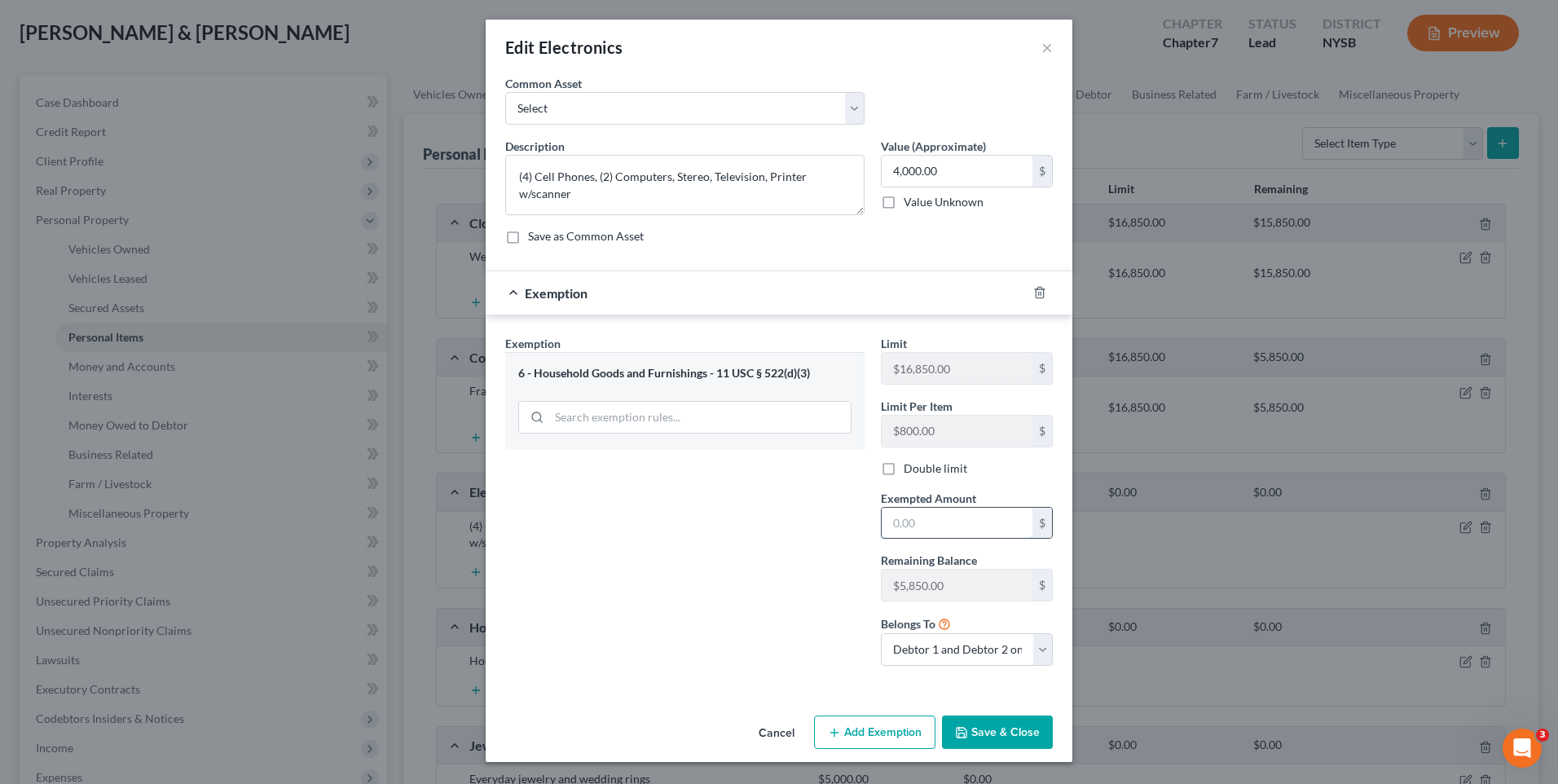
click at [966, 528] on input "text" at bounding box center [956, 524] width 151 height 31
type input "4,000"
click at [1005, 723] on button "Save & Close" at bounding box center [997, 731] width 111 height 34
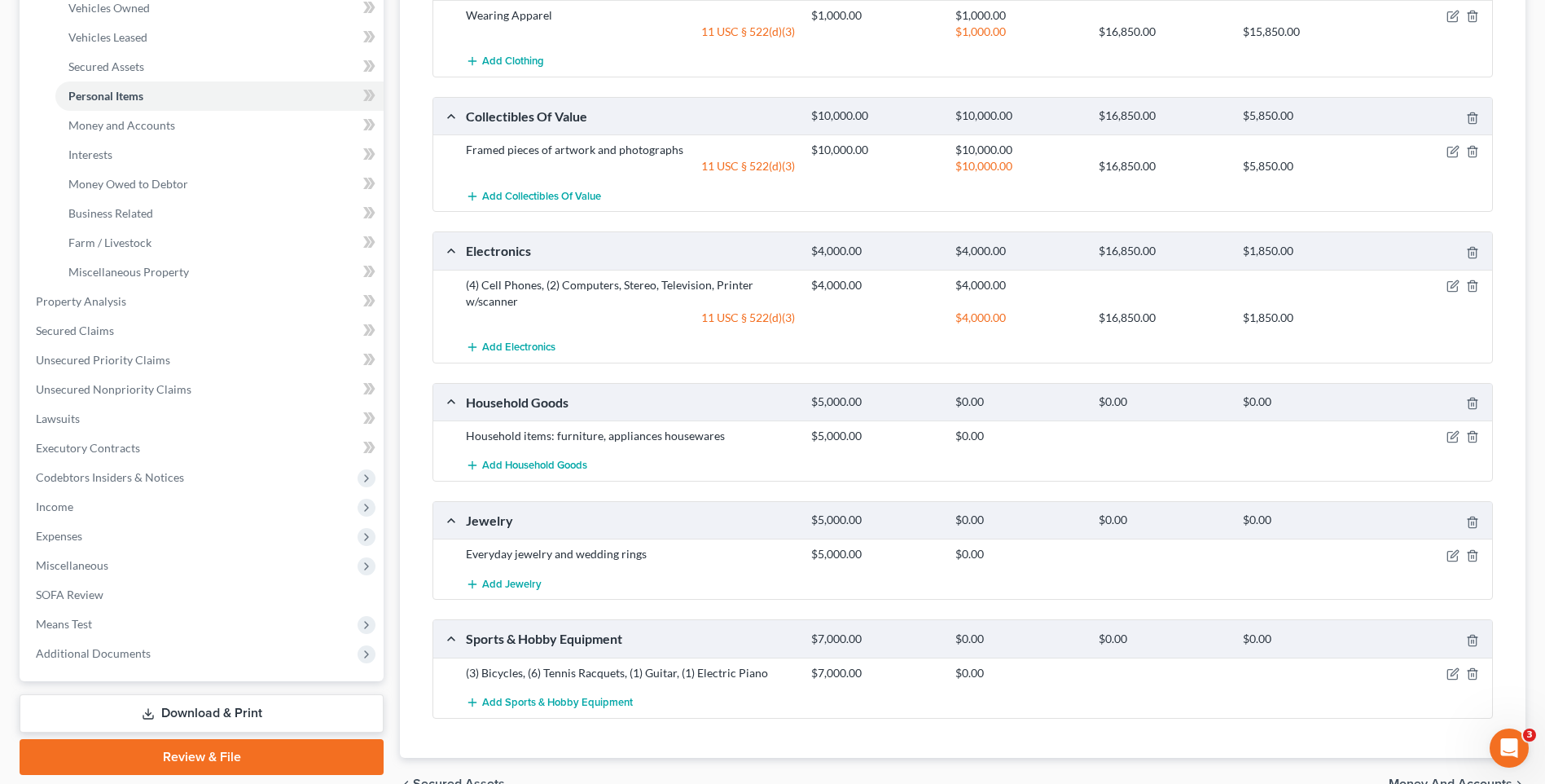
scroll to position [326, 0]
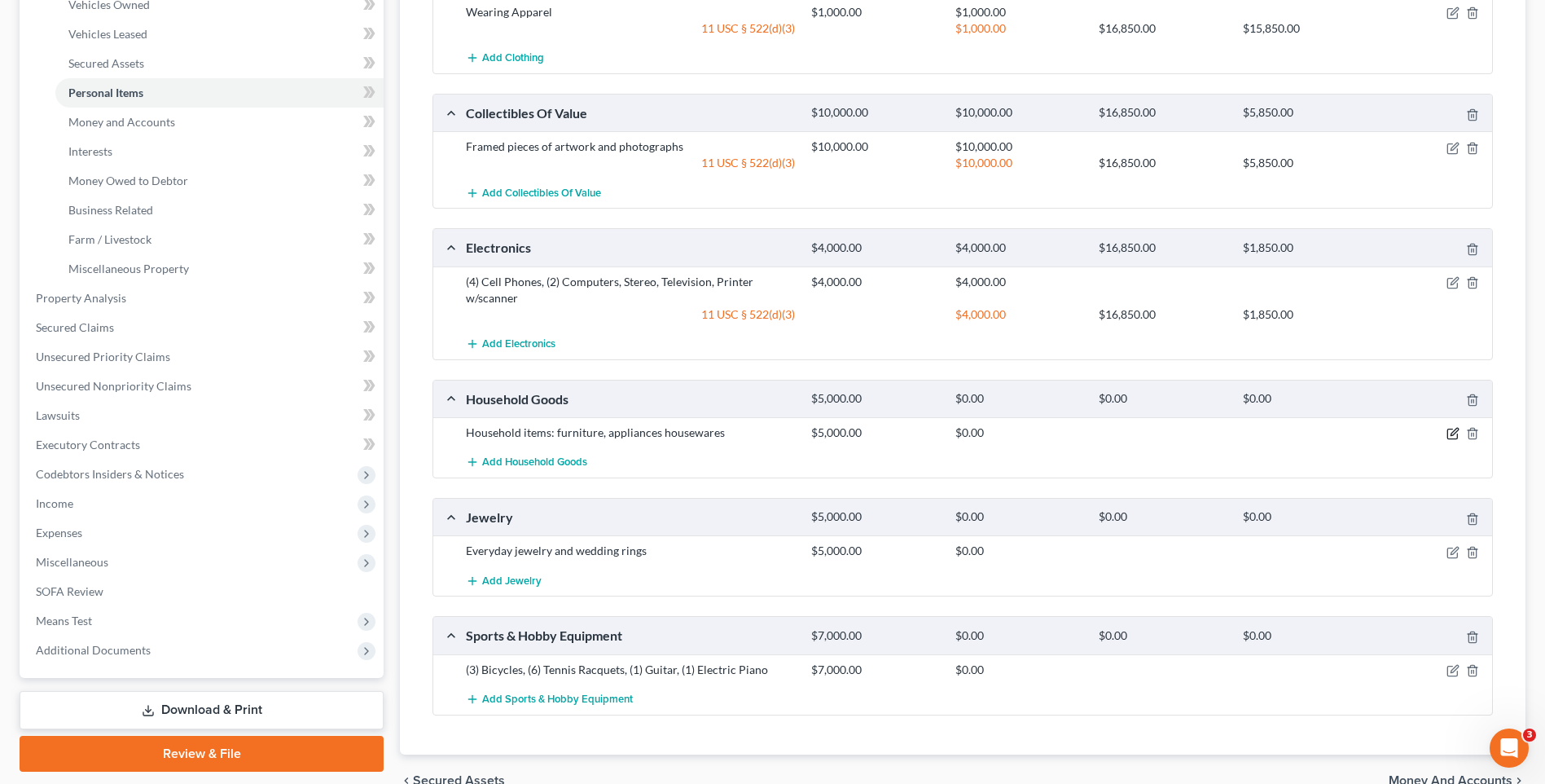
click at [1450, 430] on icon "button" at bounding box center [1454, 433] width 13 height 13
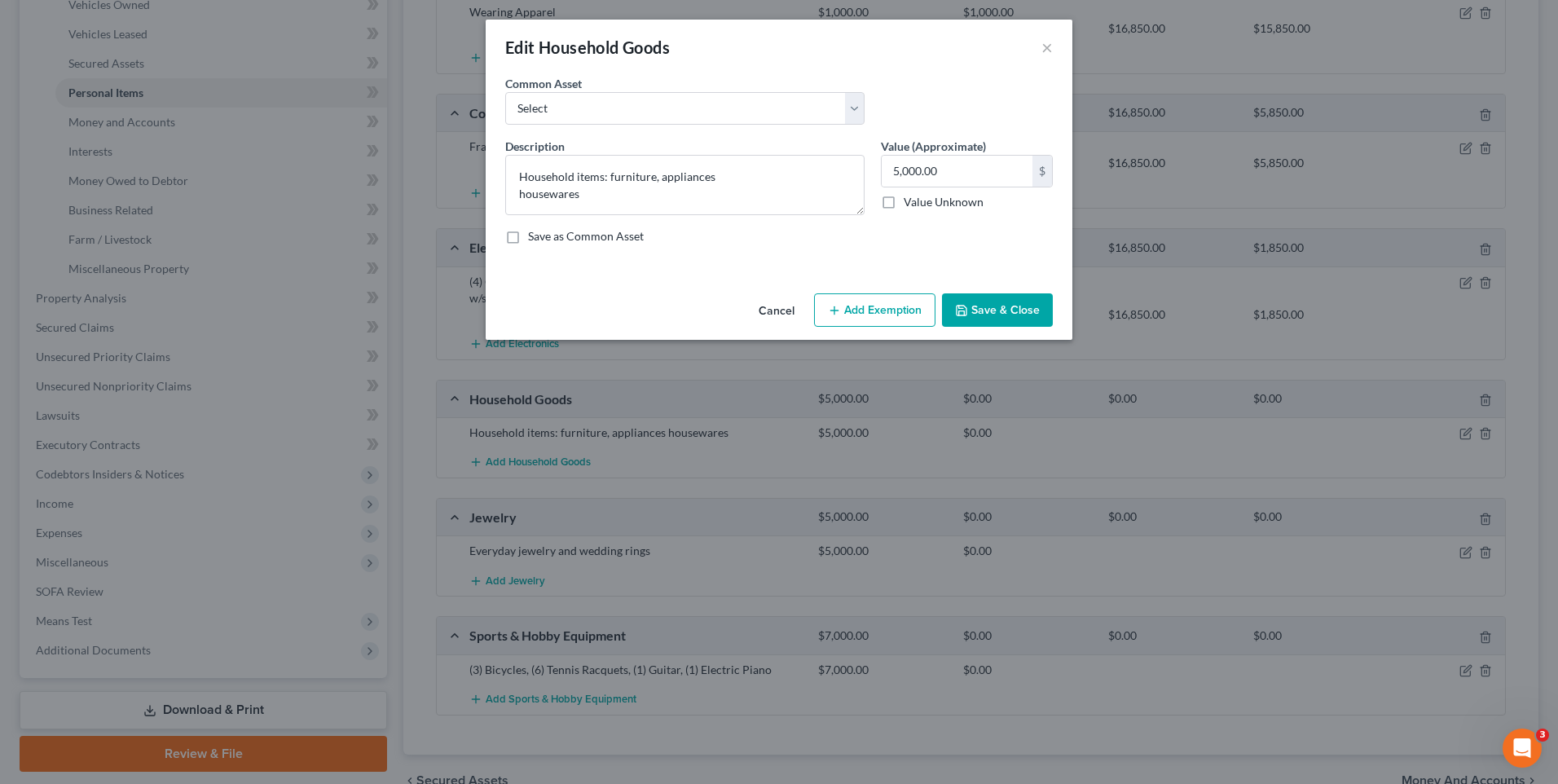
click at [847, 317] on button "Add Exemption" at bounding box center [874, 310] width 121 height 34
select select "2"
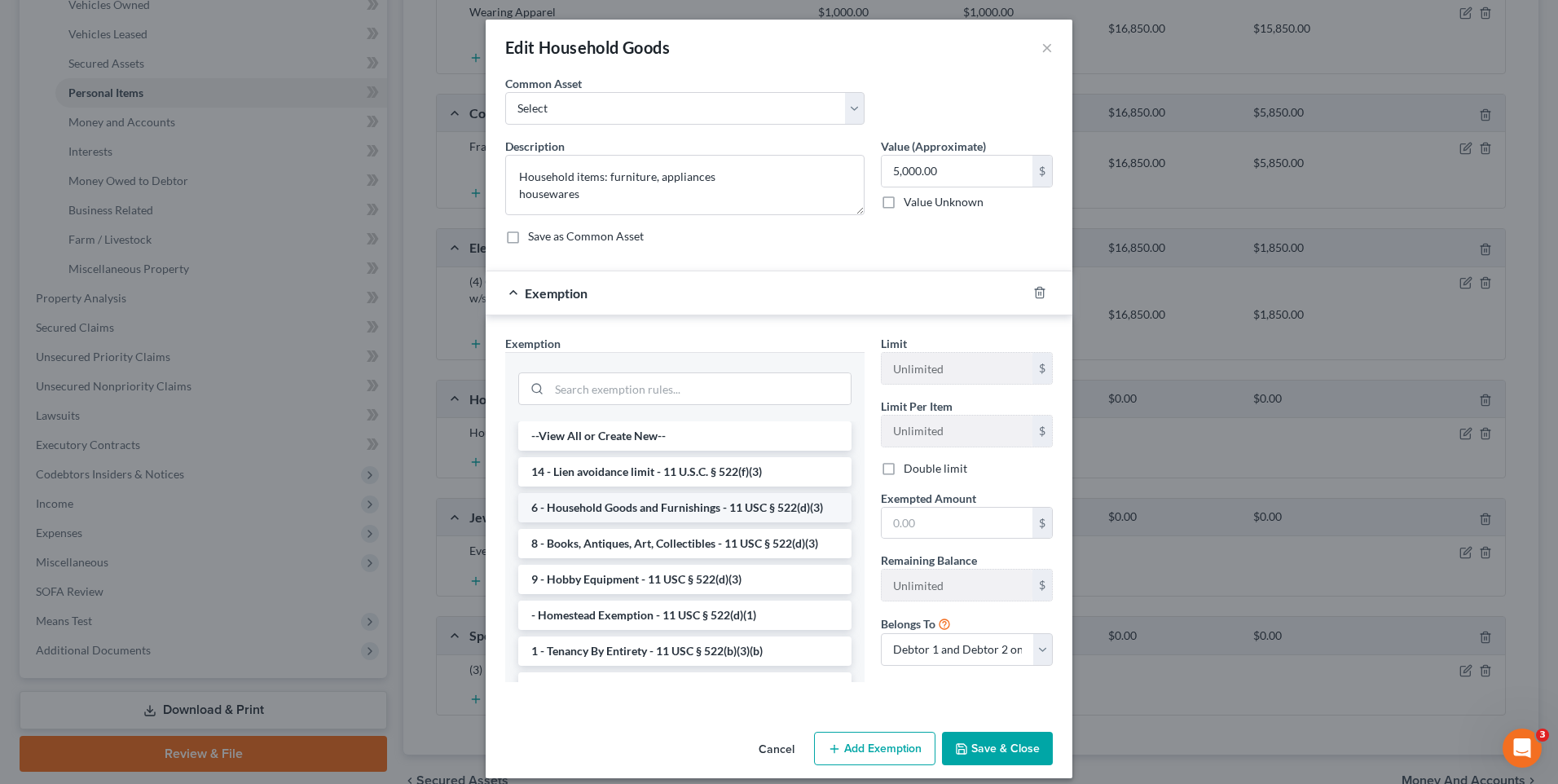
click at [755, 504] on li "6 - Household Goods and Furnishings - 11 USC § 522(d)(3)" at bounding box center [684, 508] width 333 height 30
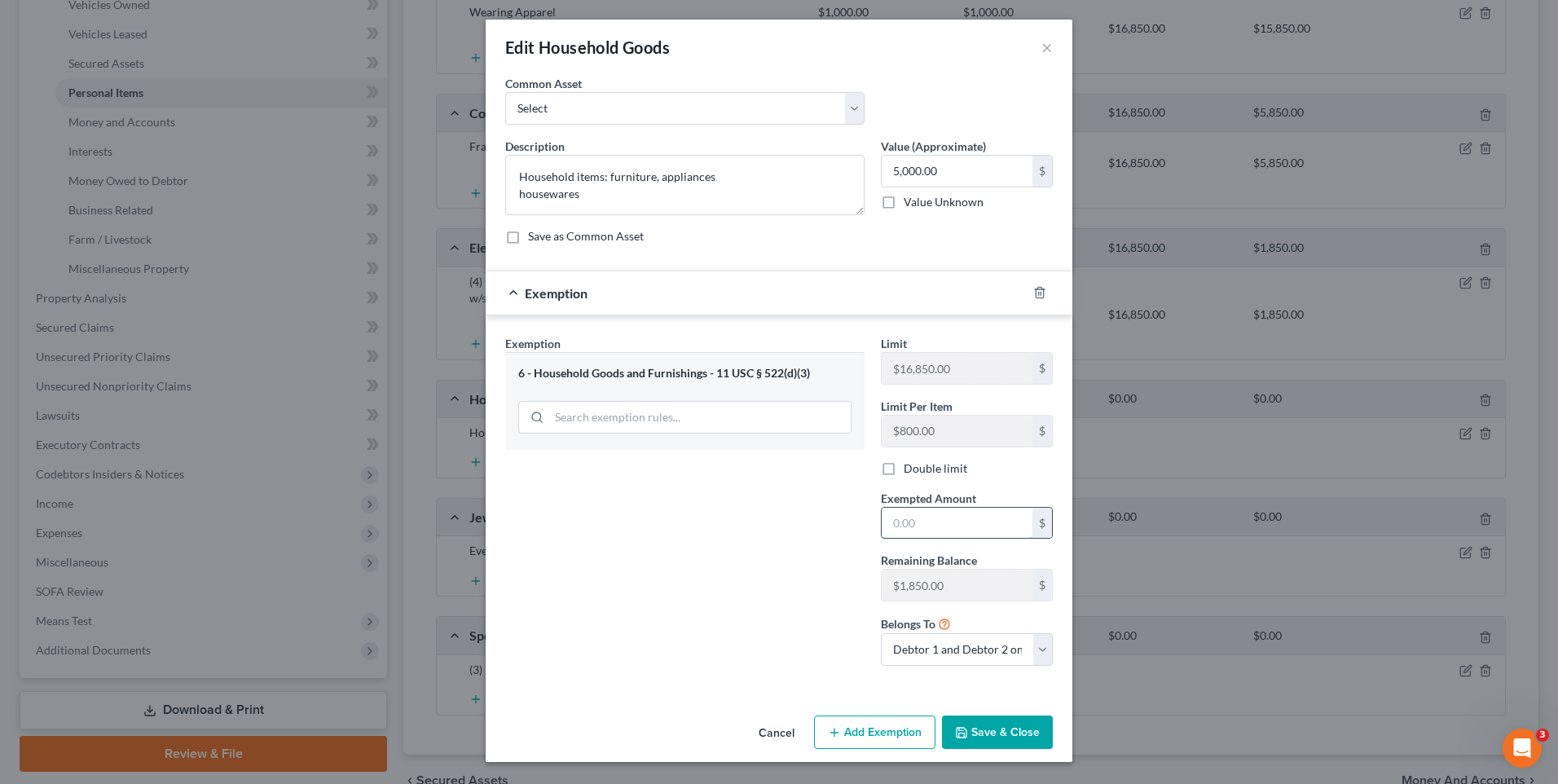
click at [930, 515] on input "text" at bounding box center [956, 524] width 151 height 31
type input "1,850.00"
click at [990, 729] on button "Save & Close" at bounding box center [997, 731] width 111 height 34
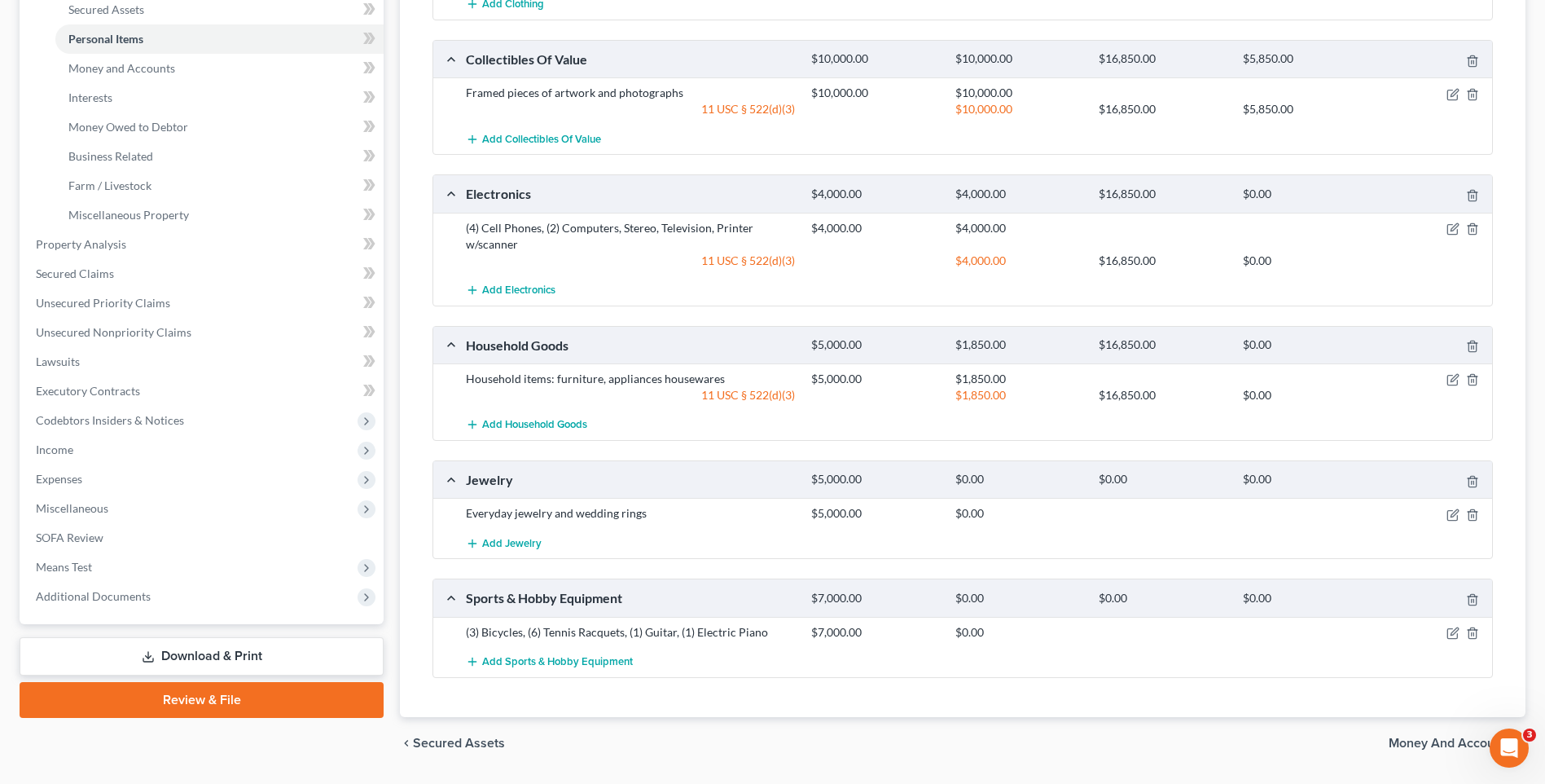
scroll to position [407, 0]
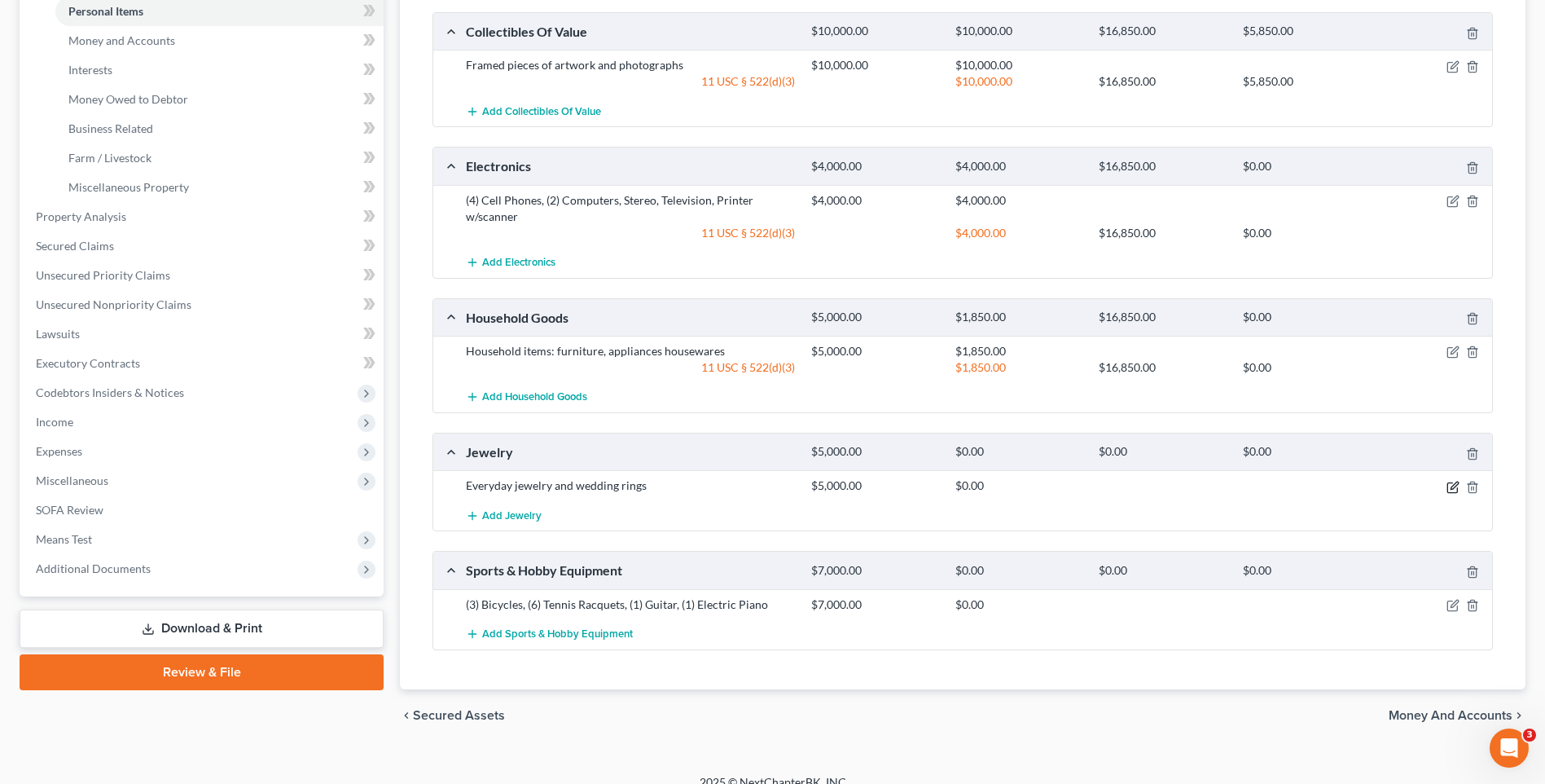
click at [1453, 488] on icon "button" at bounding box center [1454, 487] width 13 height 13
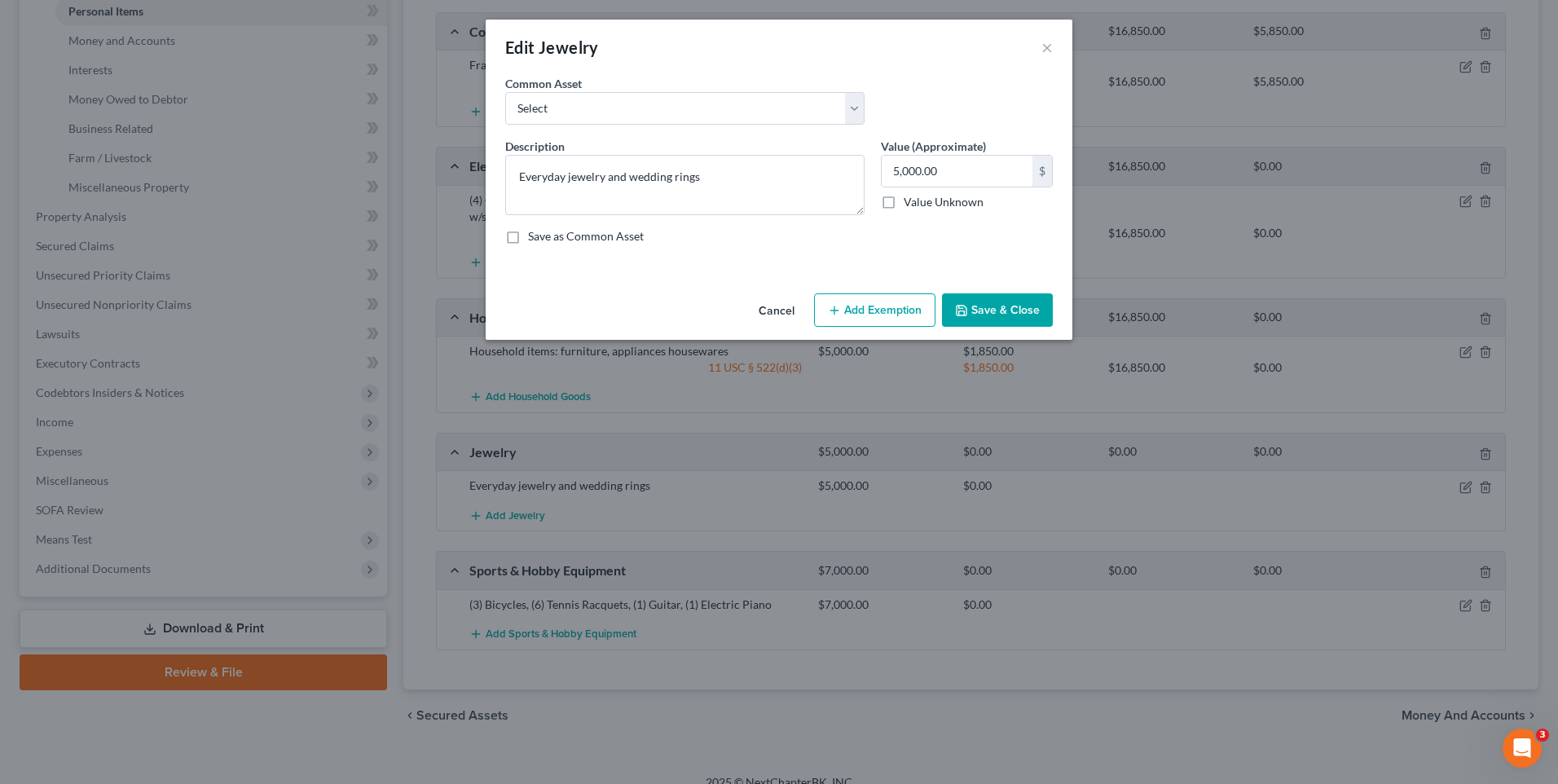
click at [872, 298] on button "Add Exemption" at bounding box center [874, 310] width 121 height 34
select select "2"
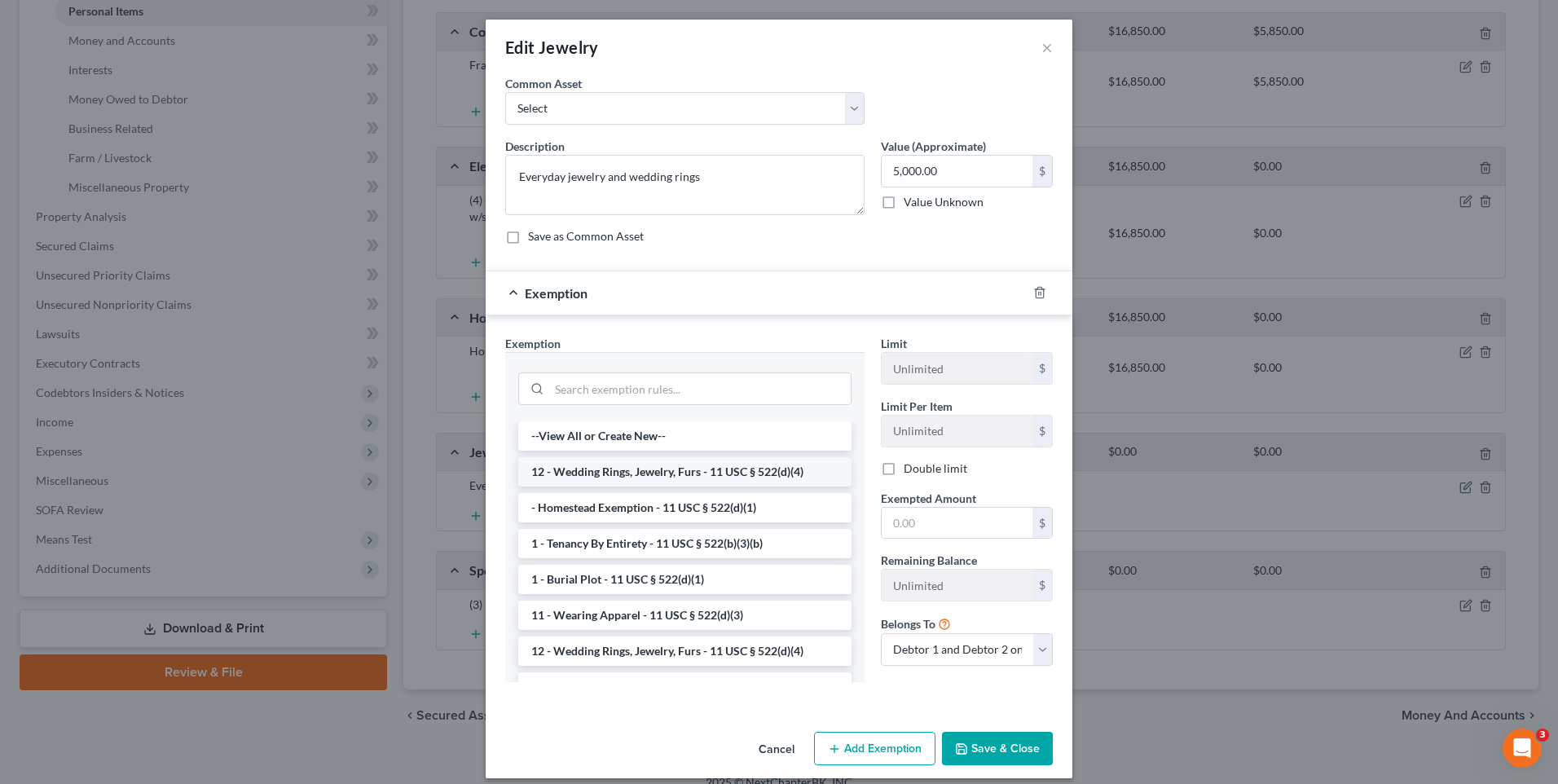
click at [744, 466] on li "12 - Wedding Rings, Jewelry, Furs - 11 USC § 522(d)(4)" at bounding box center [684, 472] width 333 height 30
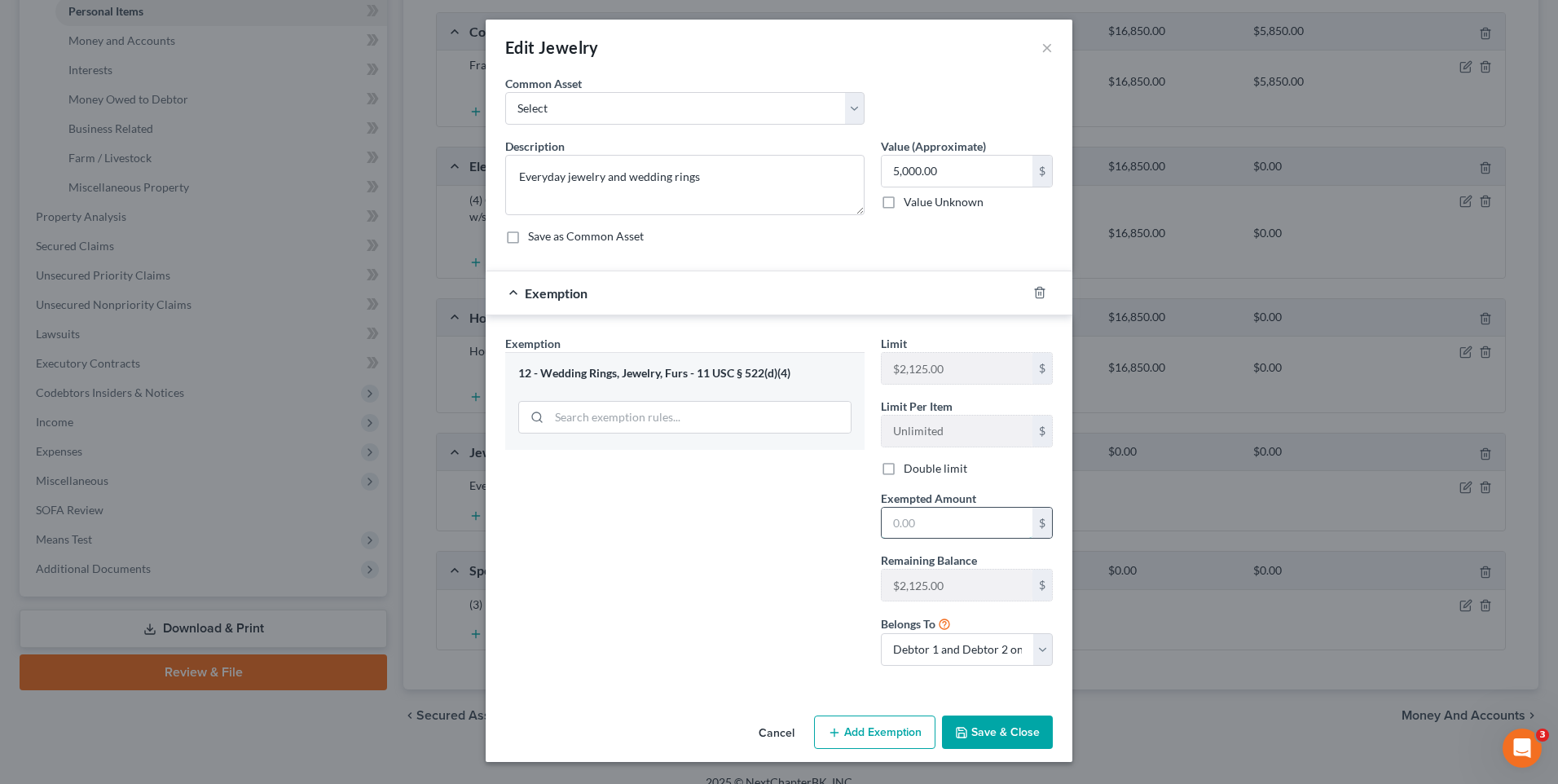
click at [922, 520] on input "text" at bounding box center [956, 524] width 151 height 31
type input "2,125"
click at [1000, 722] on button "Save & Close" at bounding box center [997, 731] width 111 height 34
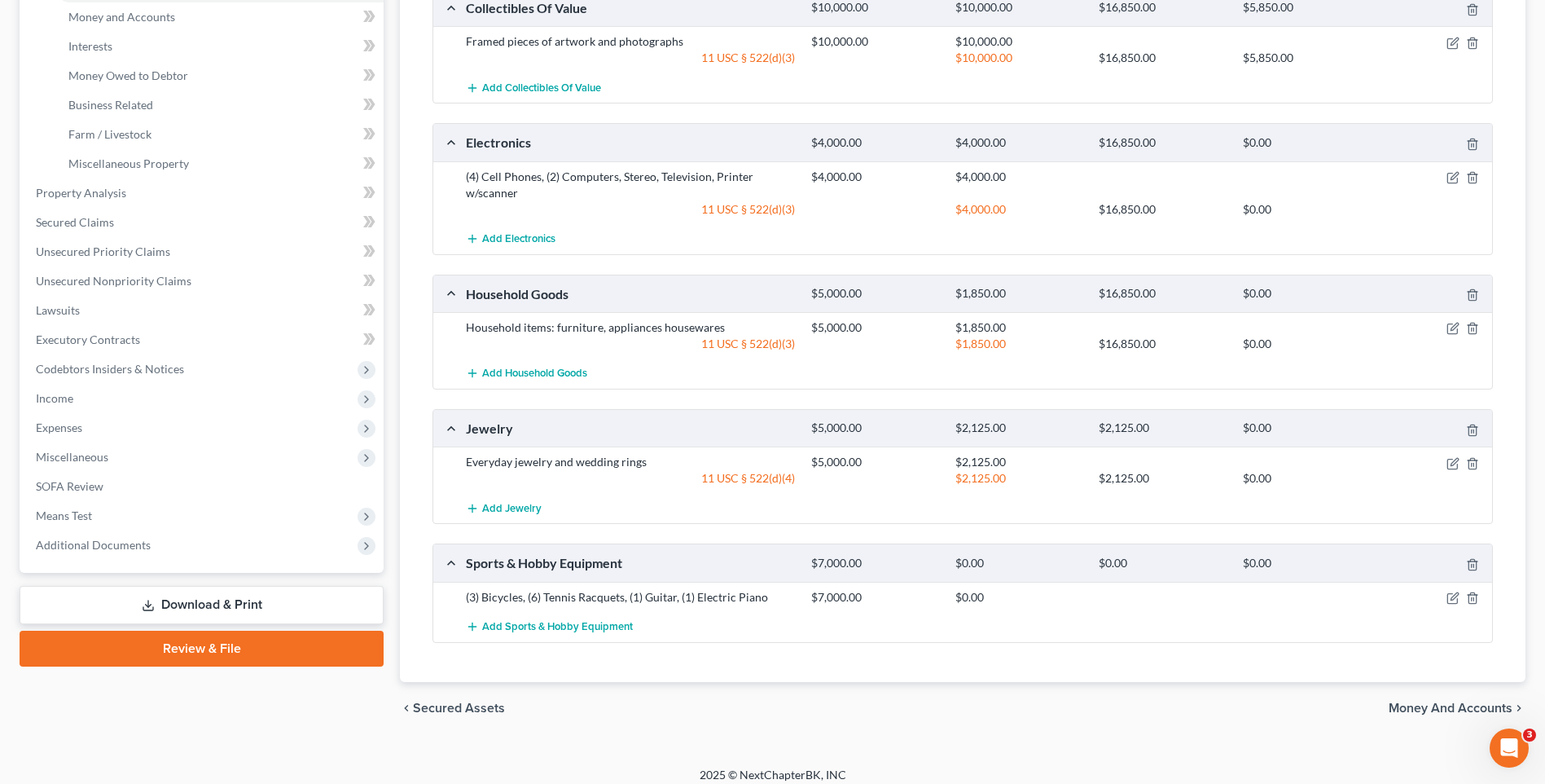
scroll to position [443, 0]
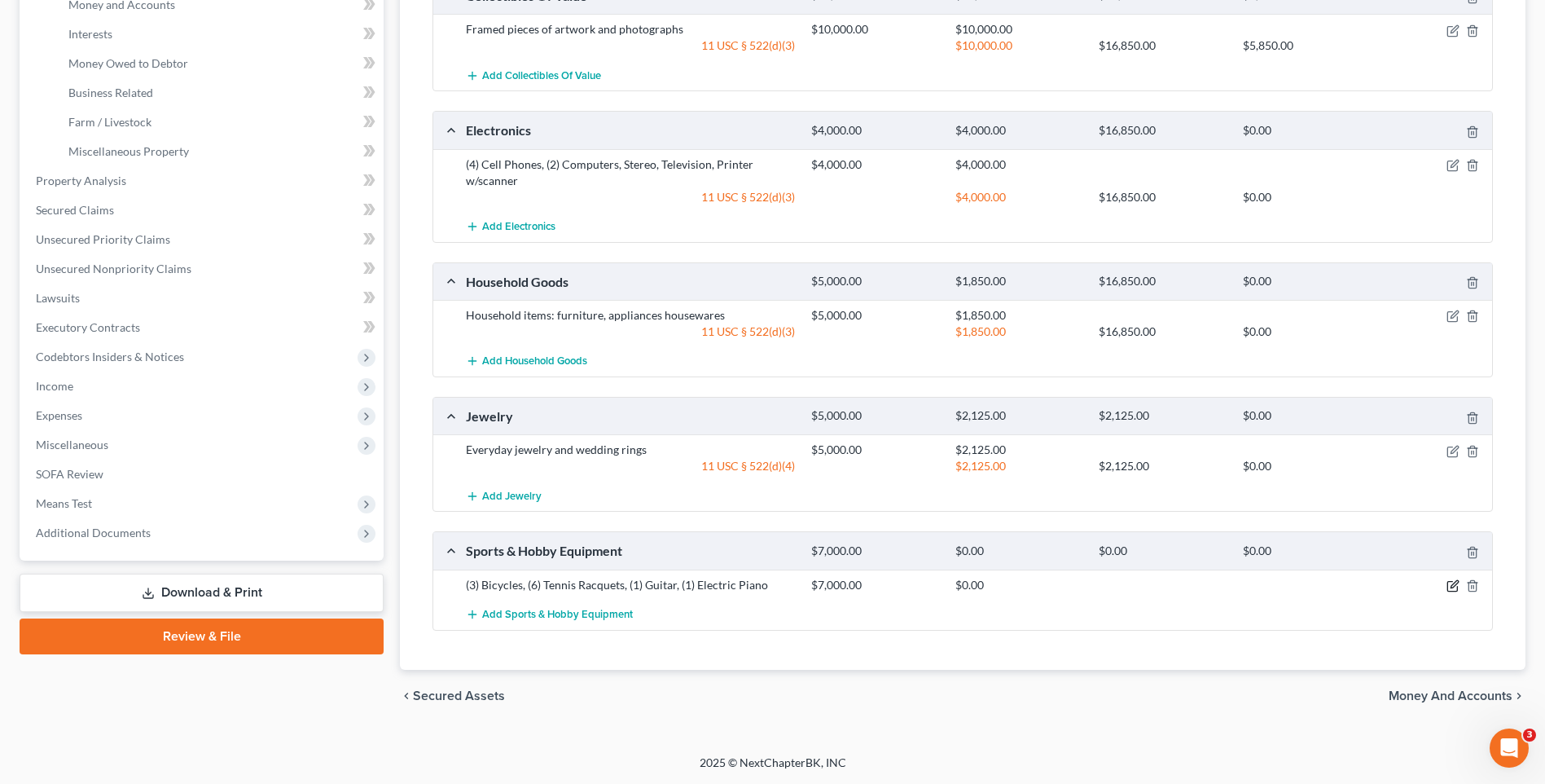
click at [1448, 585] on icon "button" at bounding box center [1453, 586] width 10 height 10
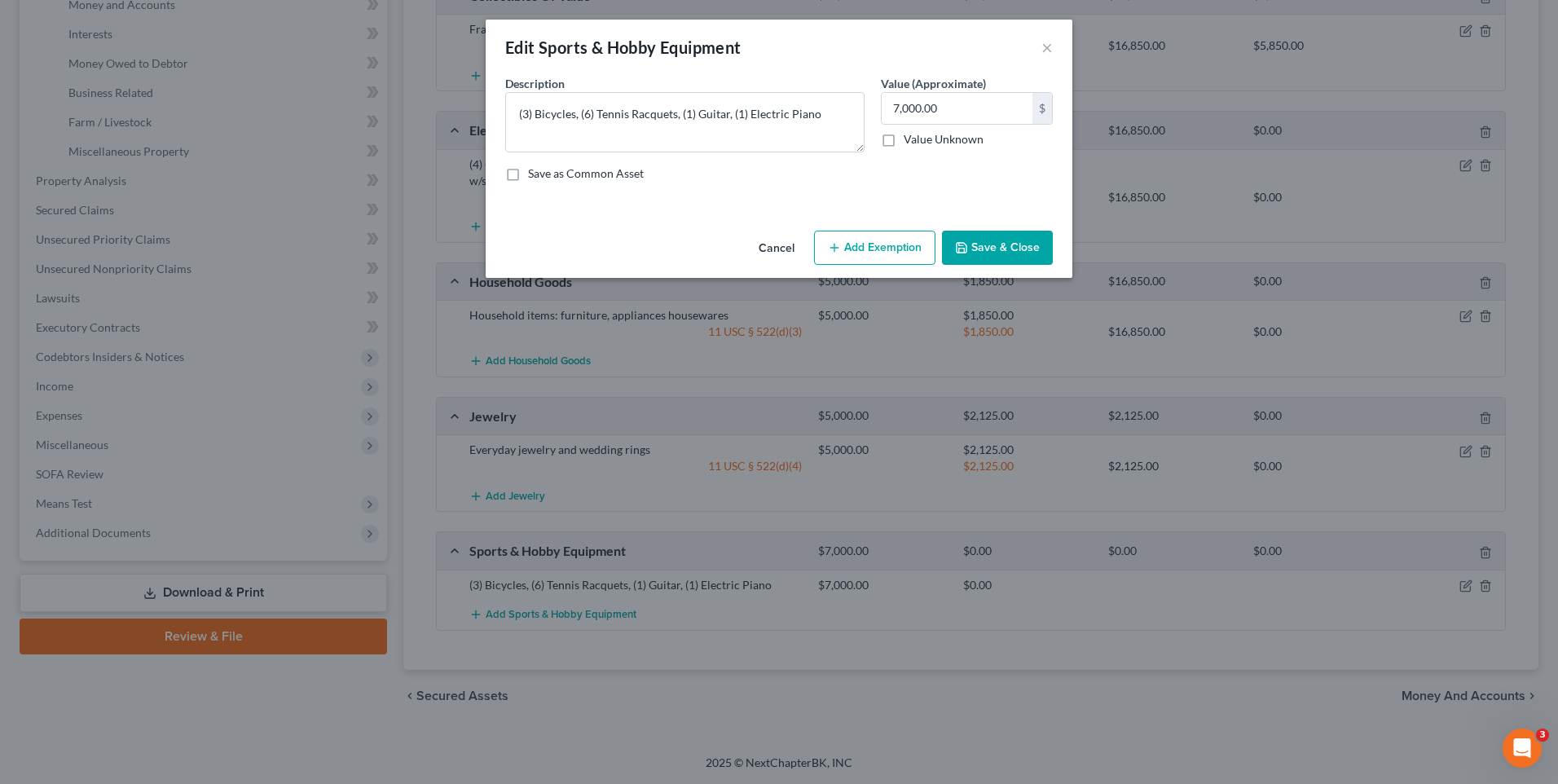
click at [840, 251] on icon "button" at bounding box center [834, 247] width 13 height 13
select select "2"
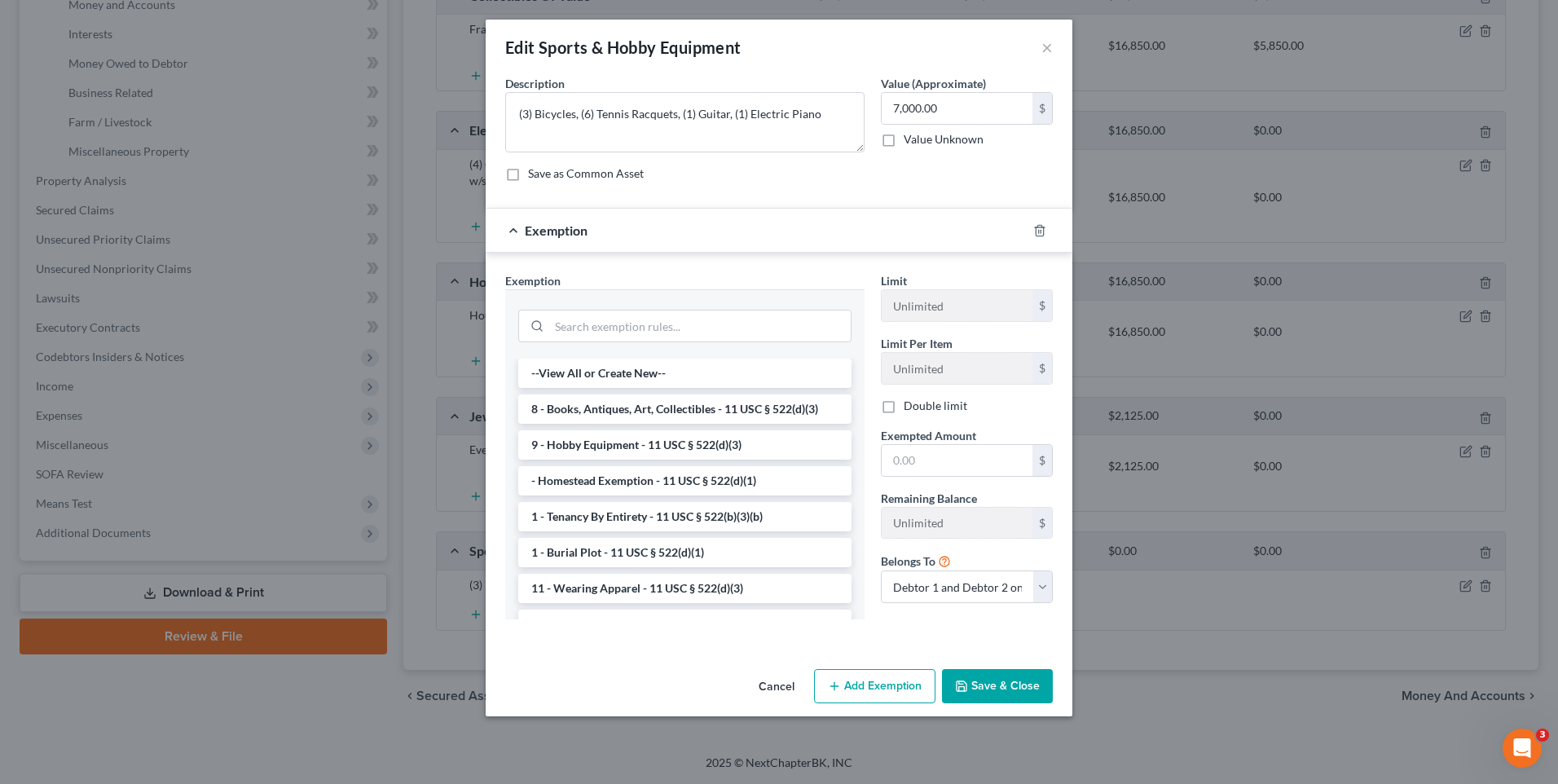
click at [1001, 678] on button "Save & Close" at bounding box center [997, 685] width 111 height 34
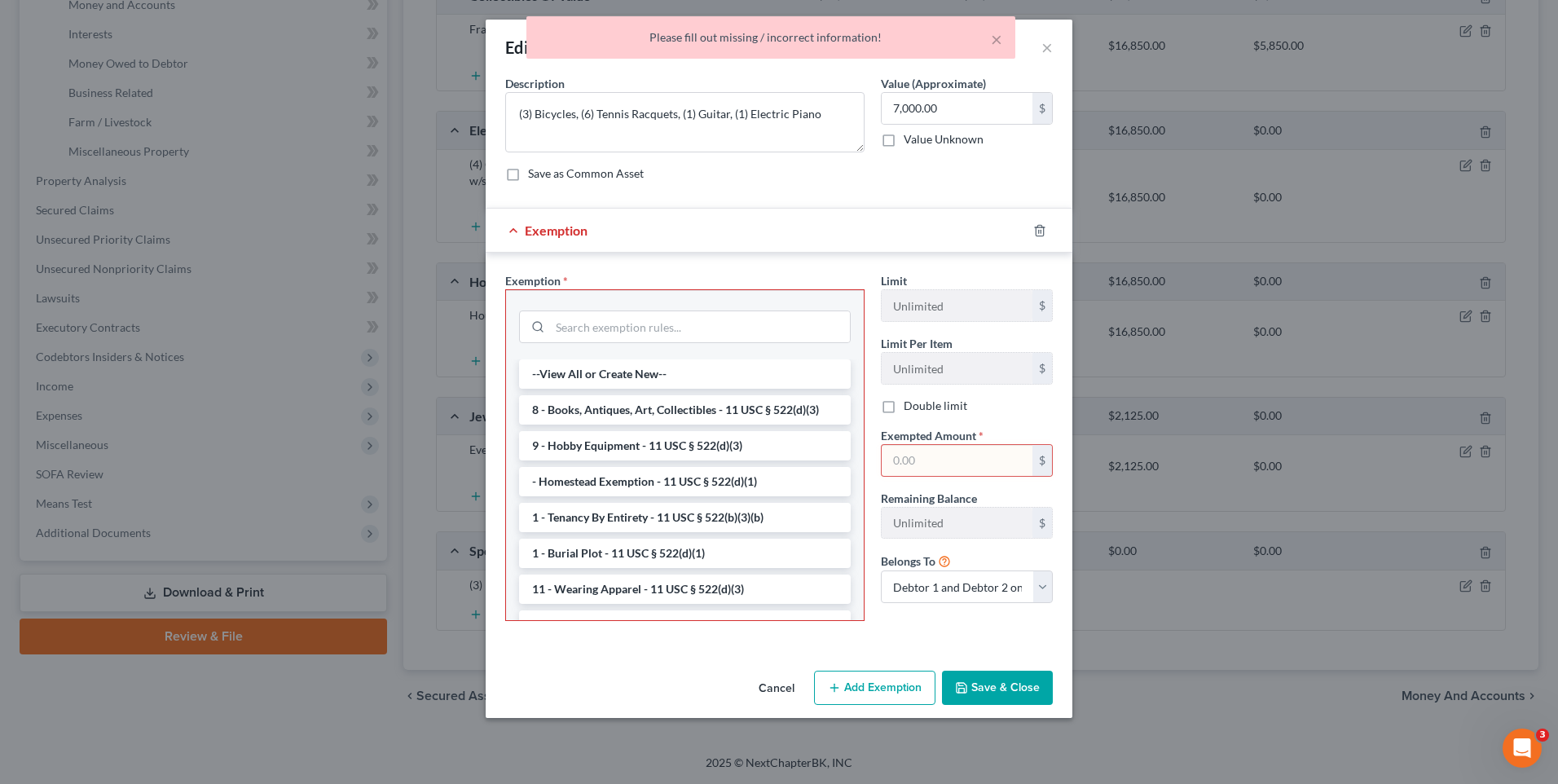
click at [784, 681] on button "Cancel" at bounding box center [776, 688] width 62 height 32
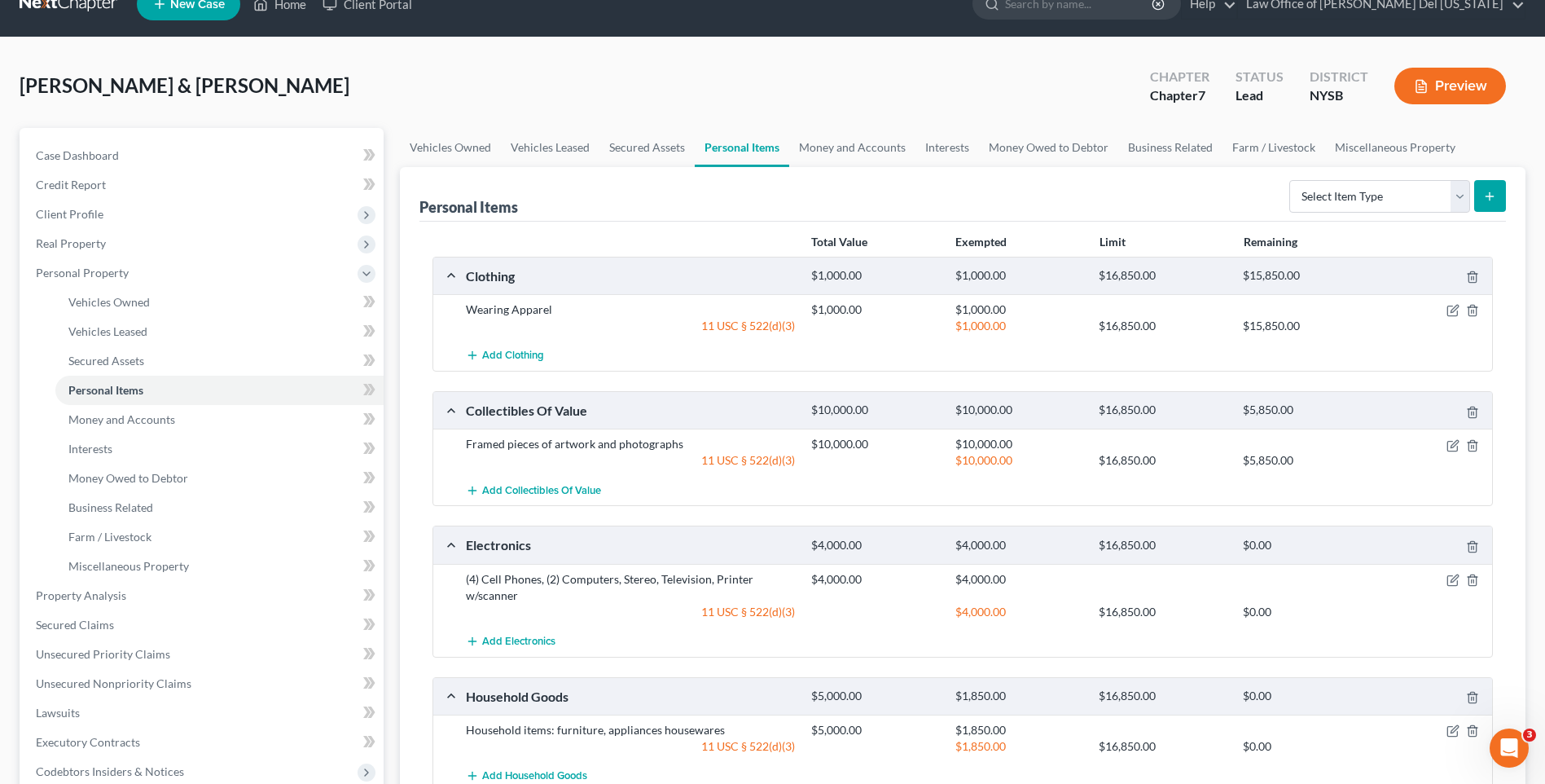
scroll to position [0, 0]
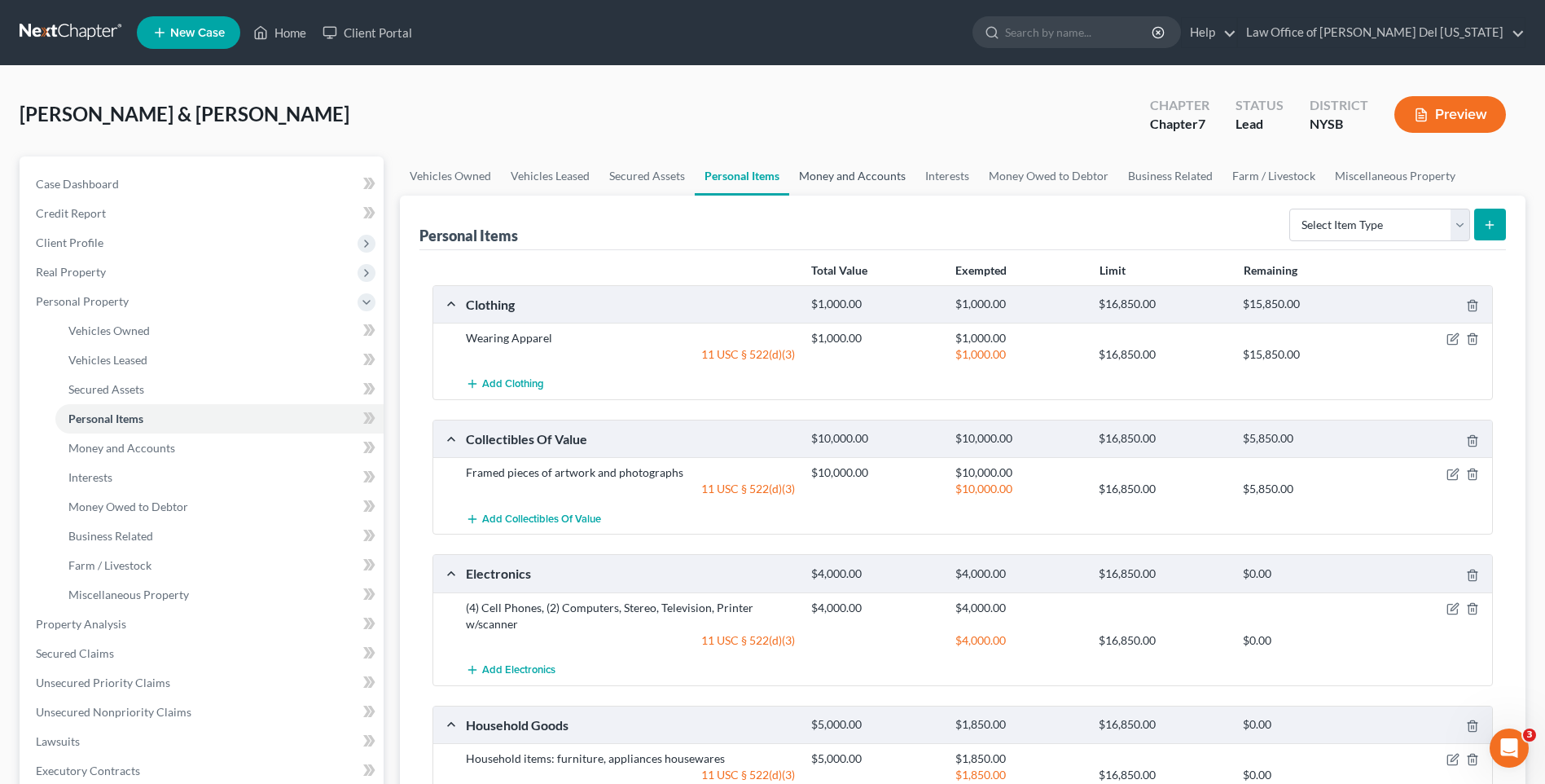
click at [848, 186] on link "Money and Accounts" at bounding box center [852, 175] width 127 height 39
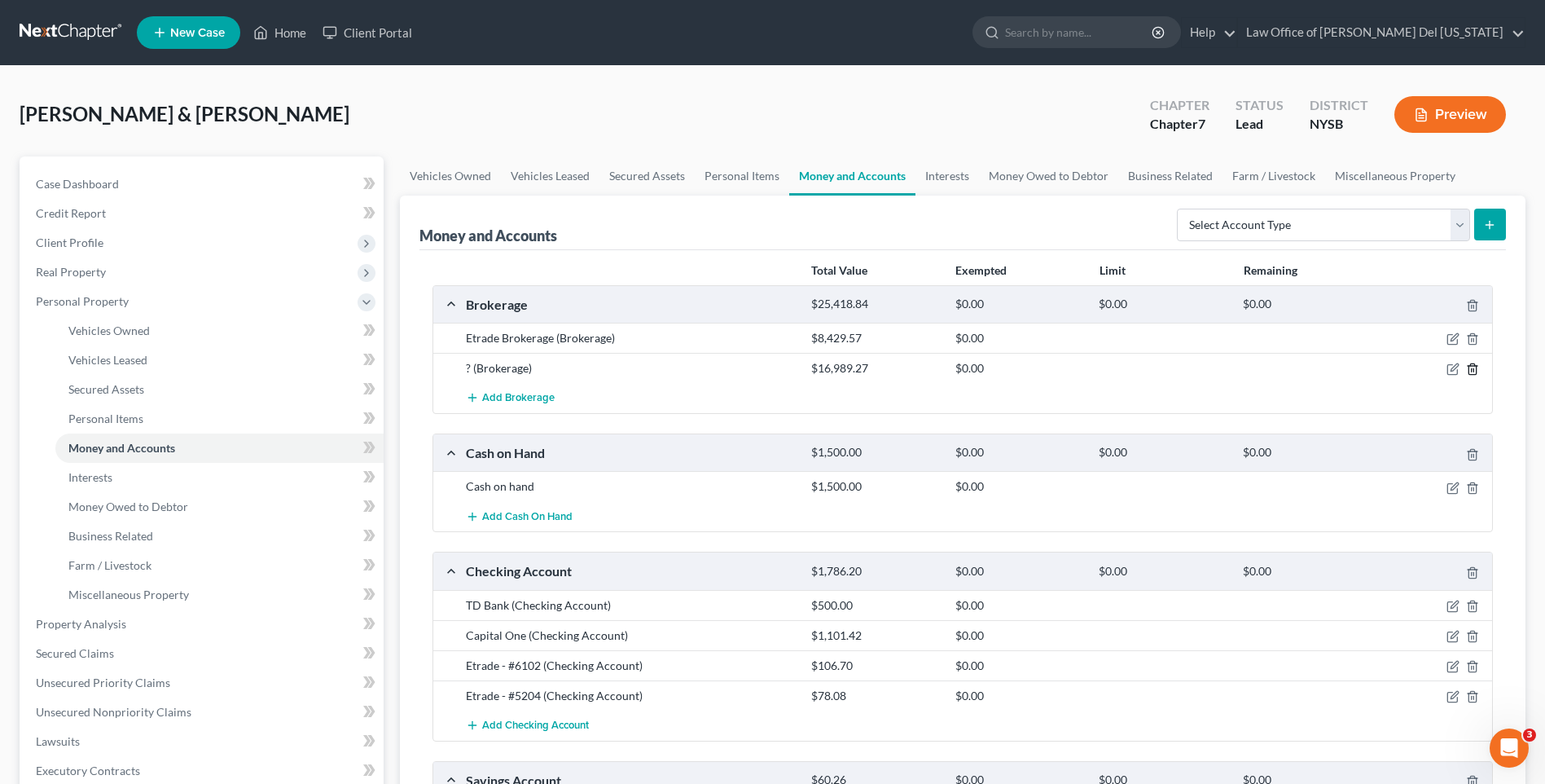
click at [1479, 369] on icon "button" at bounding box center [1473, 369] width 13 height 13
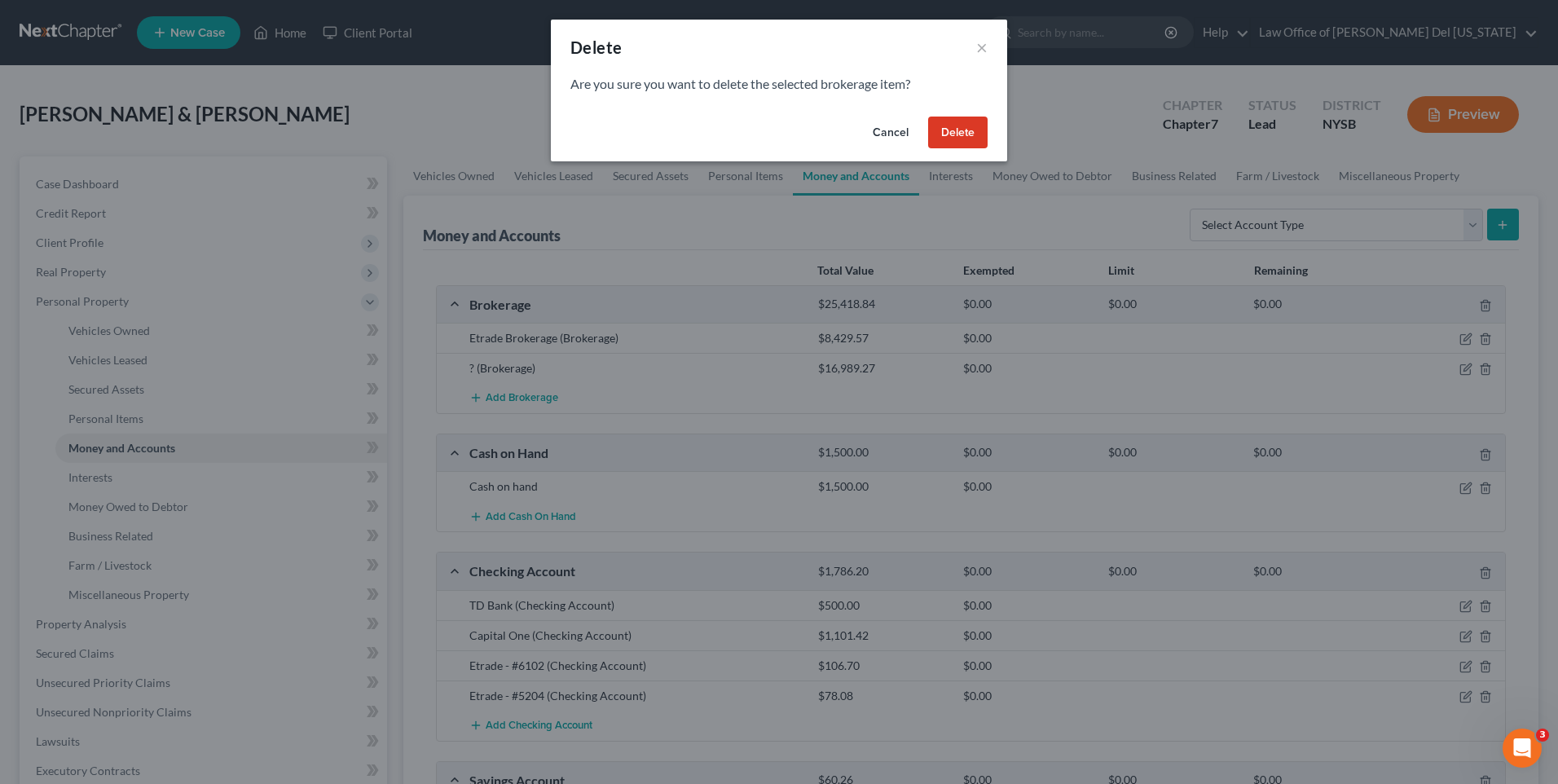
click at [962, 126] on button "Delete" at bounding box center [958, 132] width 59 height 32
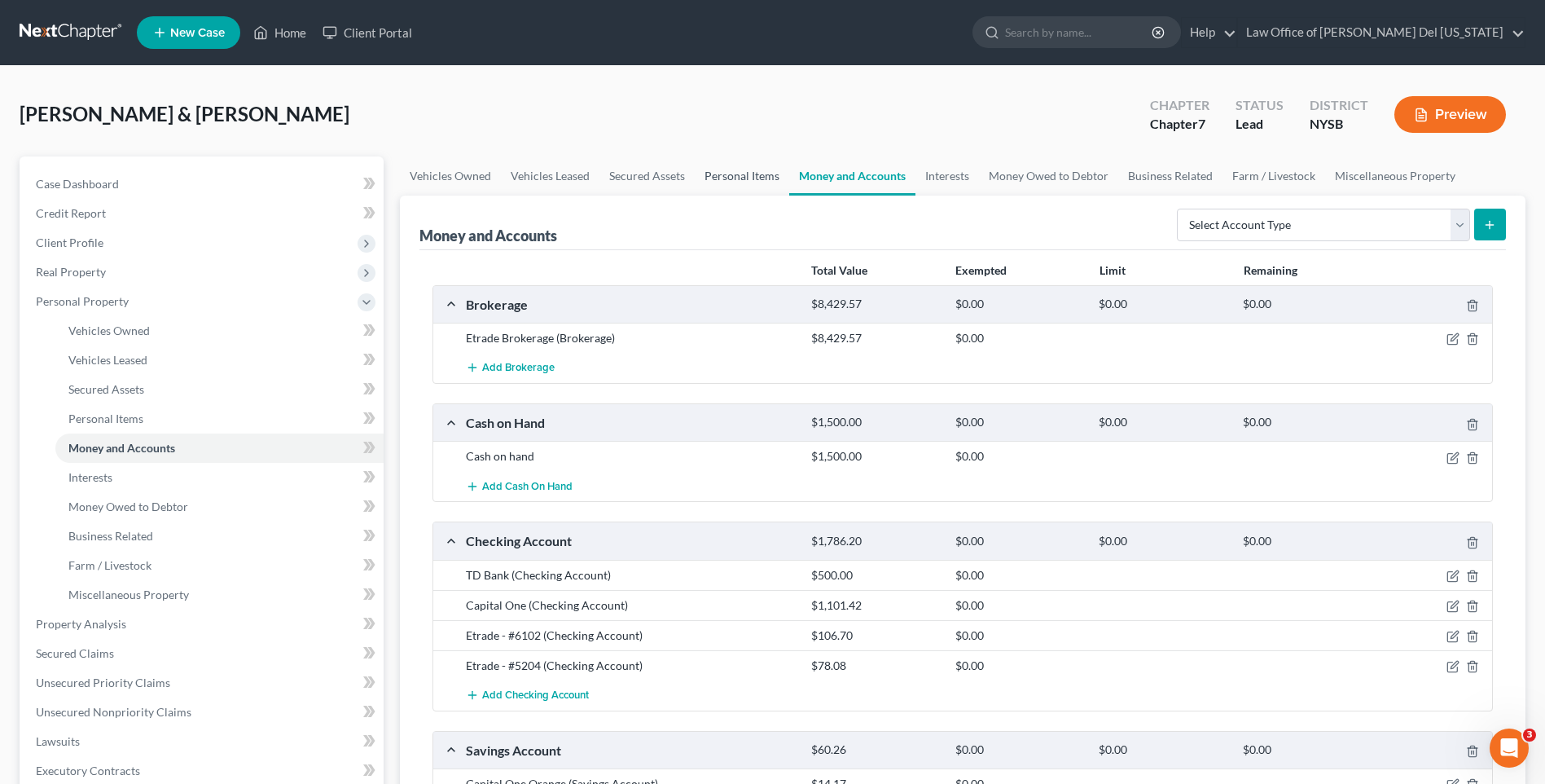
click at [748, 176] on link "Personal Items" at bounding box center [742, 175] width 94 height 39
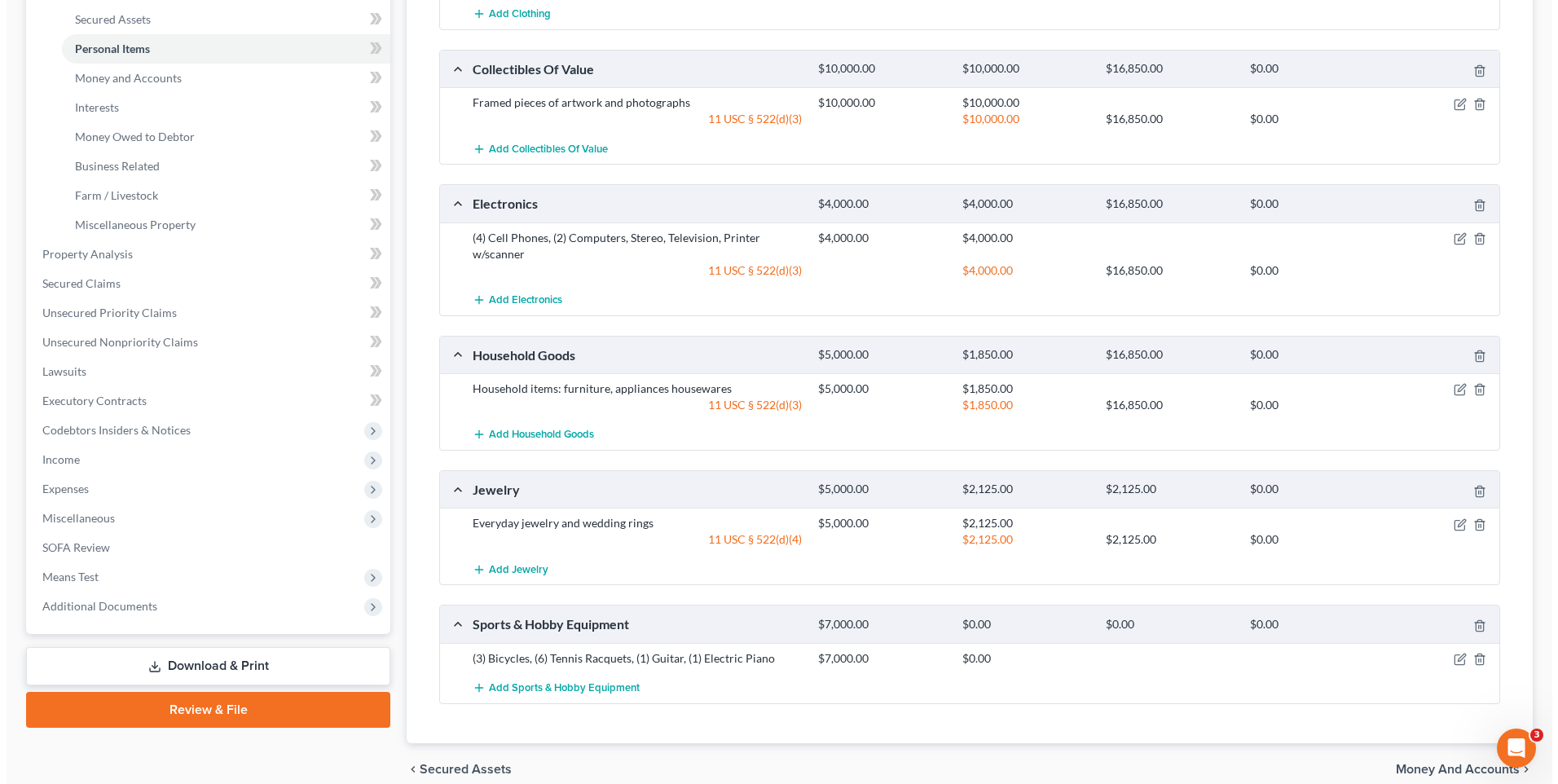
scroll to position [407, 0]
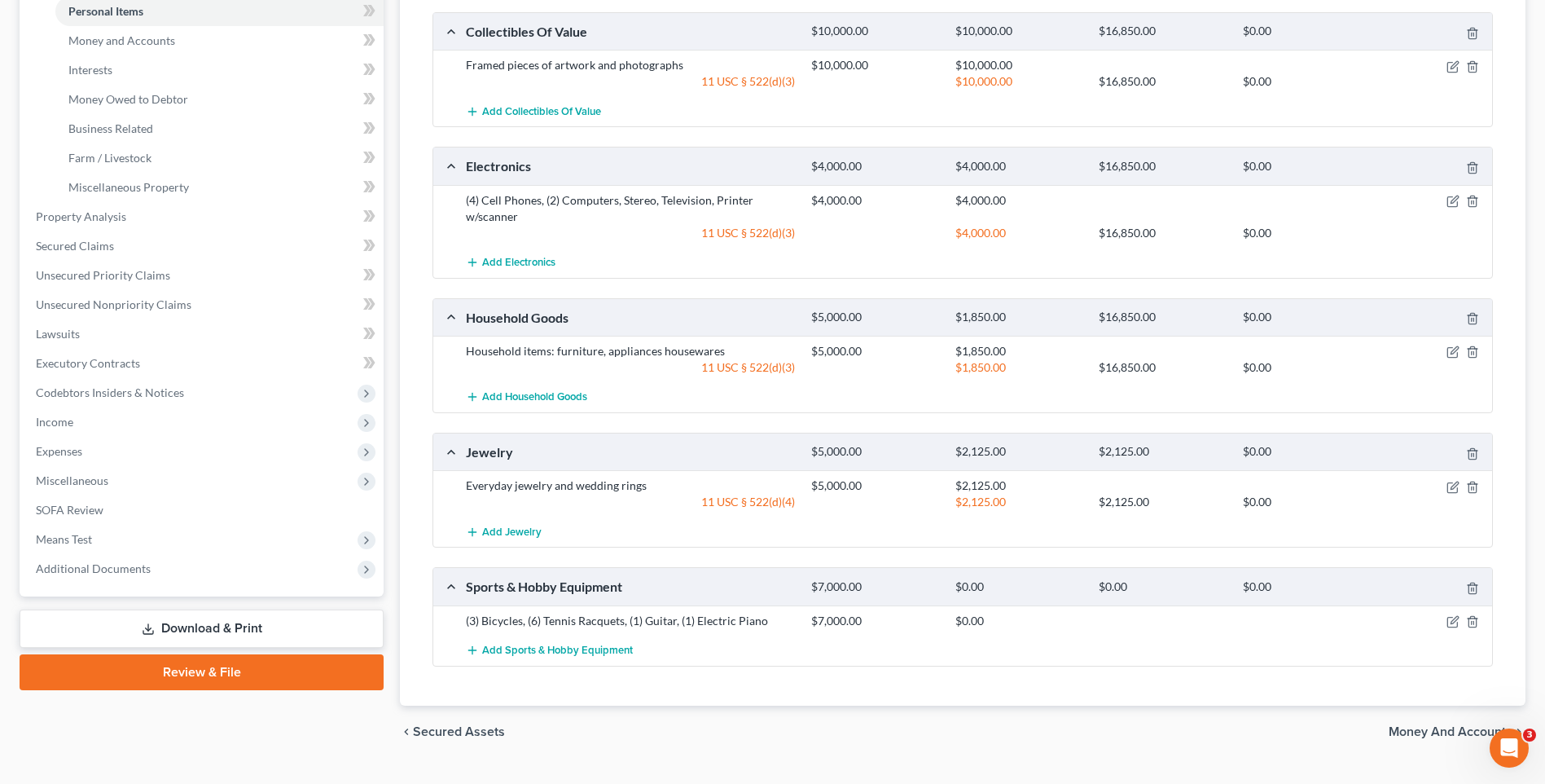
drag, startPoint x: 1444, startPoint y: 614, endPoint x: 1461, endPoint y: 624, distance: 19.7
click at [1445, 615] on div at bounding box center [1436, 621] width 115 height 17
click at [1454, 621] on icon "button" at bounding box center [1454, 621] width 13 height 13
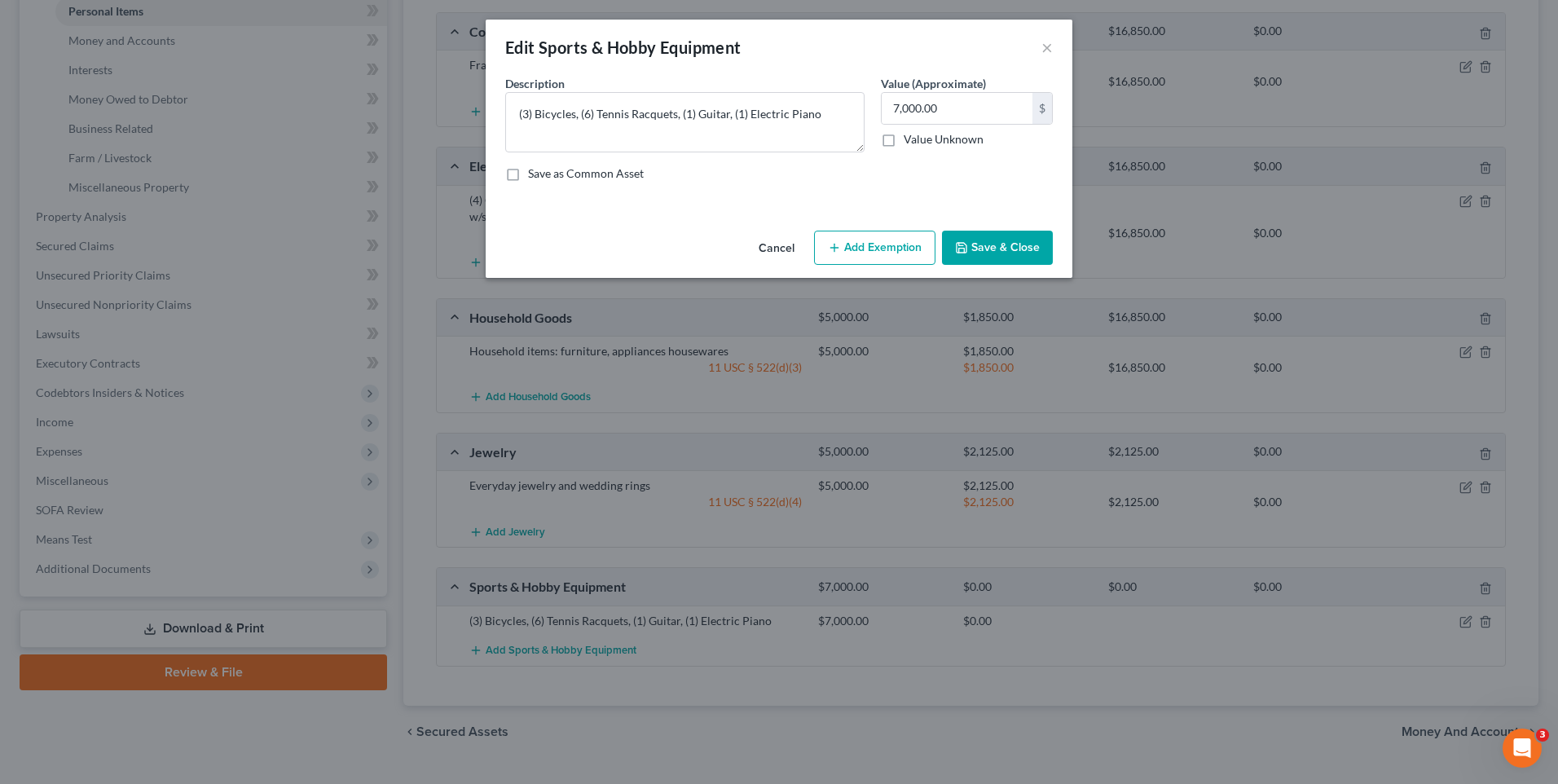
click at [848, 258] on button "Add Exemption" at bounding box center [874, 247] width 121 height 34
select select "2"
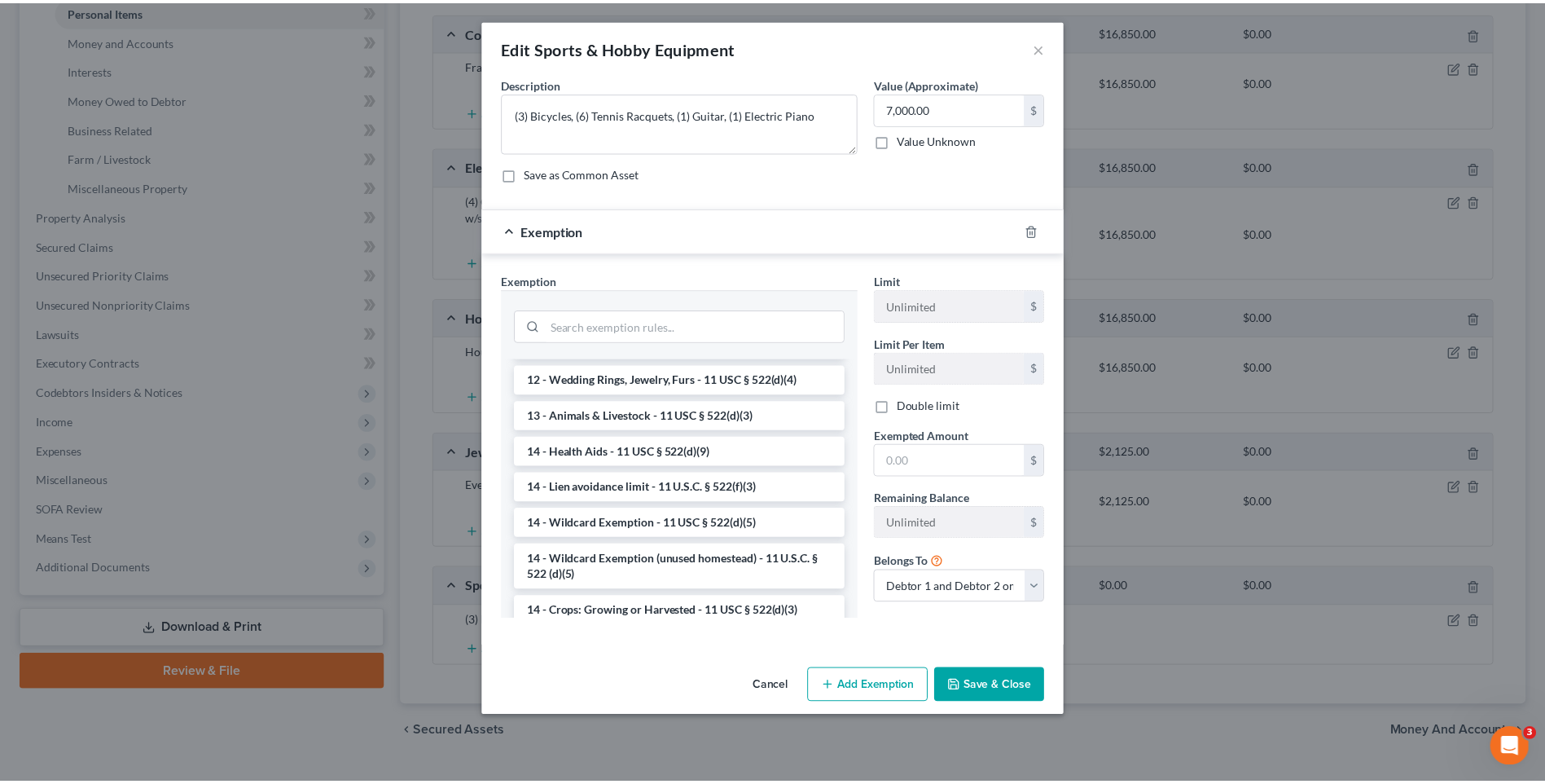
scroll to position [326, 0]
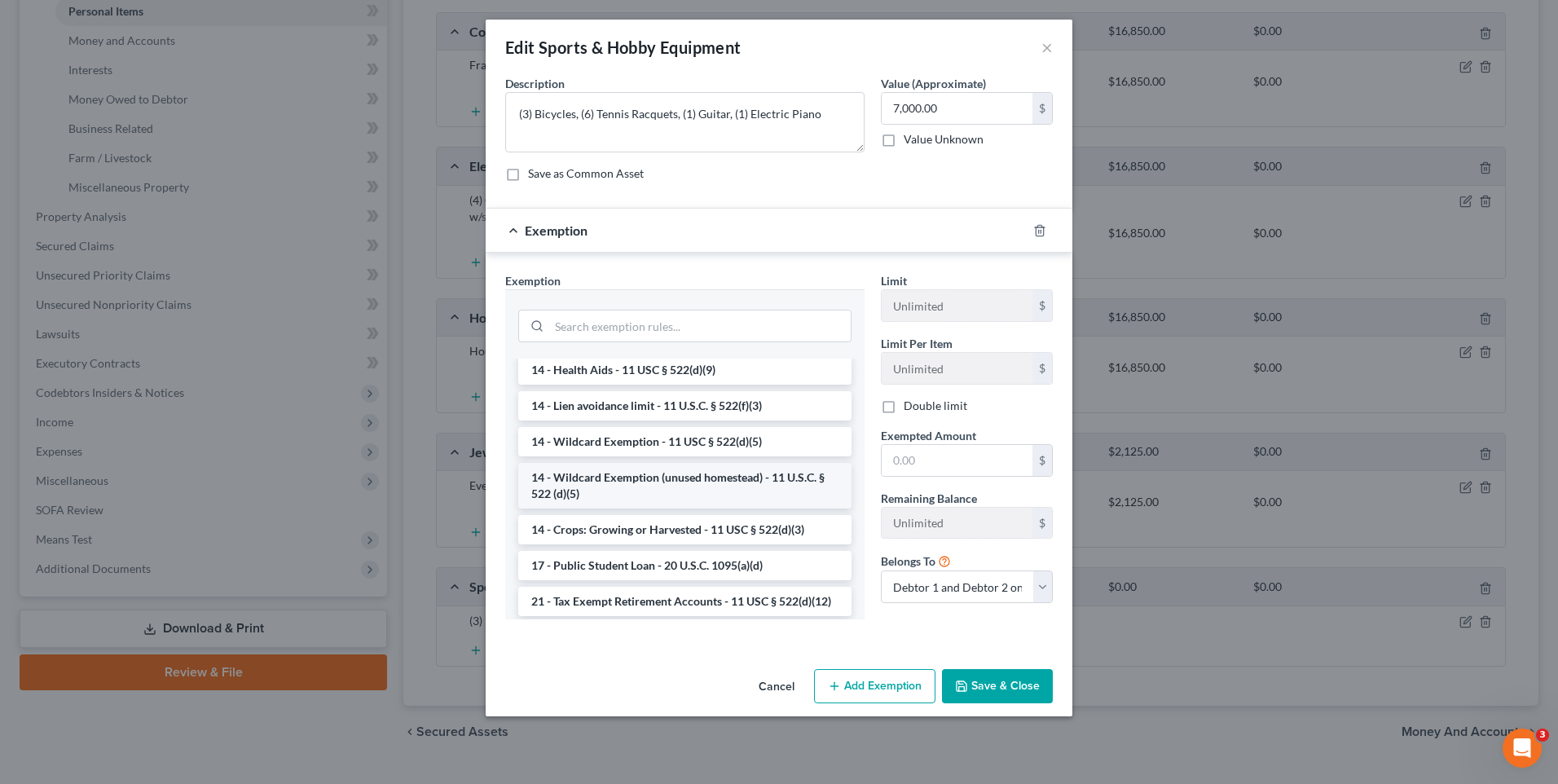
click at [748, 477] on li "14 - Wildcard Exemption (unused homestead) - 11 U.S.C. § 522 (d)(5)" at bounding box center [684, 485] width 333 height 45
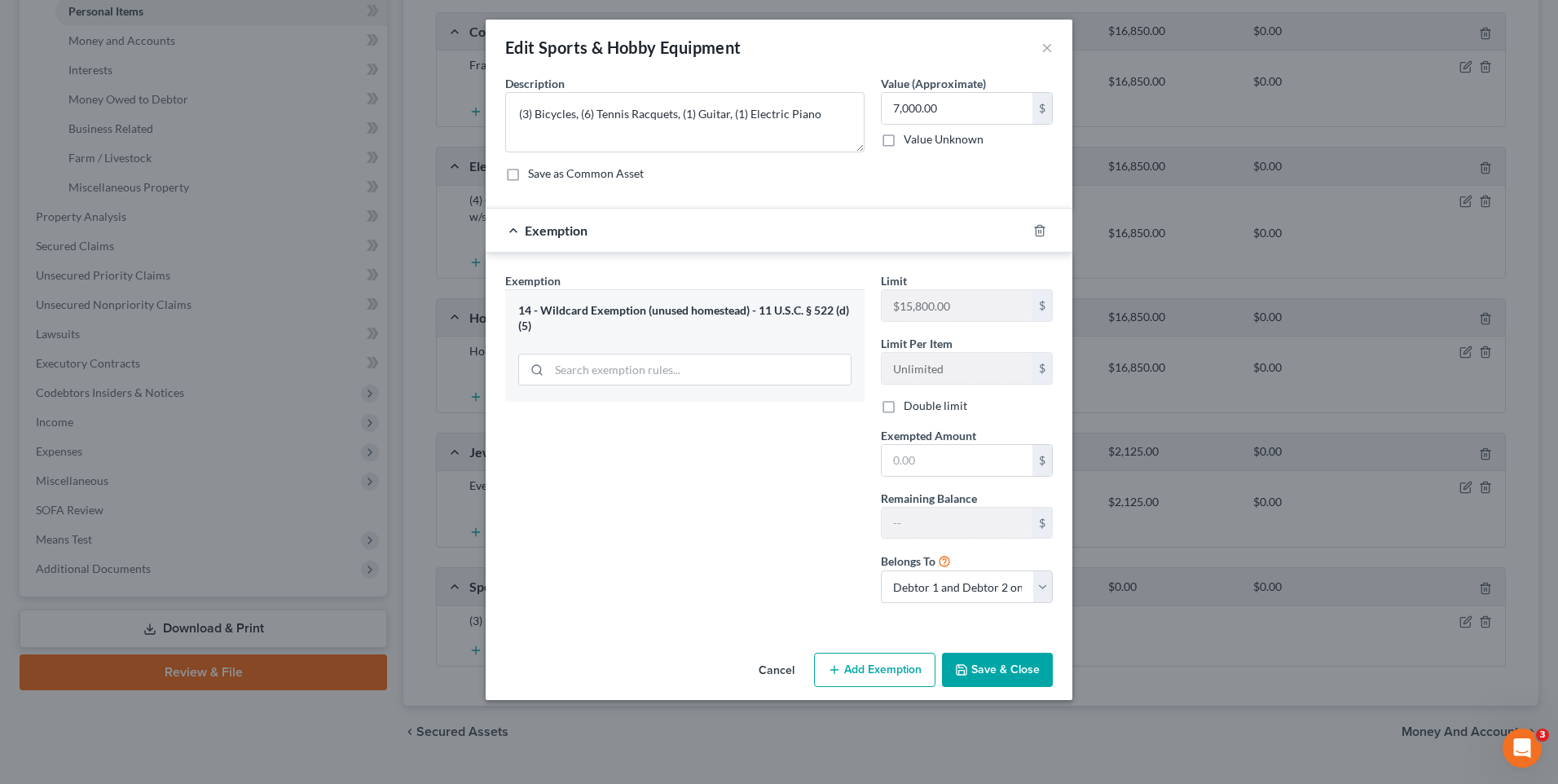
click at [780, 667] on button "Cancel" at bounding box center [776, 669] width 62 height 32
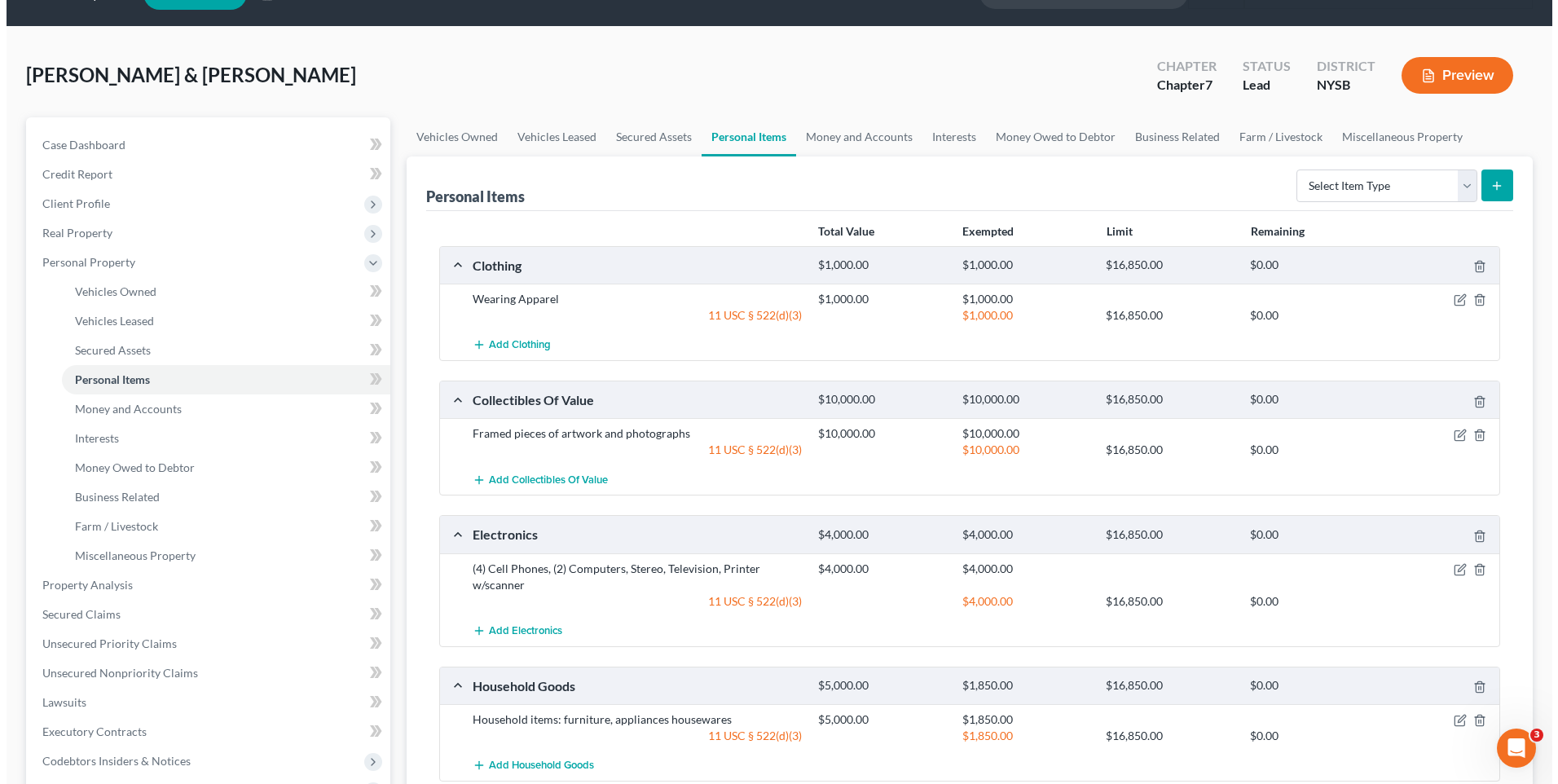
scroll to position [0, 0]
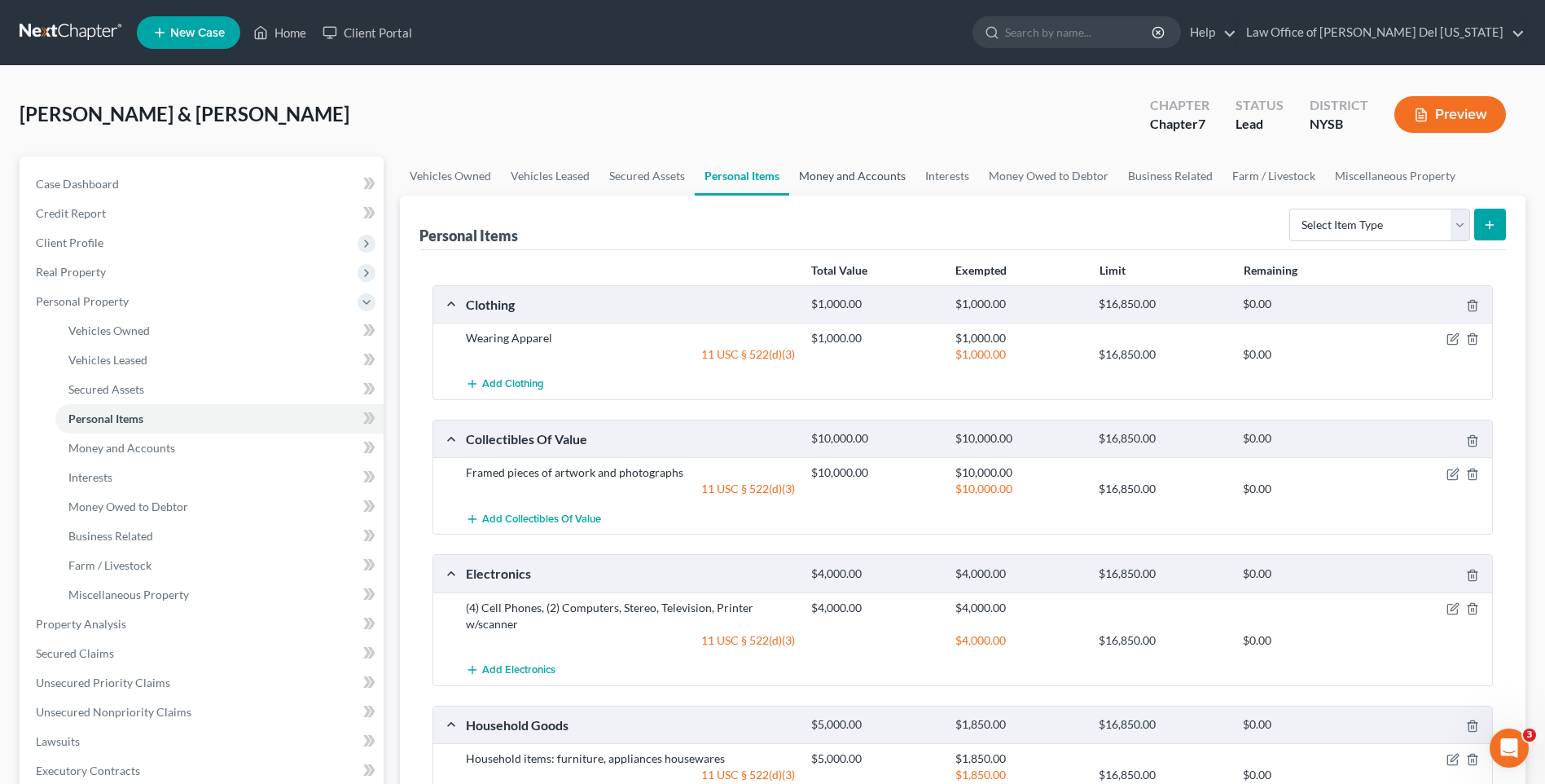
click at [863, 175] on link "Money and Accounts" at bounding box center [852, 175] width 127 height 39
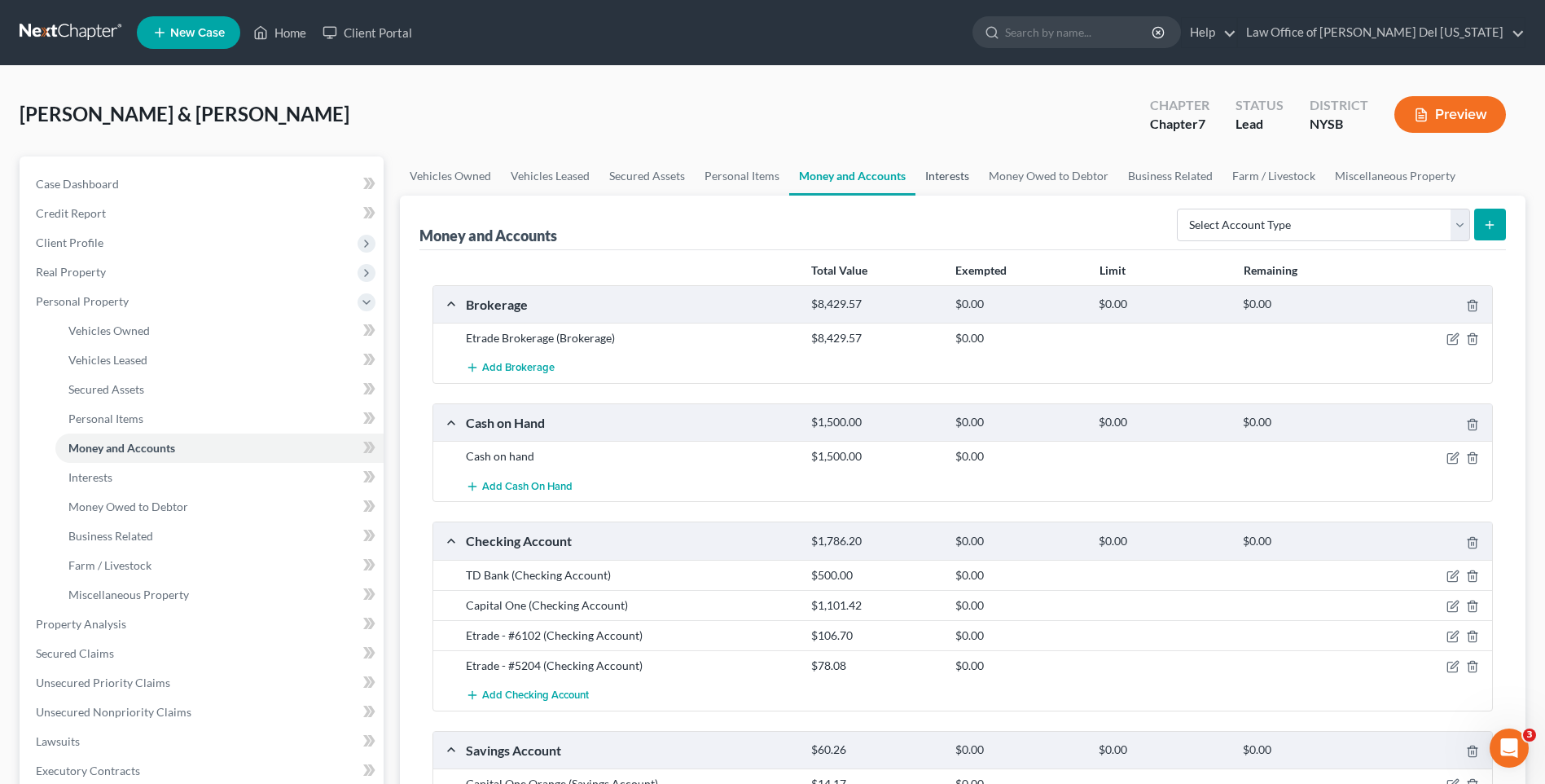
click at [923, 175] on link "Interests" at bounding box center [947, 175] width 64 height 39
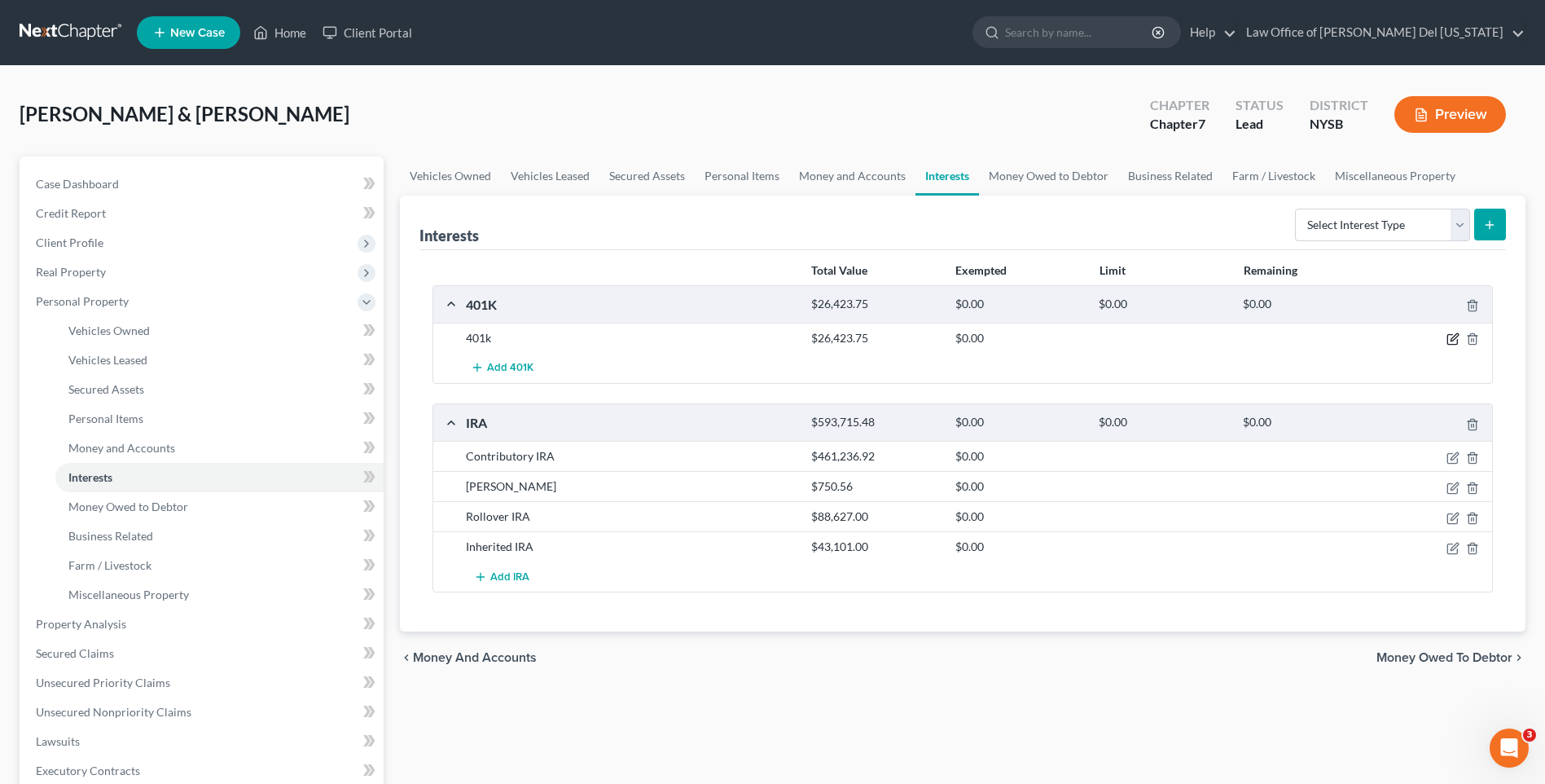
click at [1453, 339] on icon "button" at bounding box center [1454, 338] width 7 height 7
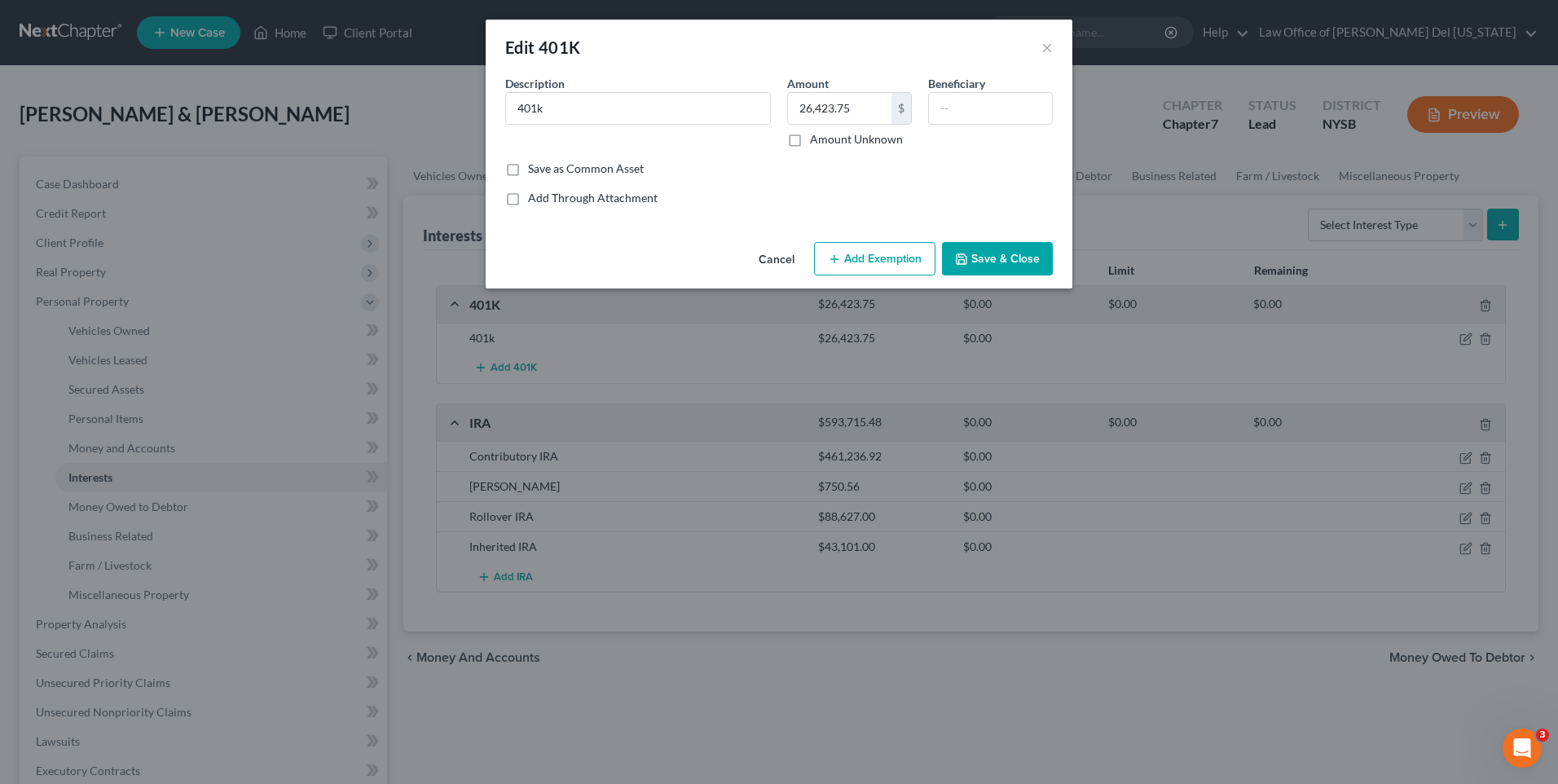
click at [889, 246] on button "Add Exemption" at bounding box center [874, 259] width 121 height 34
select select "2"
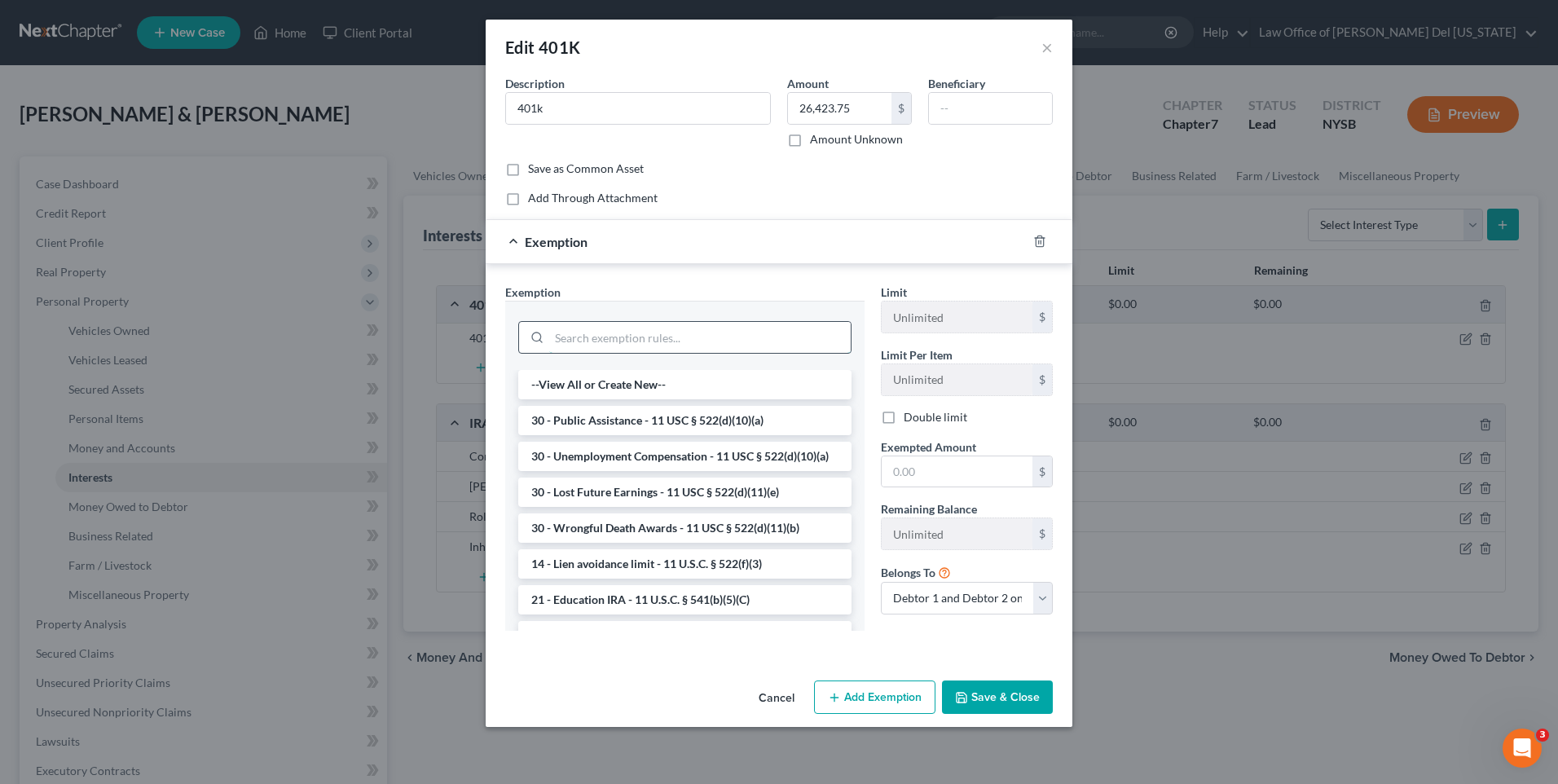
click at [667, 344] on input "search" at bounding box center [700, 337] width 301 height 31
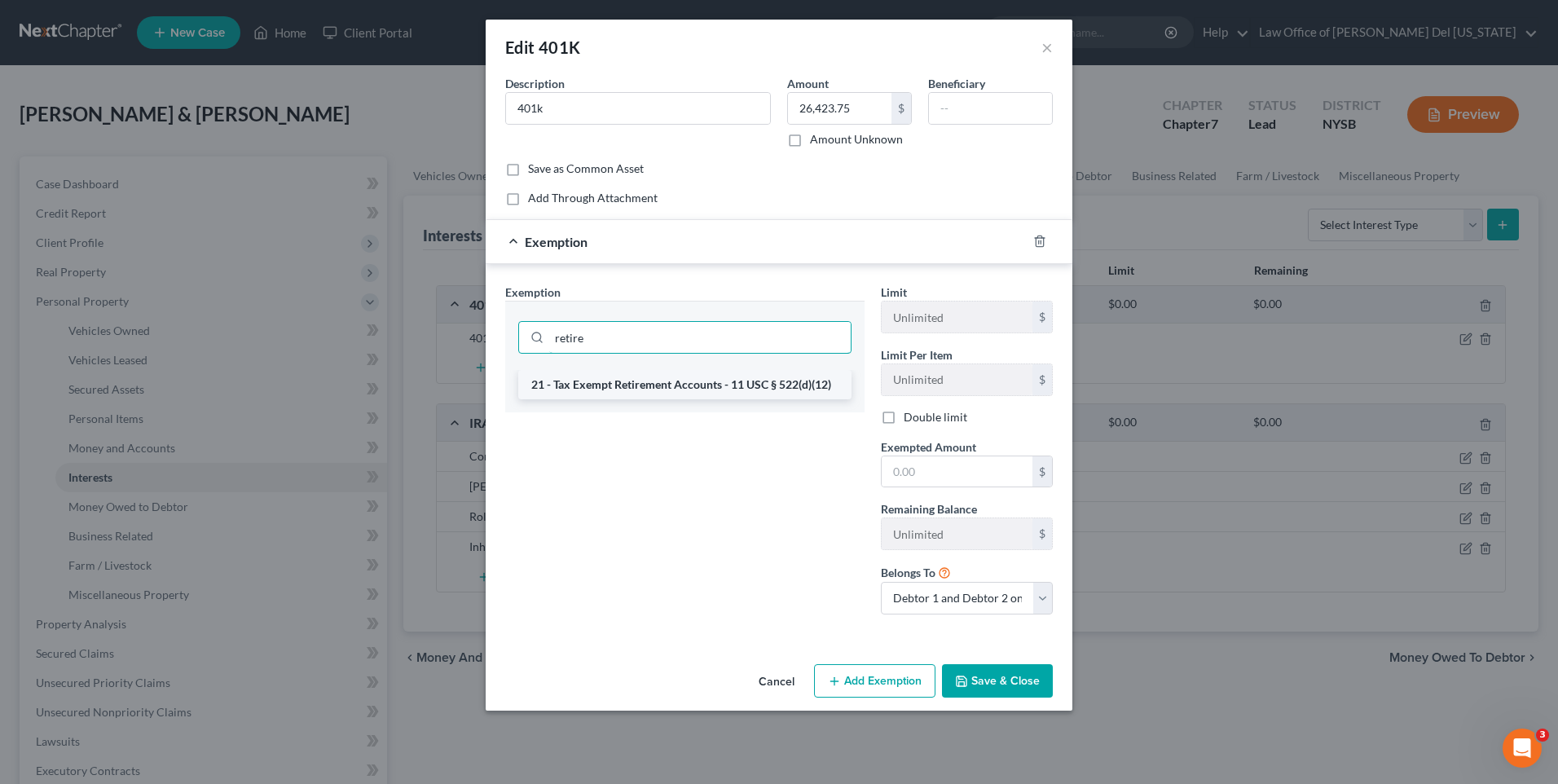
type input "retire"
click at [658, 383] on li "21 - Tax Exempt Retirement Accounts - 11 USC § 522(d)(12)" at bounding box center [684, 384] width 333 height 30
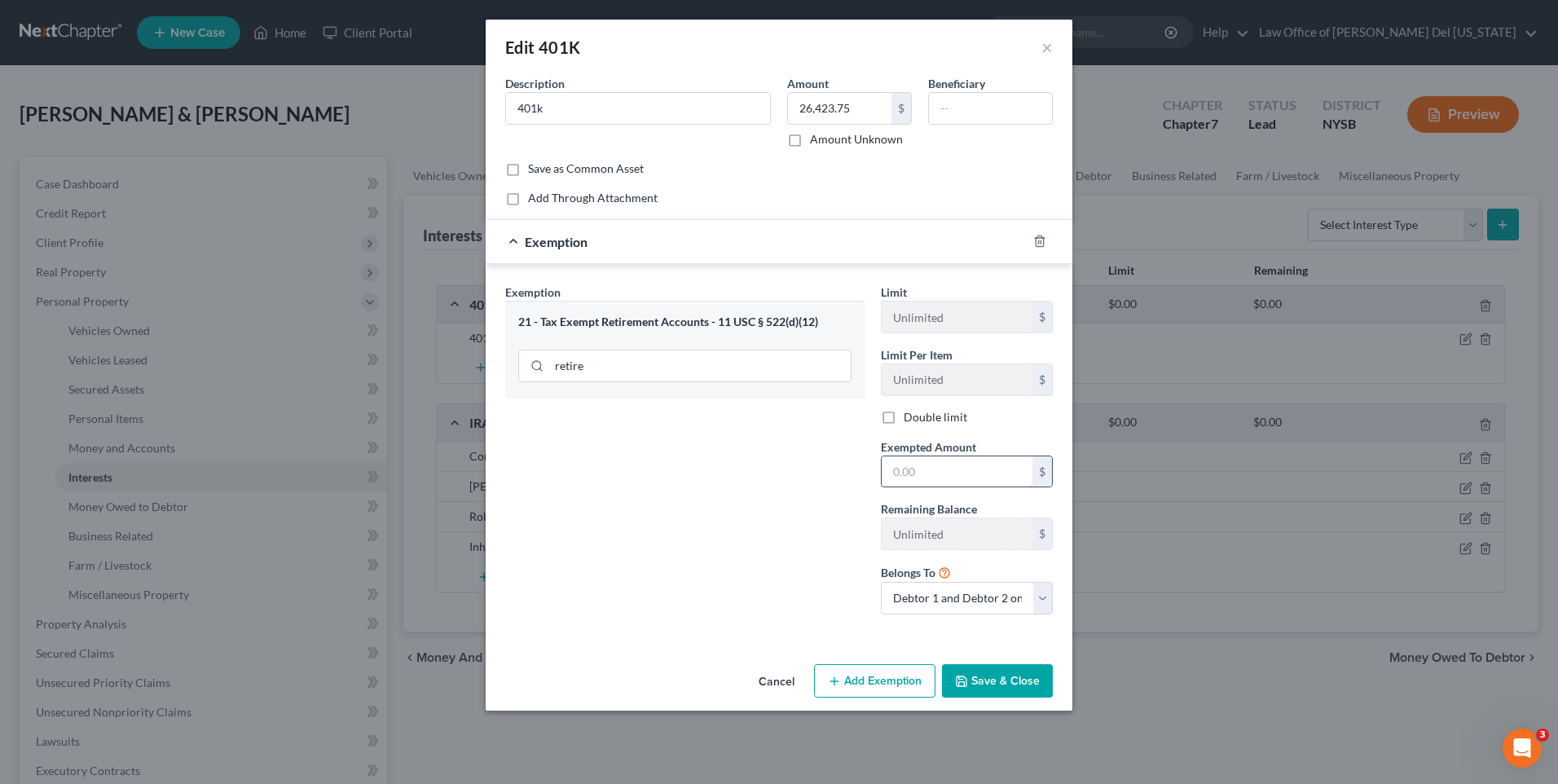
drag, startPoint x: 943, startPoint y: 473, endPoint x: 936, endPoint y: 471, distance: 7.3
click at [943, 473] on input "text" at bounding box center [956, 472] width 151 height 31
type input "26,423.75"
click at [1003, 674] on button "Save & Close" at bounding box center [997, 681] width 111 height 34
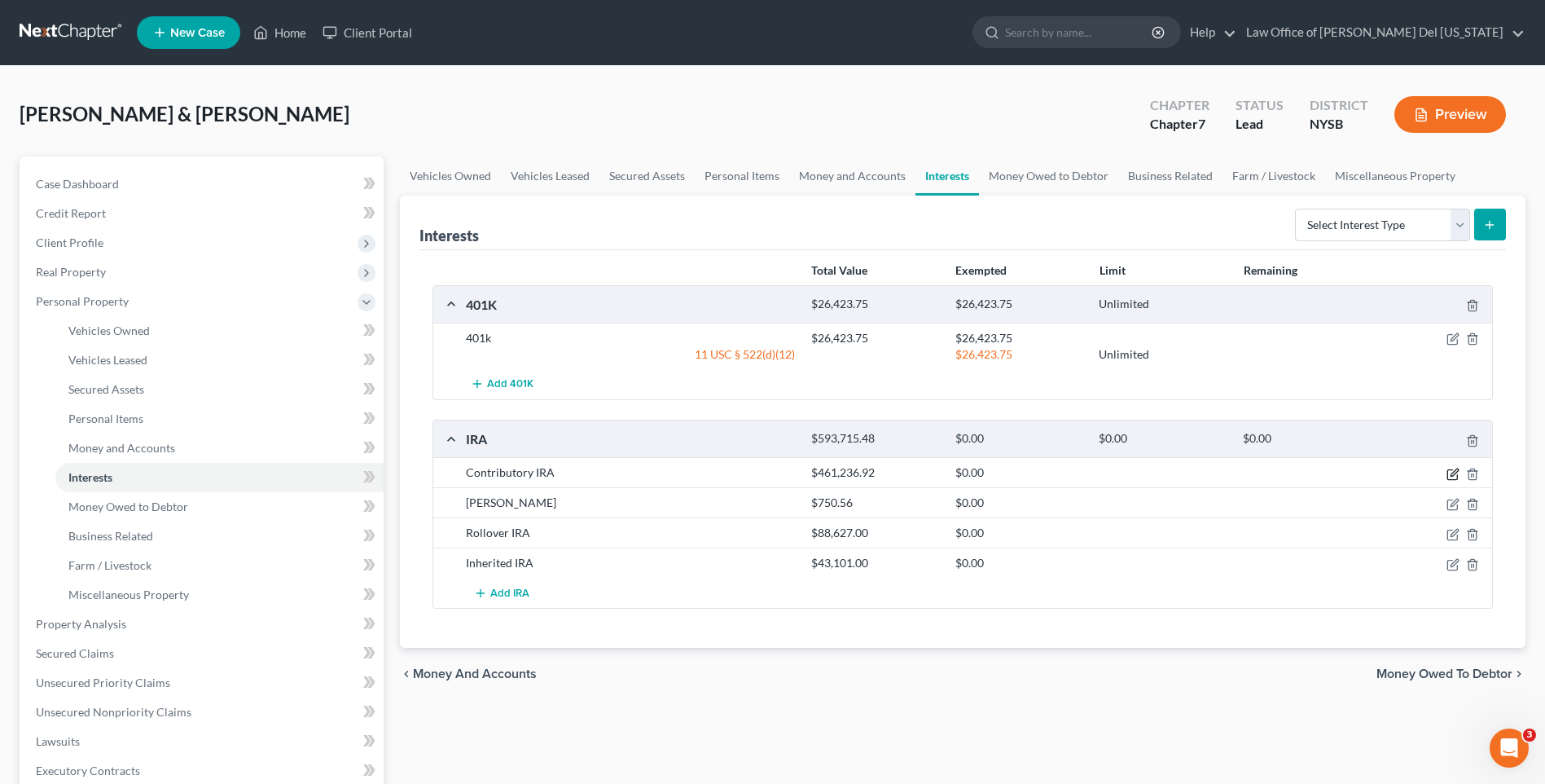
click at [1448, 474] on icon "button" at bounding box center [1453, 474] width 10 height 10
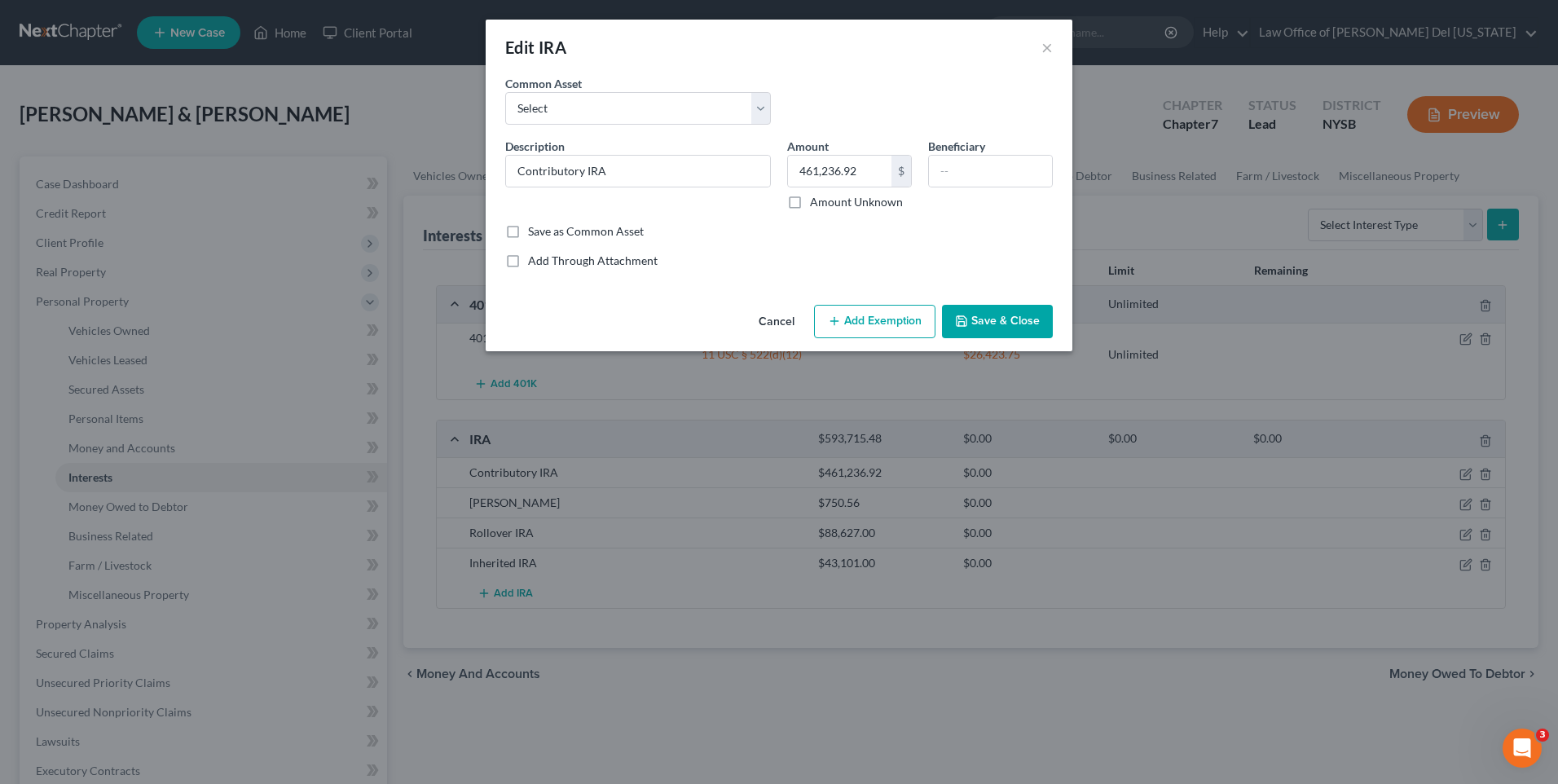
click at [867, 325] on button "Add Exemption" at bounding box center [874, 321] width 121 height 34
select select "2"
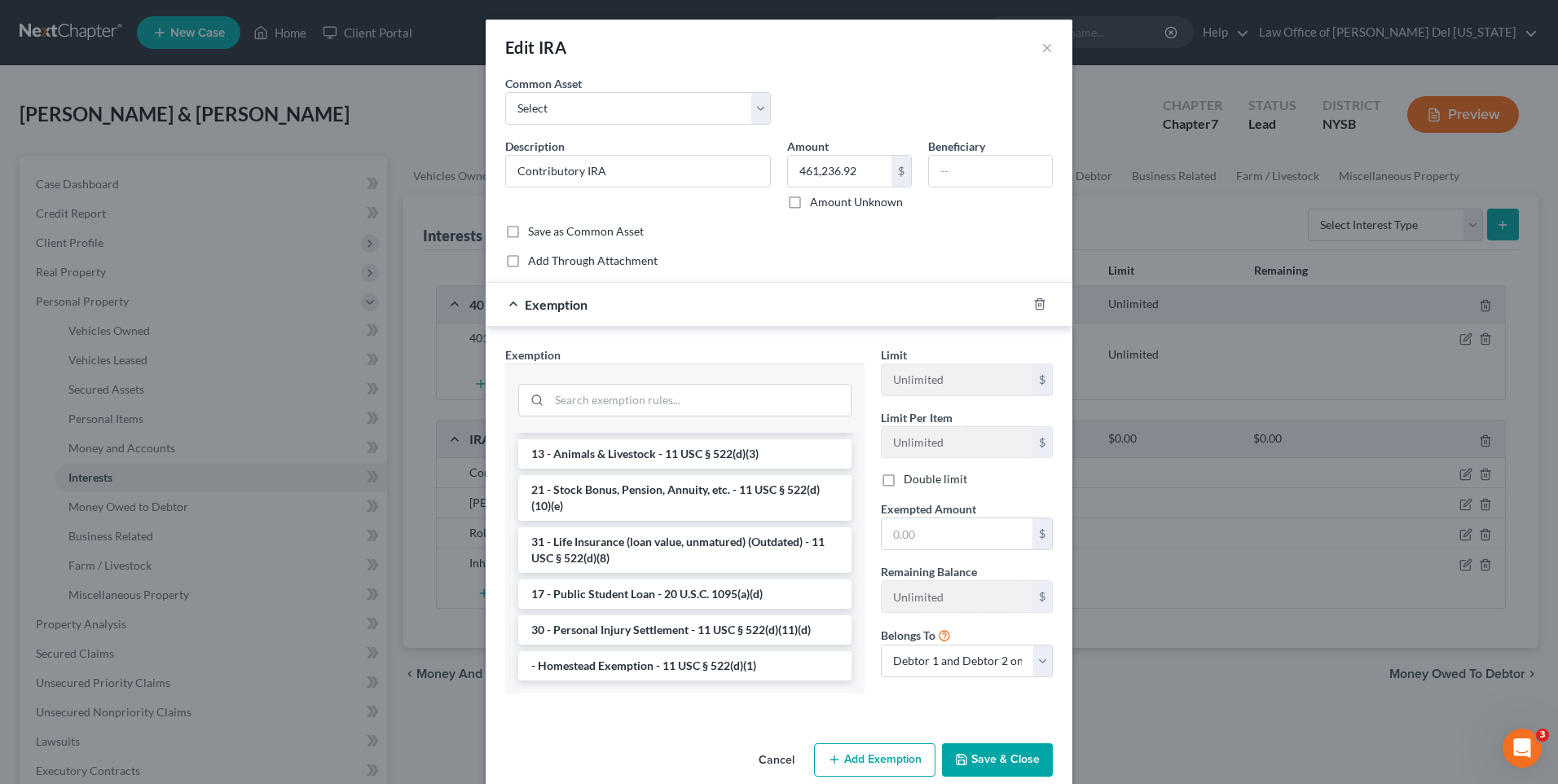
scroll to position [1303, 0]
click at [591, 392] on input "search" at bounding box center [700, 400] width 301 height 31
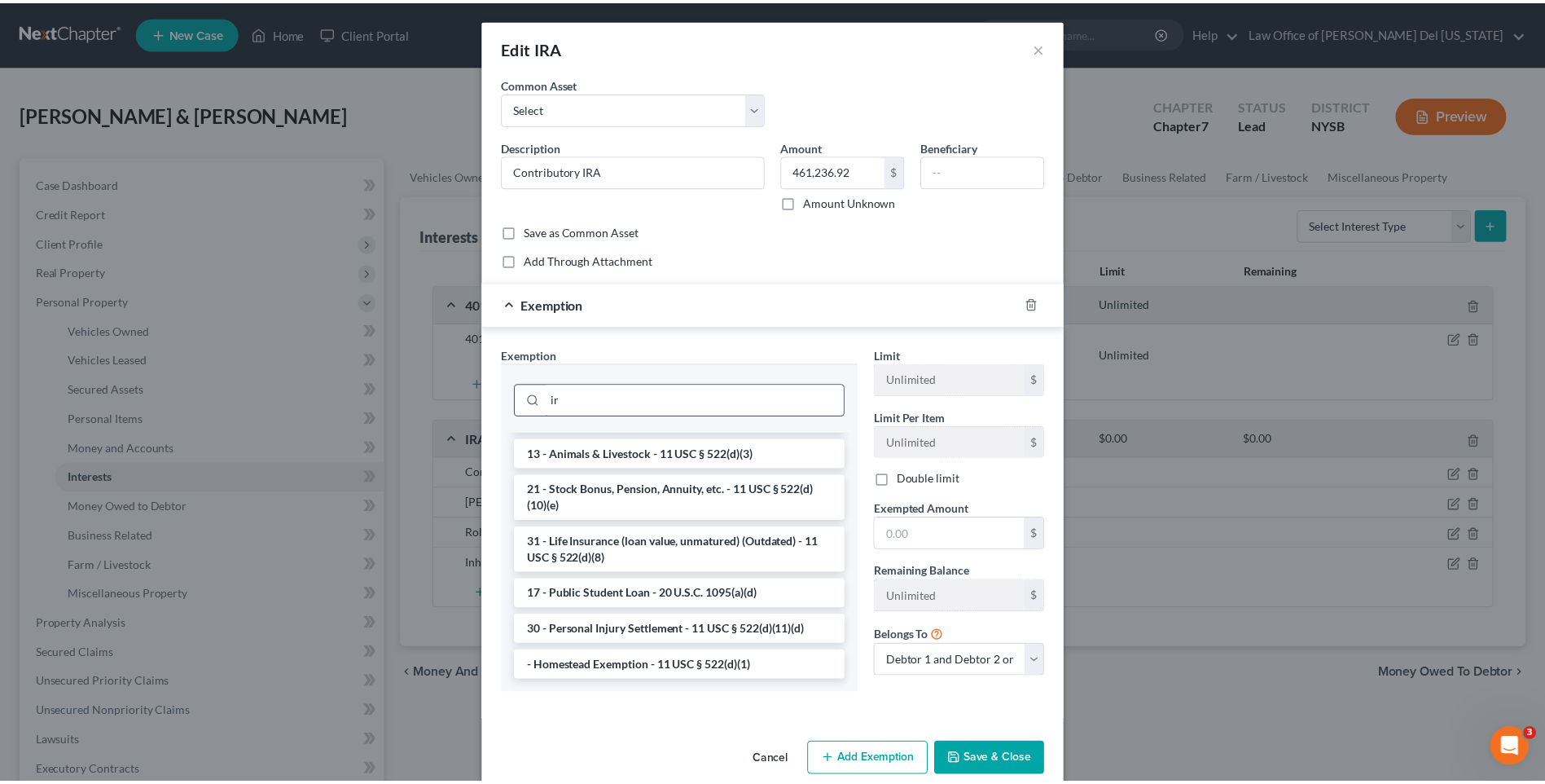
scroll to position [0, 0]
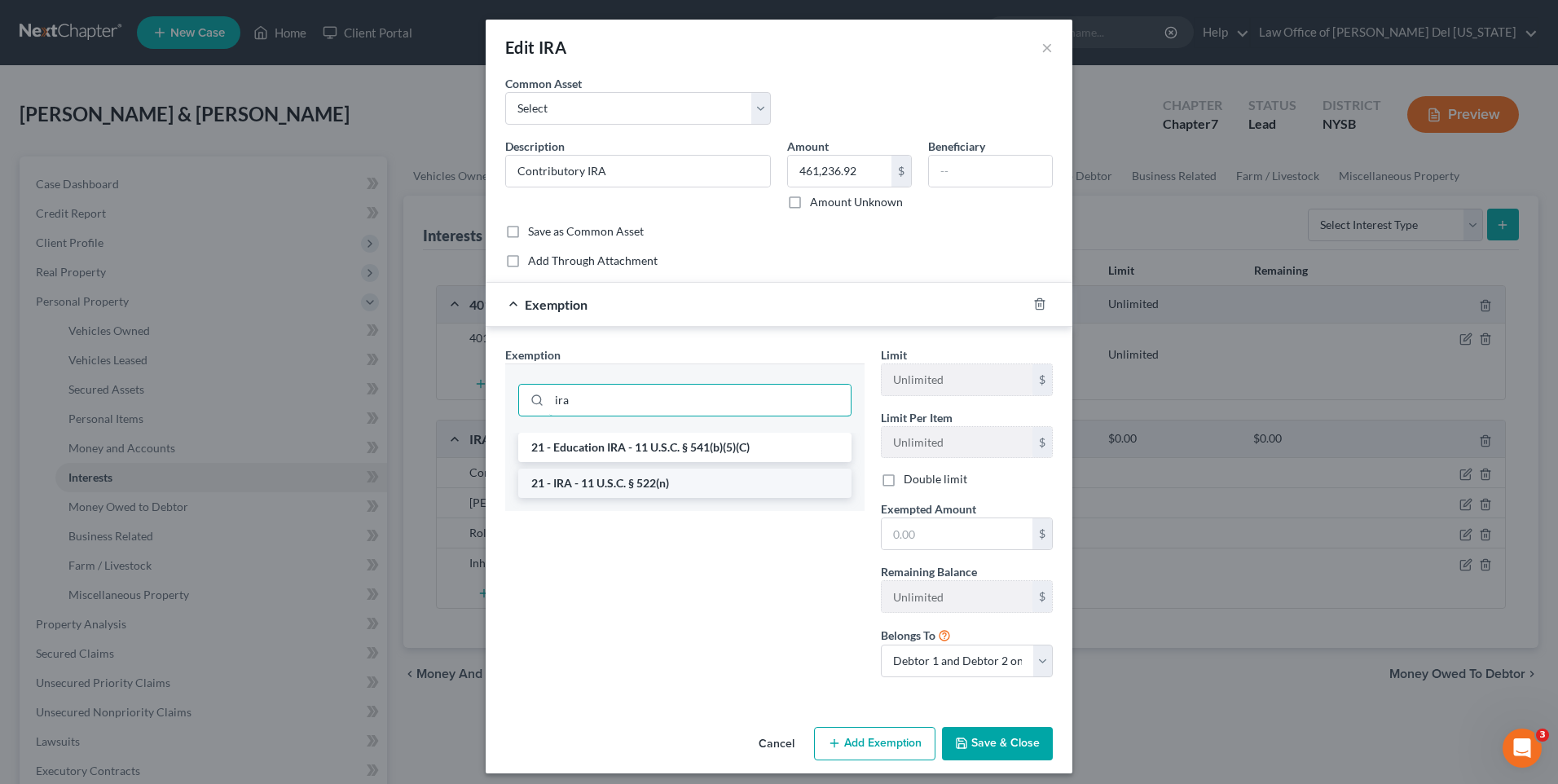
type input "ira"
click at [604, 488] on li "21 - IRA - 11 U.S.C. § 522(n)" at bounding box center [684, 483] width 333 height 30
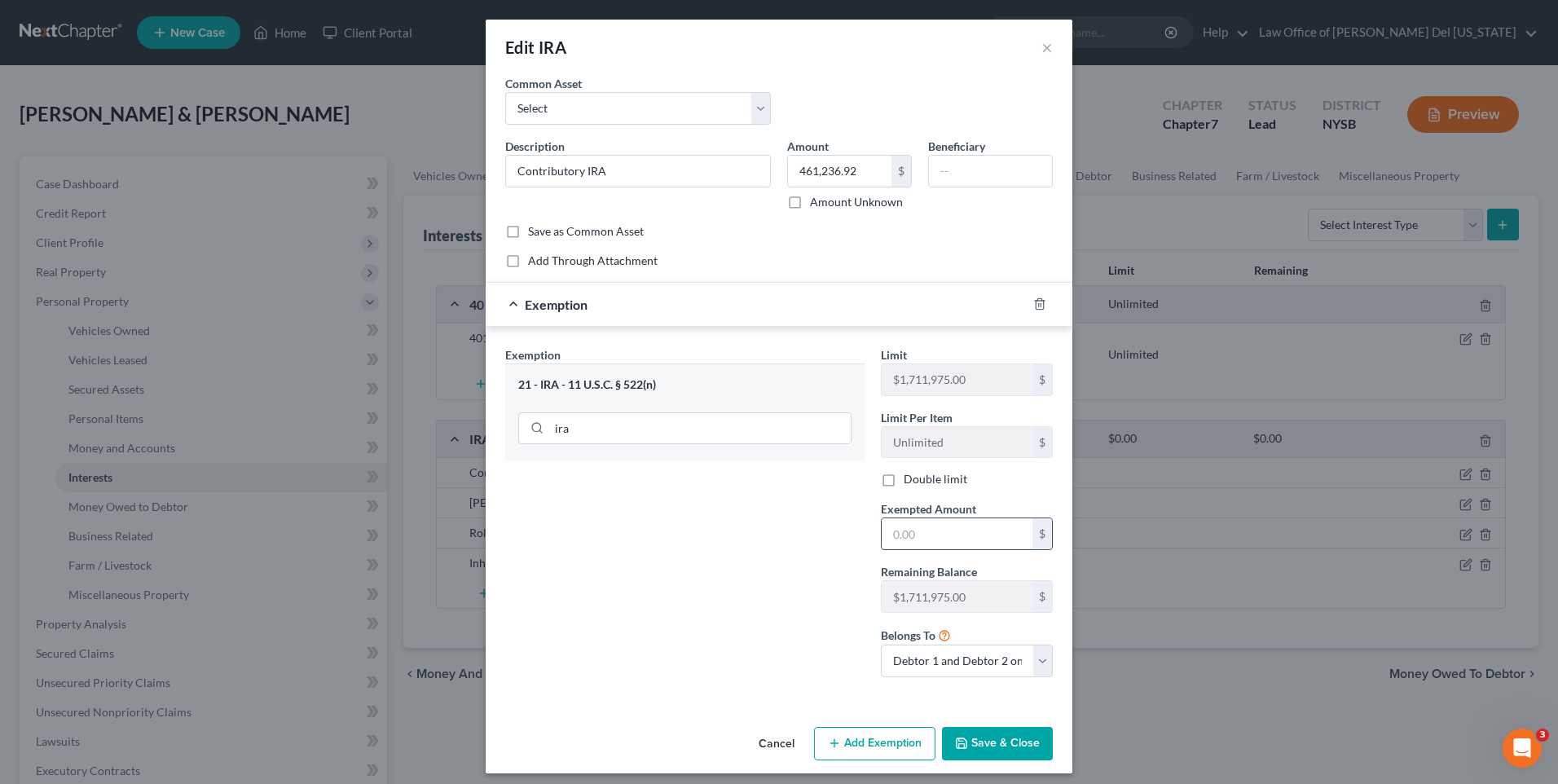
click at [938, 531] on input "text" at bounding box center [956, 534] width 151 height 31
type input "461,236.92"
click at [1019, 746] on button "Save & Close" at bounding box center [997, 743] width 111 height 34
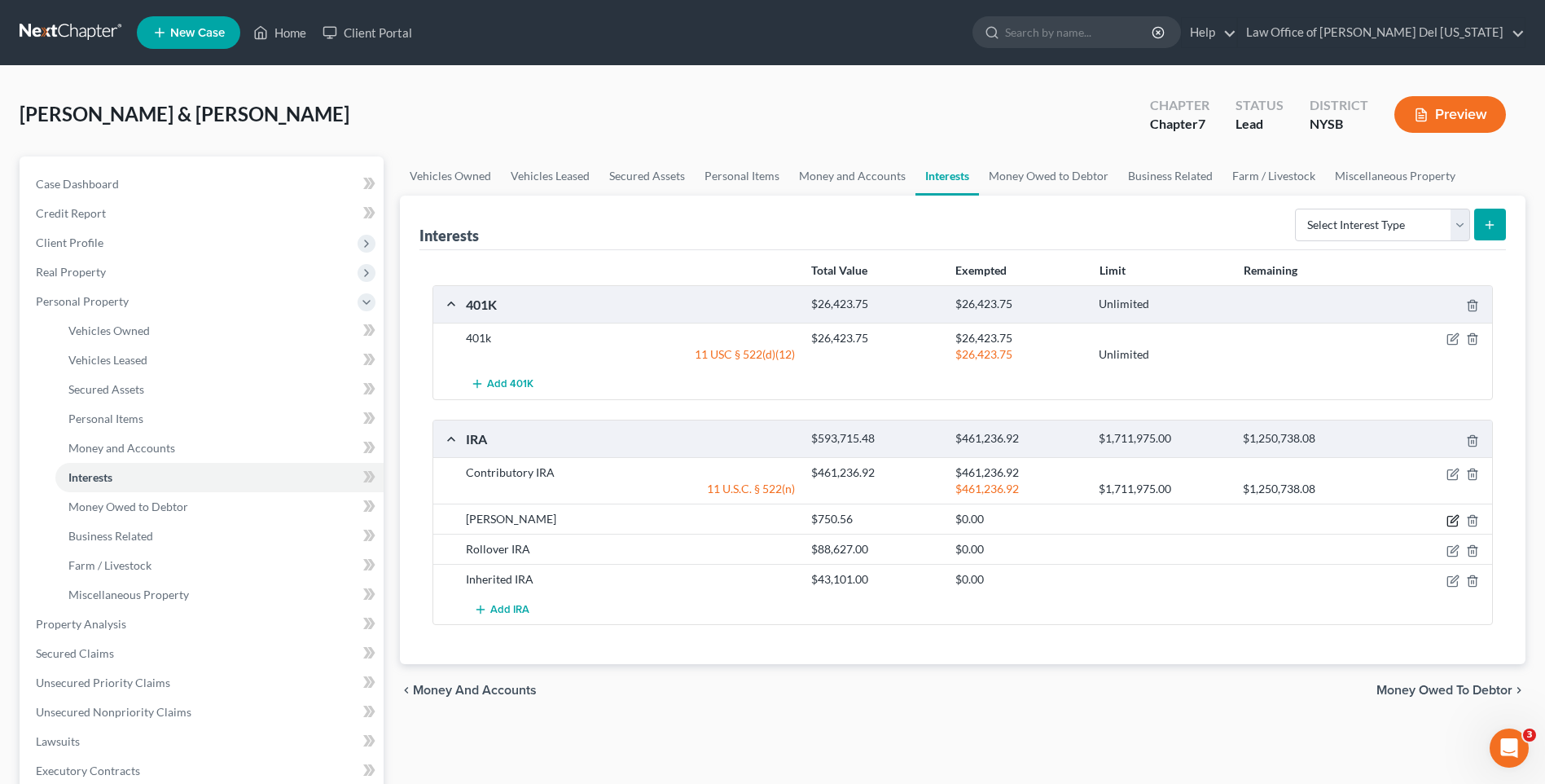
click at [1451, 517] on icon "button" at bounding box center [1454, 521] width 13 height 13
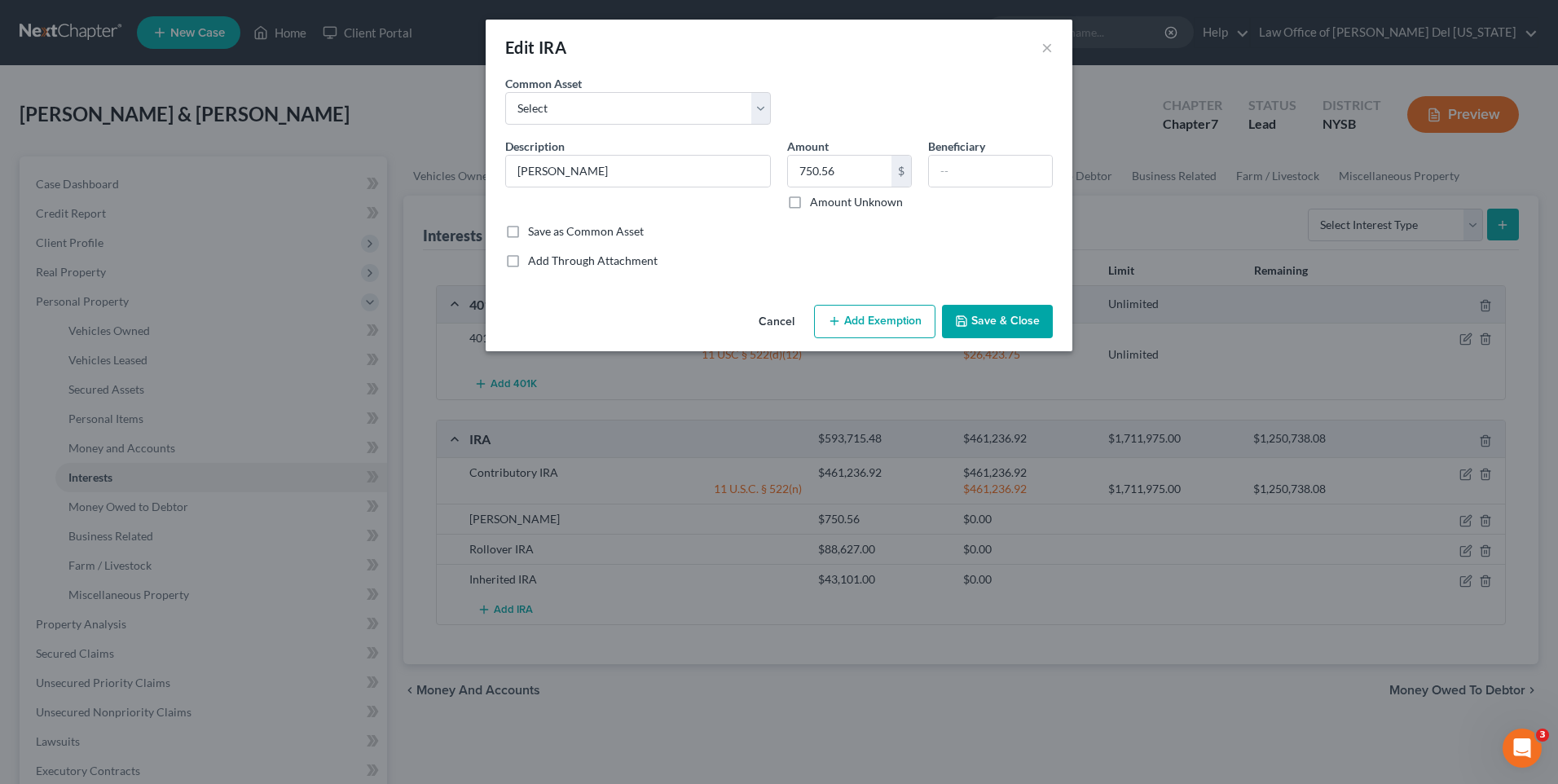
click at [894, 325] on button "Add Exemption" at bounding box center [874, 321] width 121 height 34
select select "2"
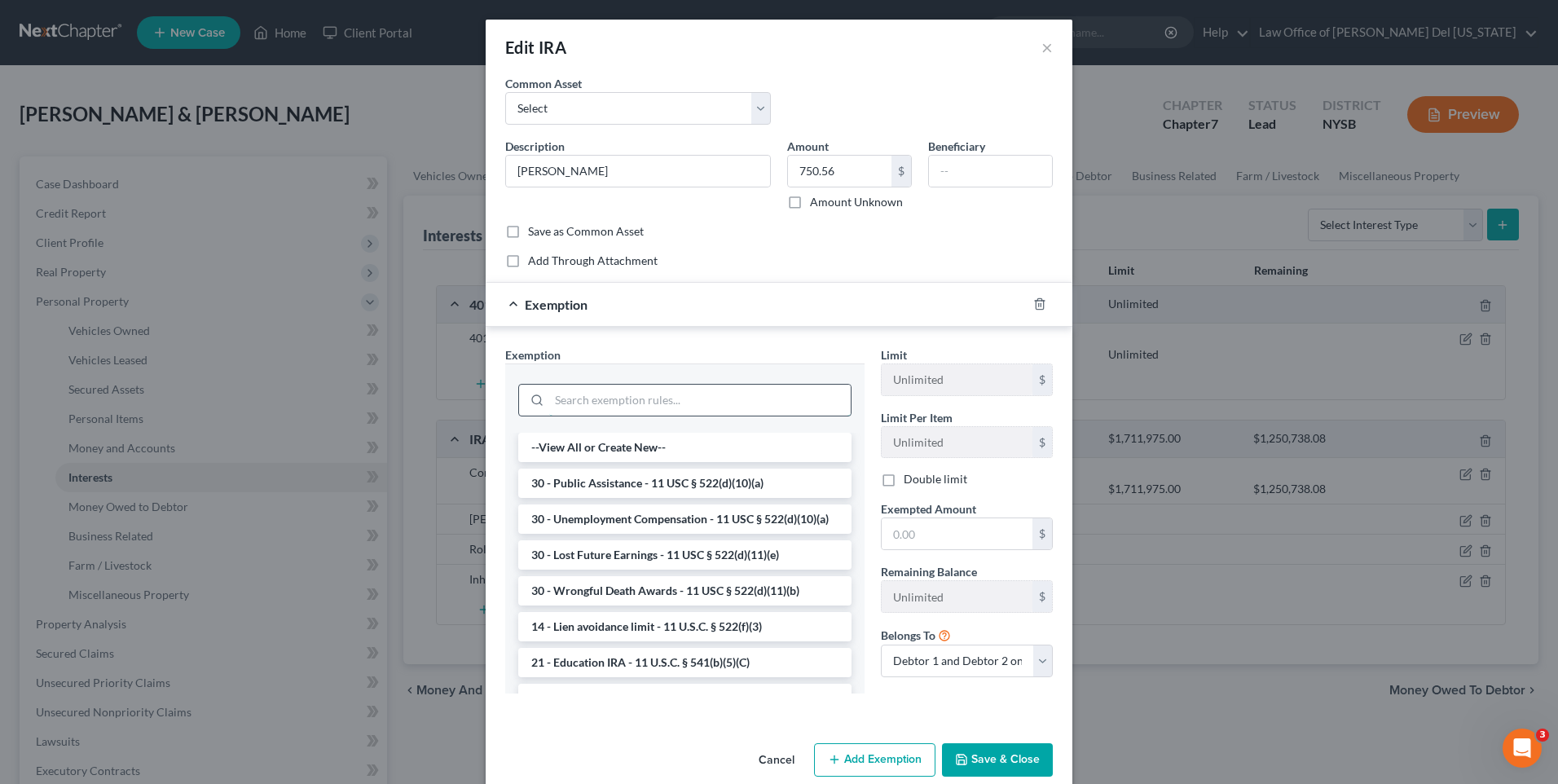
click at [622, 407] on input "search" at bounding box center [700, 400] width 301 height 31
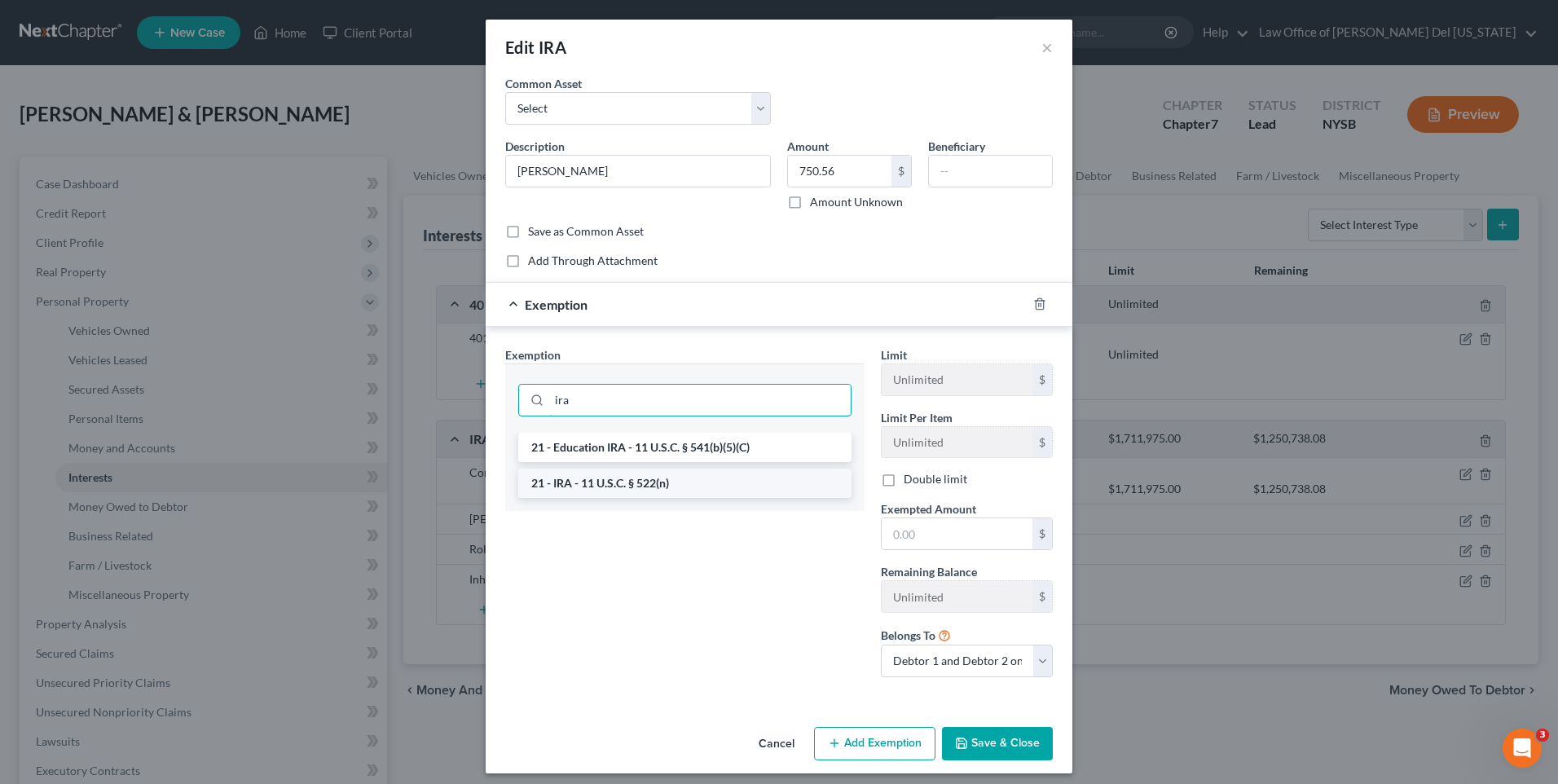
type input "ira"
click at [619, 487] on li "21 - IRA - 11 U.S.C. § 522(n)" at bounding box center [684, 483] width 333 height 30
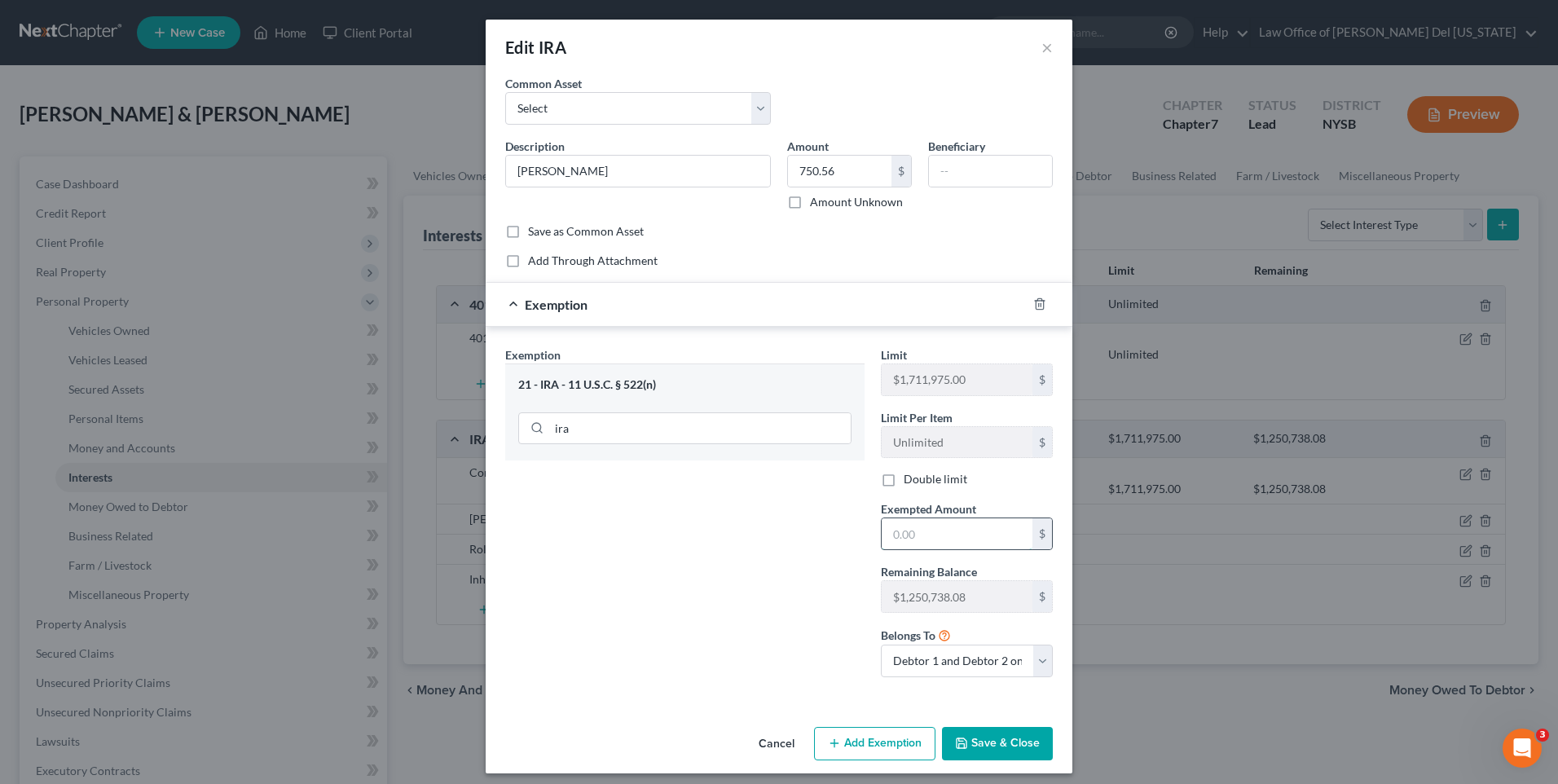
click at [910, 528] on input "text" at bounding box center [956, 534] width 151 height 31
type input "750.56"
click at [991, 746] on button "Save & Close" at bounding box center [997, 743] width 111 height 34
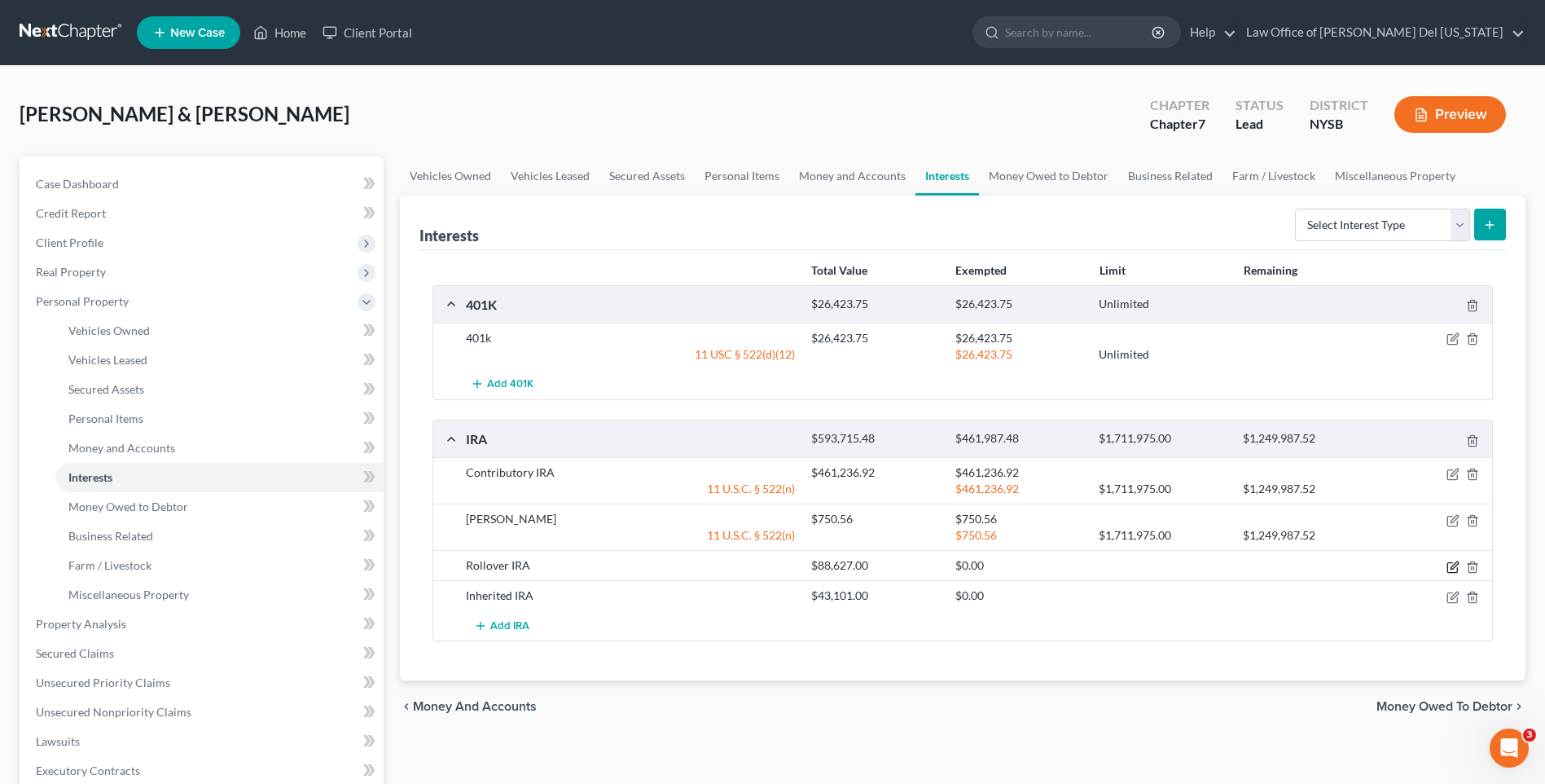
click at [1454, 561] on icon "button" at bounding box center [1454, 567] width 13 height 13
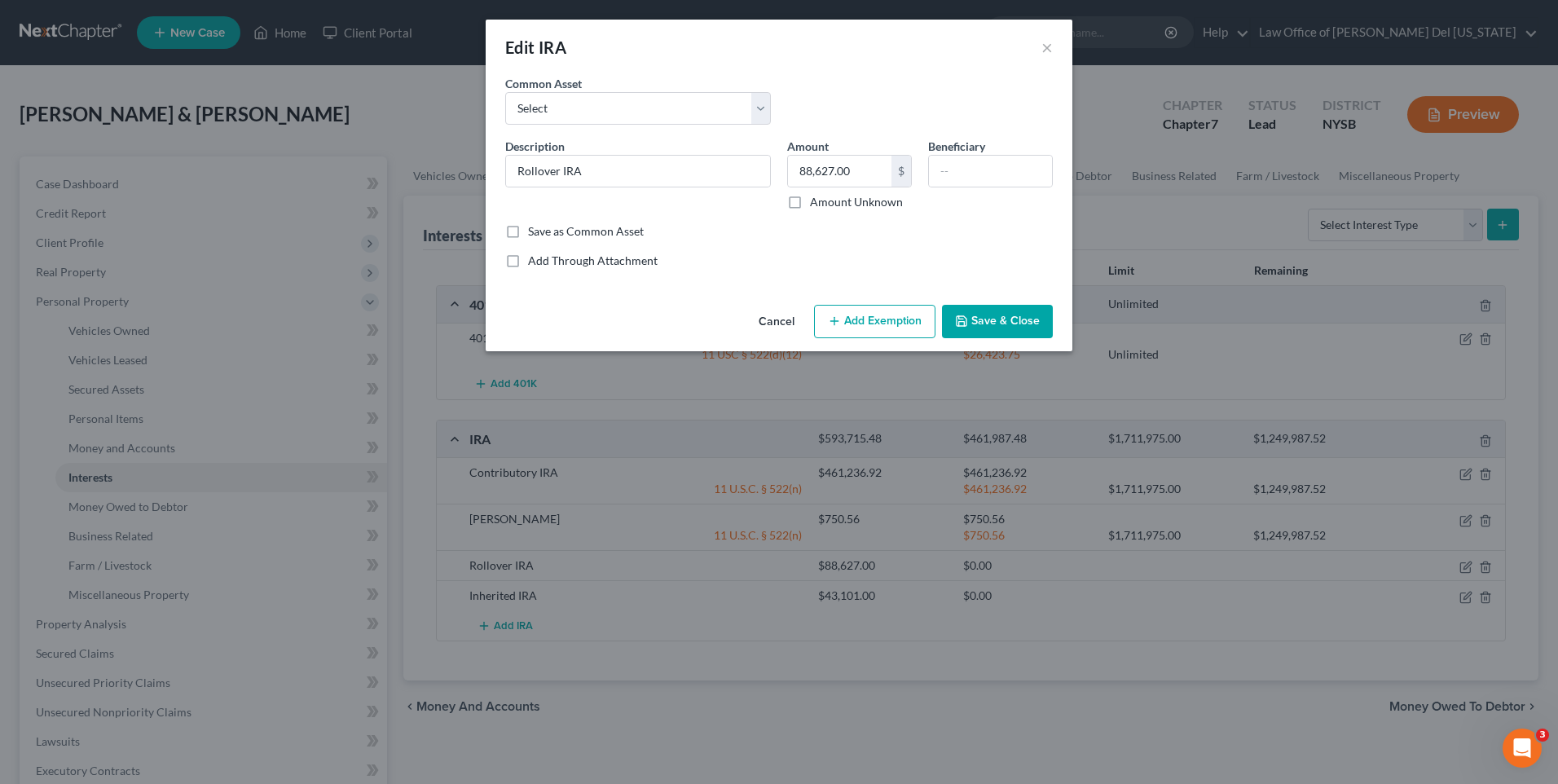
click at [865, 316] on button "Add Exemption" at bounding box center [874, 321] width 121 height 34
select select "2"
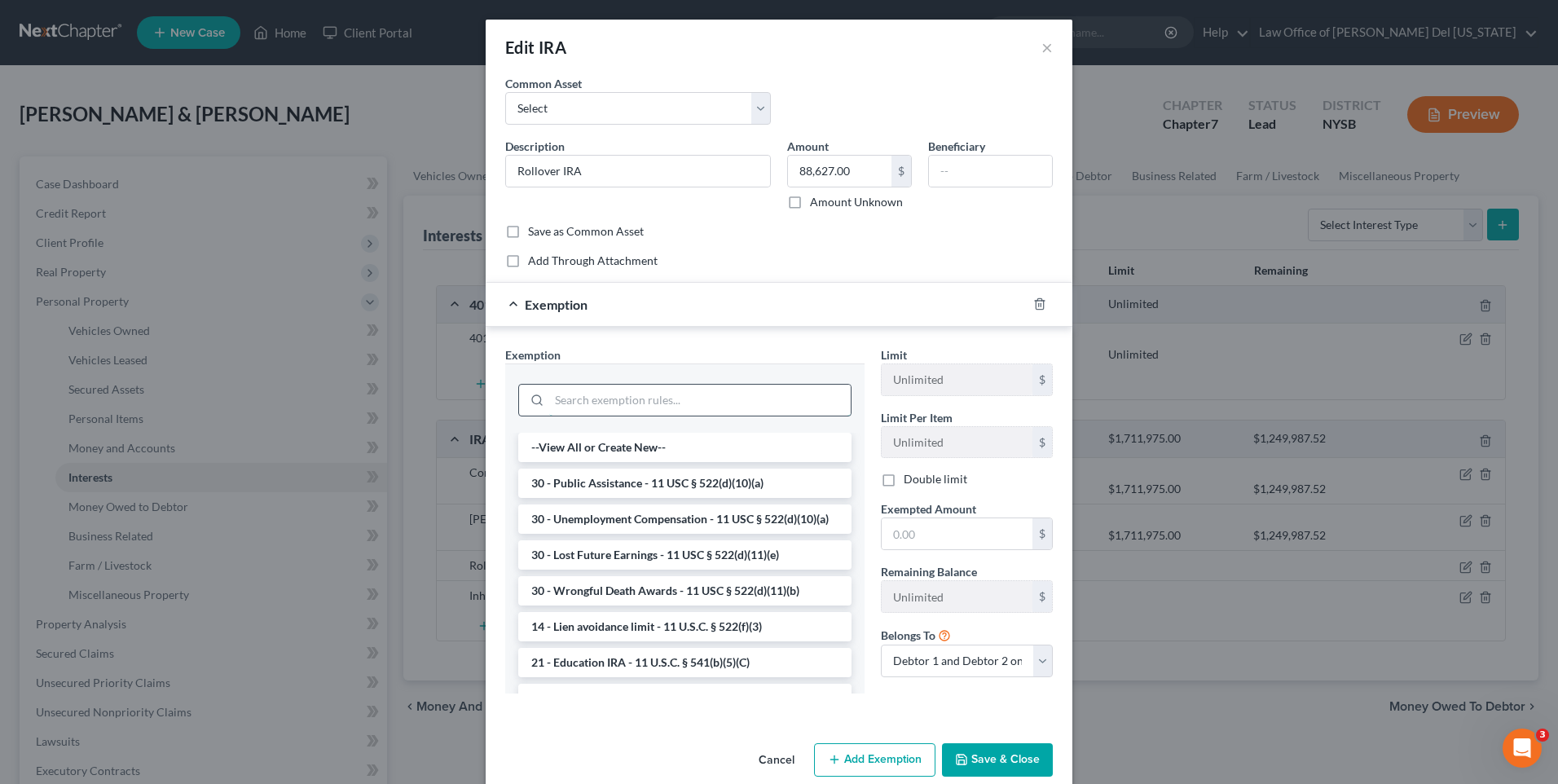
click at [694, 390] on input "search" at bounding box center [700, 400] width 301 height 31
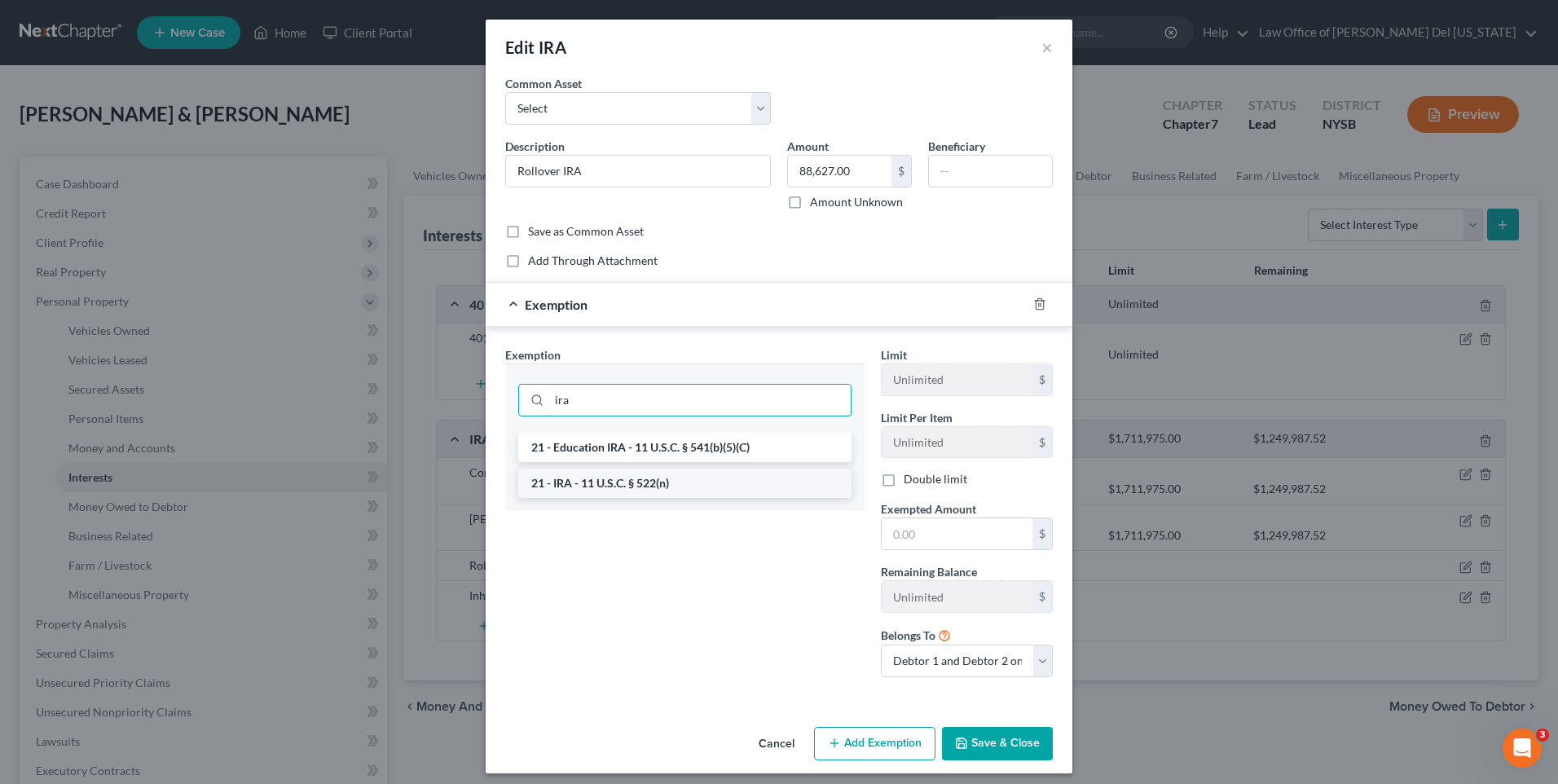
type input "ira"
drag, startPoint x: 660, startPoint y: 475, endPoint x: 792, endPoint y: 514, distance: 137.6
click at [664, 475] on li "21 - IRA - 11 U.S.C. § 522(n)" at bounding box center [684, 483] width 333 height 30
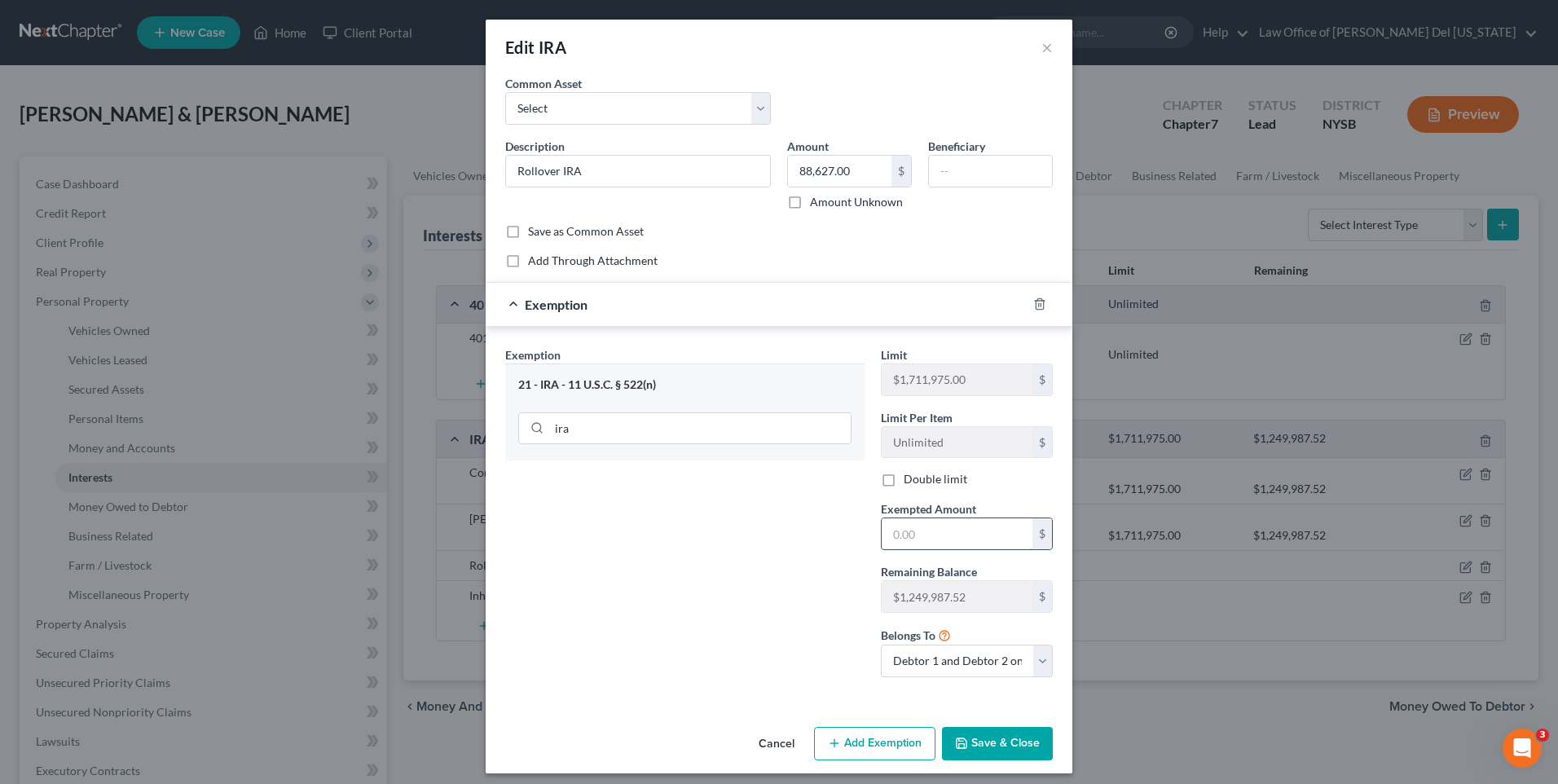
click at [956, 529] on input "text" at bounding box center [956, 534] width 151 height 31
type input "88,627"
click at [989, 738] on button "Save & Close" at bounding box center [997, 743] width 111 height 34
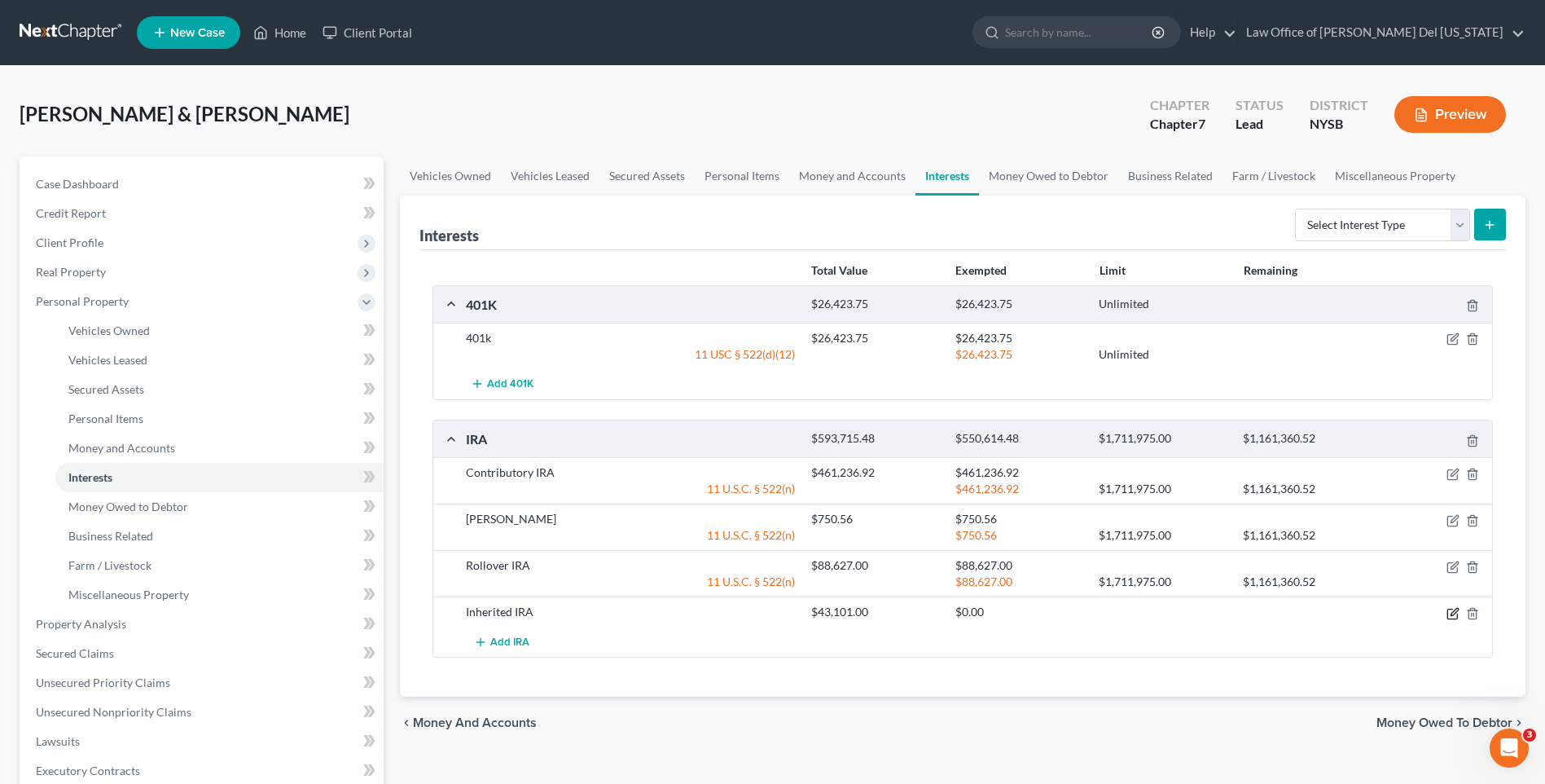
click at [1448, 610] on icon "button" at bounding box center [1453, 613] width 10 height 10
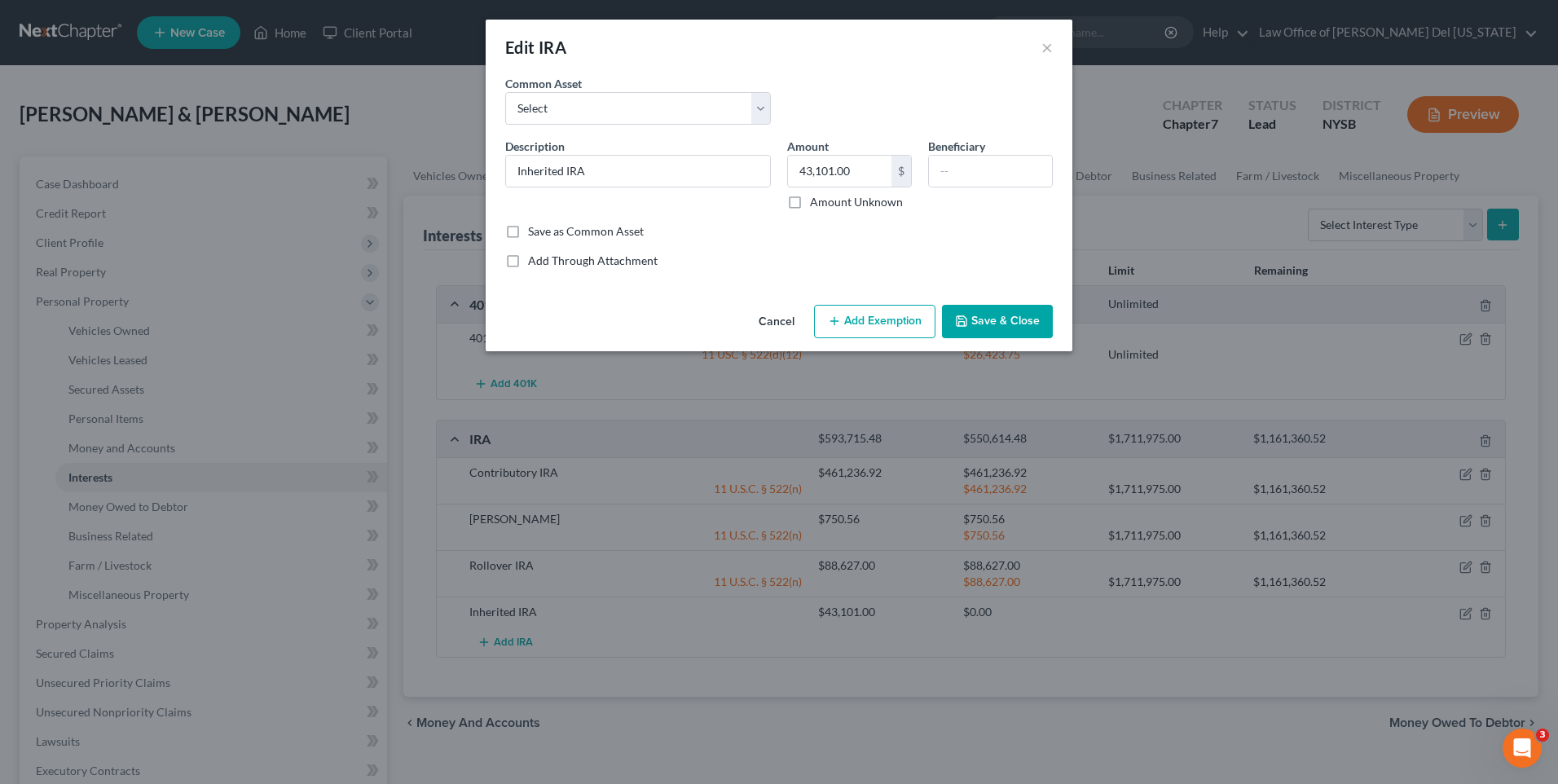
click at [864, 307] on button "Add Exemption" at bounding box center [874, 321] width 121 height 34
select select "2"
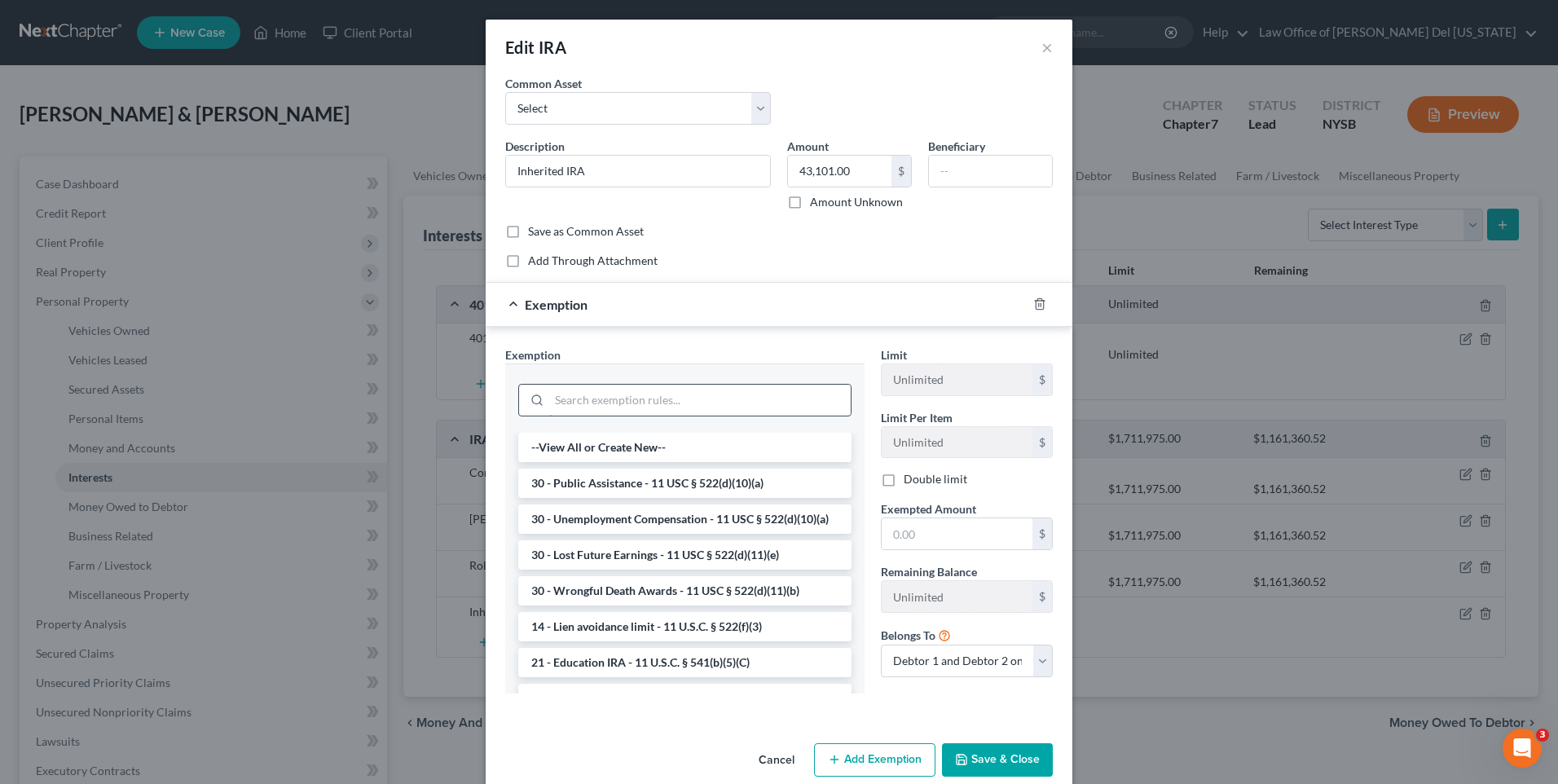
click at [648, 392] on input "search" at bounding box center [700, 400] width 301 height 31
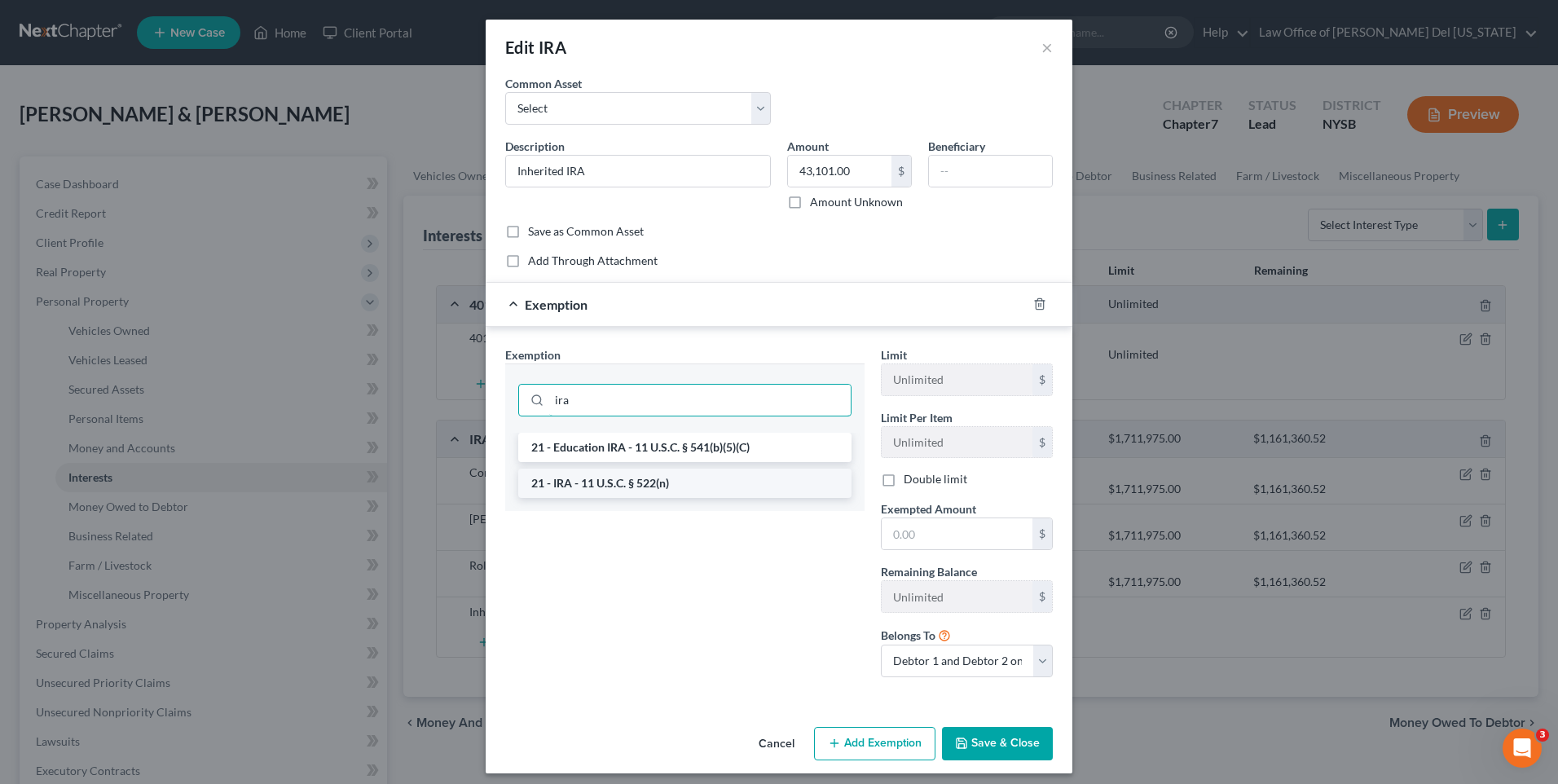
type input "ira"
click at [607, 489] on li "21 - IRA - 11 U.S.C. § 522(n)" at bounding box center [684, 483] width 333 height 30
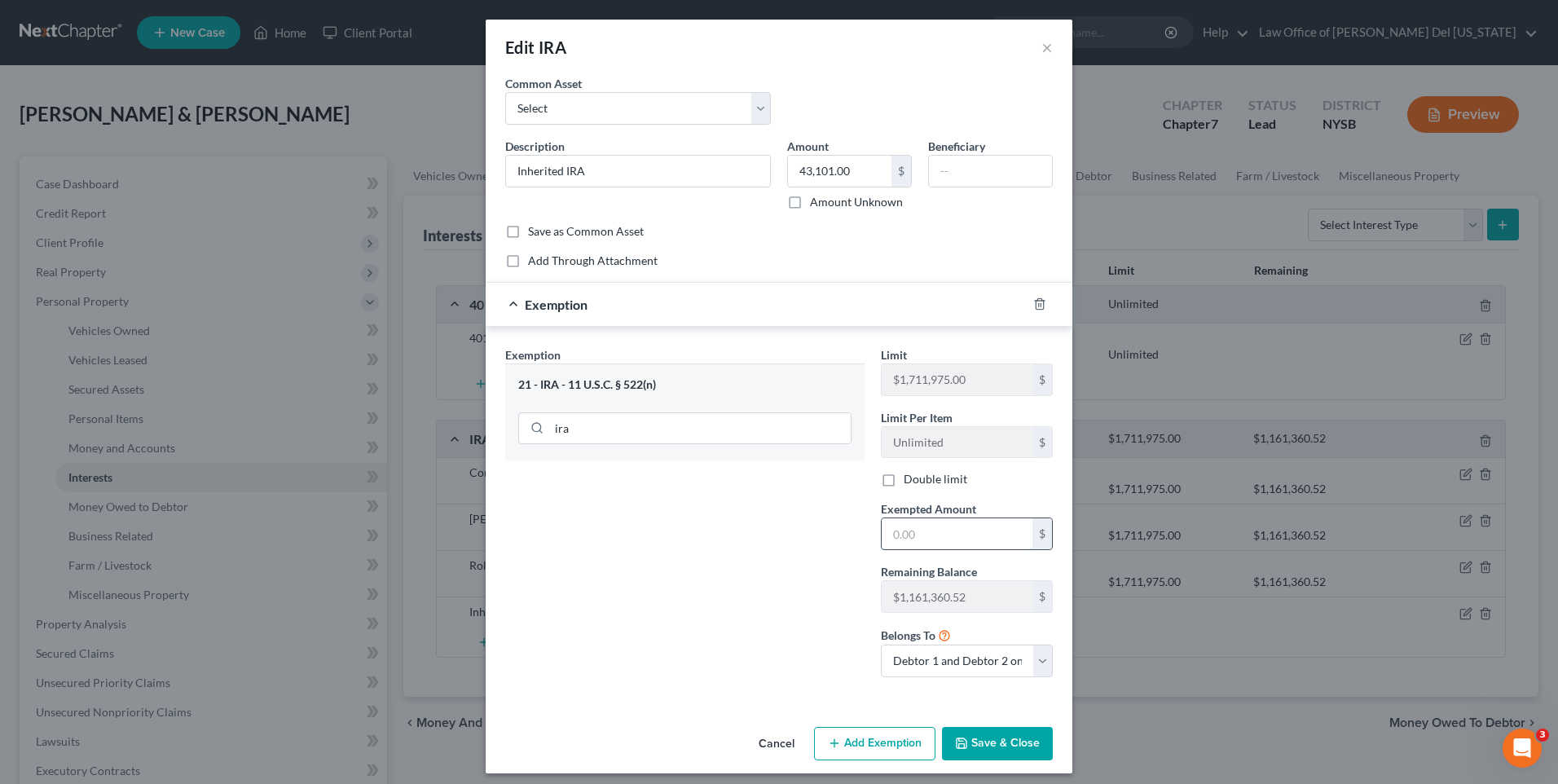
click at [940, 528] on input "text" at bounding box center [956, 534] width 151 height 31
type input "43,101"
click at [993, 729] on button "Save & Close" at bounding box center [997, 743] width 111 height 34
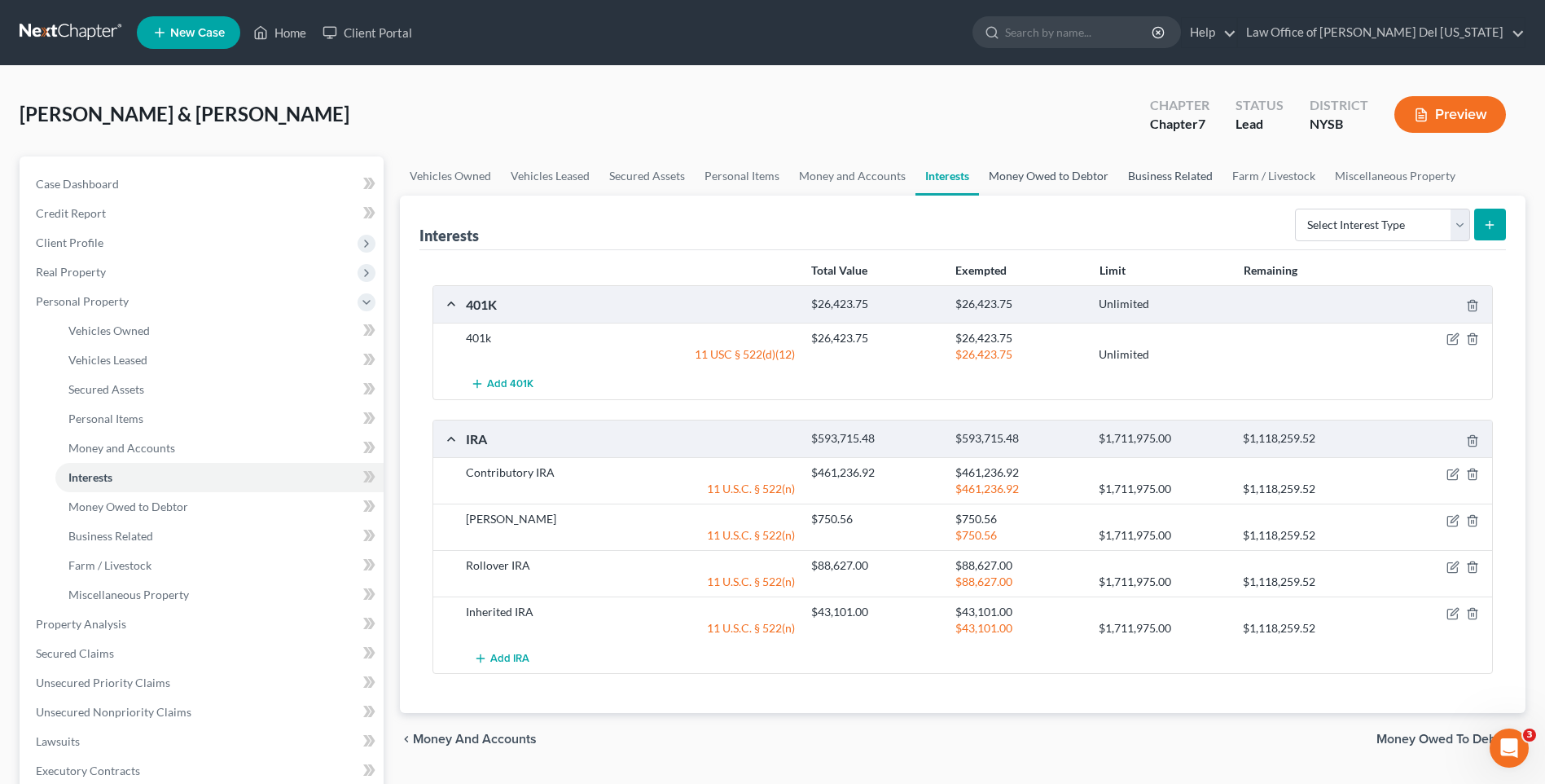
drag, startPoint x: 1040, startPoint y: 178, endPoint x: 1123, endPoint y: 172, distance: 83.2
click at [1040, 178] on link "Money Owed to Debtor" at bounding box center [1048, 175] width 139 height 39
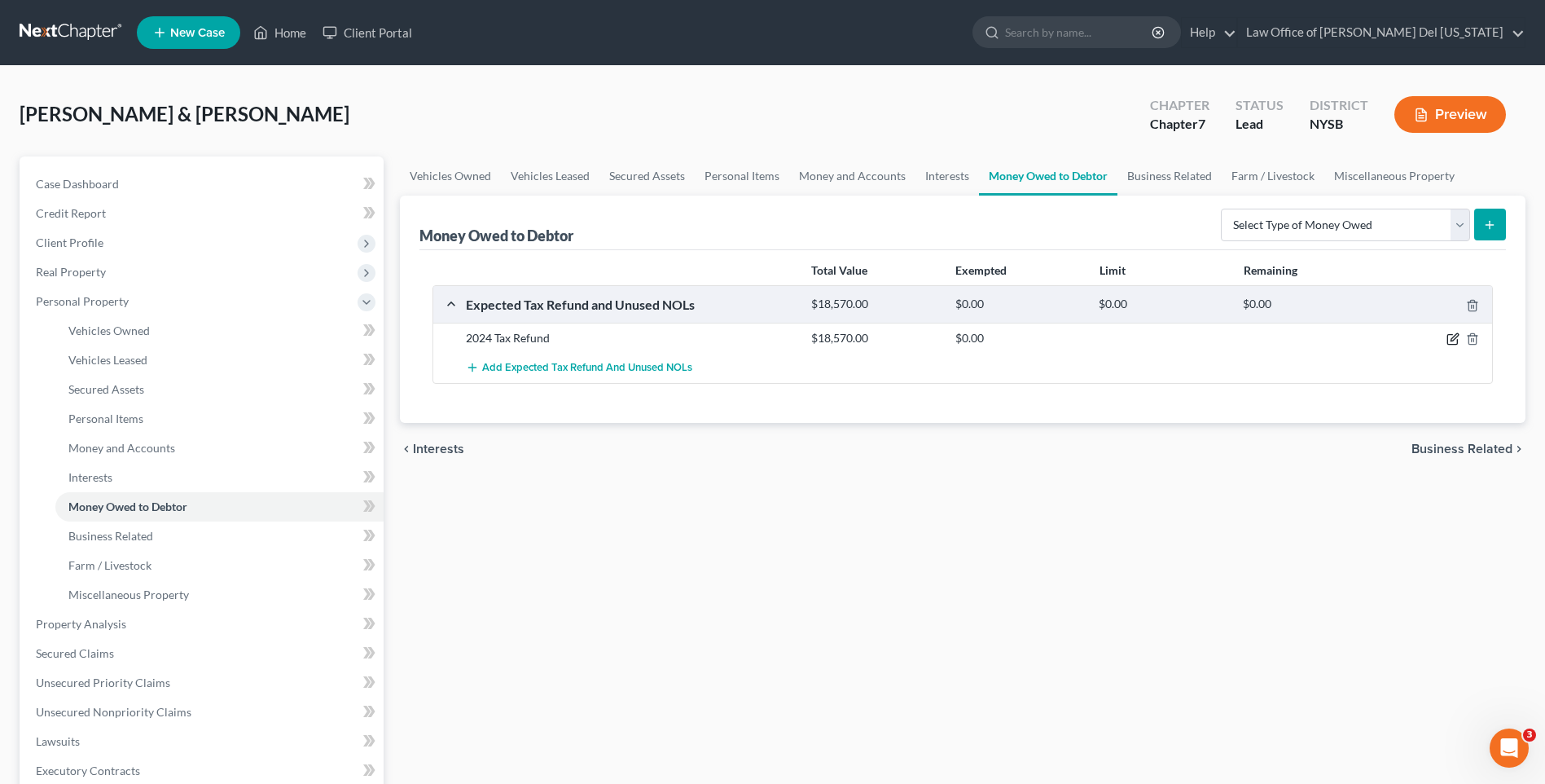
click at [1451, 342] on icon "button" at bounding box center [1454, 338] width 7 height 7
select select "0"
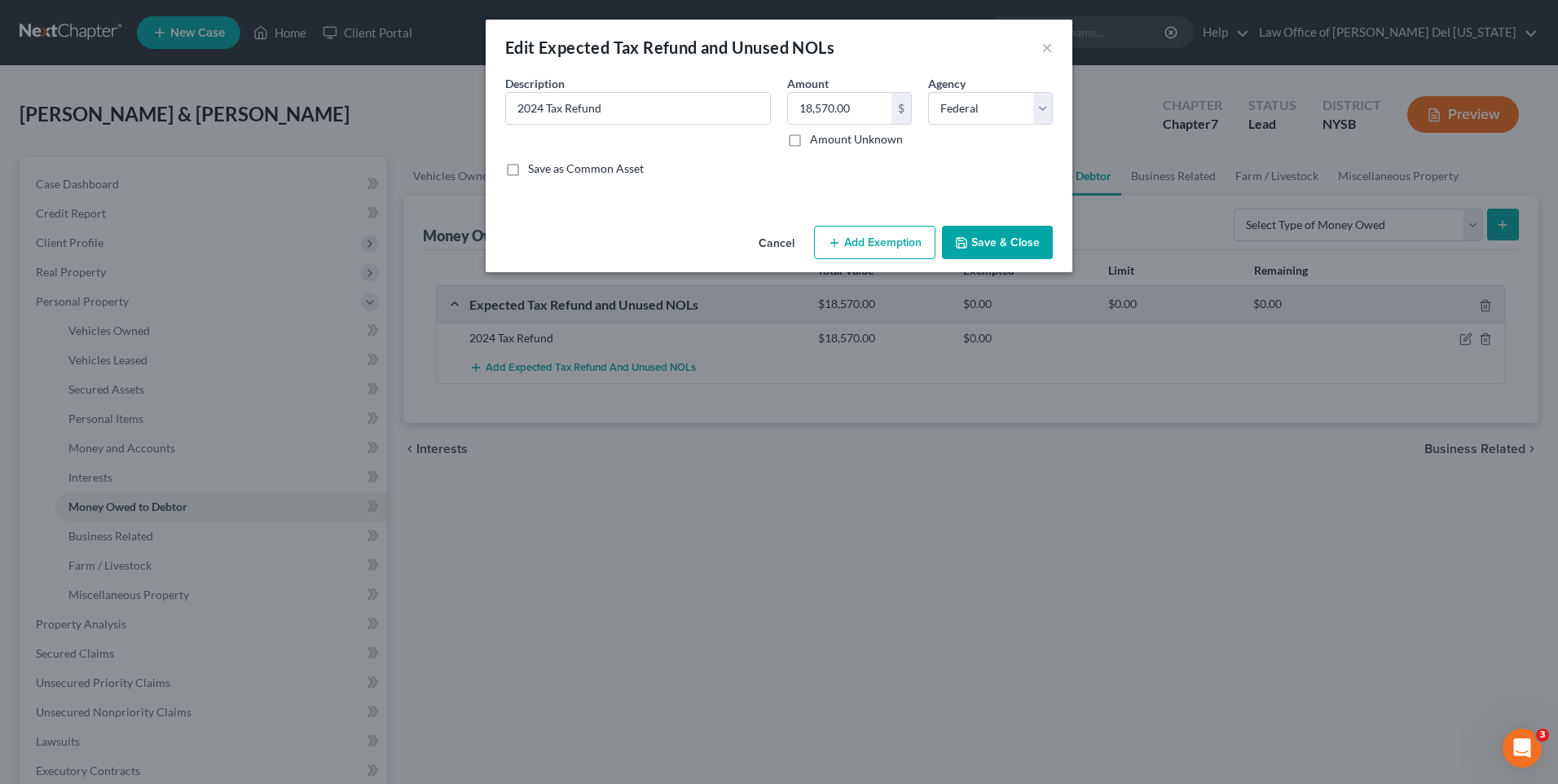
click at [862, 233] on button "Add Exemption" at bounding box center [874, 242] width 121 height 34
select select "2"
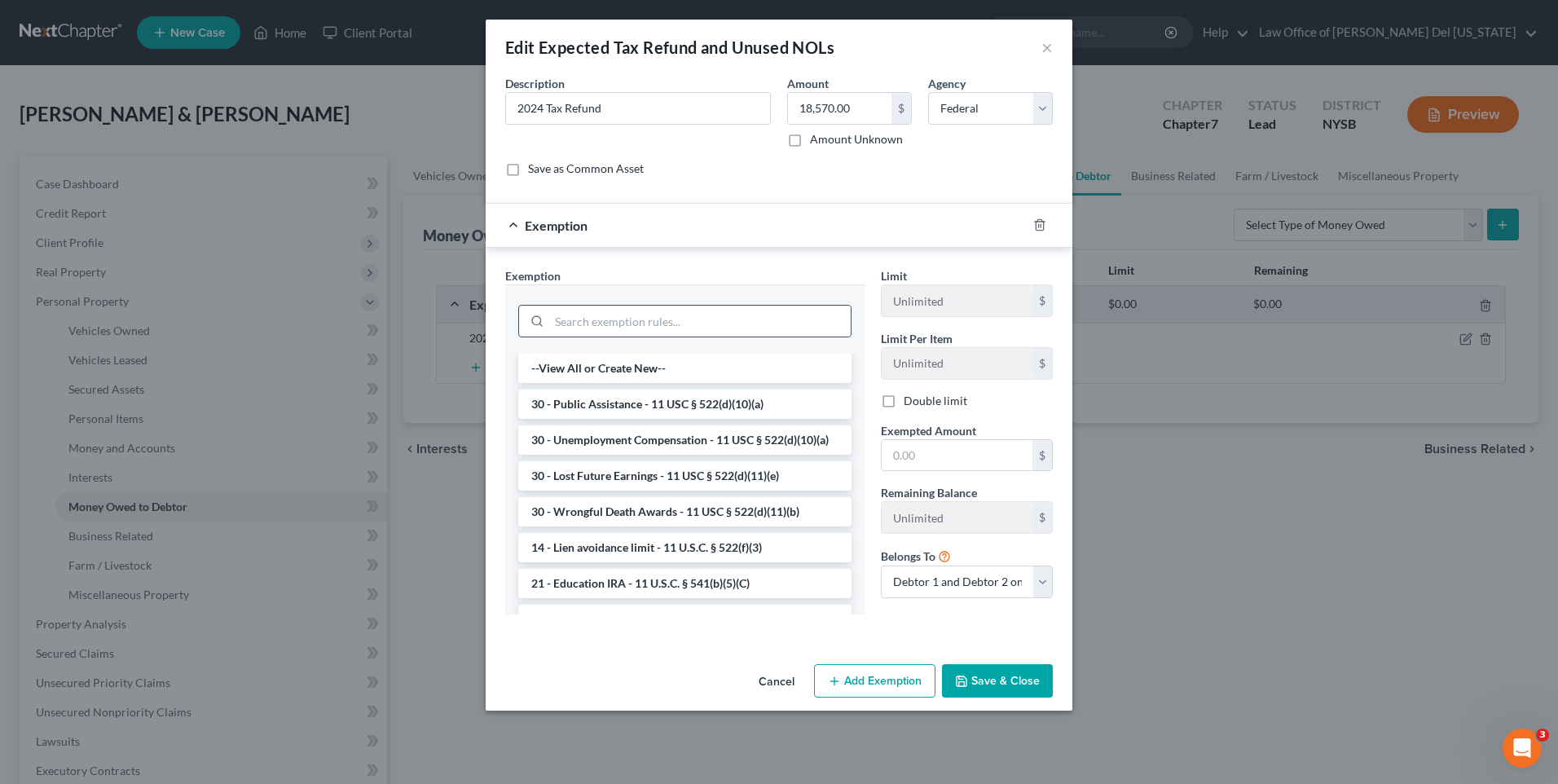
click at [650, 305] on div at bounding box center [684, 320] width 333 height 32
click at [653, 311] on input "search" at bounding box center [700, 321] width 301 height 31
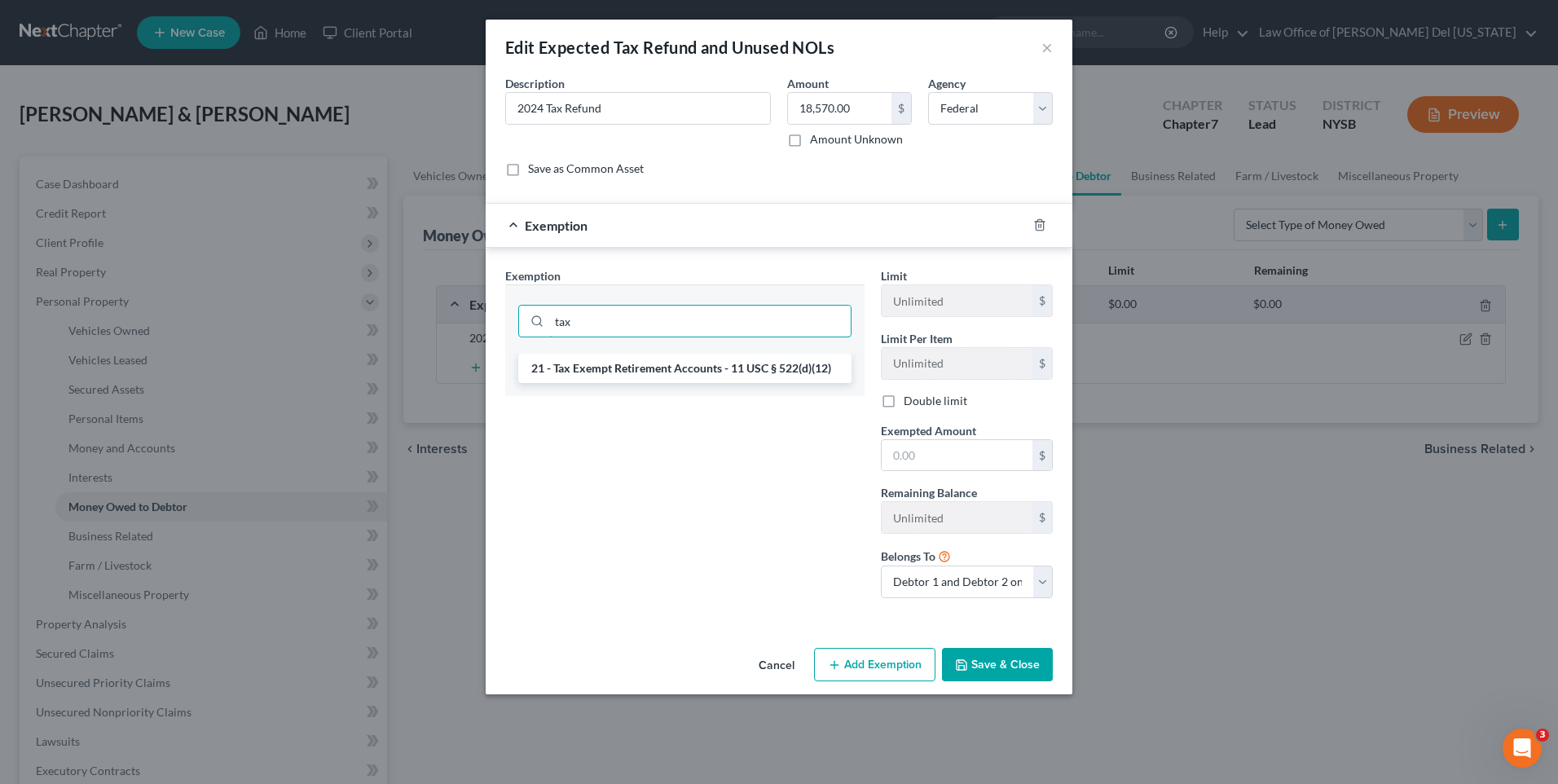
type input "tax"
click at [783, 661] on button "Cancel" at bounding box center [776, 665] width 62 height 32
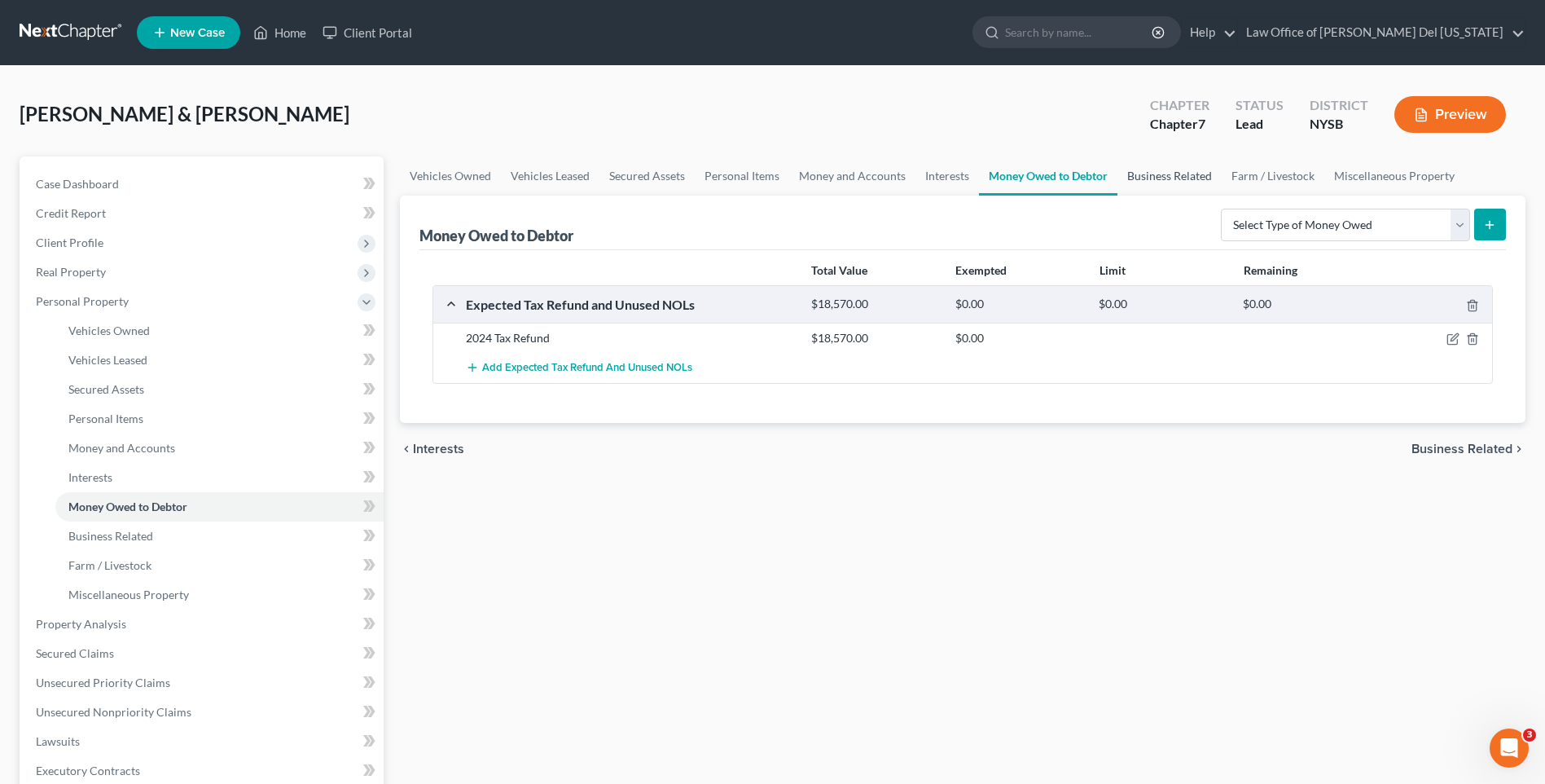
click at [1150, 177] on link "Business Related" at bounding box center [1169, 175] width 104 height 39
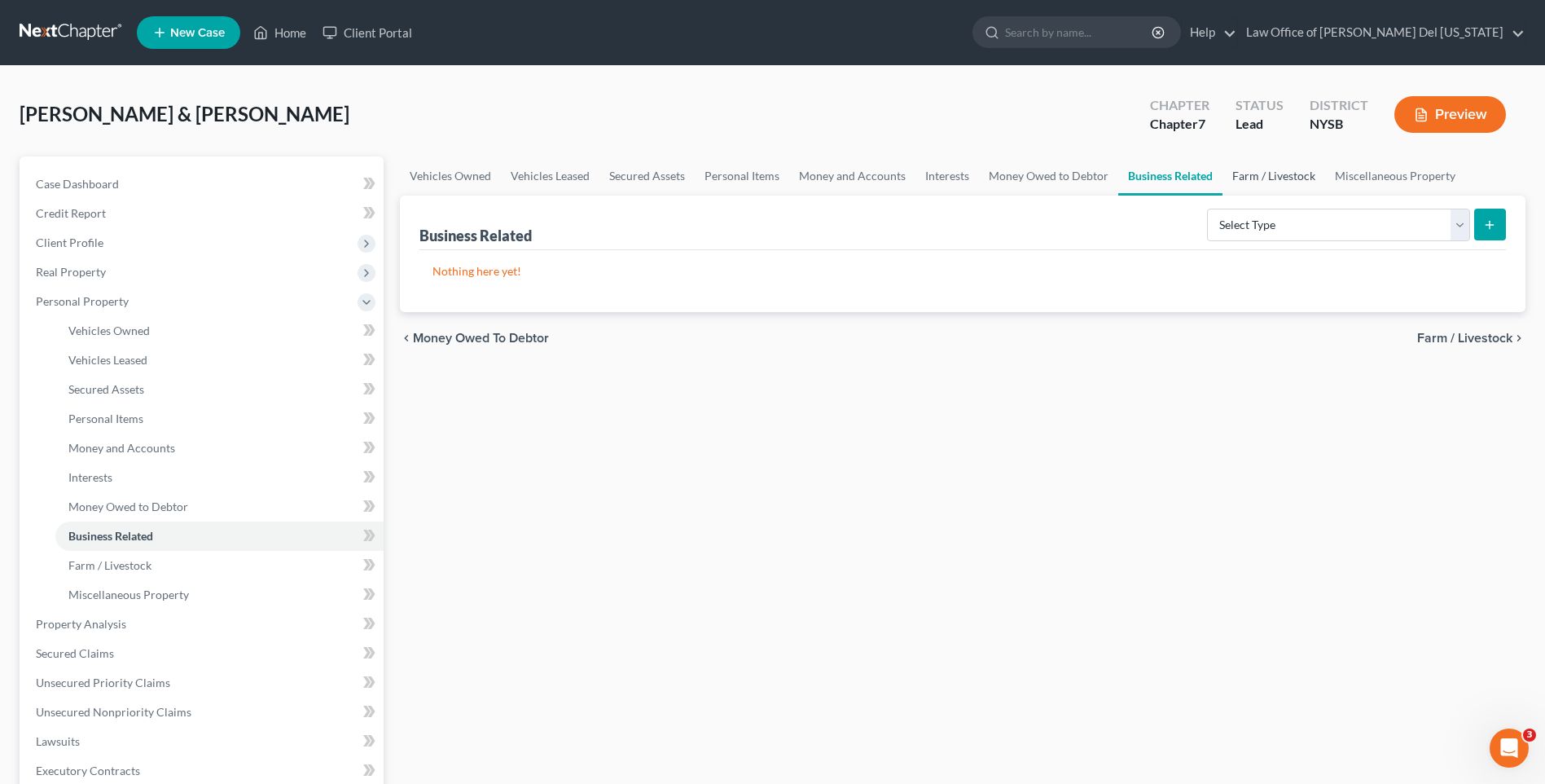
click at [1248, 175] on link "Farm / Livestock" at bounding box center [1273, 175] width 103 height 39
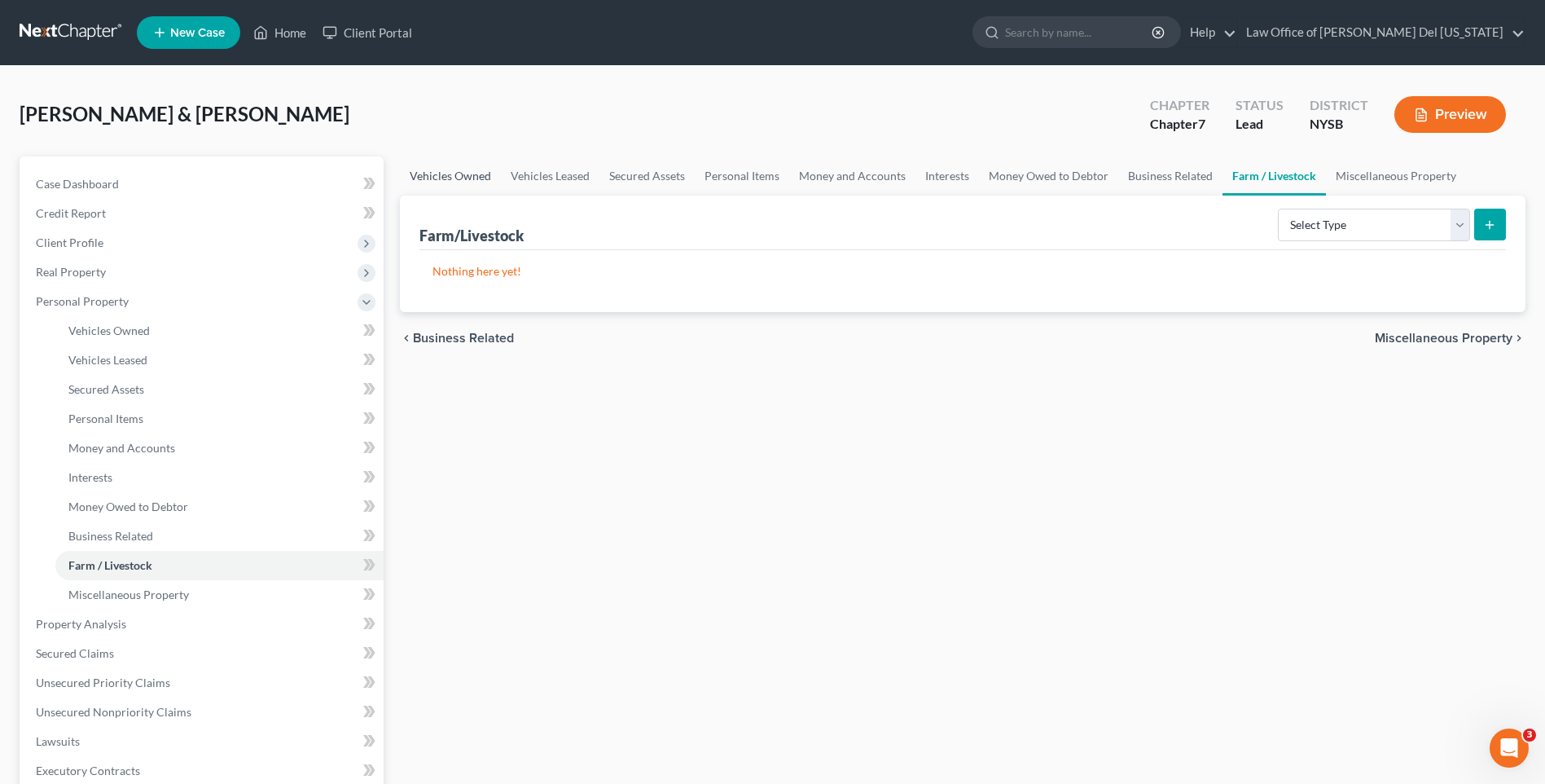
click at [451, 176] on link "Vehicles Owned" at bounding box center [450, 175] width 101 height 39
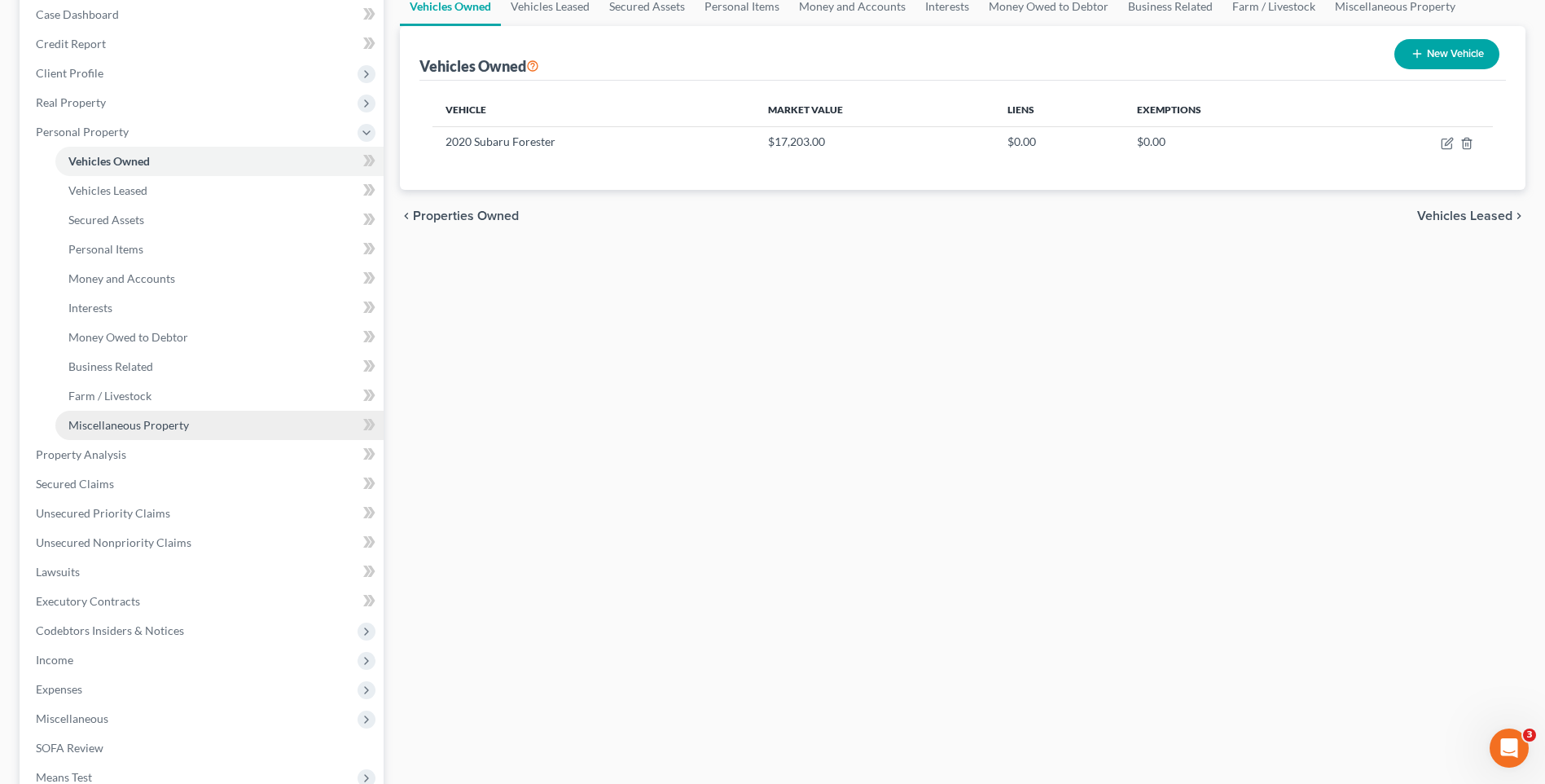
scroll to position [245, 0]
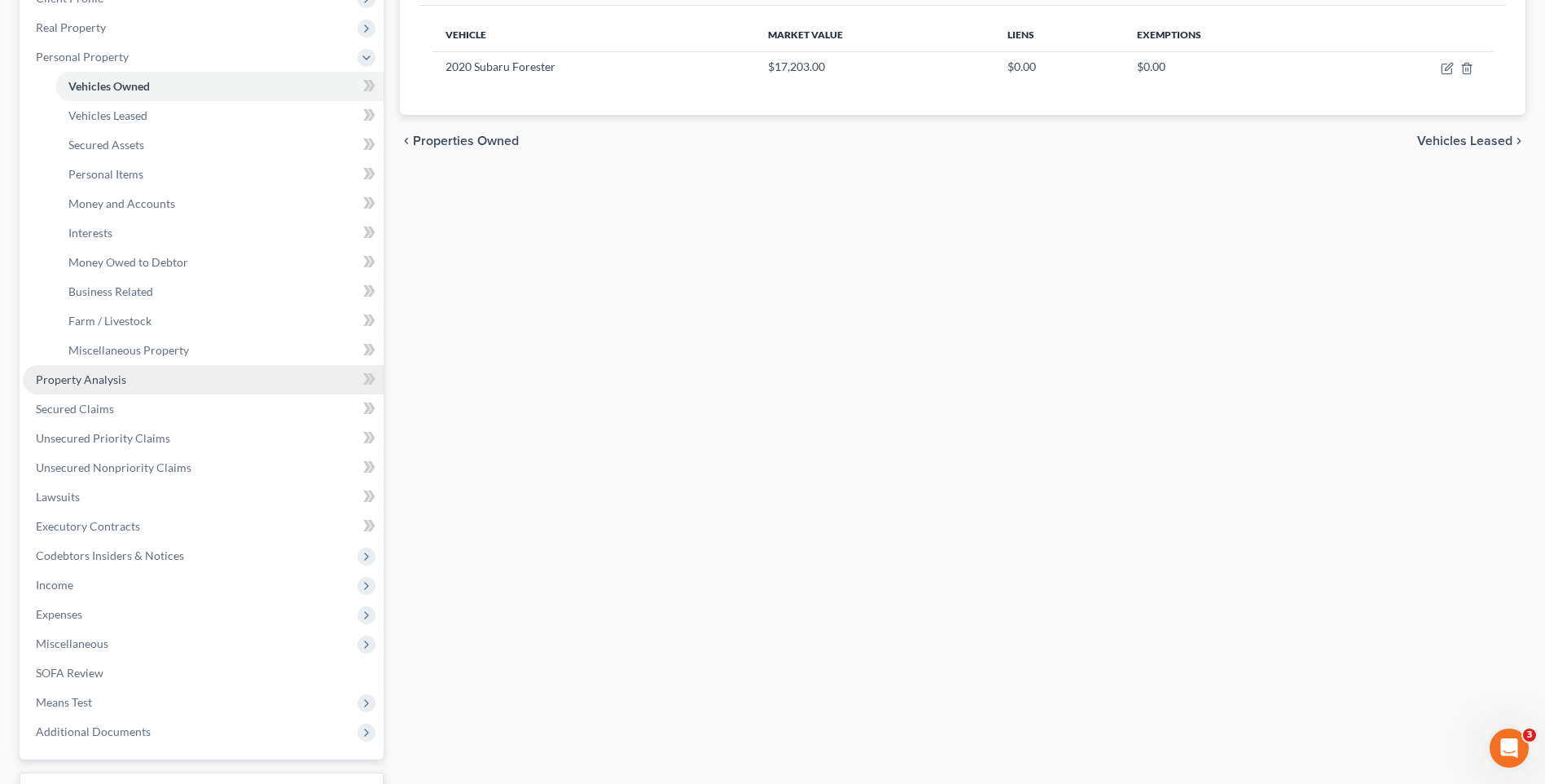
click at [114, 386] on link "Property Analysis" at bounding box center [203, 380] width 361 height 30
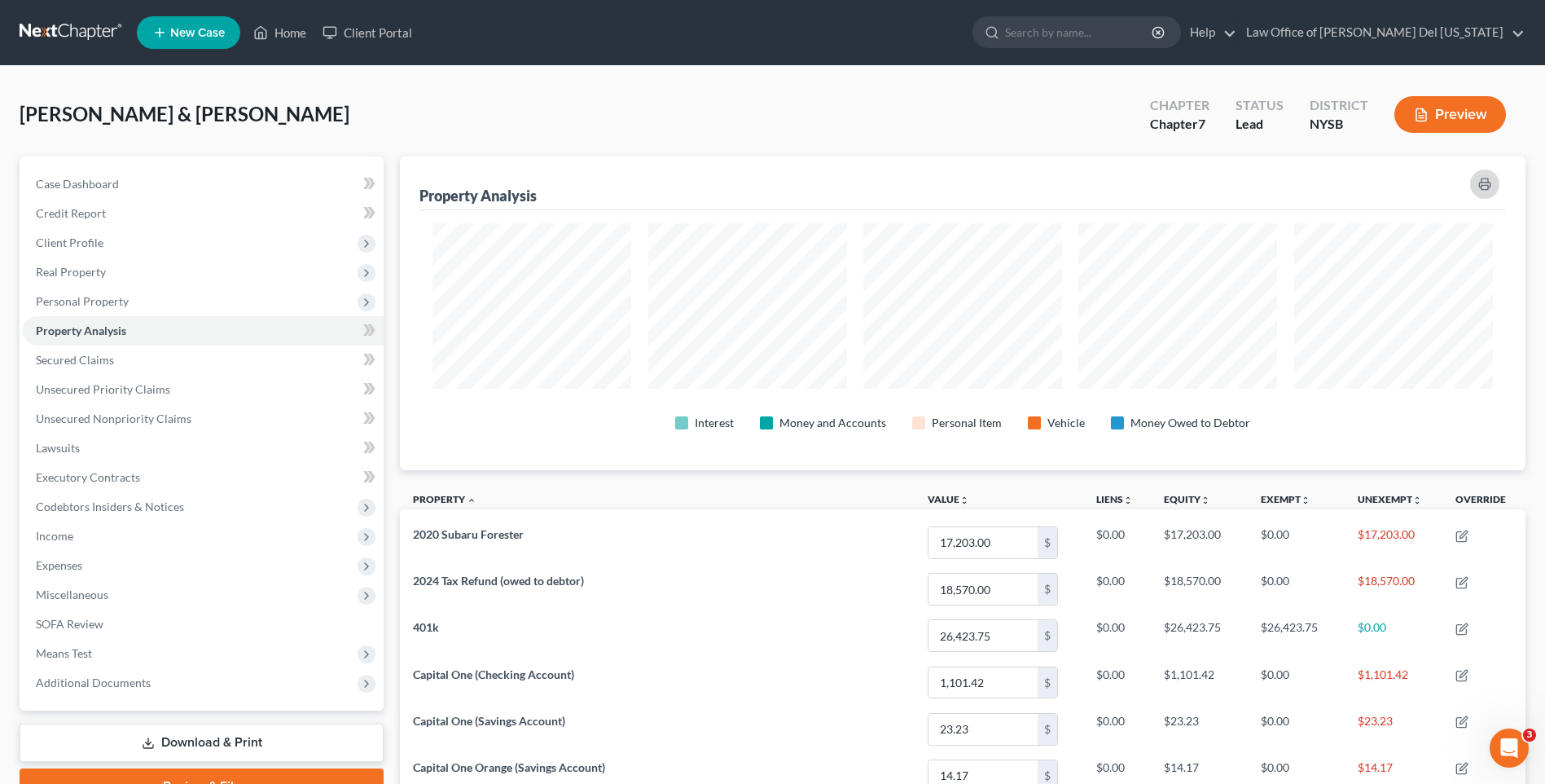
click at [1488, 192] on button "button" at bounding box center [1485, 184] width 30 height 30
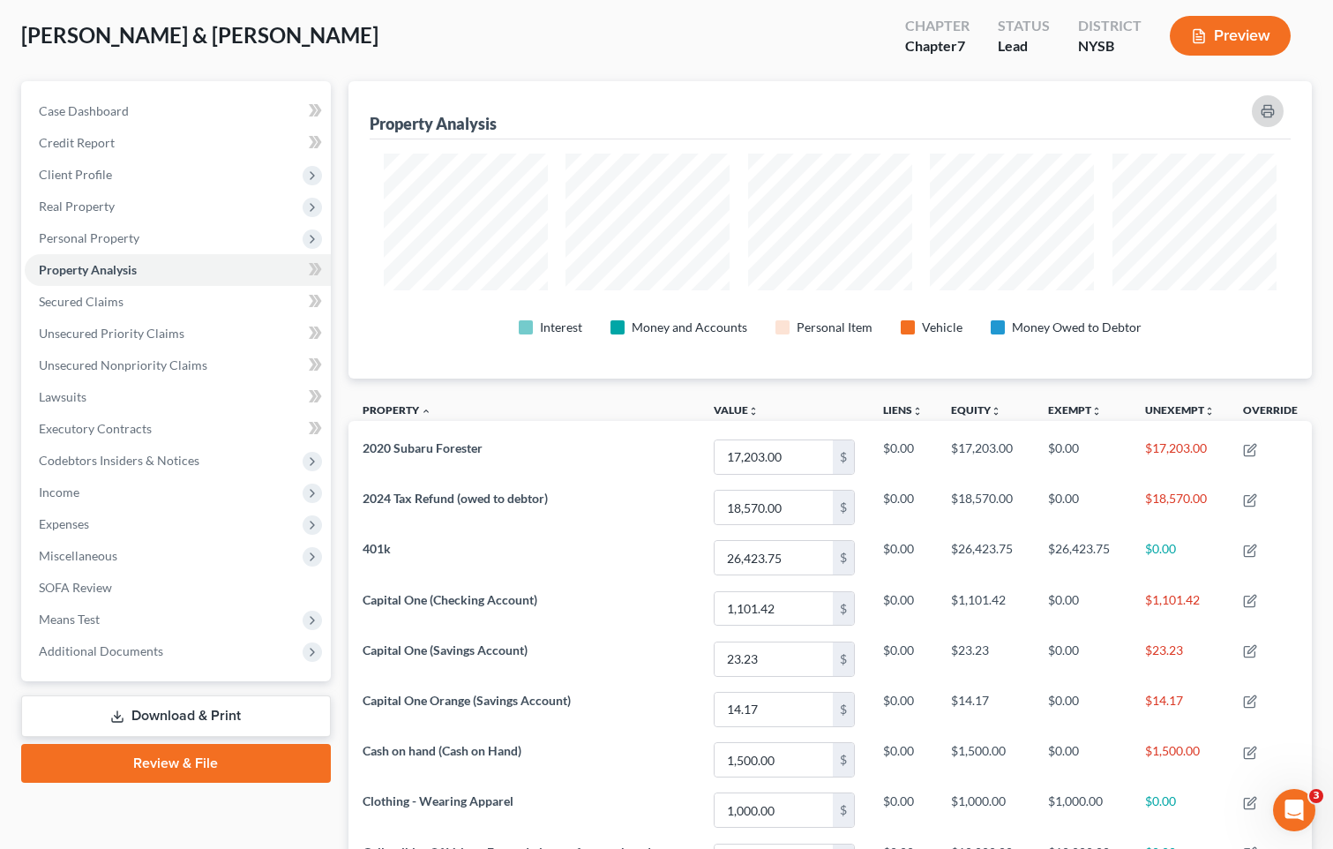
scroll to position [265, 0]
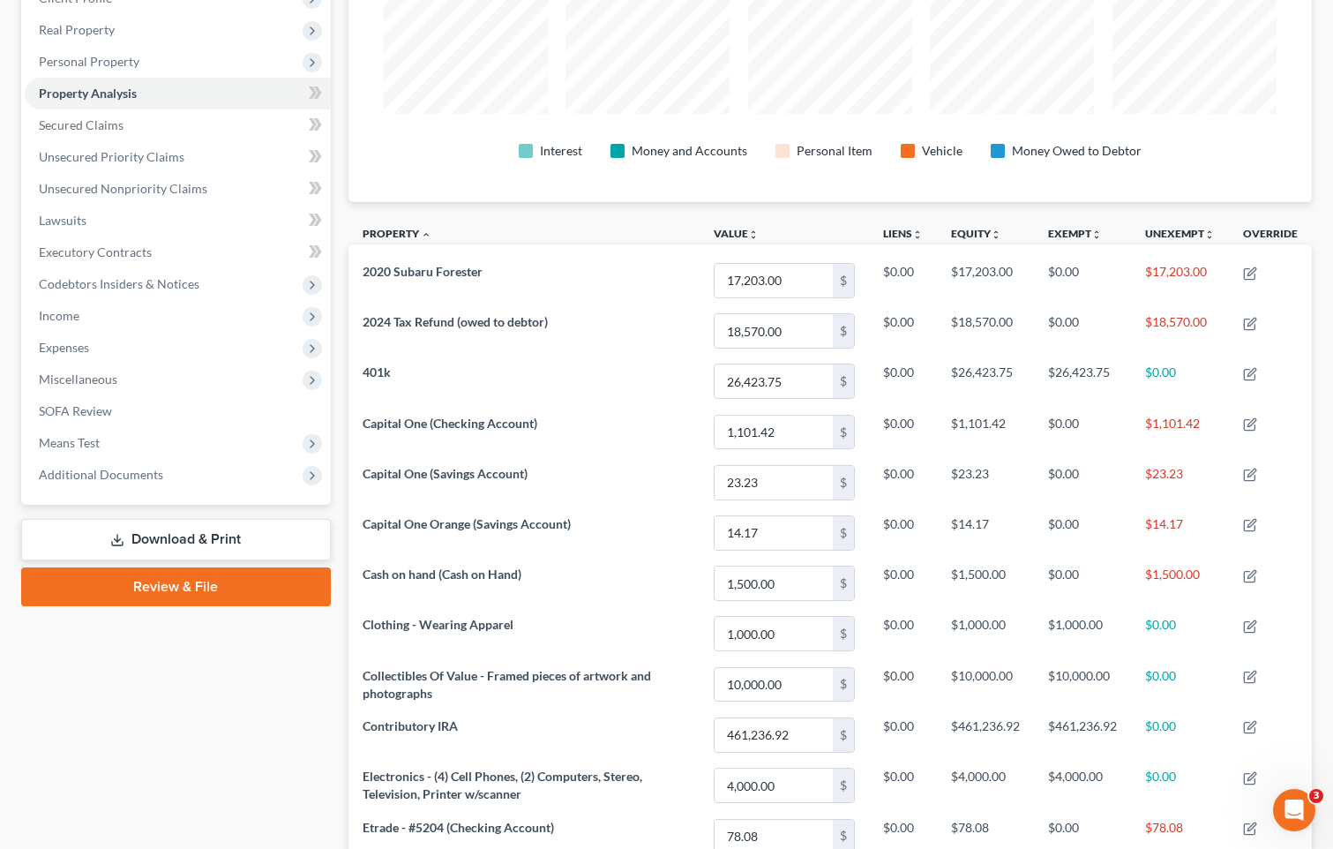
click at [230, 531] on link "Download & Print" at bounding box center [176, 539] width 310 height 41
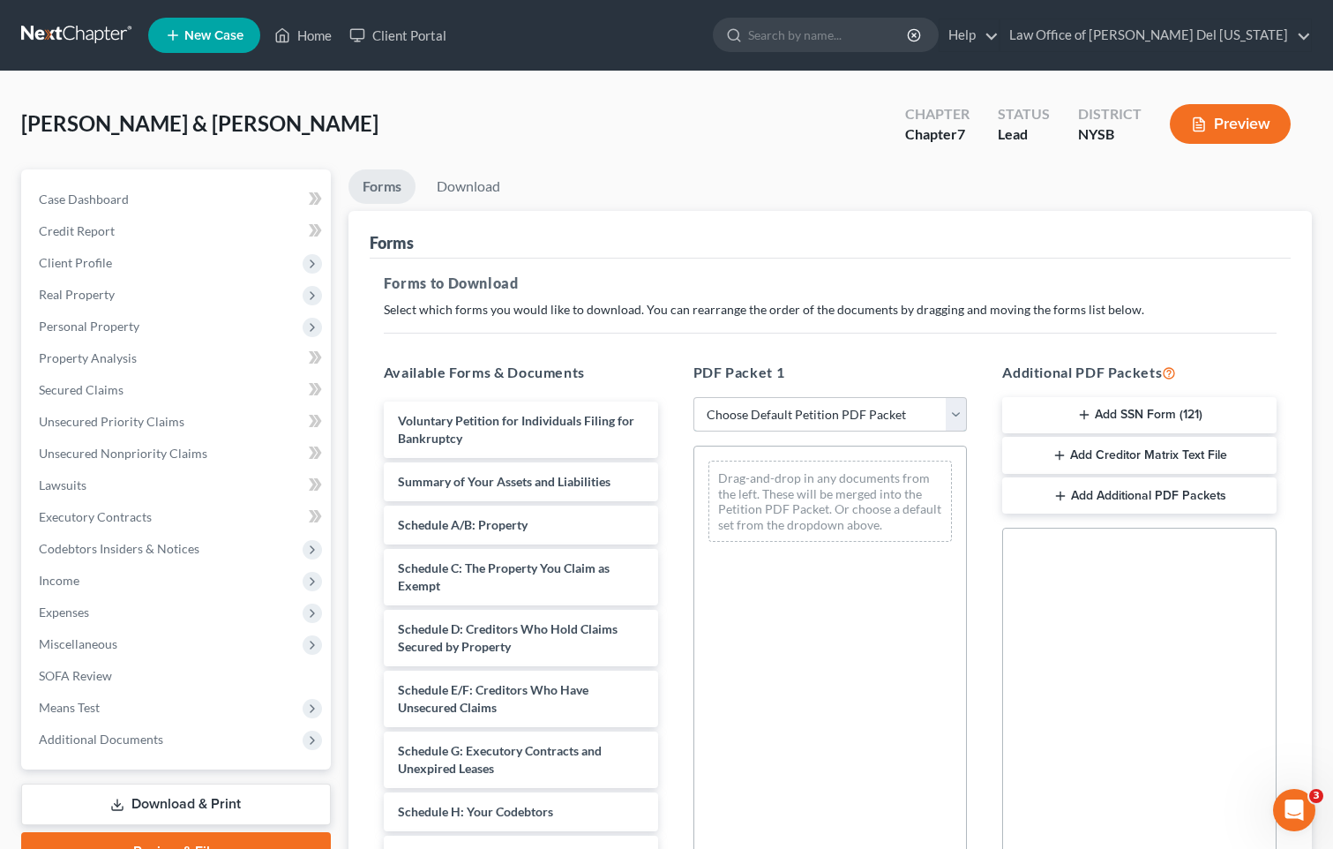
drag, startPoint x: 955, startPoint y: 422, endPoint x: 946, endPoint y: 422, distance: 9.7
click at [955, 422] on select "Choose Default Petition PDF Packet Complete Bankruptcy Petition (all forms and …" at bounding box center [830, 414] width 274 height 35
select select "0"
click at [693, 397] on select "Choose Default Petition PDF Packet Complete Bankruptcy Petition (all forms and …" at bounding box center [830, 414] width 274 height 35
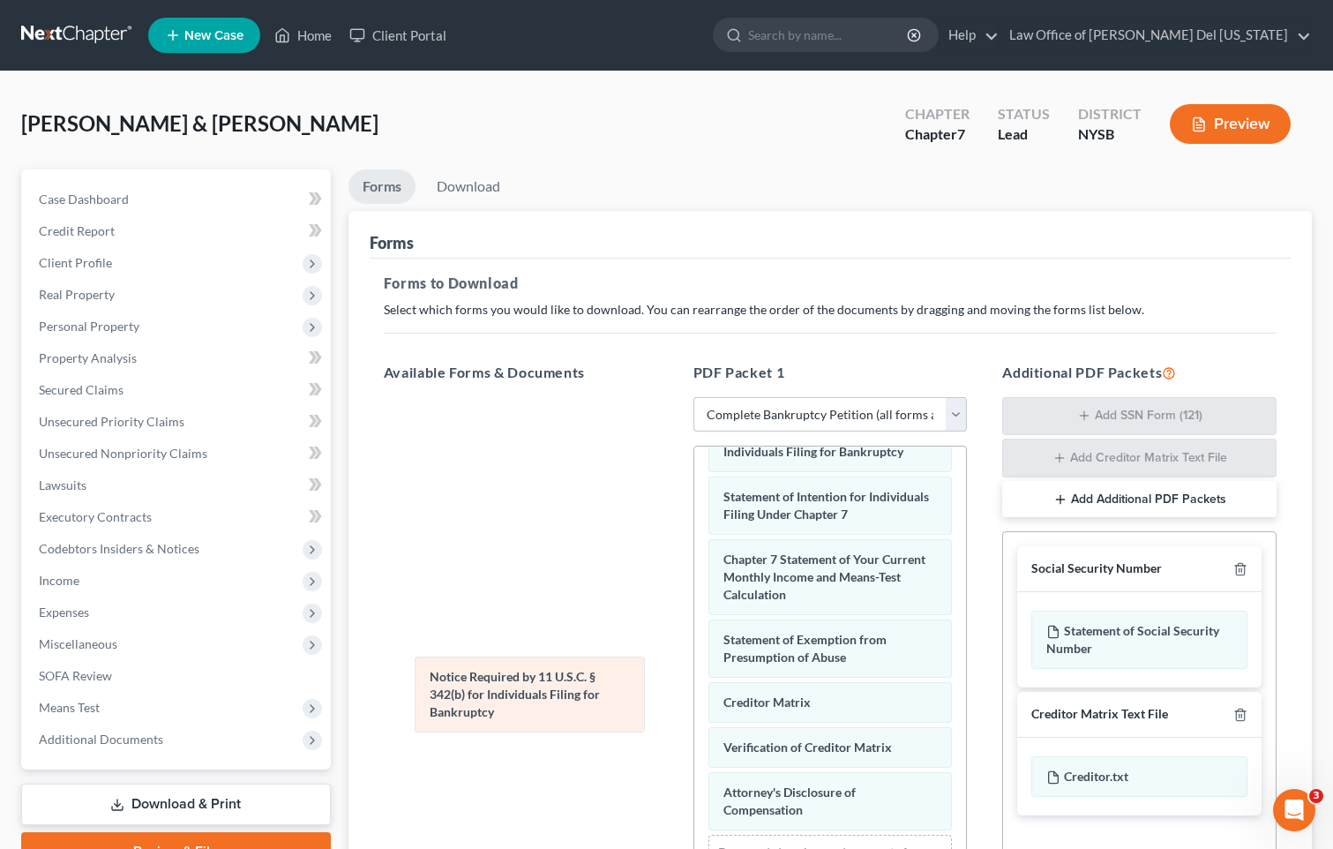
scroll to position [665, 0]
drag, startPoint x: 810, startPoint y: 729, endPoint x: 393, endPoint y: 642, distance: 425.2
click at [694, 642] on div "Notice Required by 11 U.S.C. § 342(b) for Individuals Filing for Bankruptcy Vol…" at bounding box center [830, 364] width 273 height 1131
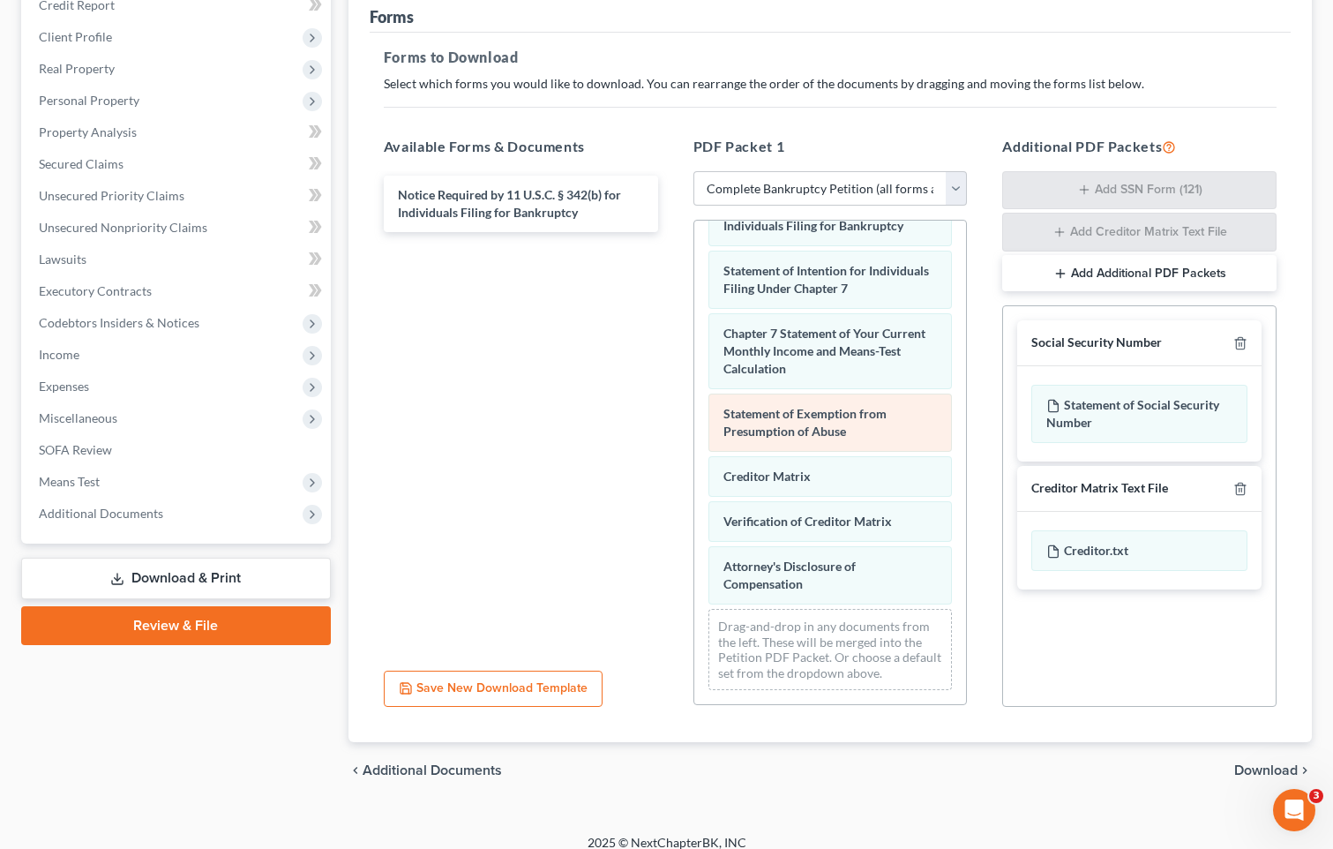
scroll to position [243, 0]
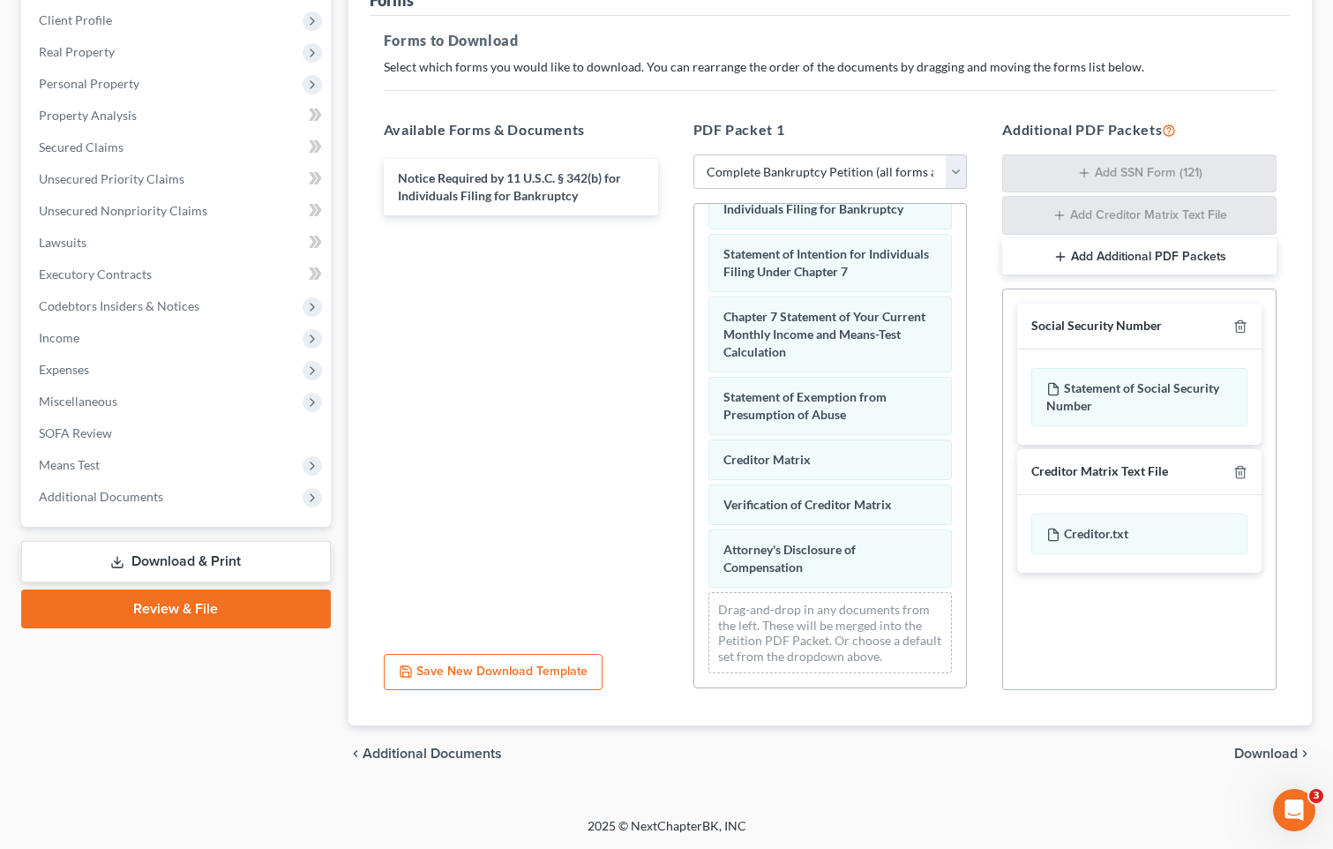
click at [1261, 754] on span "Download" at bounding box center [1266, 753] width 64 height 14
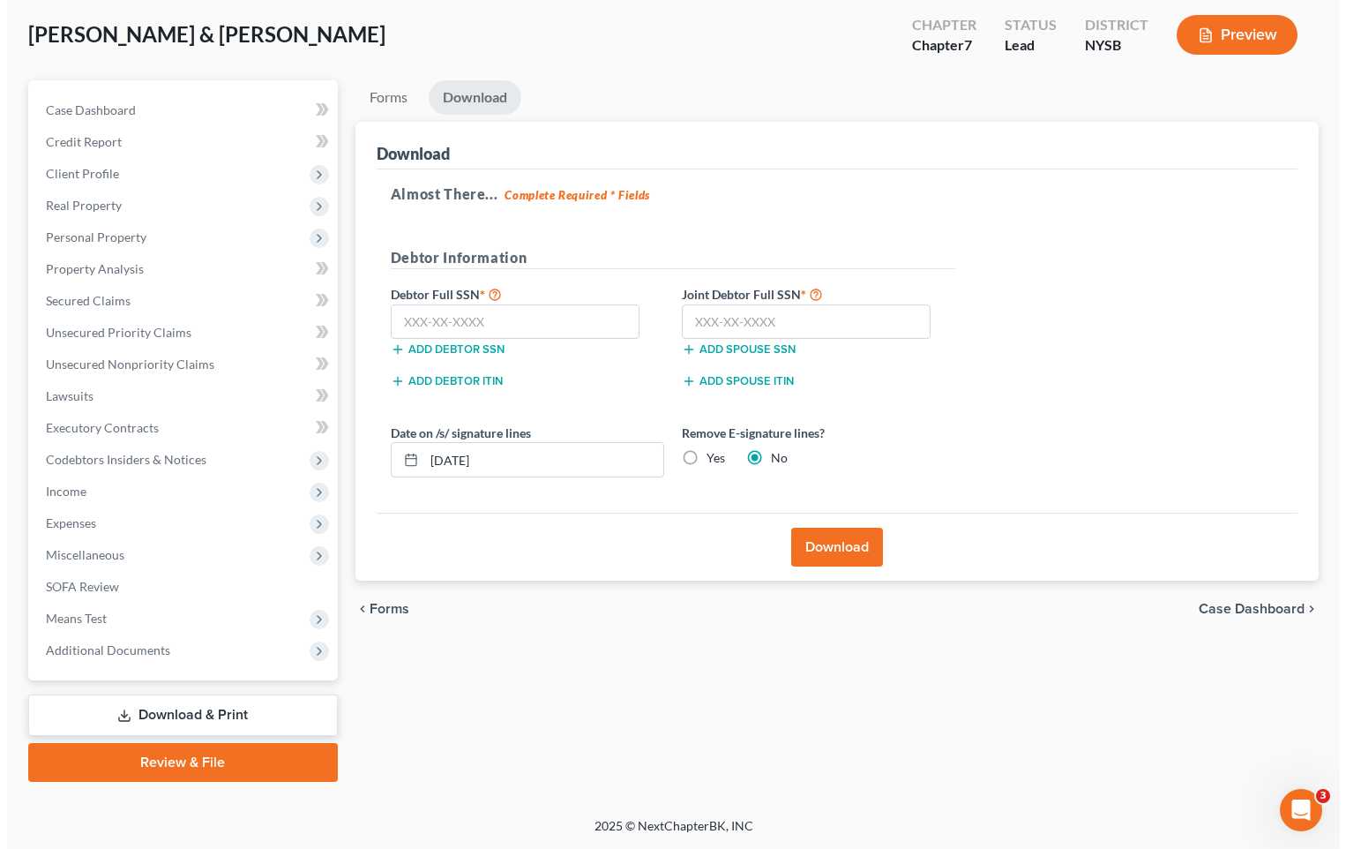
scroll to position [89, 0]
click at [700, 458] on label "Yes" at bounding box center [709, 458] width 19 height 18
click at [707, 458] on input "Yes" at bounding box center [712, 454] width 11 height 11
radio input "true"
radio input "false"
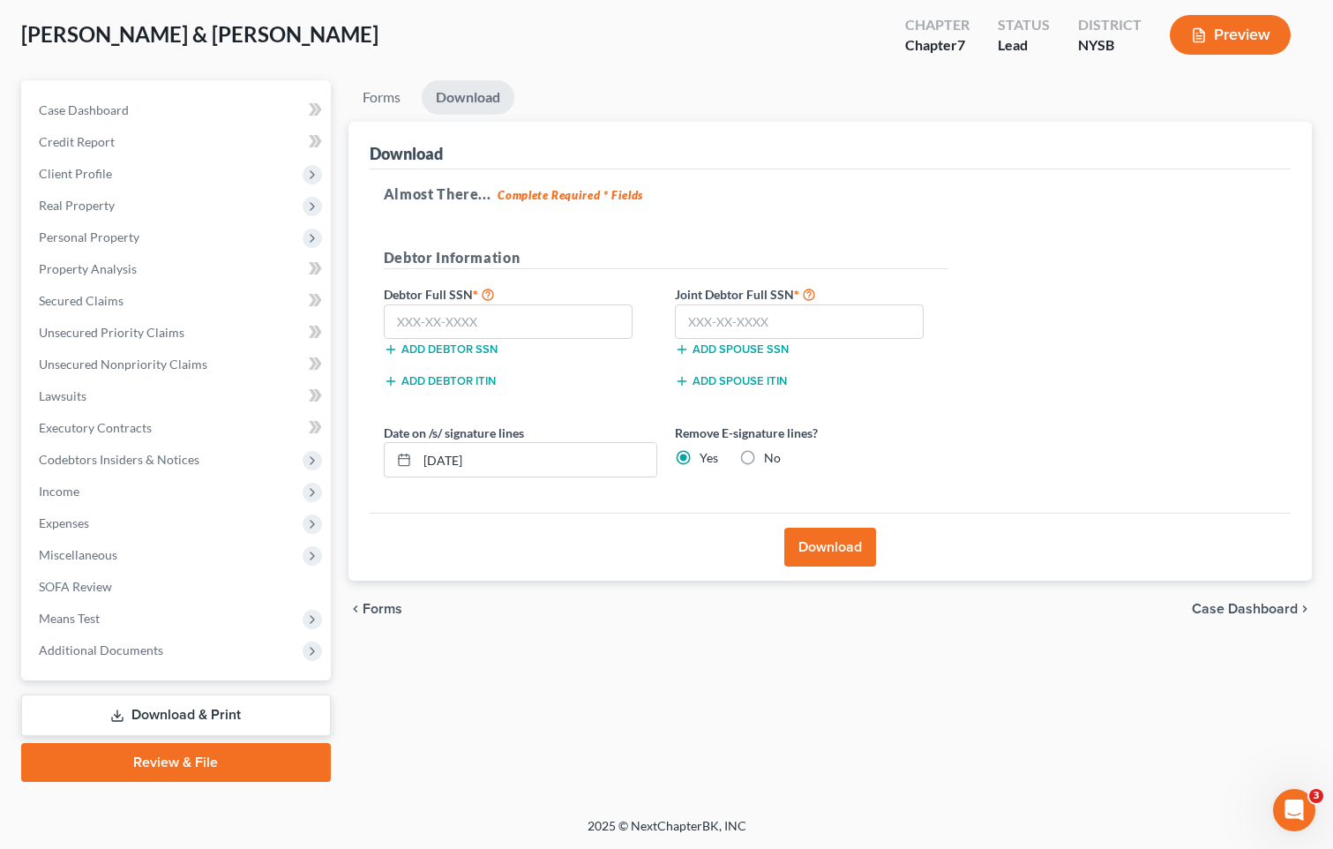
click at [825, 550] on button "Download" at bounding box center [830, 546] width 92 height 39
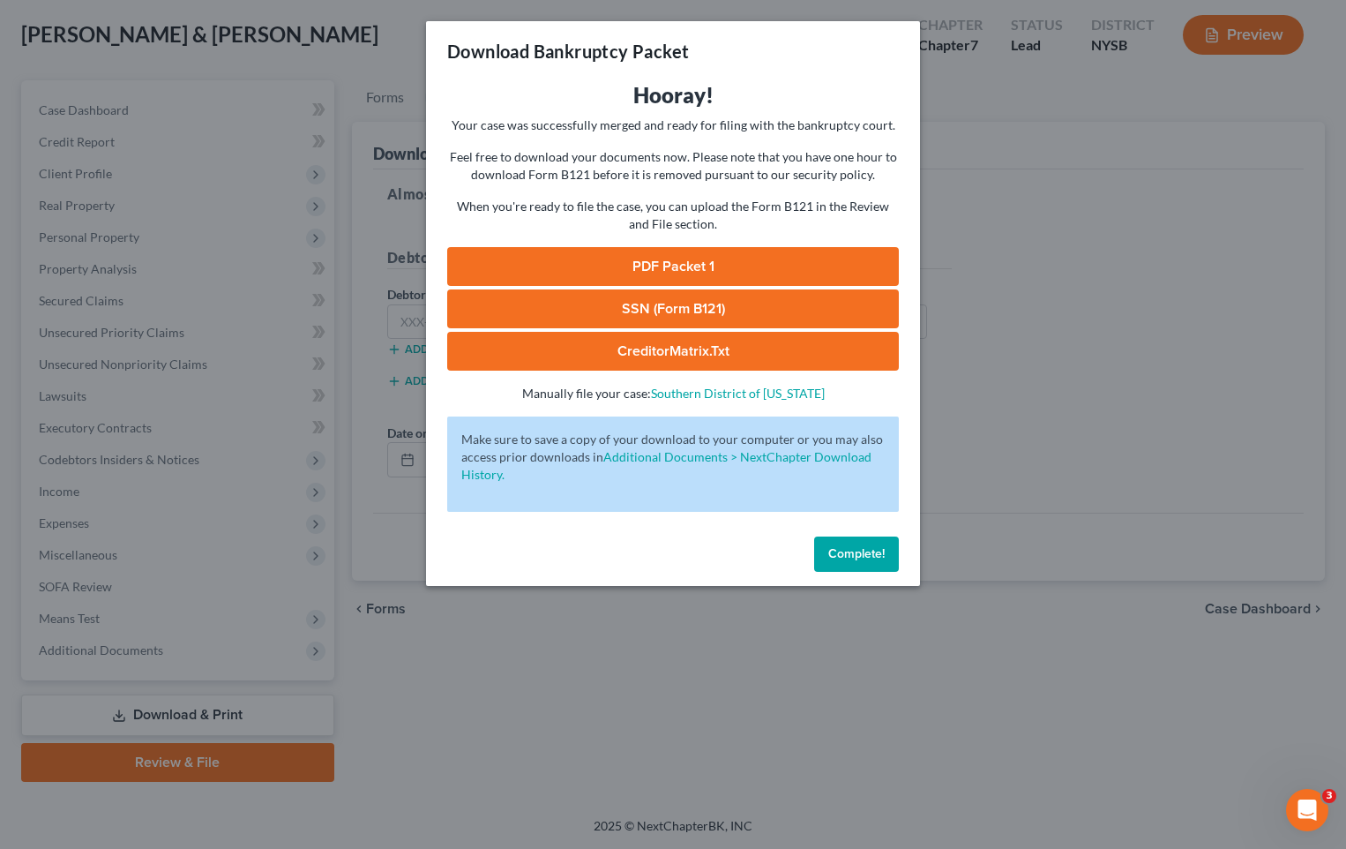
click at [578, 271] on link "PDF Packet 1" at bounding box center [673, 266] width 452 height 39
